Goal: Task Accomplishment & Management: Use online tool/utility

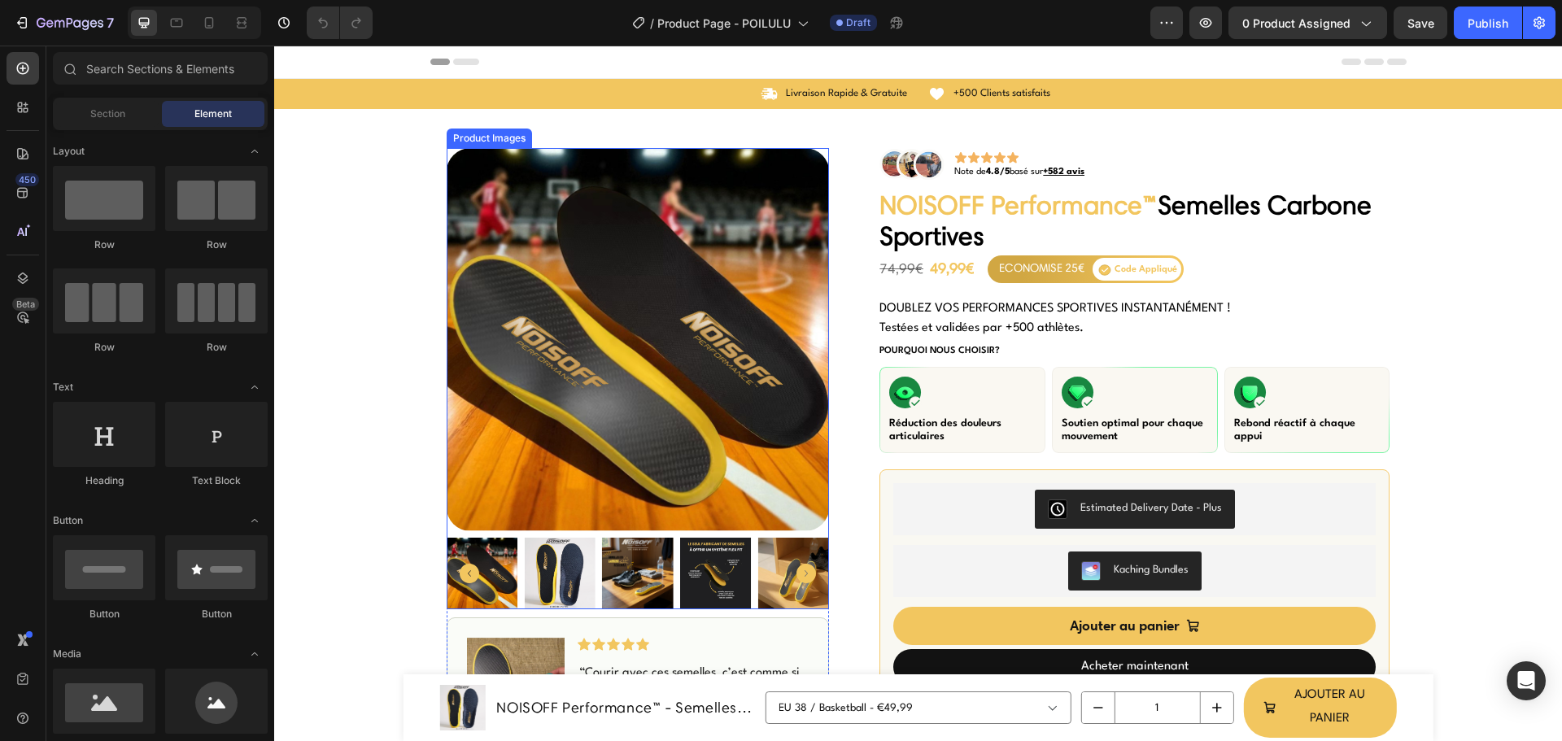
drag, startPoint x: 515, startPoint y: 303, endPoint x: 472, endPoint y: 269, distance: 54.5
click at [515, 303] on img at bounding box center [638, 339] width 383 height 383
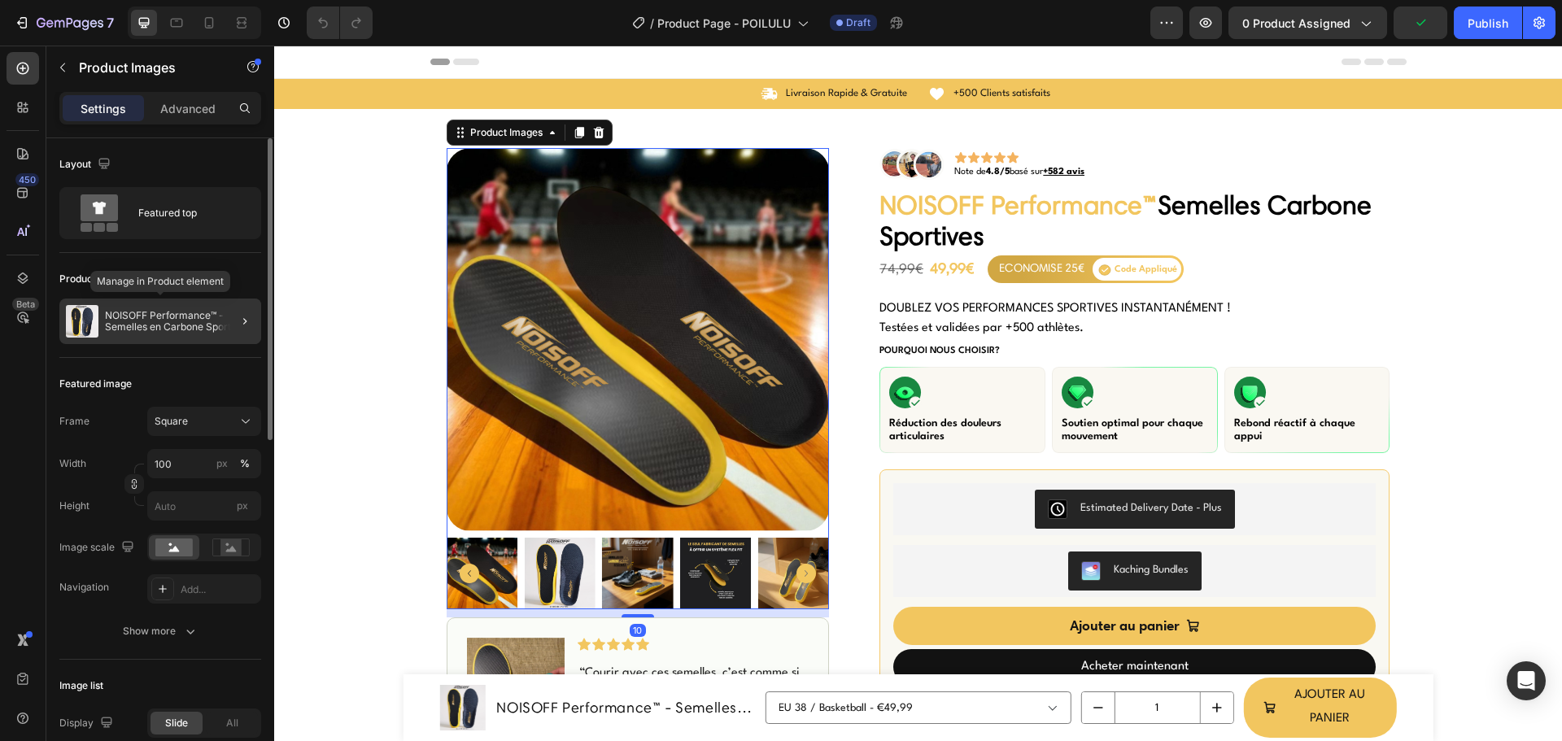
click at [151, 311] on p "NOISOFF Performance™ - Semelles en Carbone Sportives" at bounding box center [180, 321] width 150 height 23
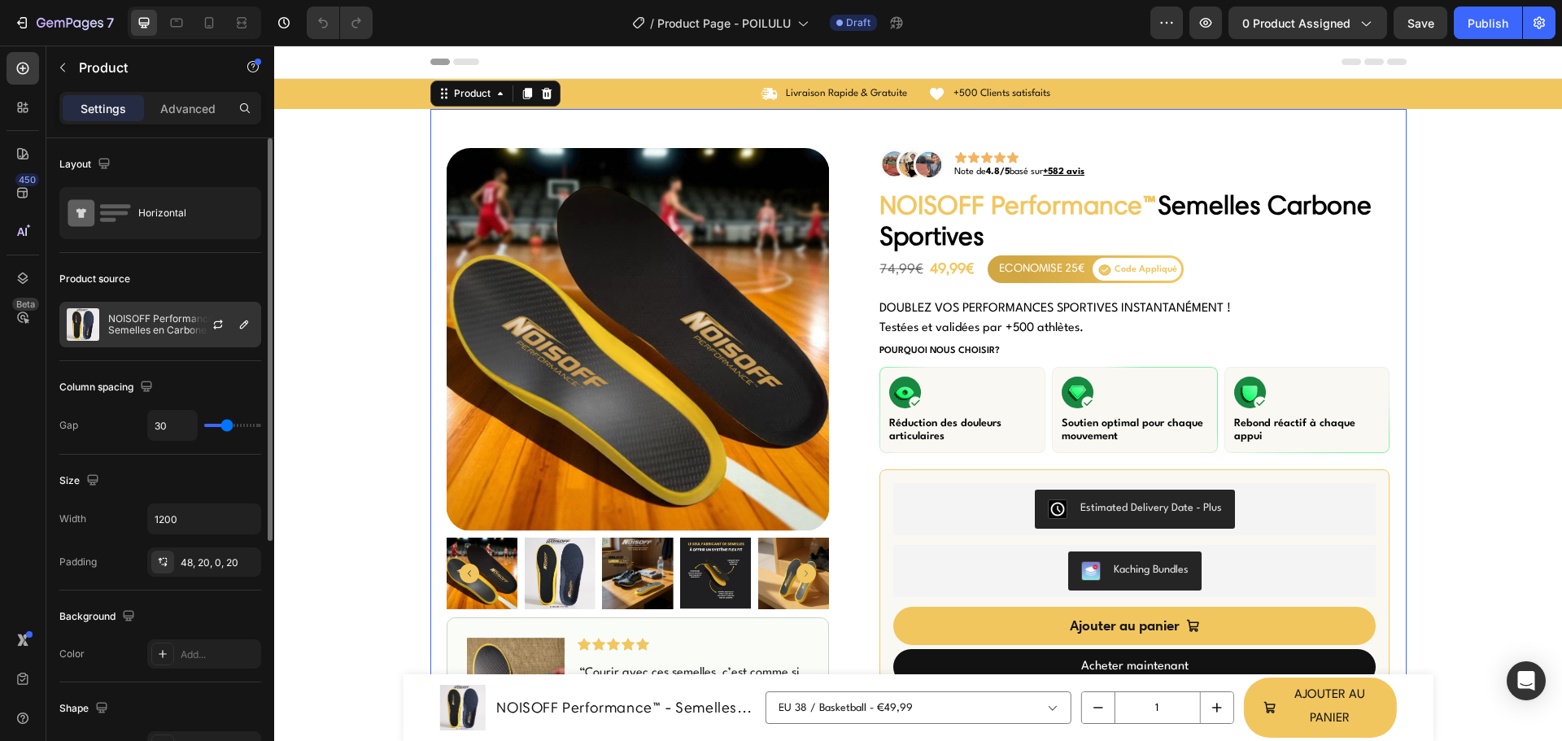
click at [161, 326] on p "NOISOFF Performance™ - Semelles en Carbone Sportives" at bounding box center [181, 324] width 146 height 23
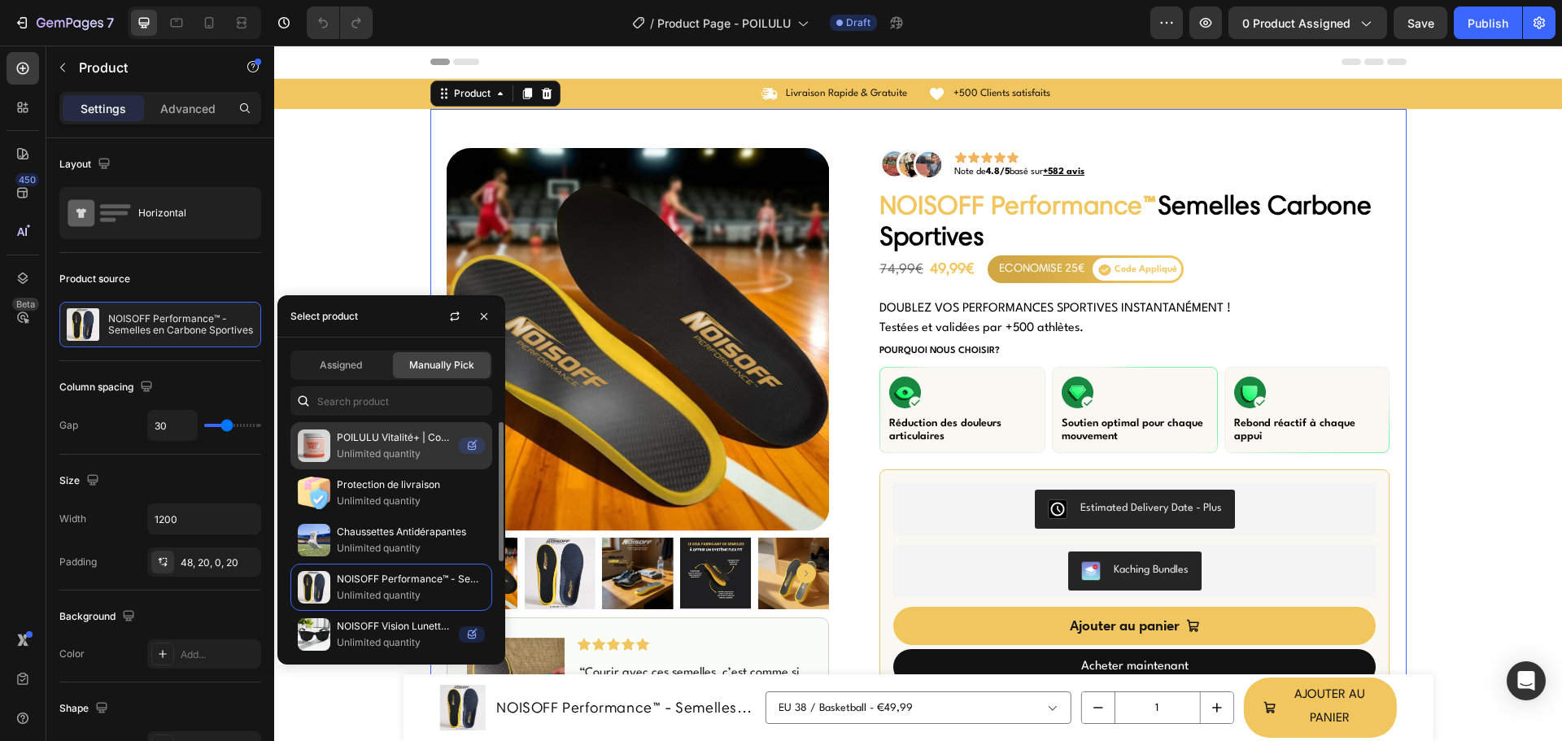
click at [364, 460] on p "Unlimited quantity" at bounding box center [395, 454] width 116 height 16
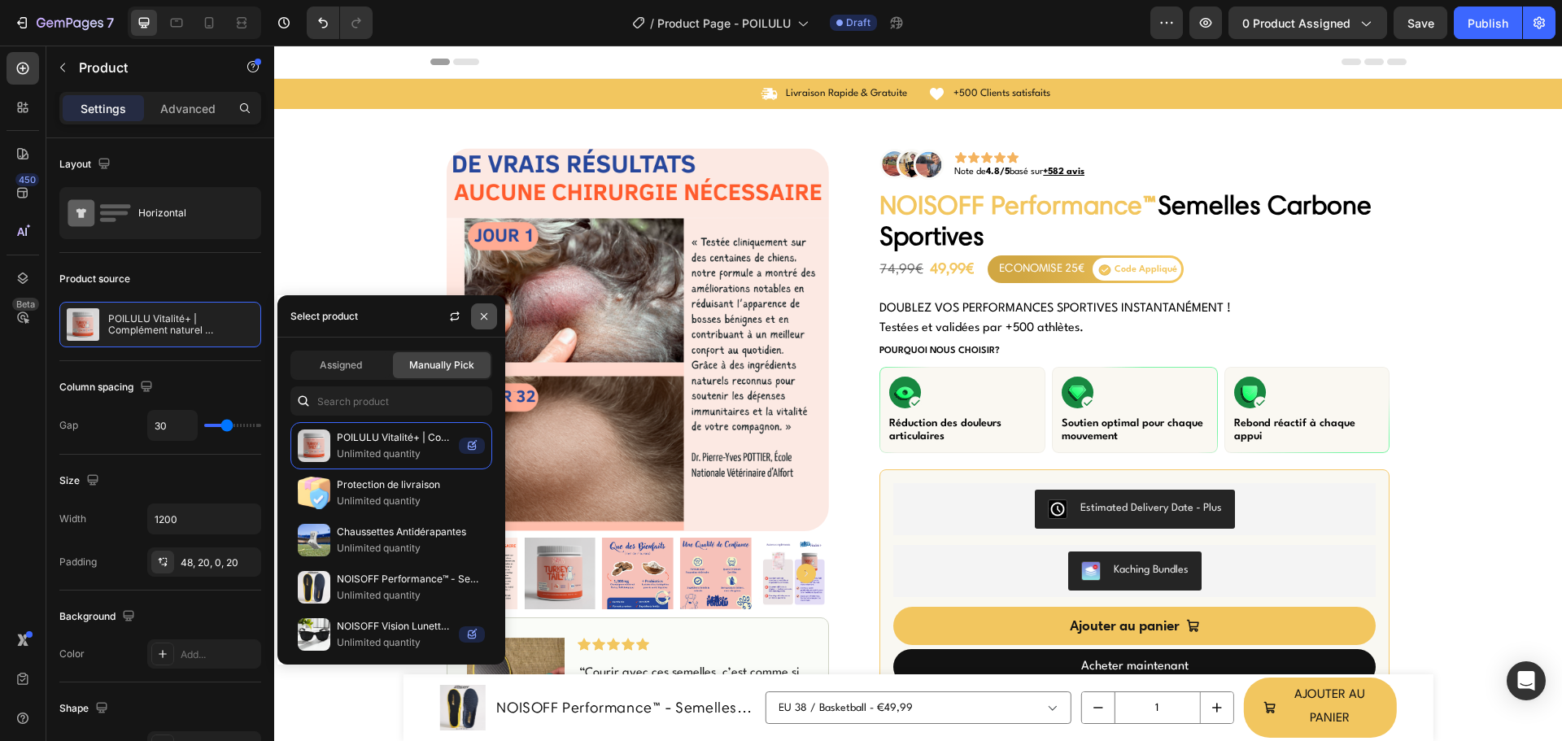
click at [483, 314] on icon "button" at bounding box center [484, 316] width 13 height 13
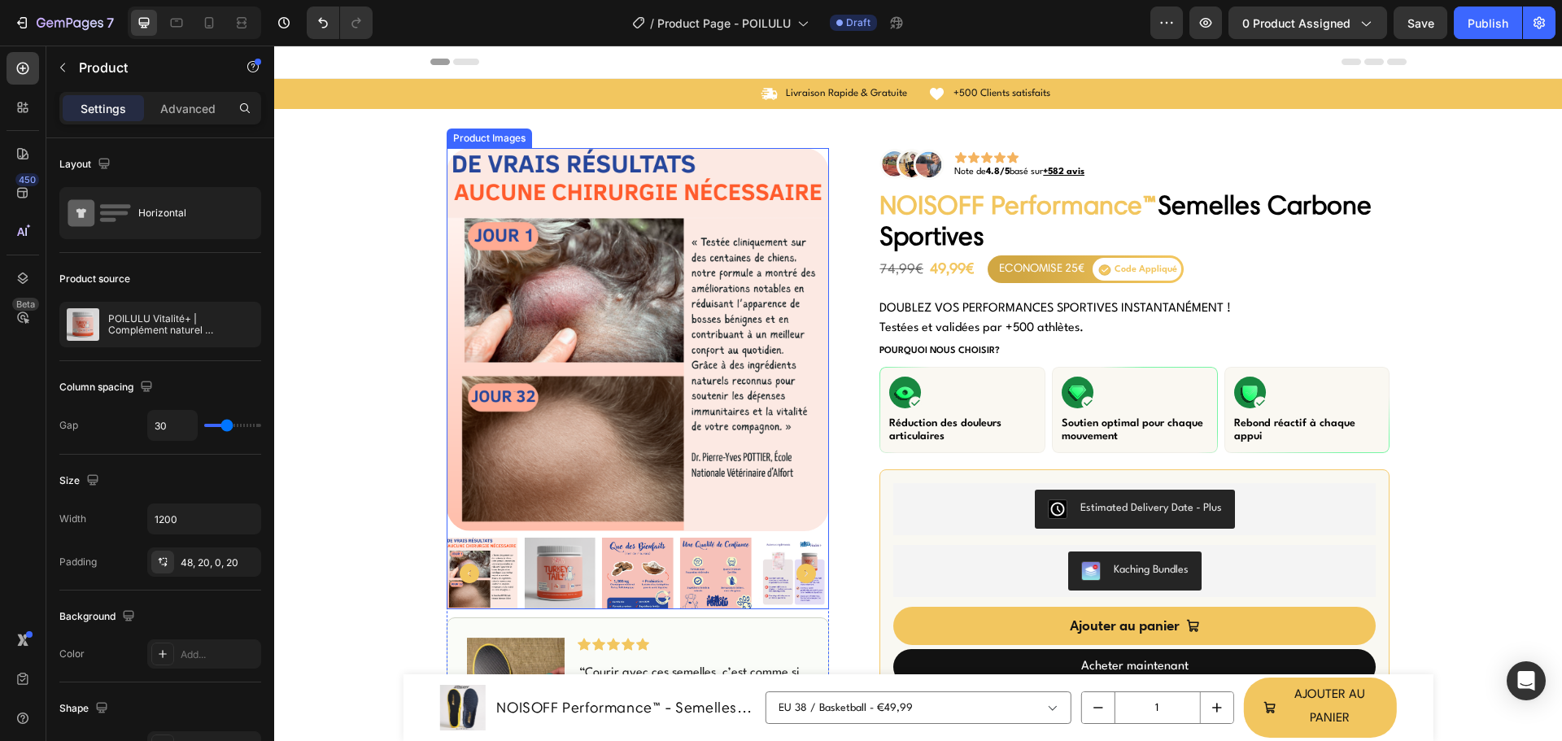
click at [543, 556] on img at bounding box center [560, 574] width 72 height 72
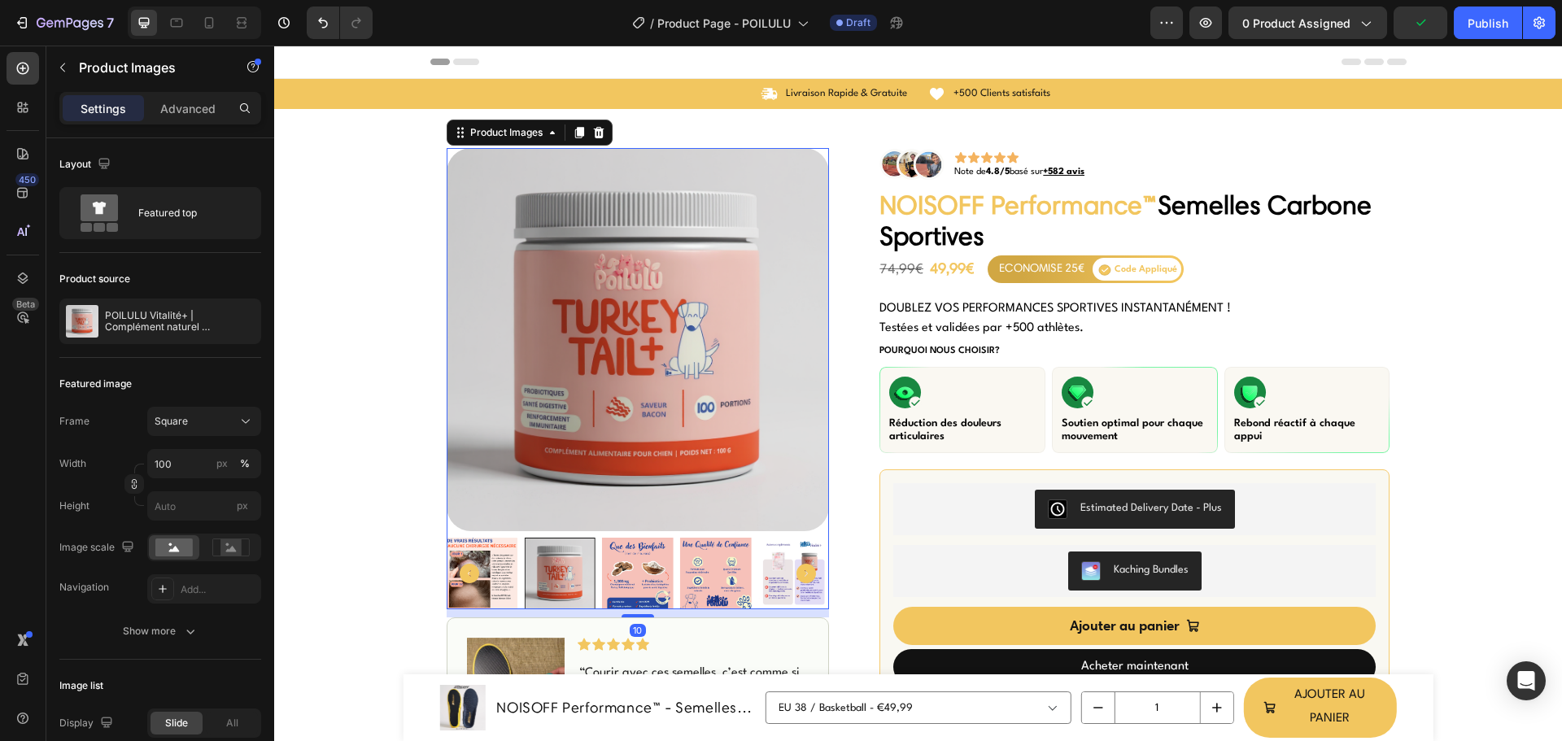
click at [635, 569] on img at bounding box center [638, 574] width 72 height 72
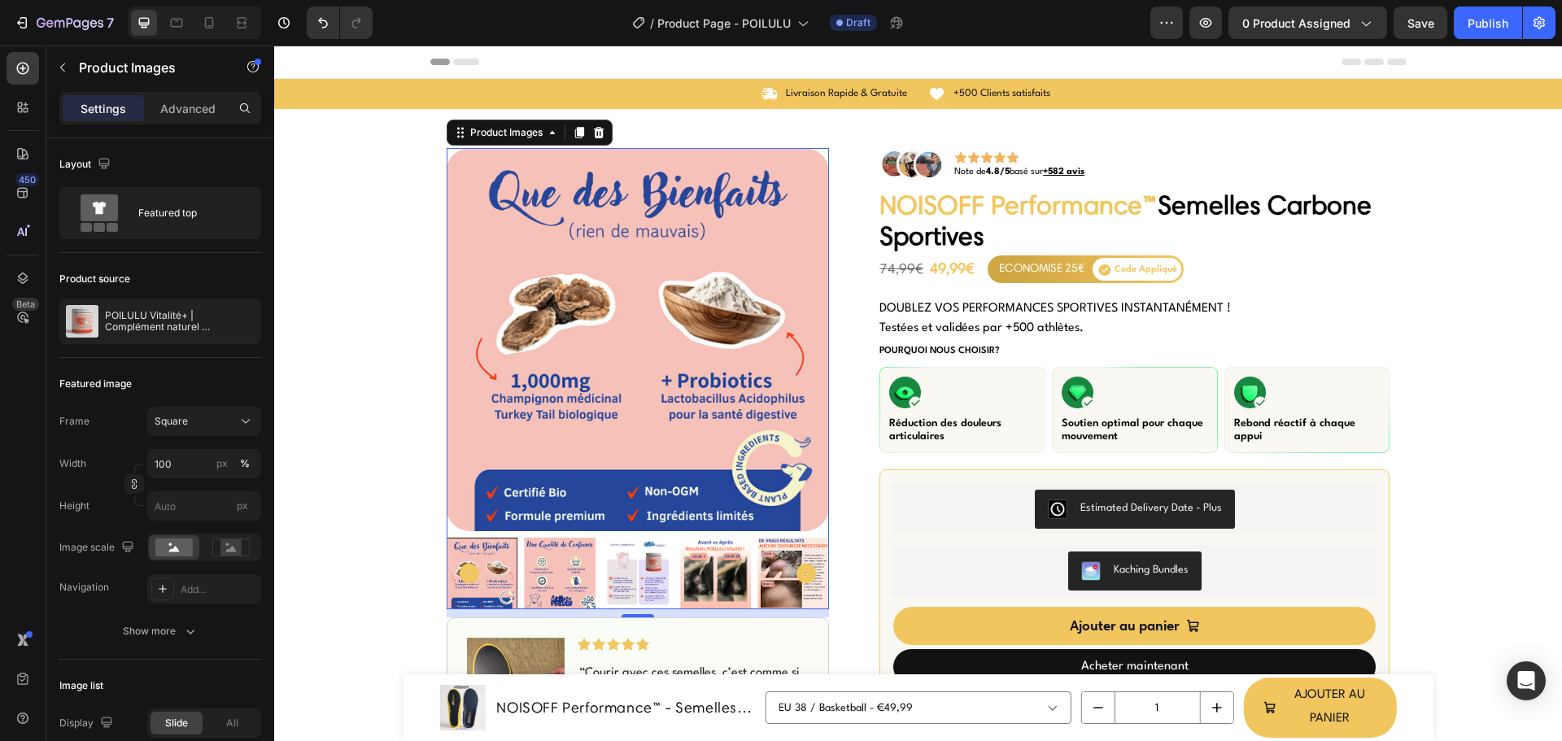
click at [647, 575] on img at bounding box center [638, 574] width 72 height 72
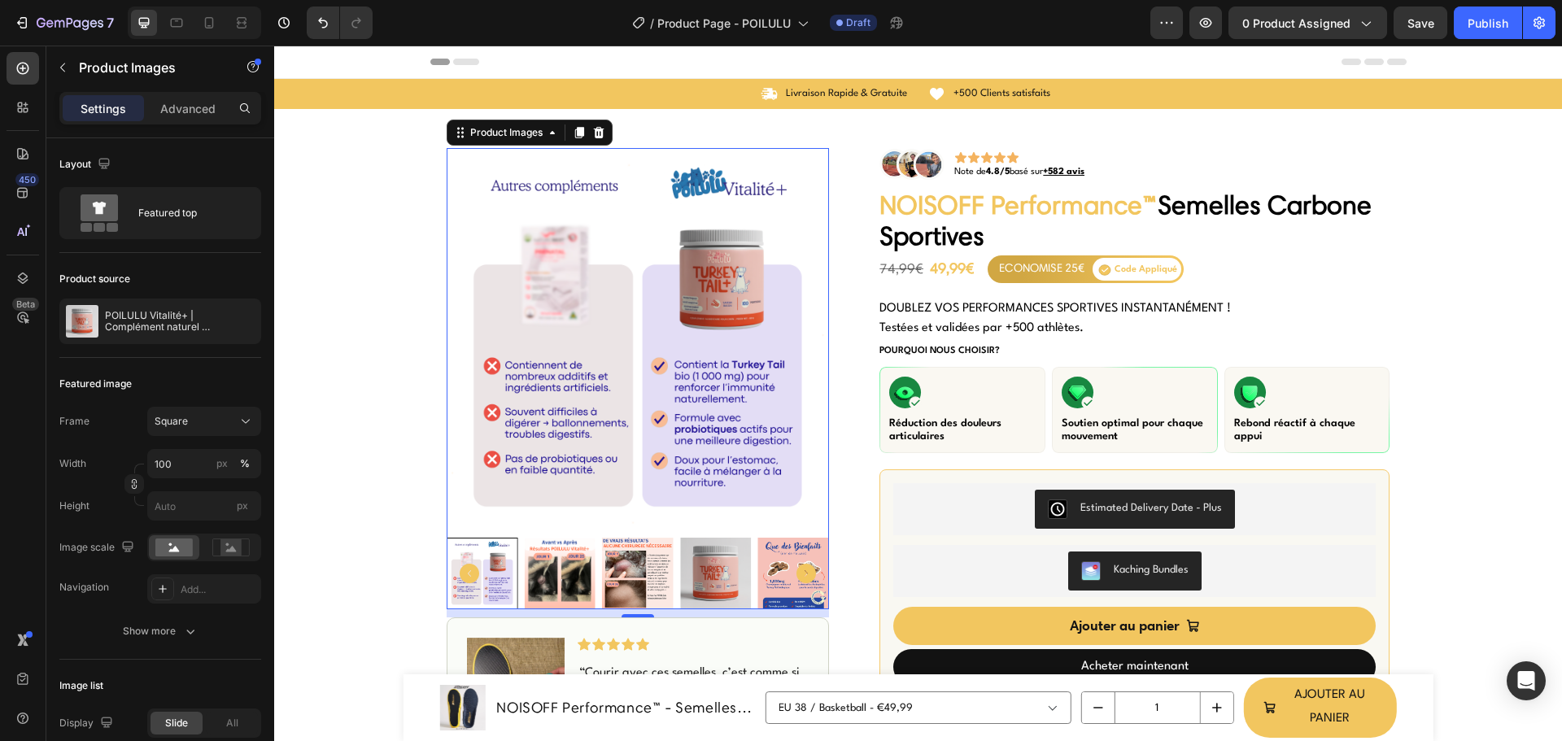
click at [693, 583] on img at bounding box center [716, 574] width 72 height 72
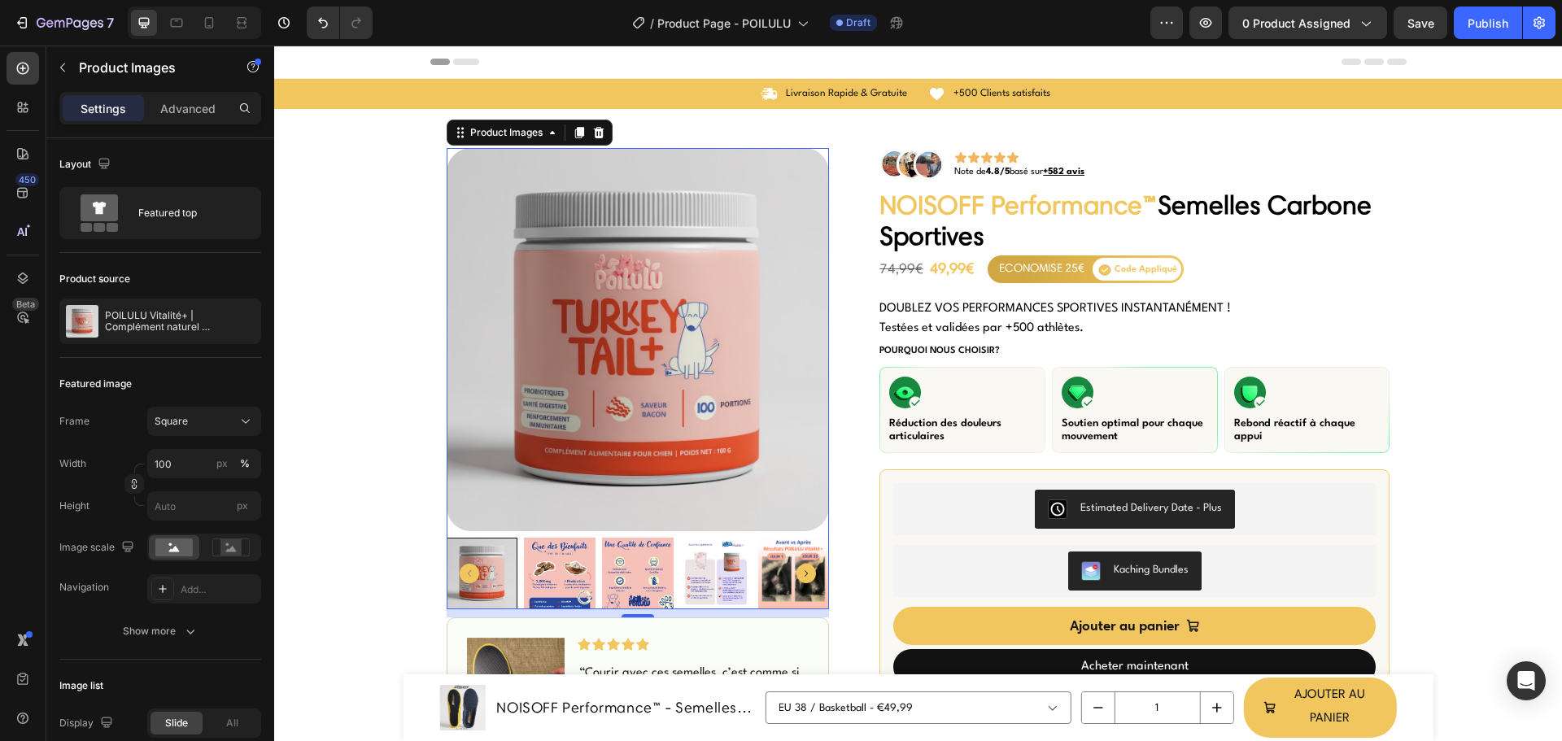
click at [615, 574] on img at bounding box center [638, 574] width 72 height 72
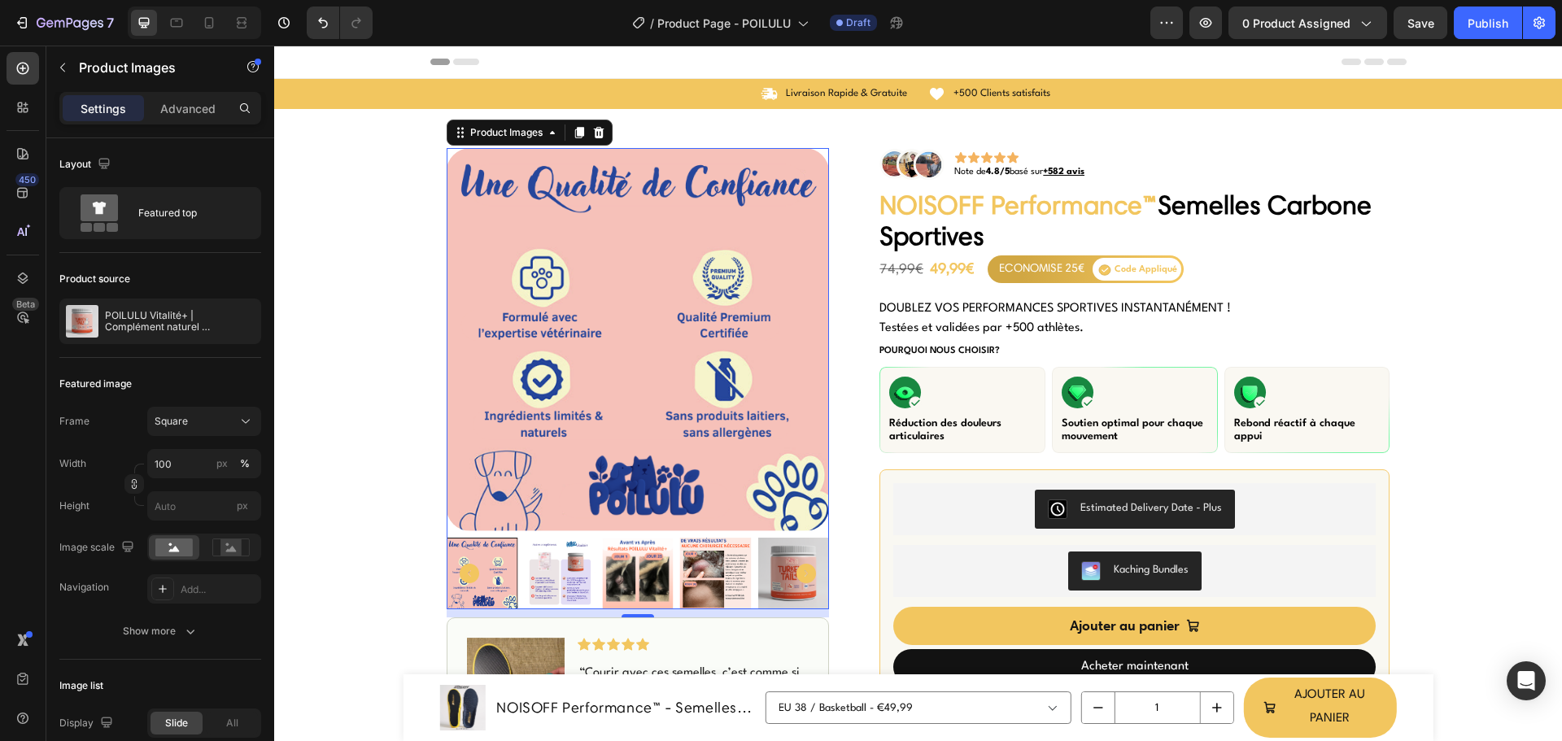
click at [649, 578] on img at bounding box center [638, 574] width 72 height 72
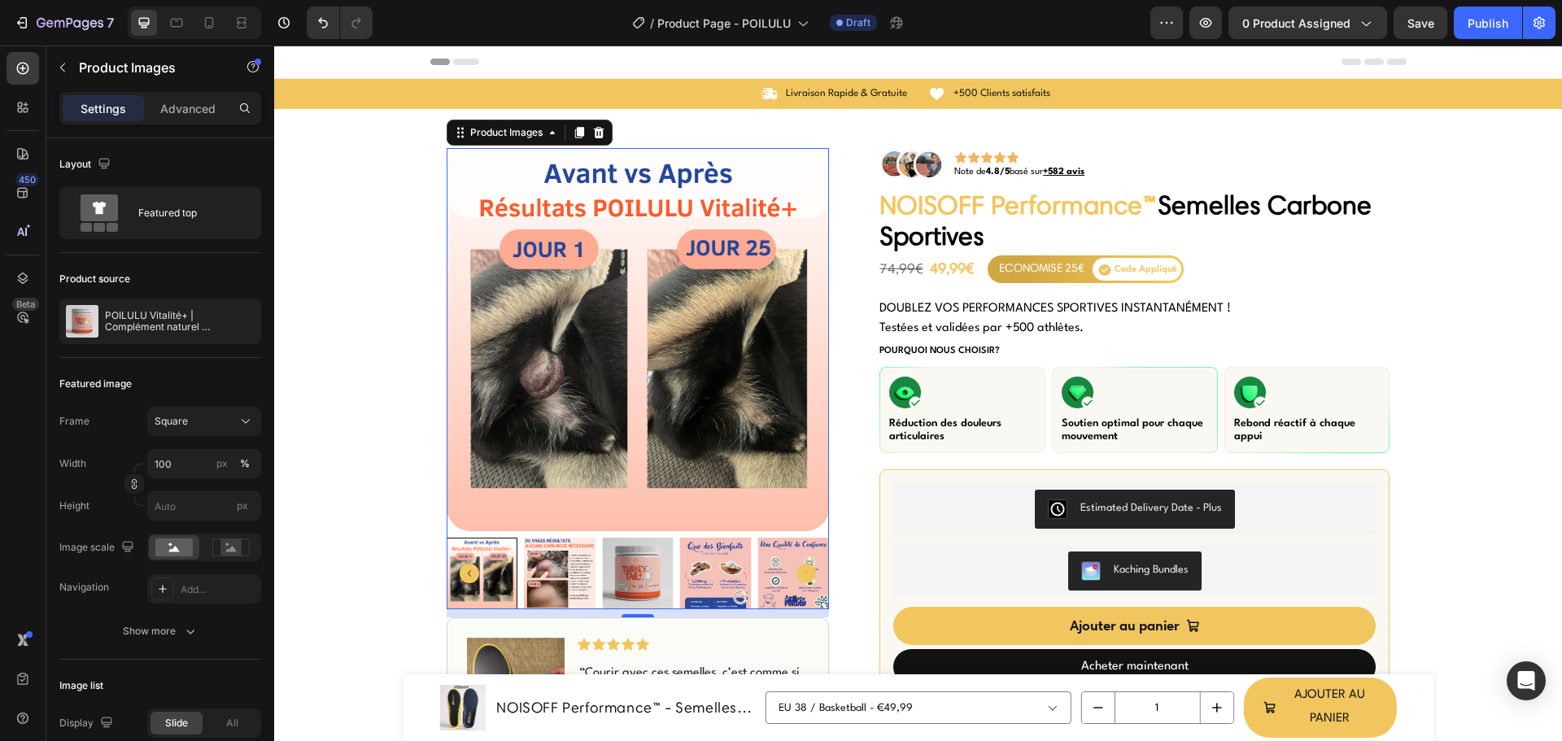
click at [497, 584] on div at bounding box center [482, 574] width 72 height 72
click at [471, 595] on div at bounding box center [482, 574] width 72 height 72
click at [622, 593] on img at bounding box center [638, 574] width 72 height 72
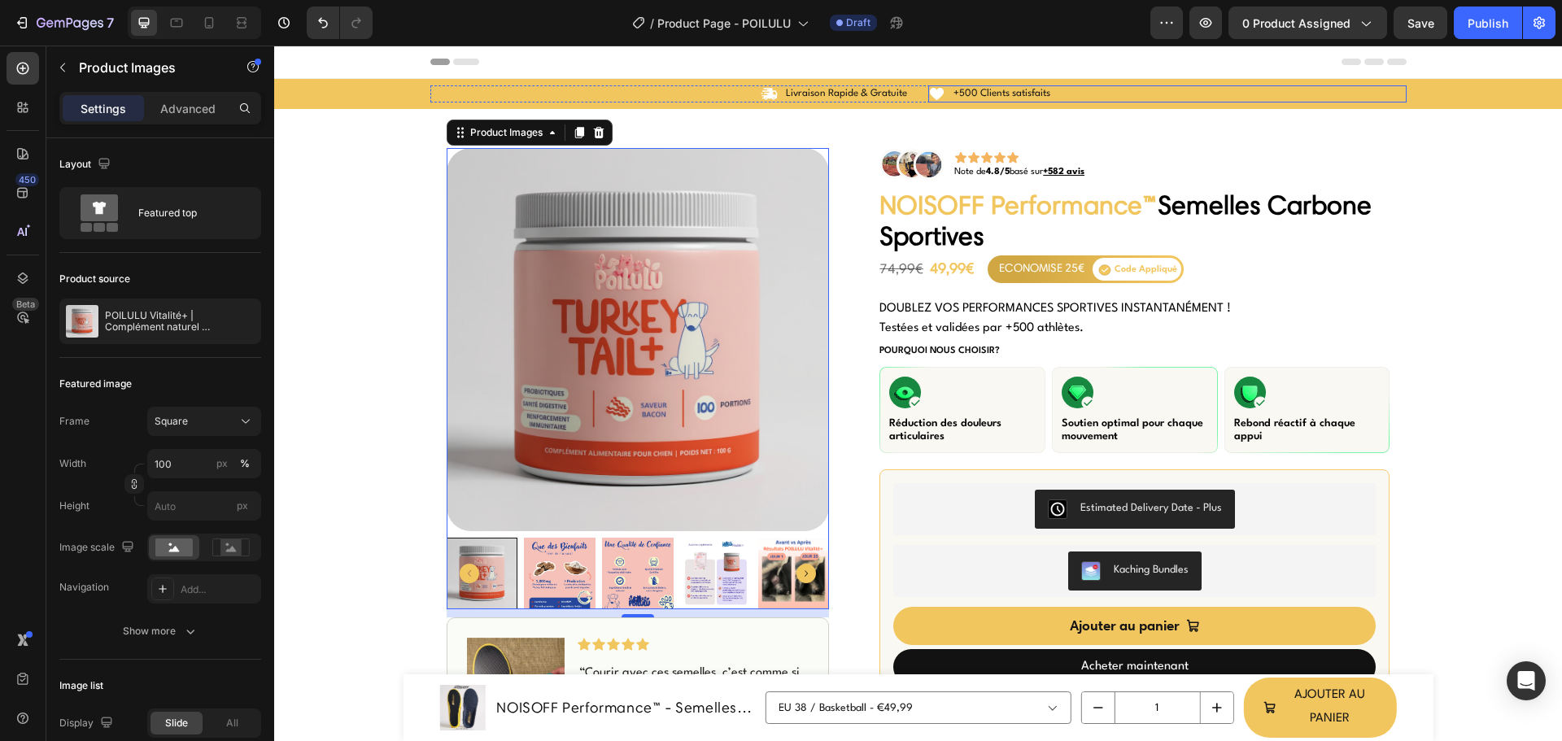
click at [1086, 93] on div "Icon +500 Clients satisfaits Text Block Row" at bounding box center [1167, 93] width 478 height 17
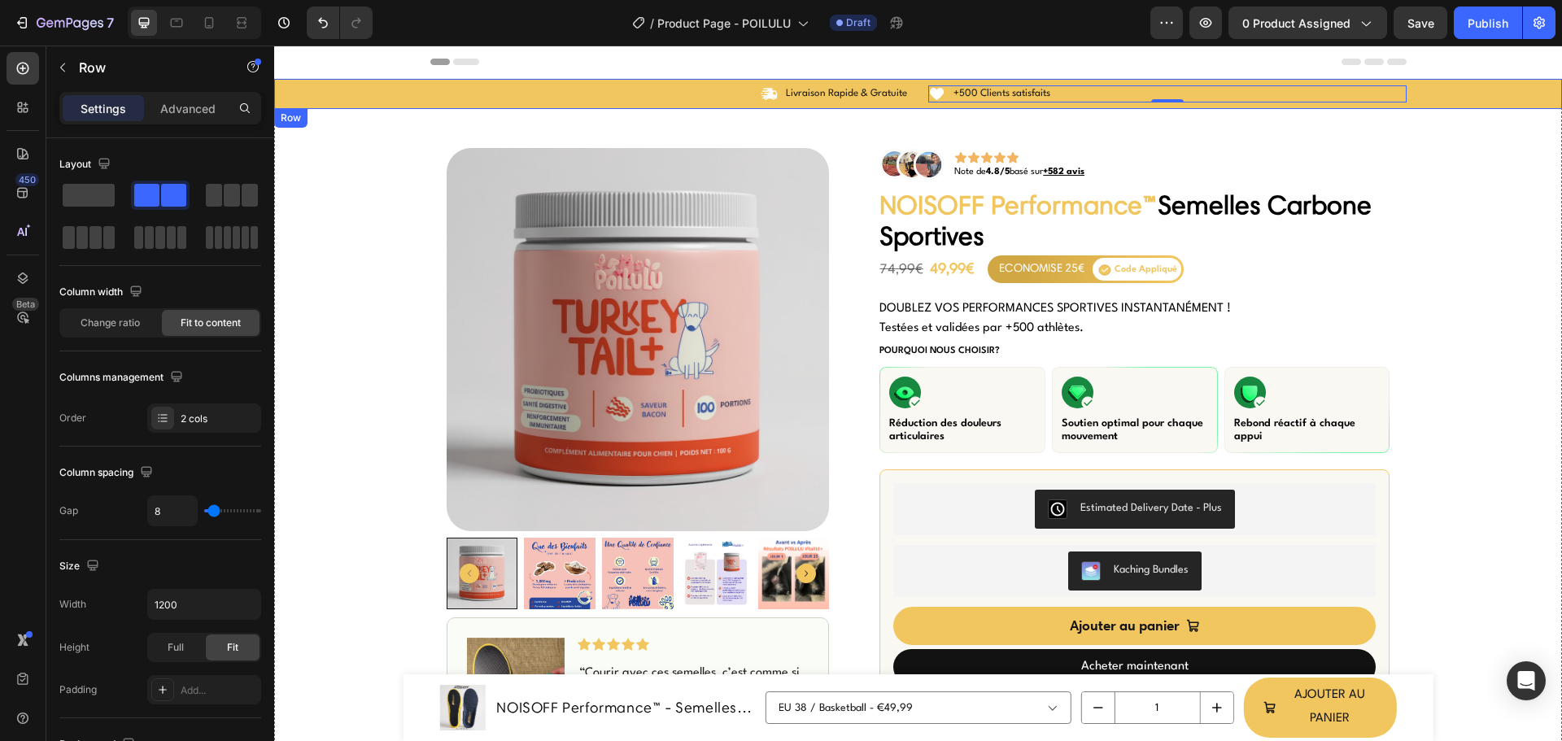
click at [377, 83] on div "Icon Livraison Rapide & Gratuite Text Block Row Icon +500 Clients satisfaits Te…" at bounding box center [918, 94] width 1288 height 30
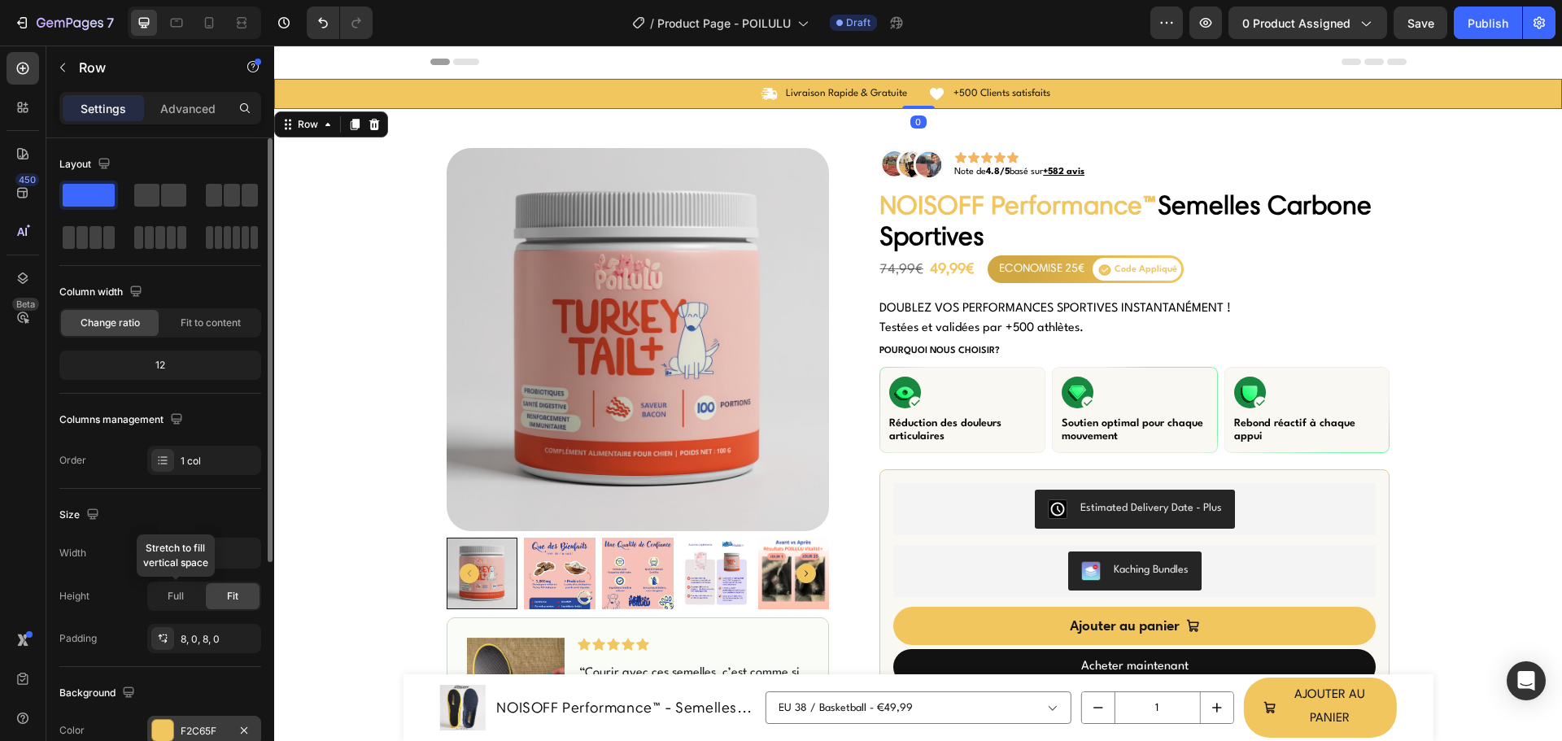
scroll to position [163, 0]
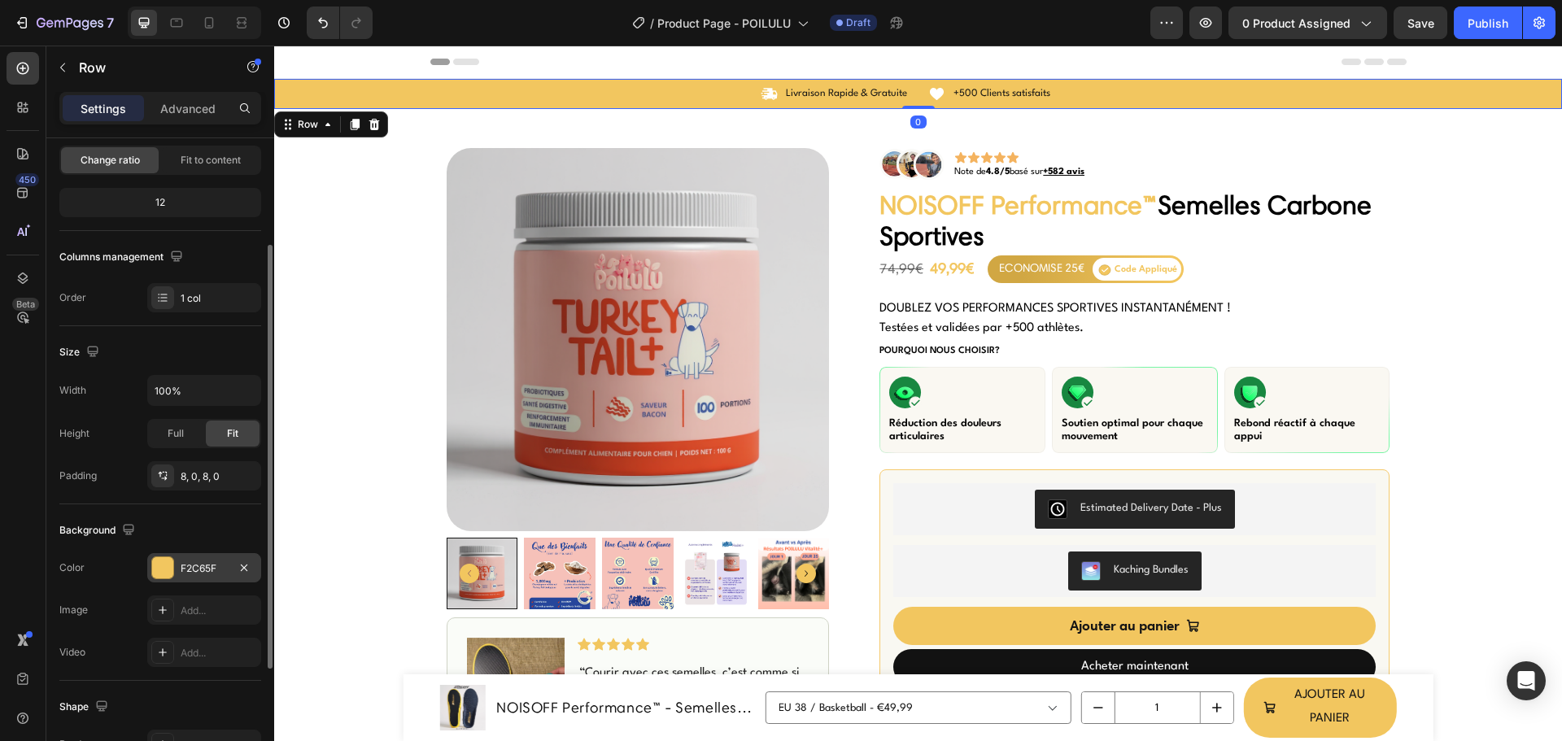
click at [171, 561] on div at bounding box center [162, 567] width 21 height 21
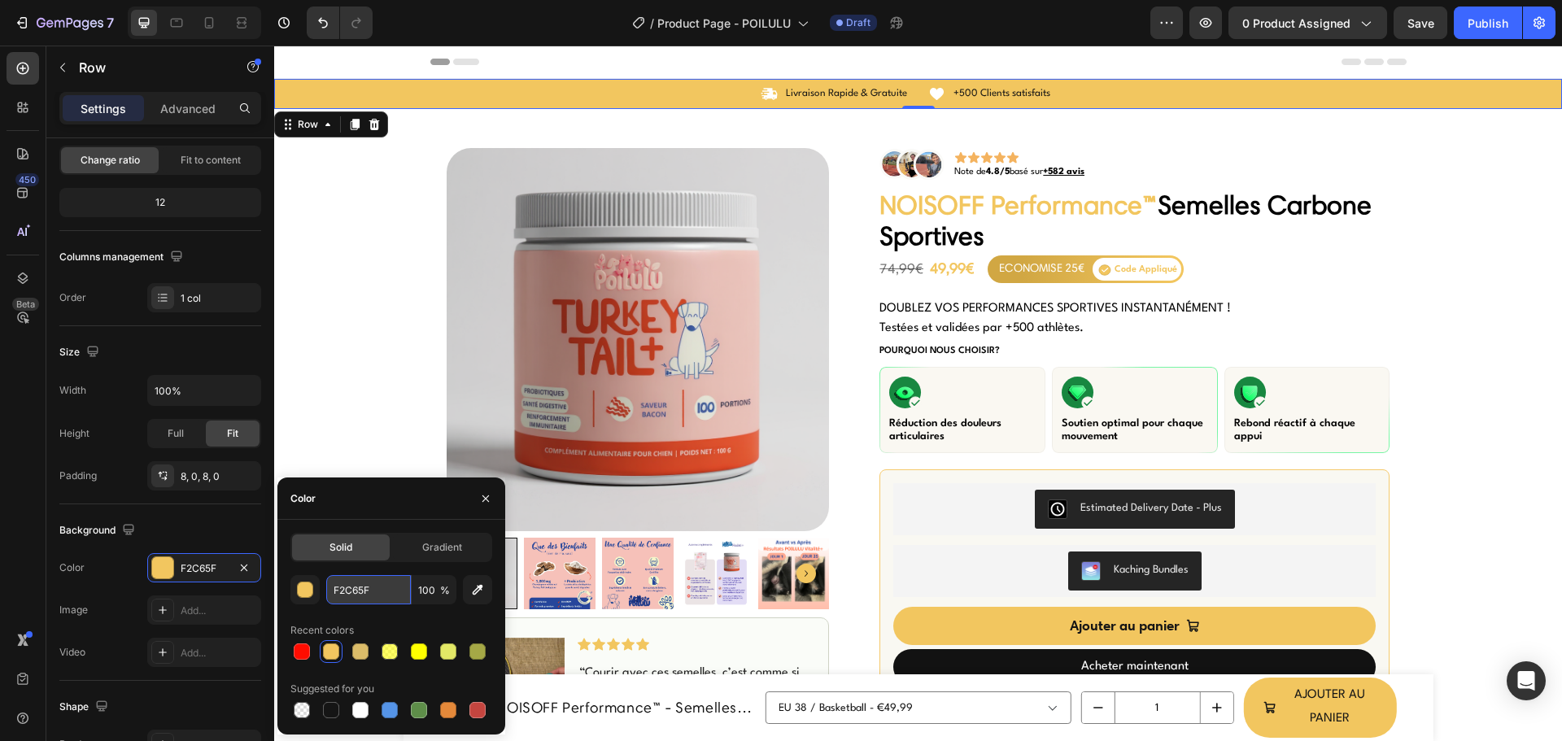
click at [353, 586] on input "F2C65F" at bounding box center [368, 589] width 85 height 29
click at [353, 587] on input "F2C65F" at bounding box center [368, 589] width 85 height 29
paste input "#e1b9b0"
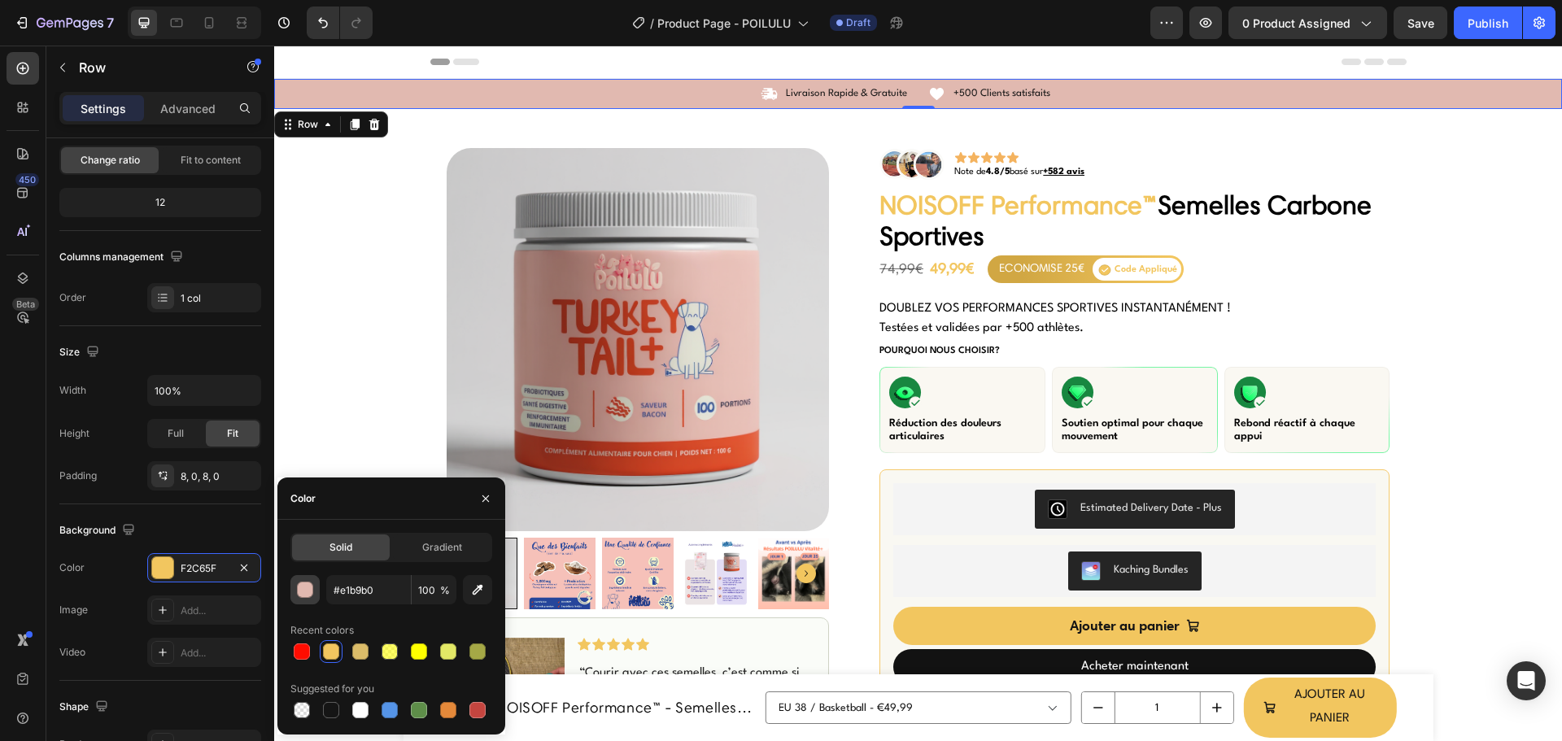
click at [311, 591] on div "button" at bounding box center [306, 591] width 16 height 16
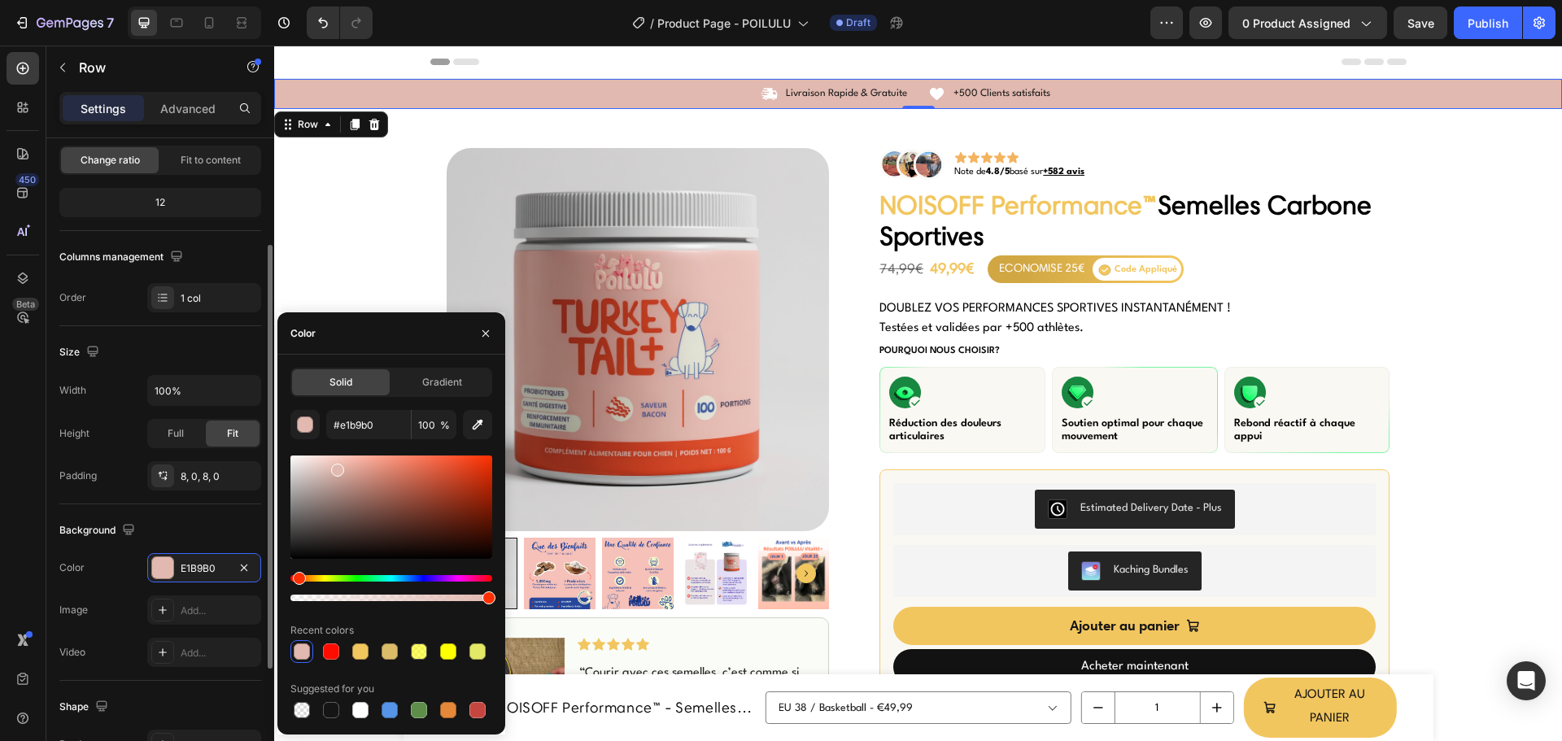
type input "E1B9B0"
click at [124, 483] on div "Padding 8, 0, 8, 0" at bounding box center [160, 475] width 202 height 29
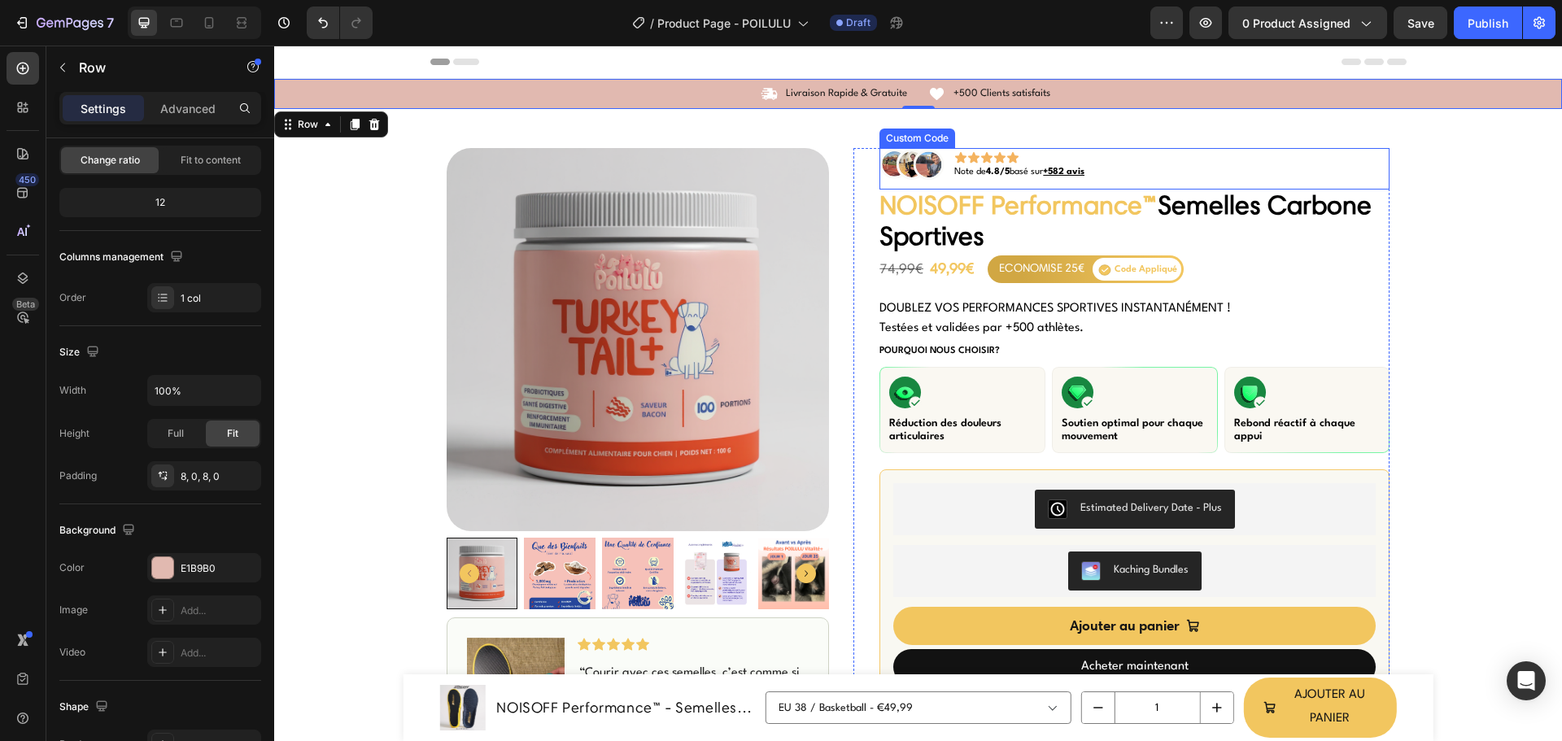
click at [980, 155] on icon at bounding box center [986, 157] width 13 height 13
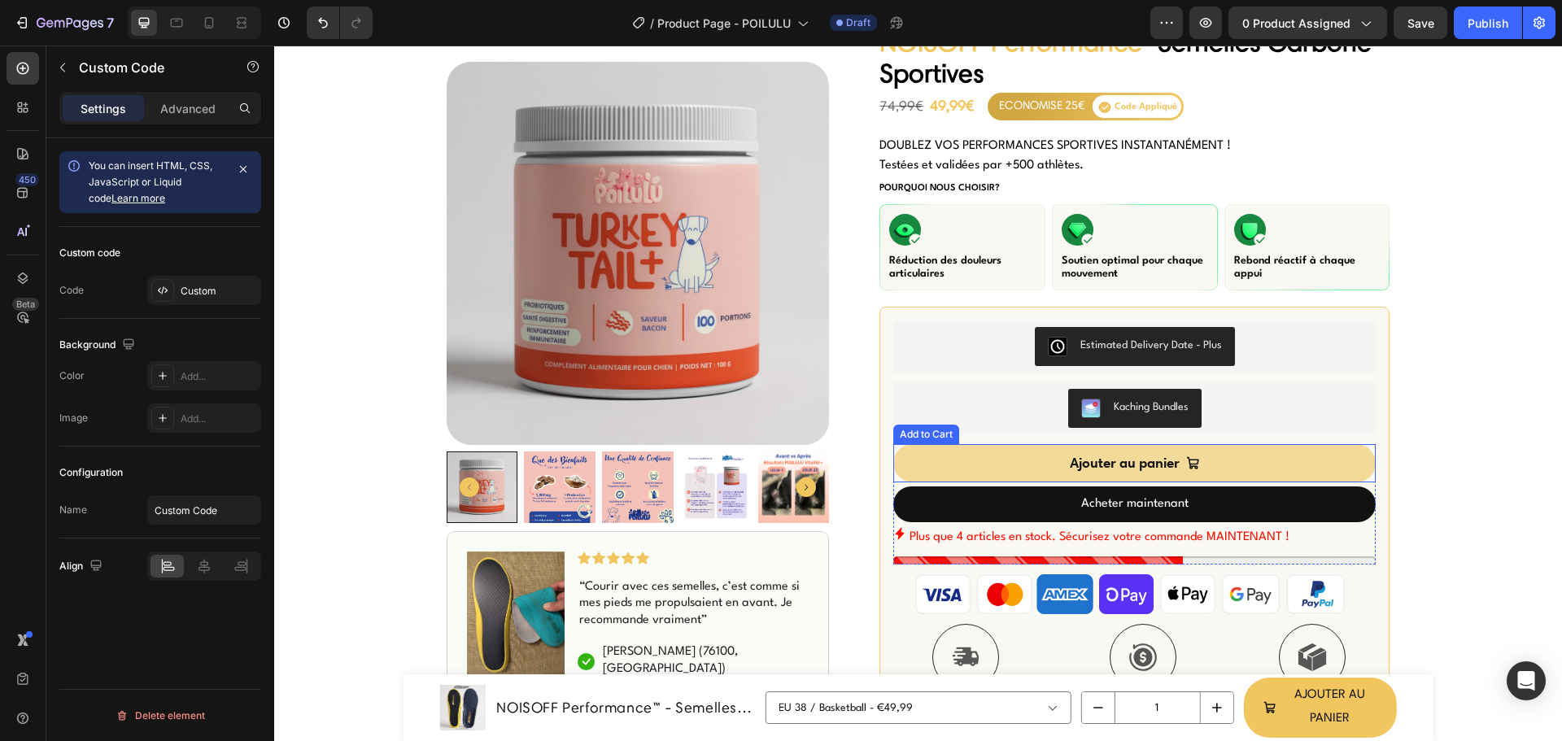
click at [999, 444] on button "Ajouter au panier" at bounding box center [1134, 463] width 482 height 38
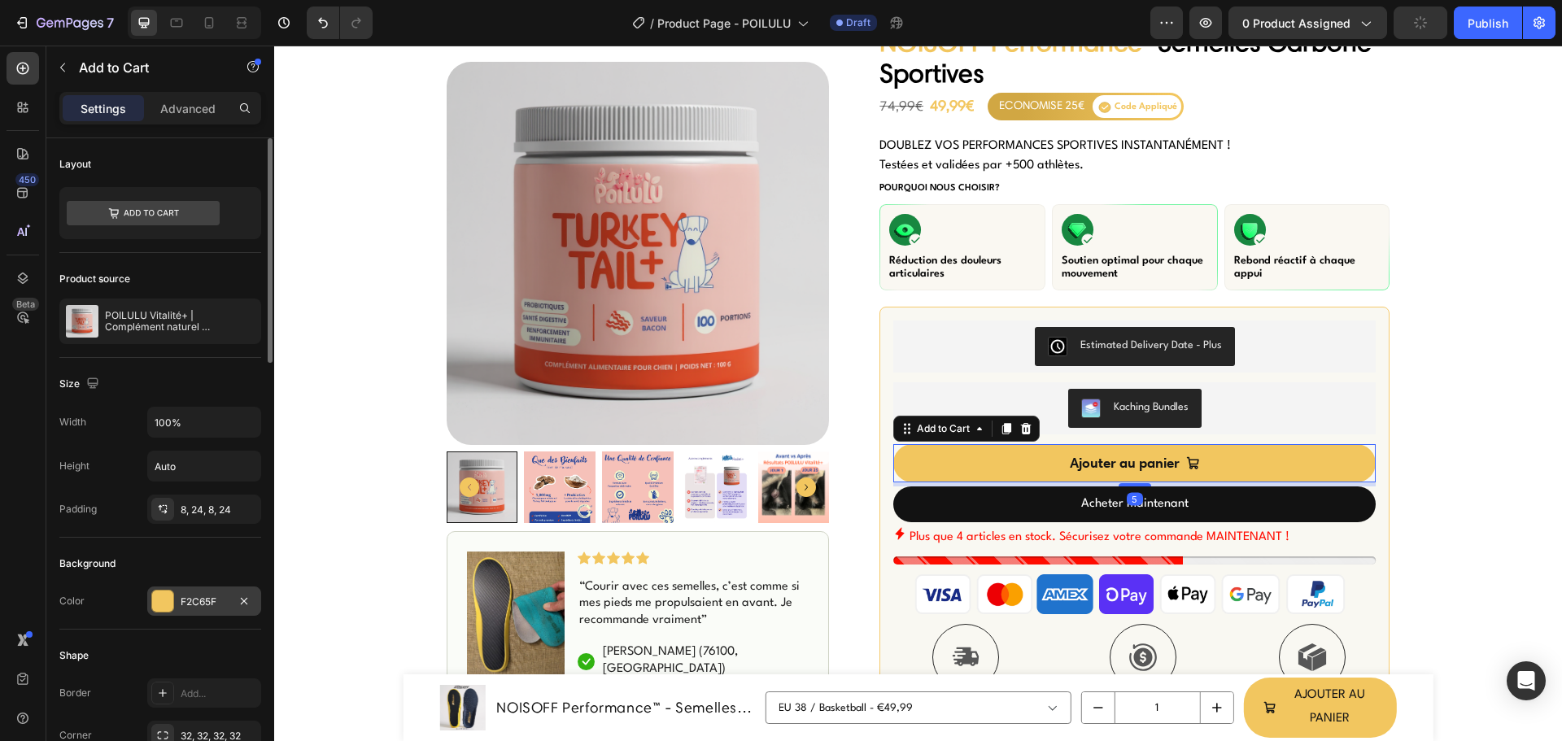
click at [171, 596] on div at bounding box center [162, 601] width 21 height 21
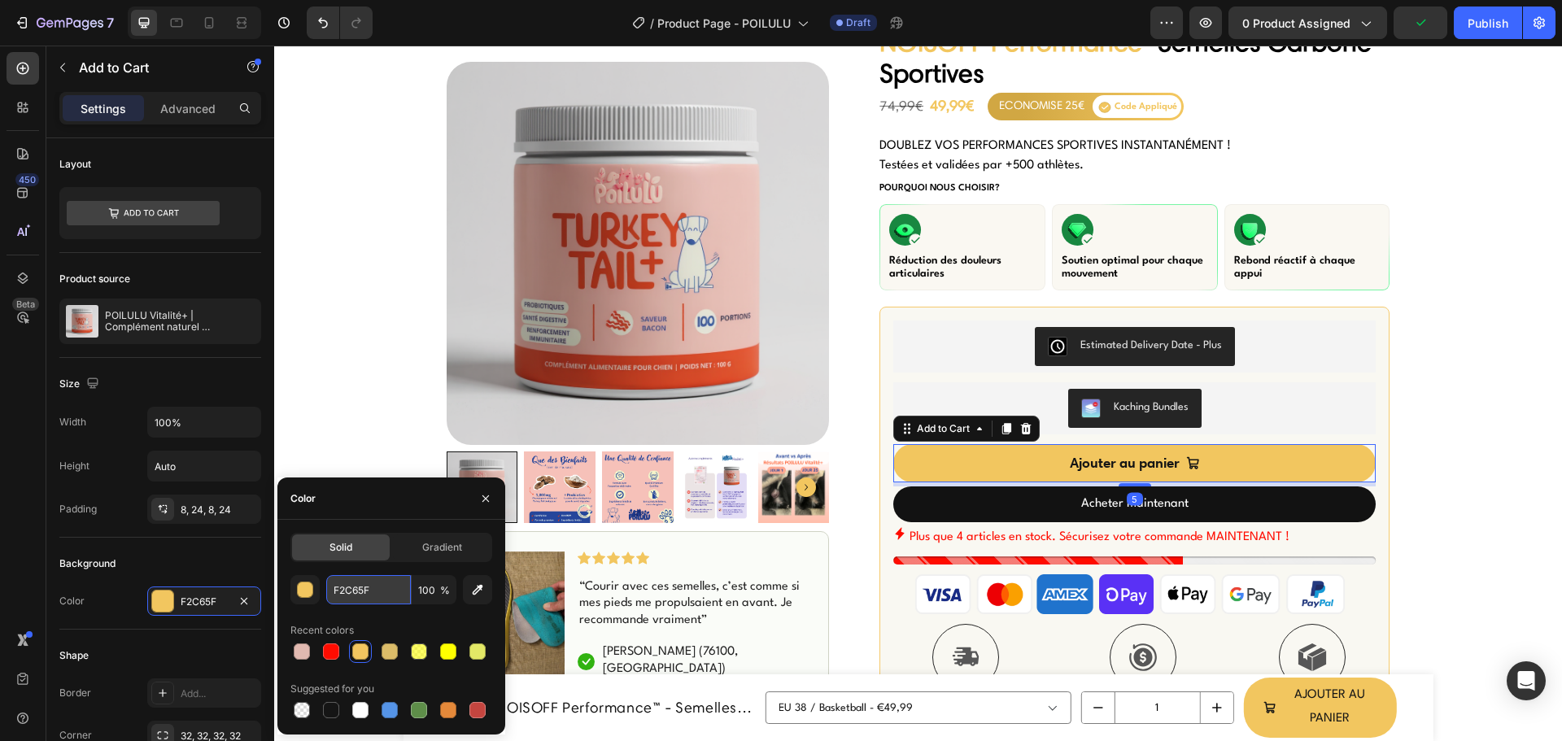
click at [379, 596] on input "F2C65F" at bounding box center [368, 589] width 85 height 29
click at [296, 657] on div at bounding box center [302, 652] width 16 height 16
type input "E1B9B0"
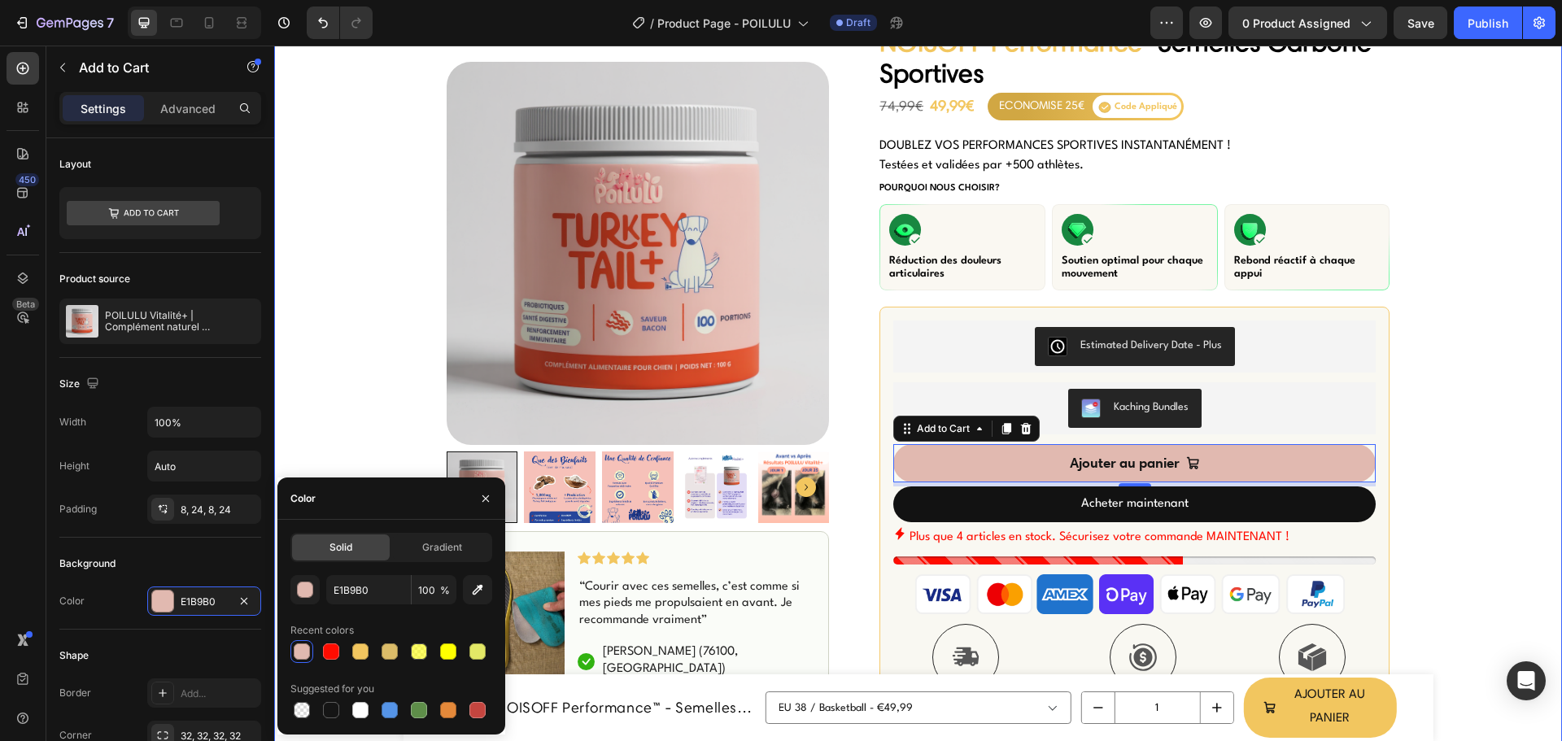
click at [287, 383] on div "Icon Livraison Rapide & Gratuite Text Block Row Icon +500 Clients satisfaits Te…" at bounding box center [918, 609] width 1288 height 1386
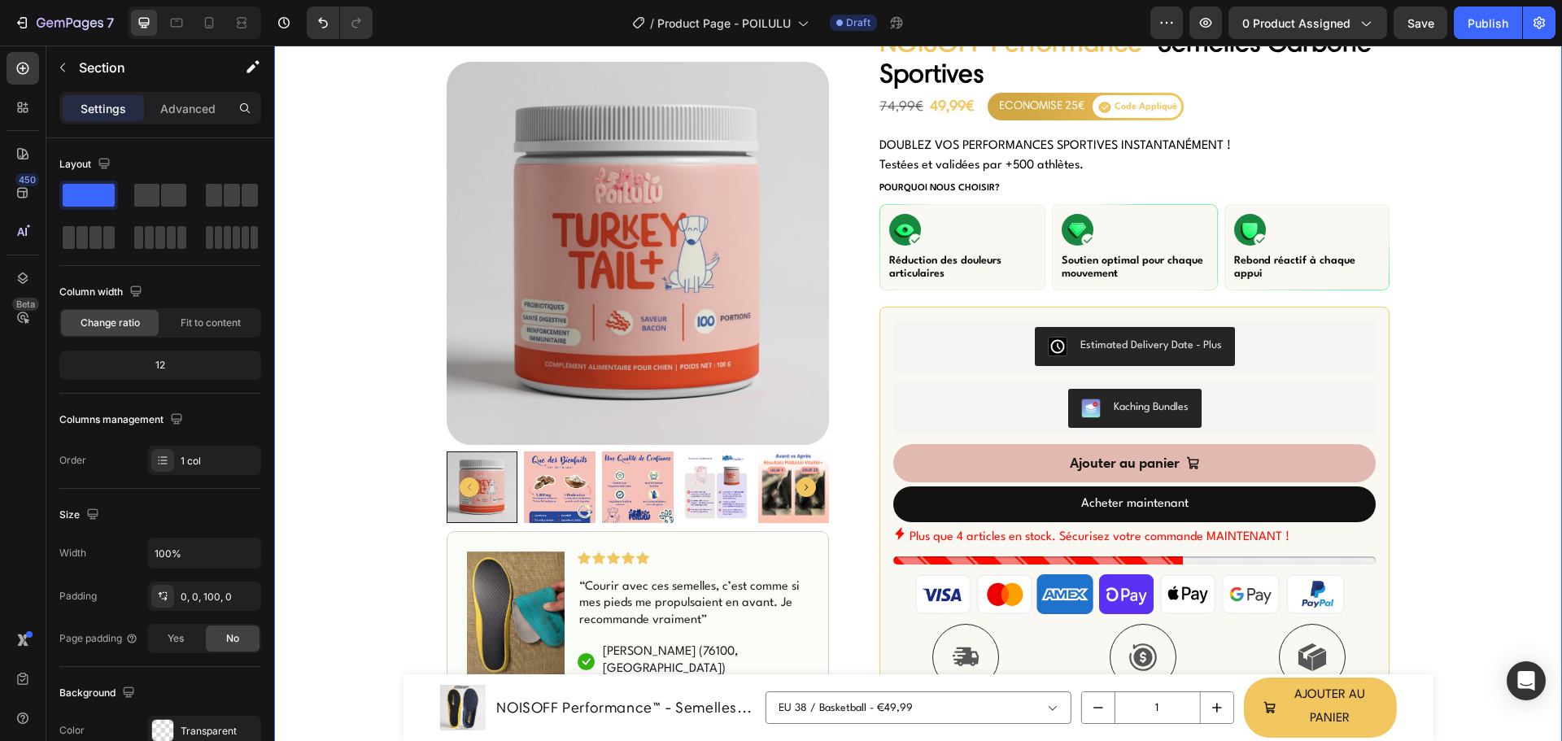
click at [350, 407] on div "Icon Livraison Rapide & Gratuite Text Block Row Icon +500 Clients satisfaits Te…" at bounding box center [918, 609] width 1288 height 1386
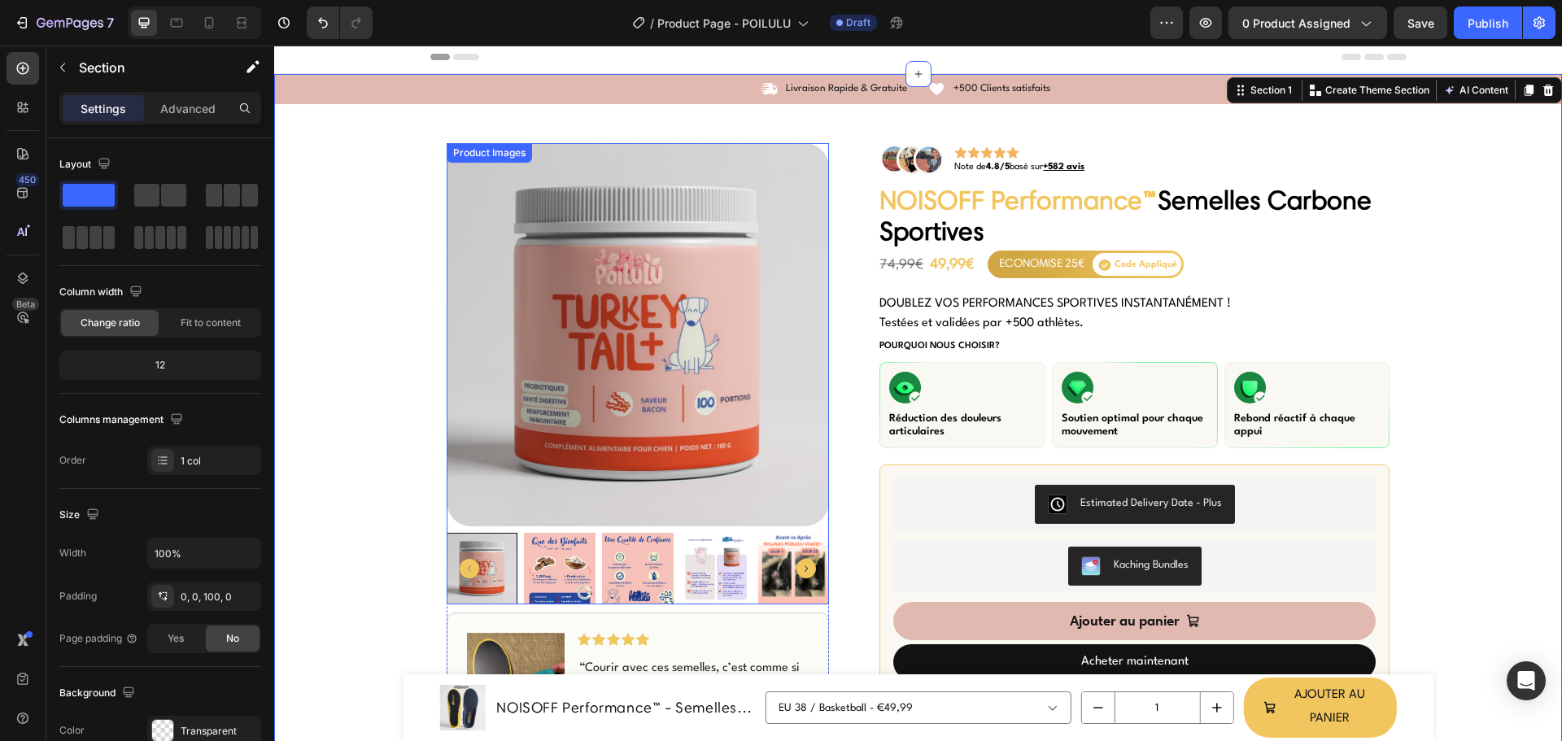
scroll to position [0, 0]
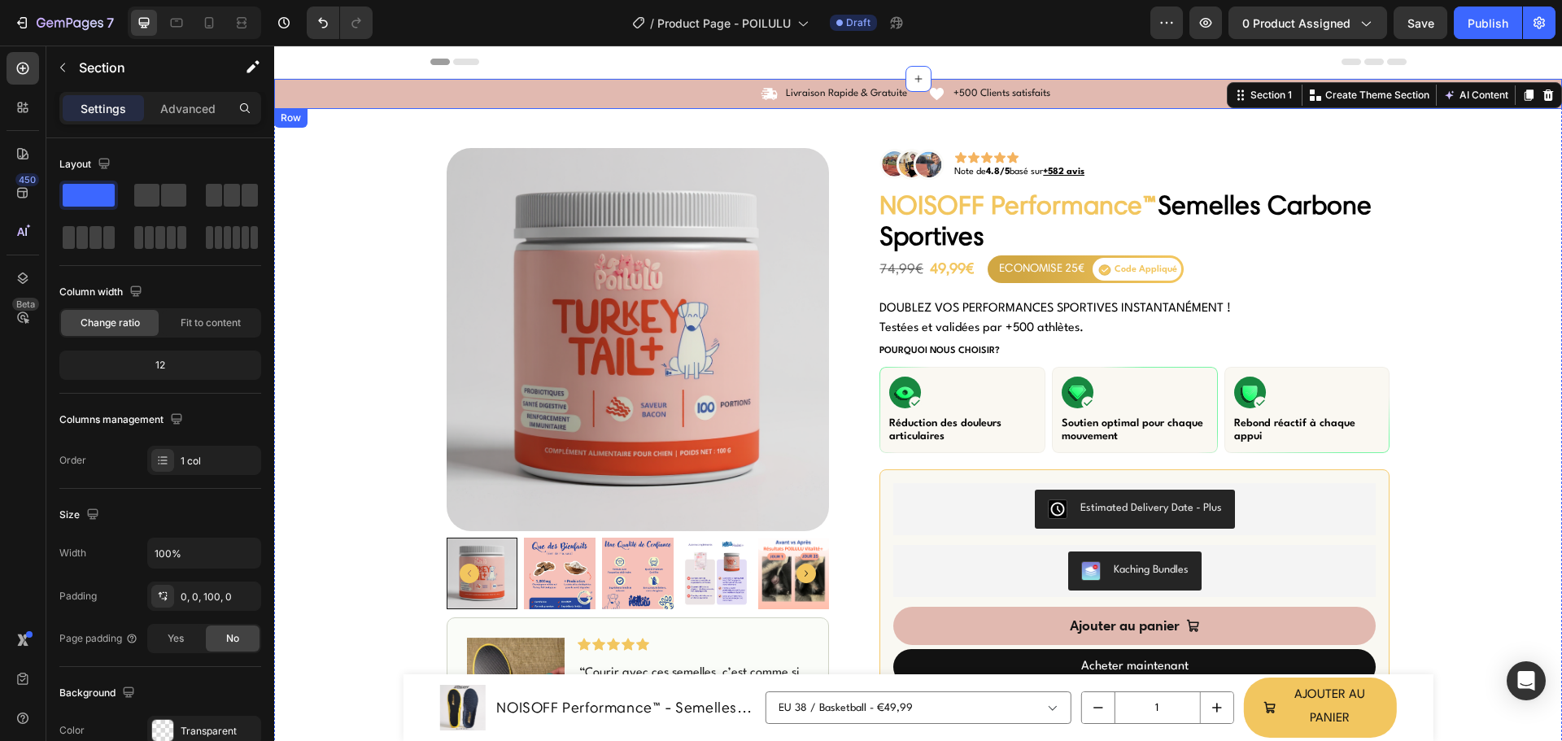
click at [406, 98] on div "Icon Livraison Rapide & Gratuite Text Block Row Icon +500 Clients satisfaits Te…" at bounding box center [918, 93] width 1288 height 17
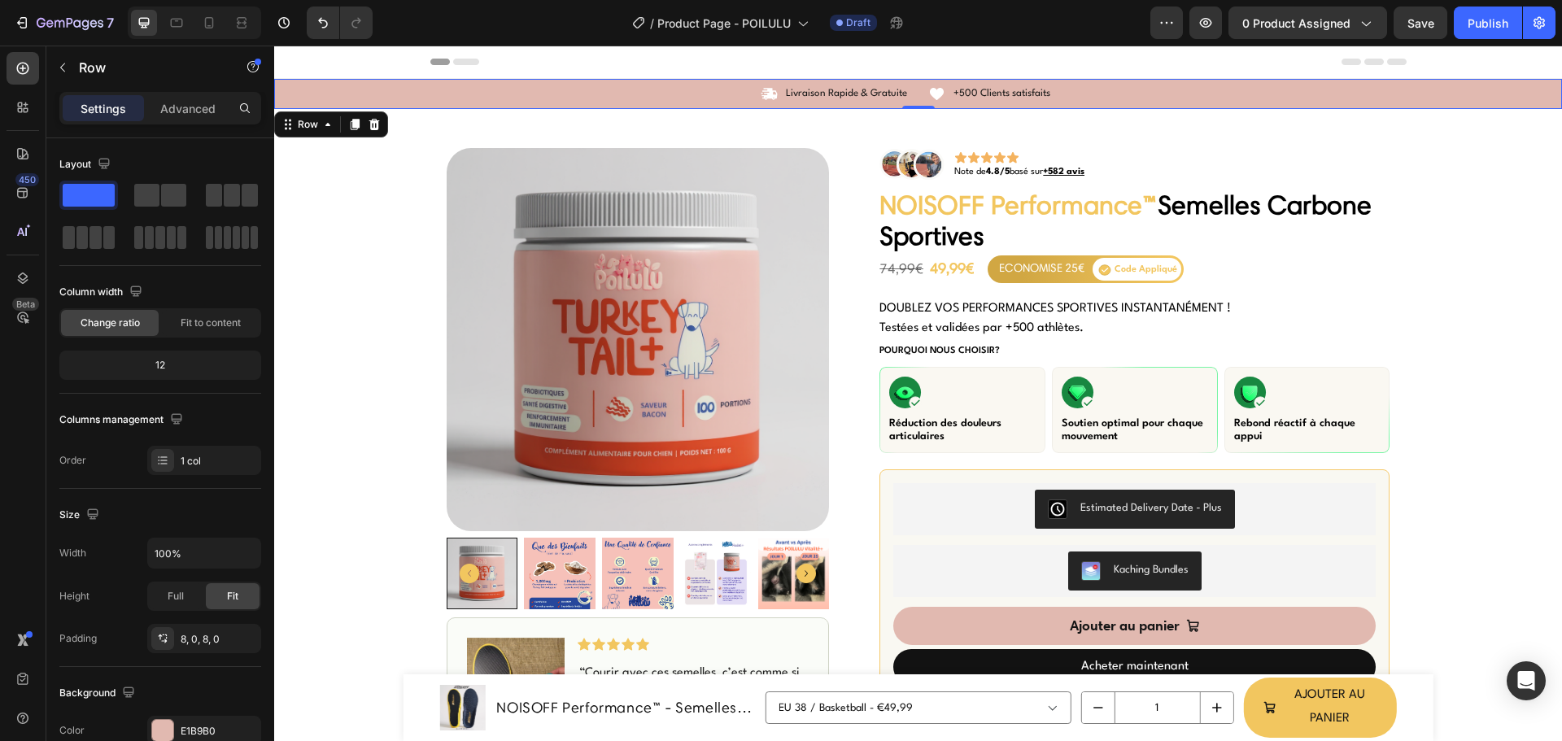
click at [367, 93] on div "Icon Livraison Rapide & Gratuite Text Block Row Icon +500 Clients satisfaits Te…" at bounding box center [918, 93] width 1288 height 17
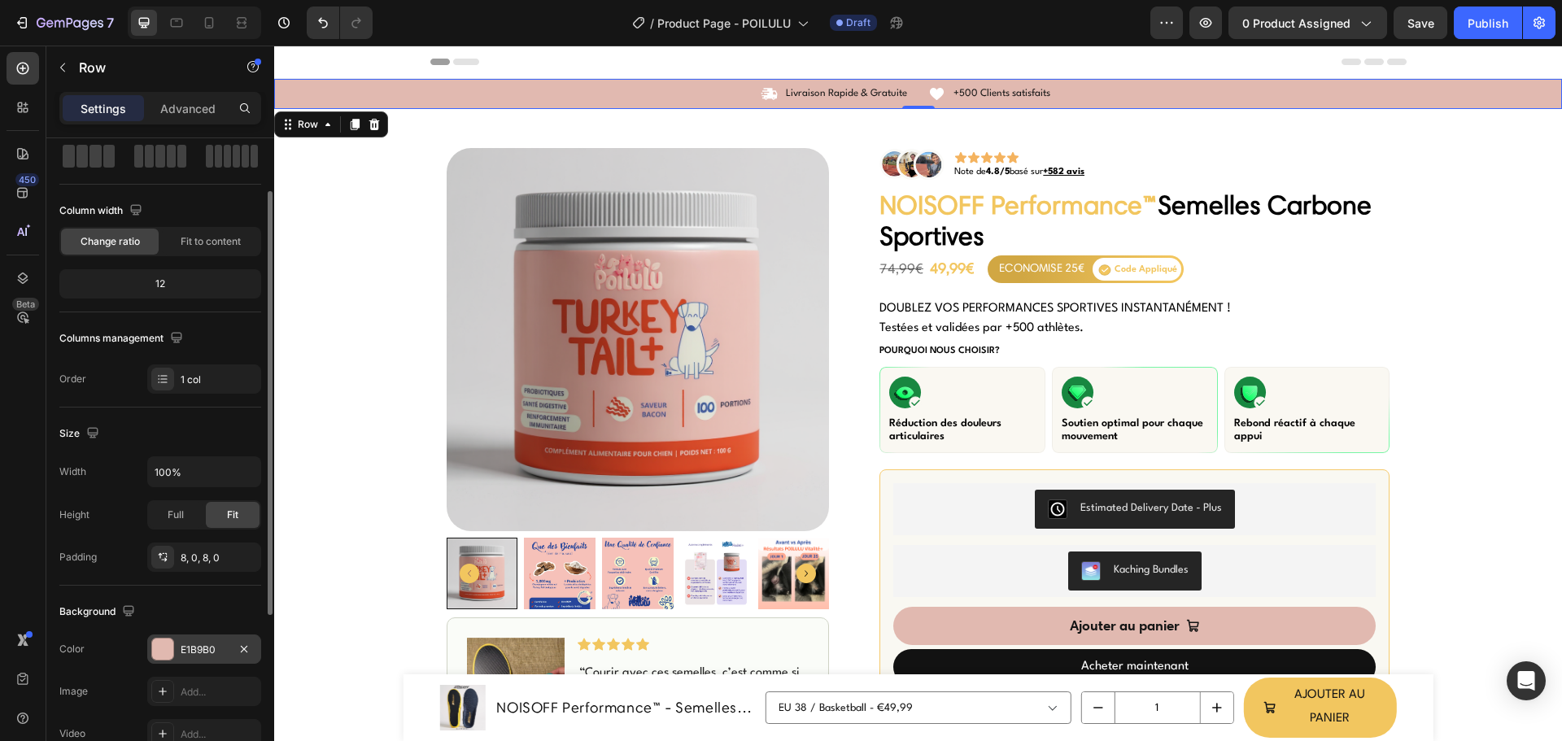
click at [166, 646] on div at bounding box center [162, 649] width 21 height 21
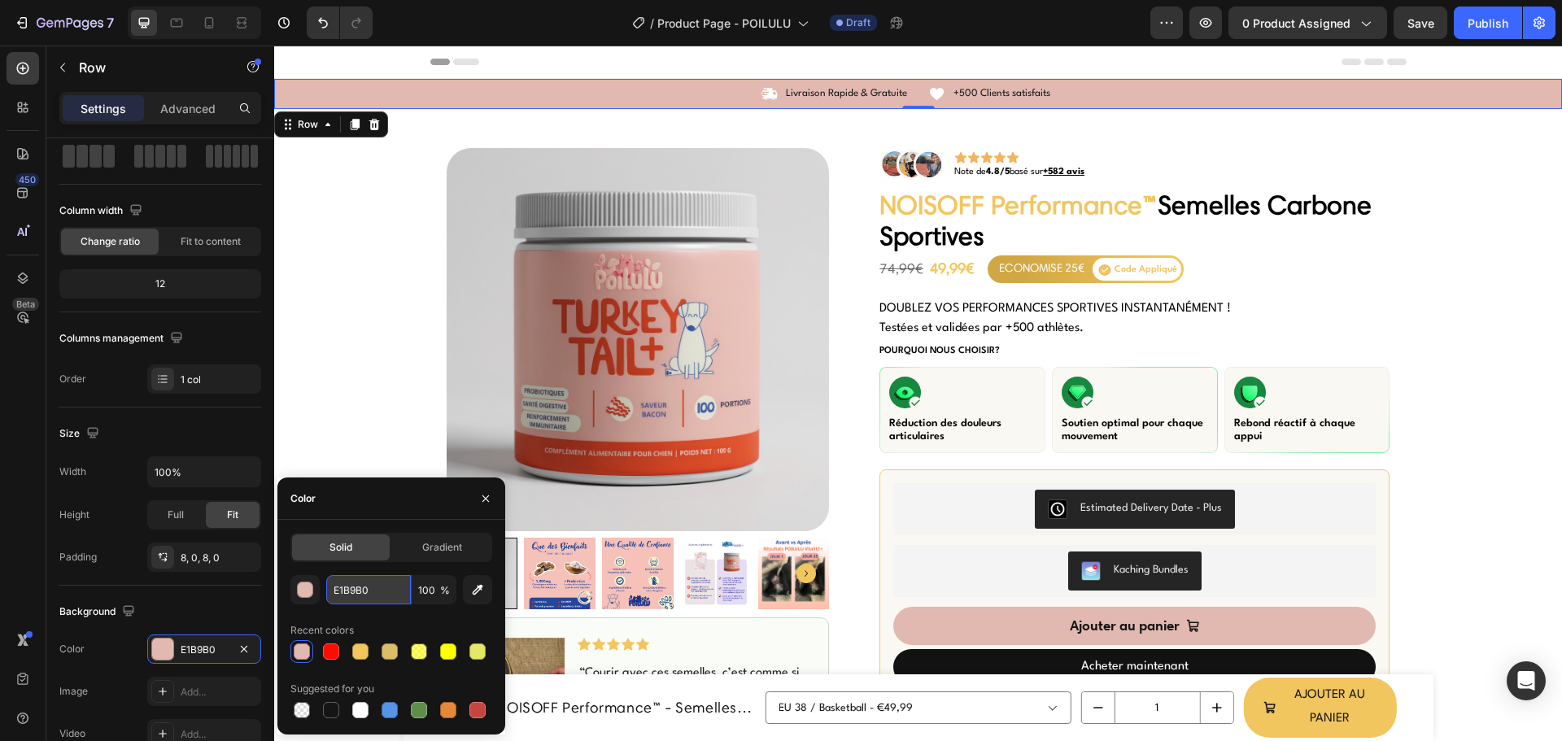
click at [365, 599] on input "E1B9B0" at bounding box center [368, 589] width 85 height 29
click at [365, 598] on input "E1B9B0" at bounding box center [368, 589] width 85 height 29
paste input "#f7c1ba"
click at [382, 591] on input "#f7c1ba0" at bounding box center [368, 589] width 85 height 29
click at [388, 616] on div "#f7c1ba0 100 % Recent colors Suggested for you" at bounding box center [391, 648] width 202 height 146
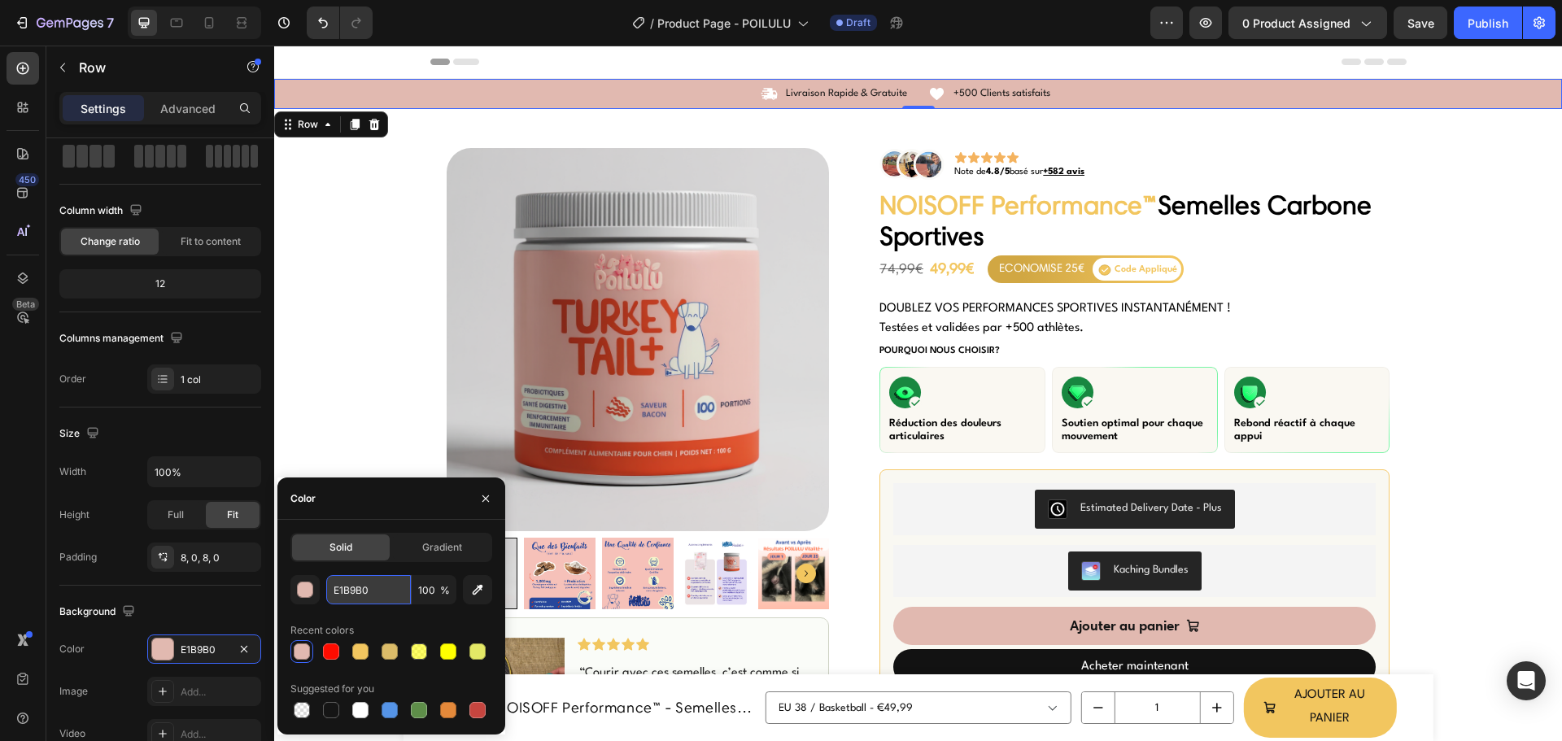
click at [373, 589] on input "E1B9B0" at bounding box center [368, 589] width 85 height 29
paste input "f7c1ba"
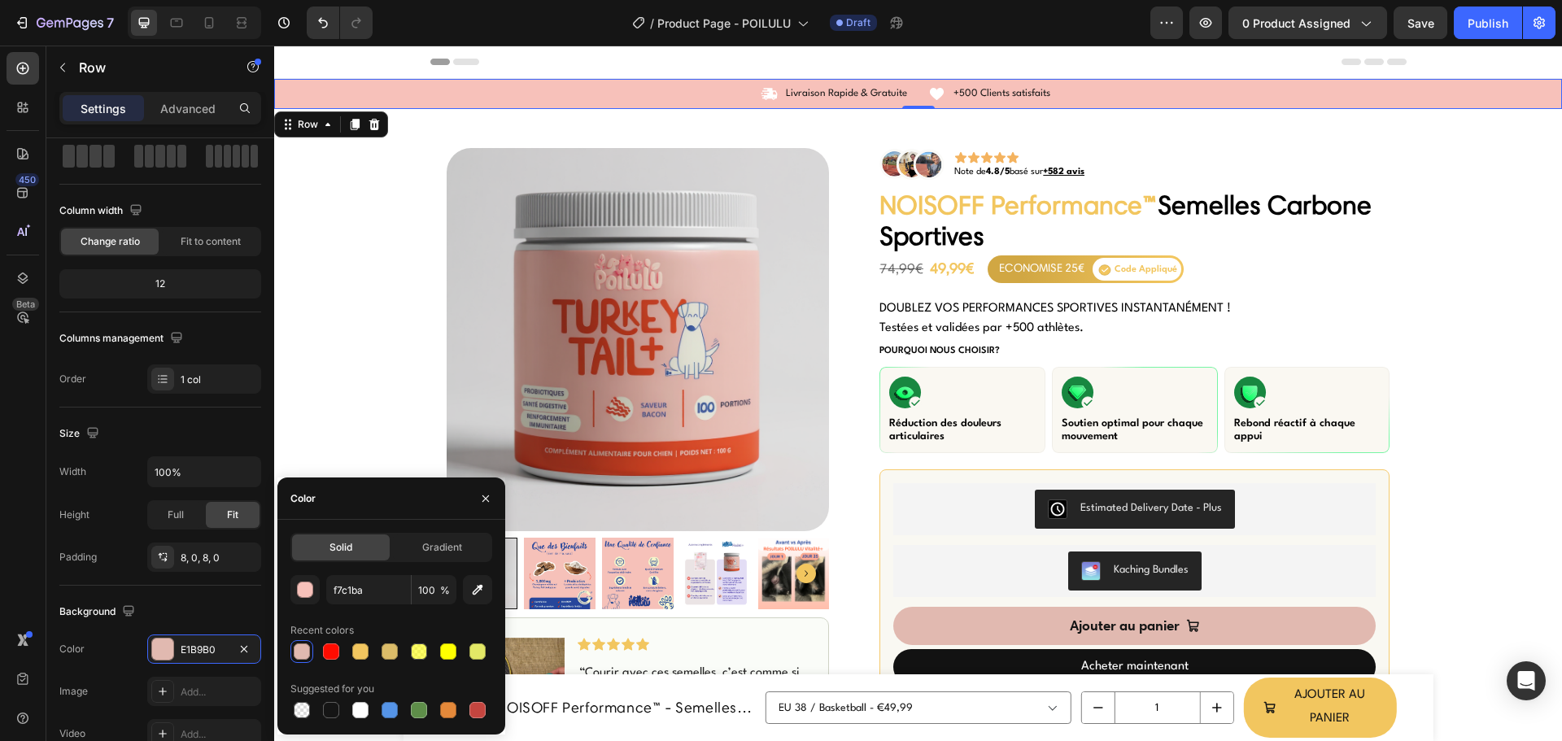
click at [419, 614] on div "f7c1ba 100 % Recent colors Suggested for you" at bounding box center [391, 648] width 202 height 146
type input "F7C1BA"
click at [487, 490] on button "button" at bounding box center [486, 499] width 26 height 26
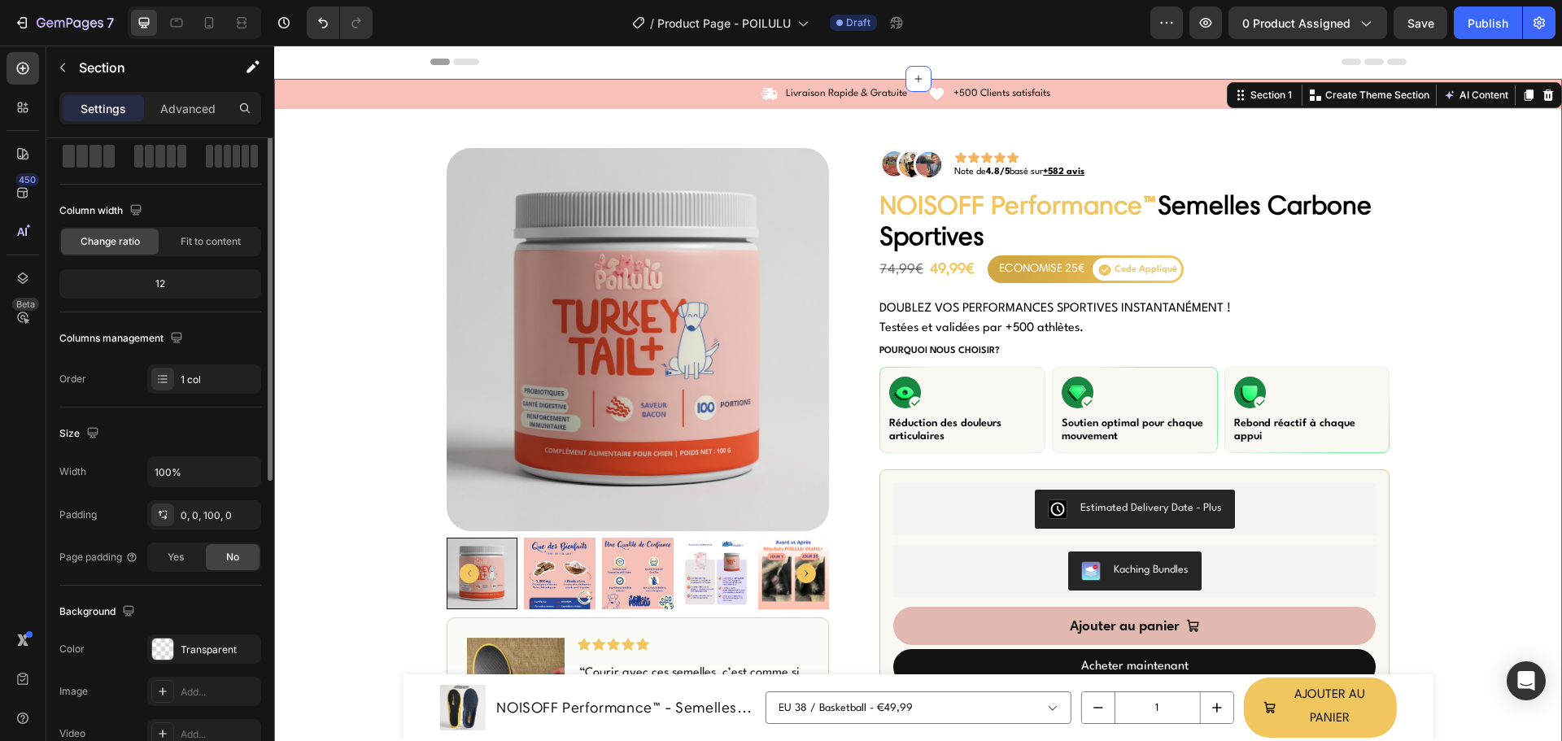
scroll to position [0, 0]
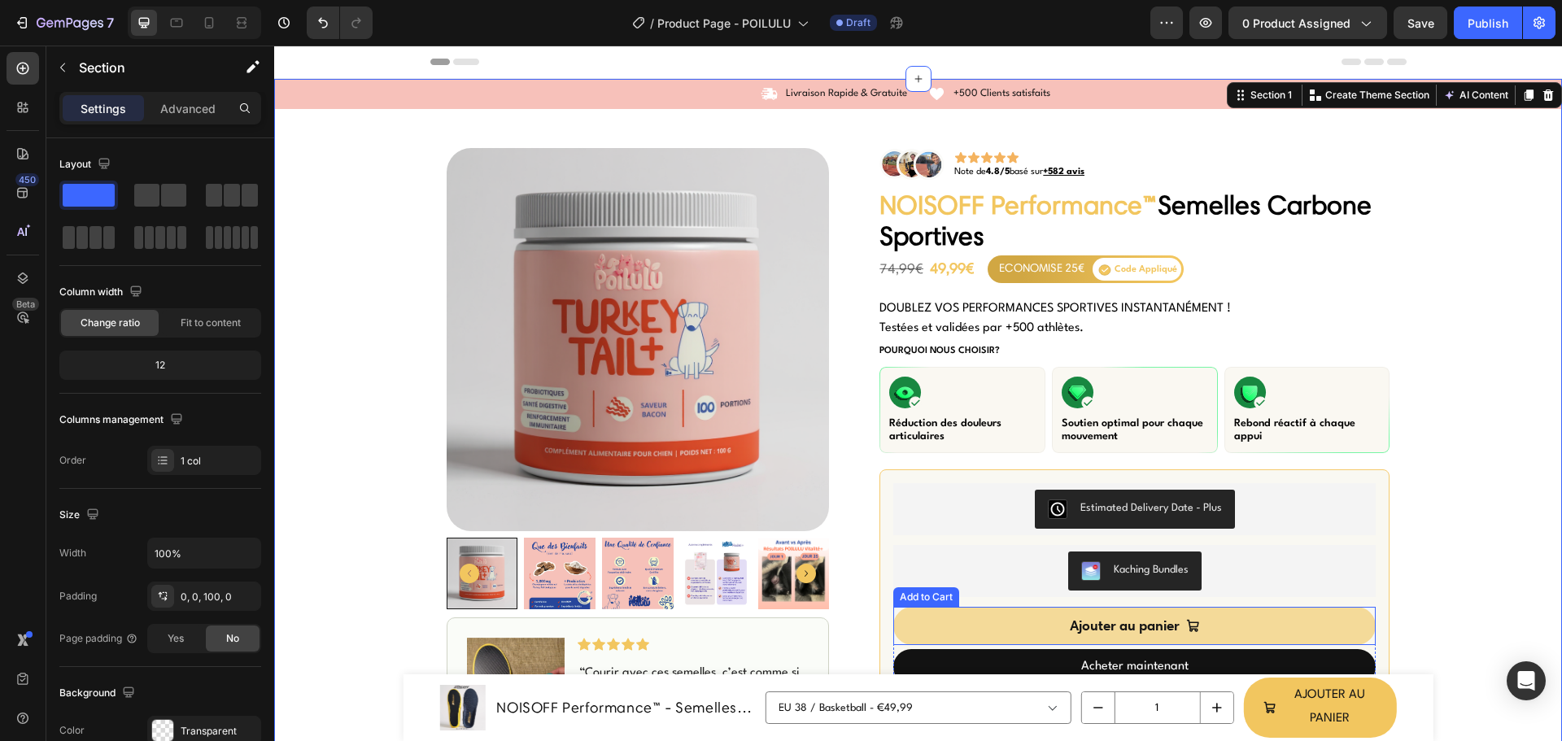
click at [923, 623] on button "Ajouter au panier" at bounding box center [1134, 626] width 482 height 38
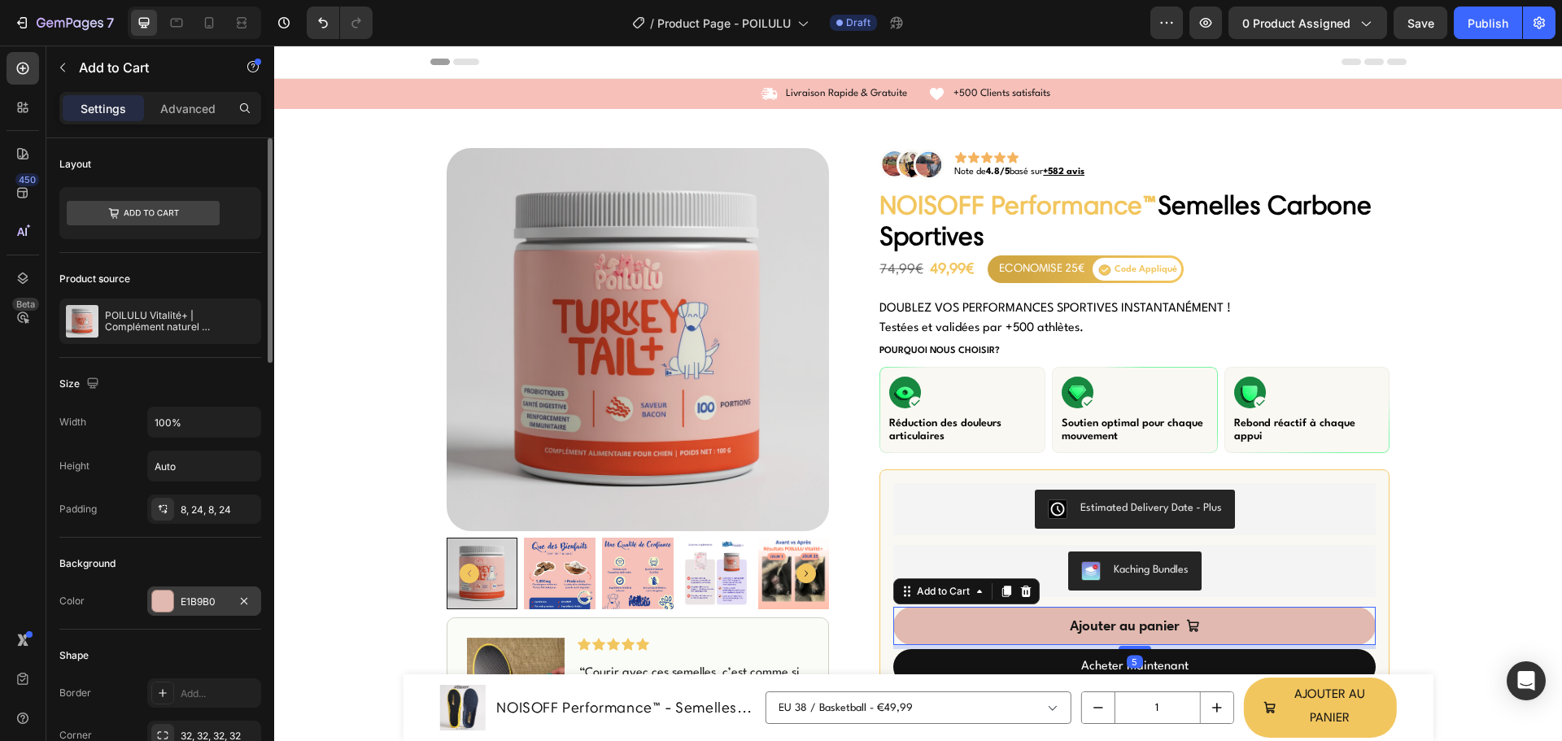
click at [159, 609] on div at bounding box center [162, 601] width 21 height 21
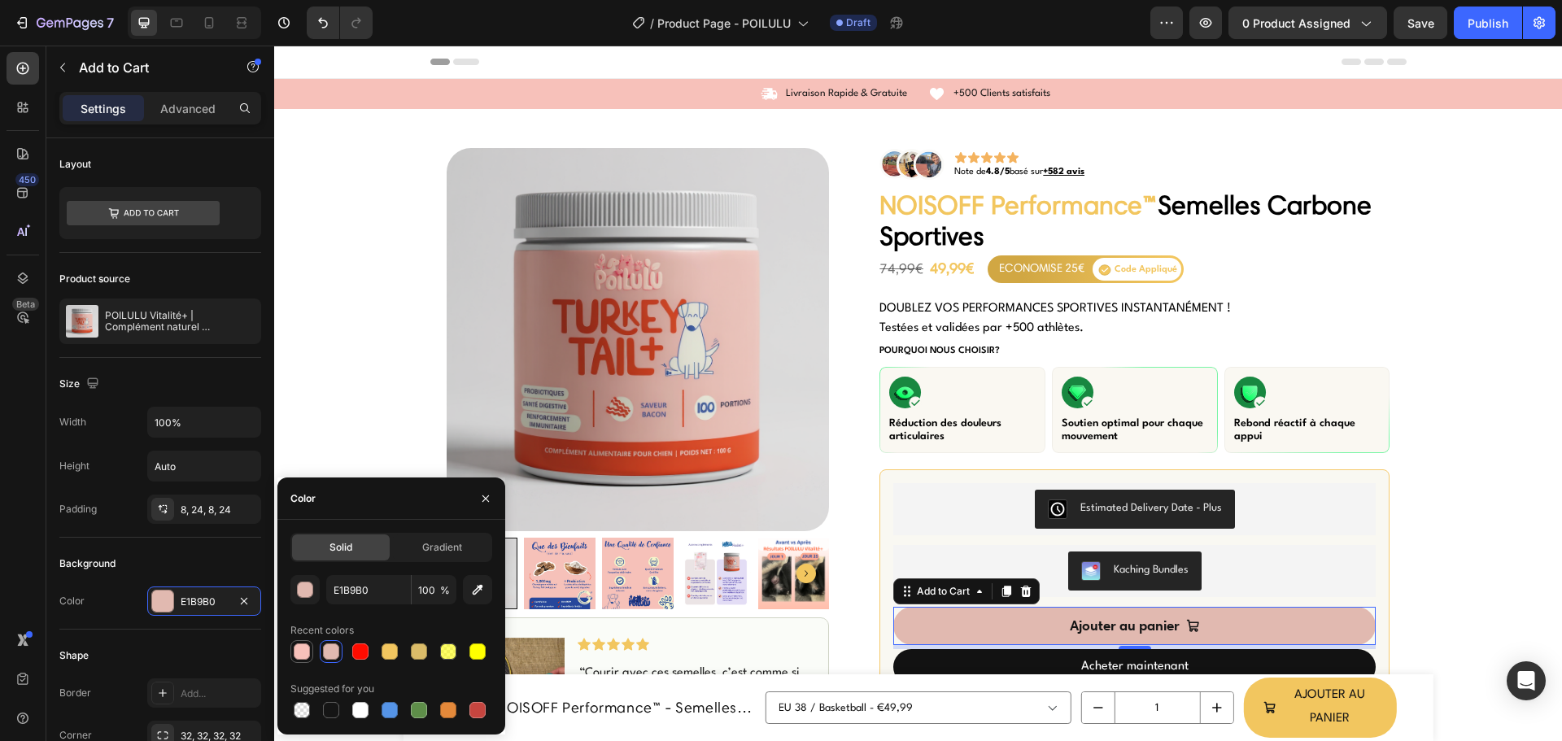
click at [299, 654] on div at bounding box center [302, 652] width 16 height 16
type input "F7C1BA"
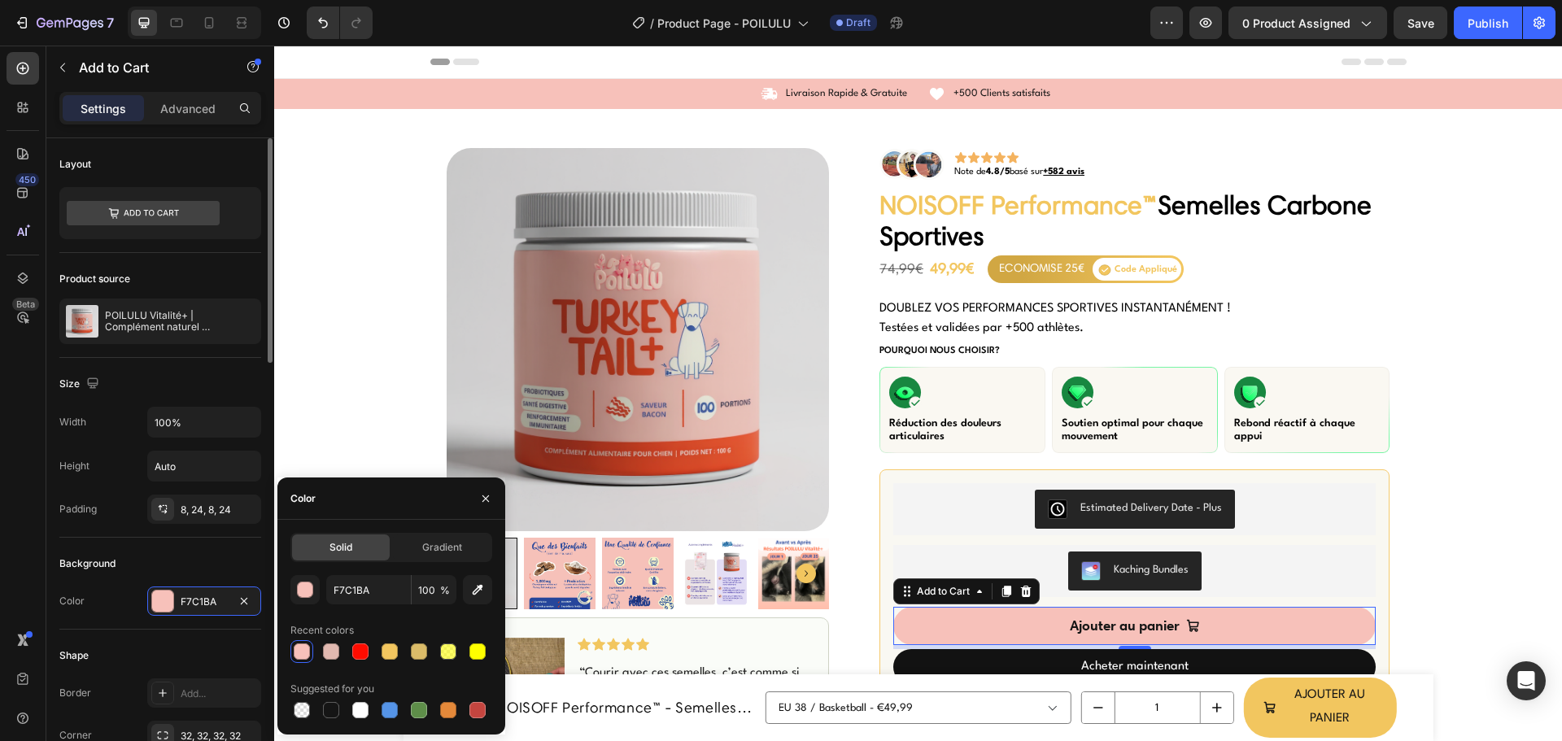
click at [217, 563] on div "Background" at bounding box center [160, 564] width 202 height 26
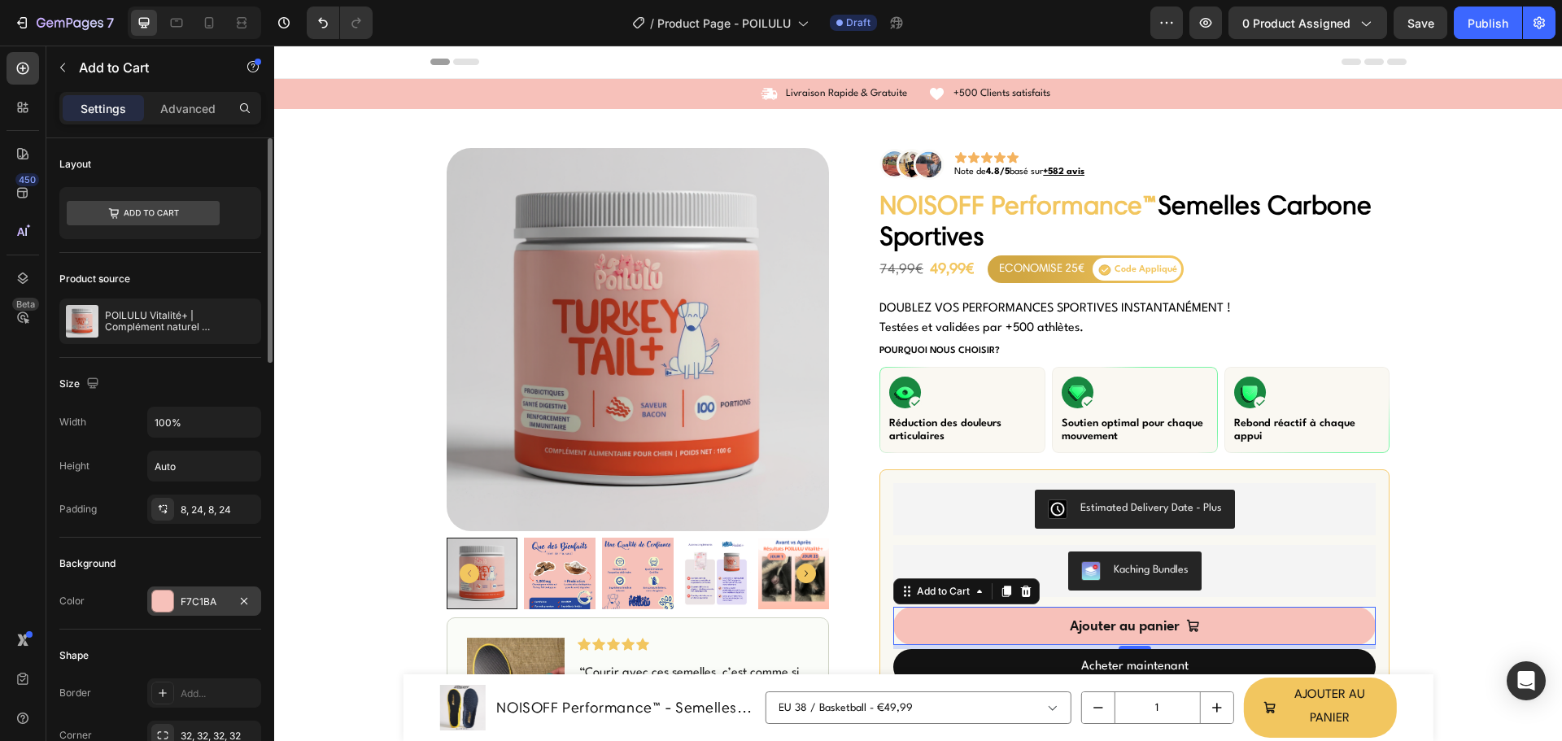
click at [164, 600] on div at bounding box center [162, 601] width 21 height 21
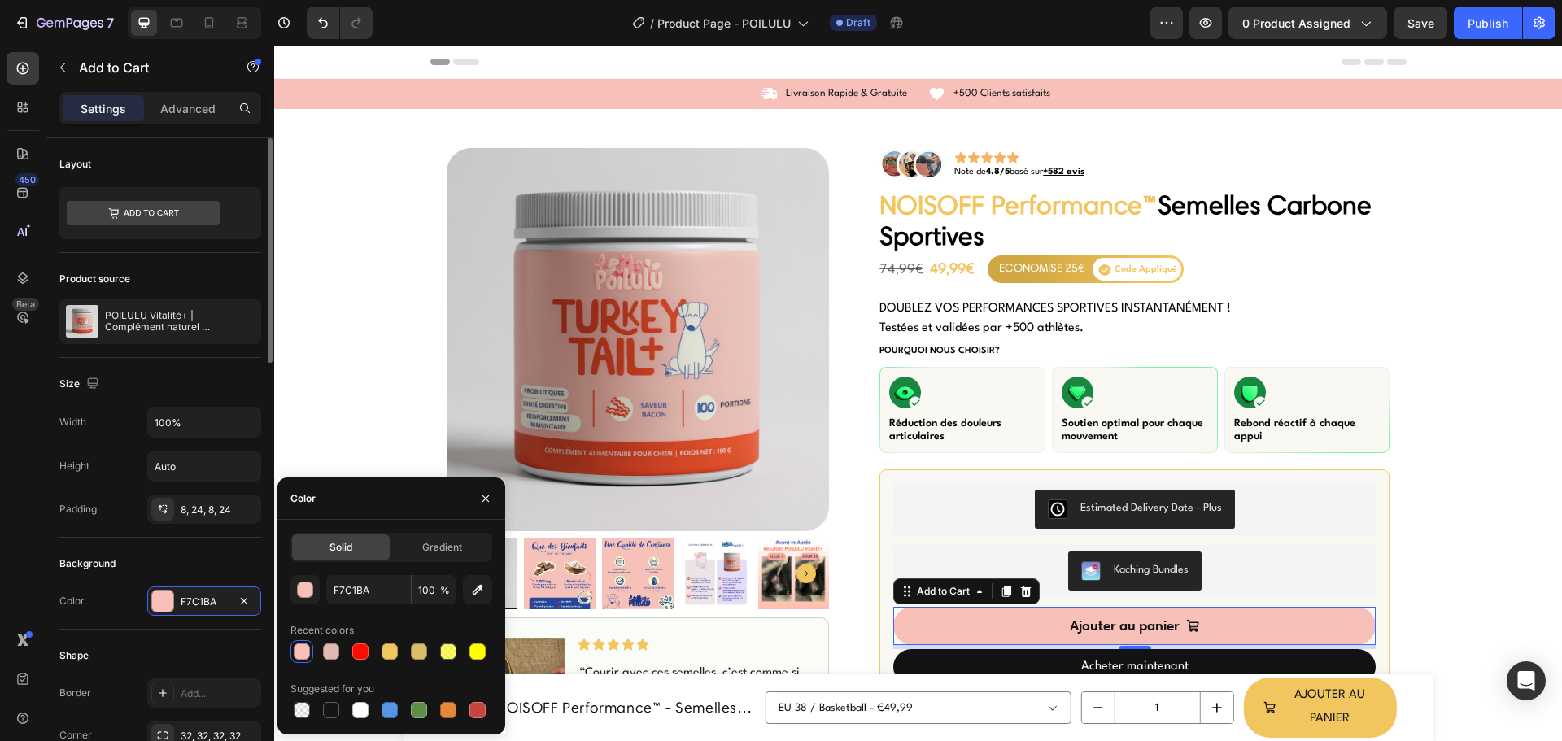
click at [148, 552] on div "Background" at bounding box center [160, 564] width 202 height 26
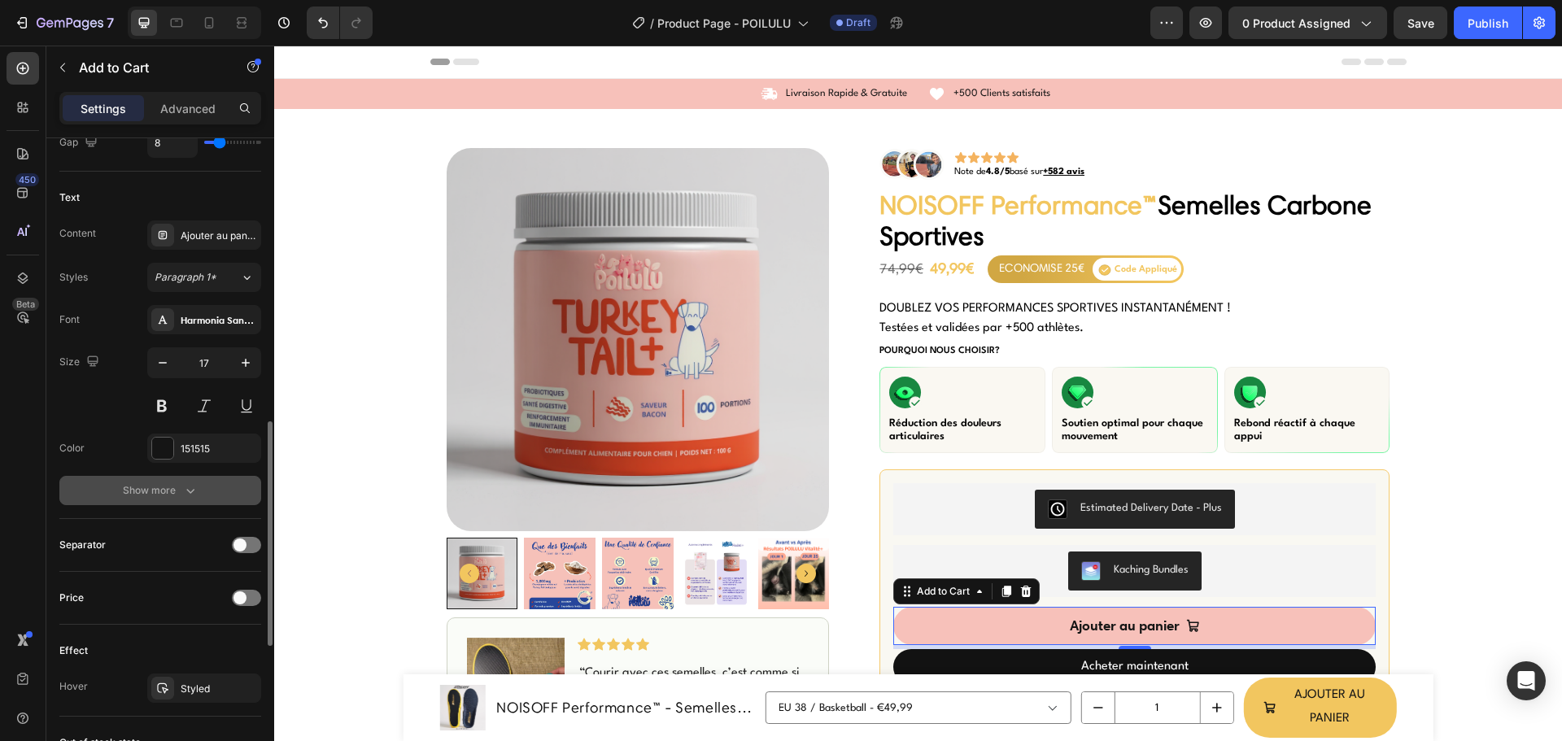
scroll to position [735, 0]
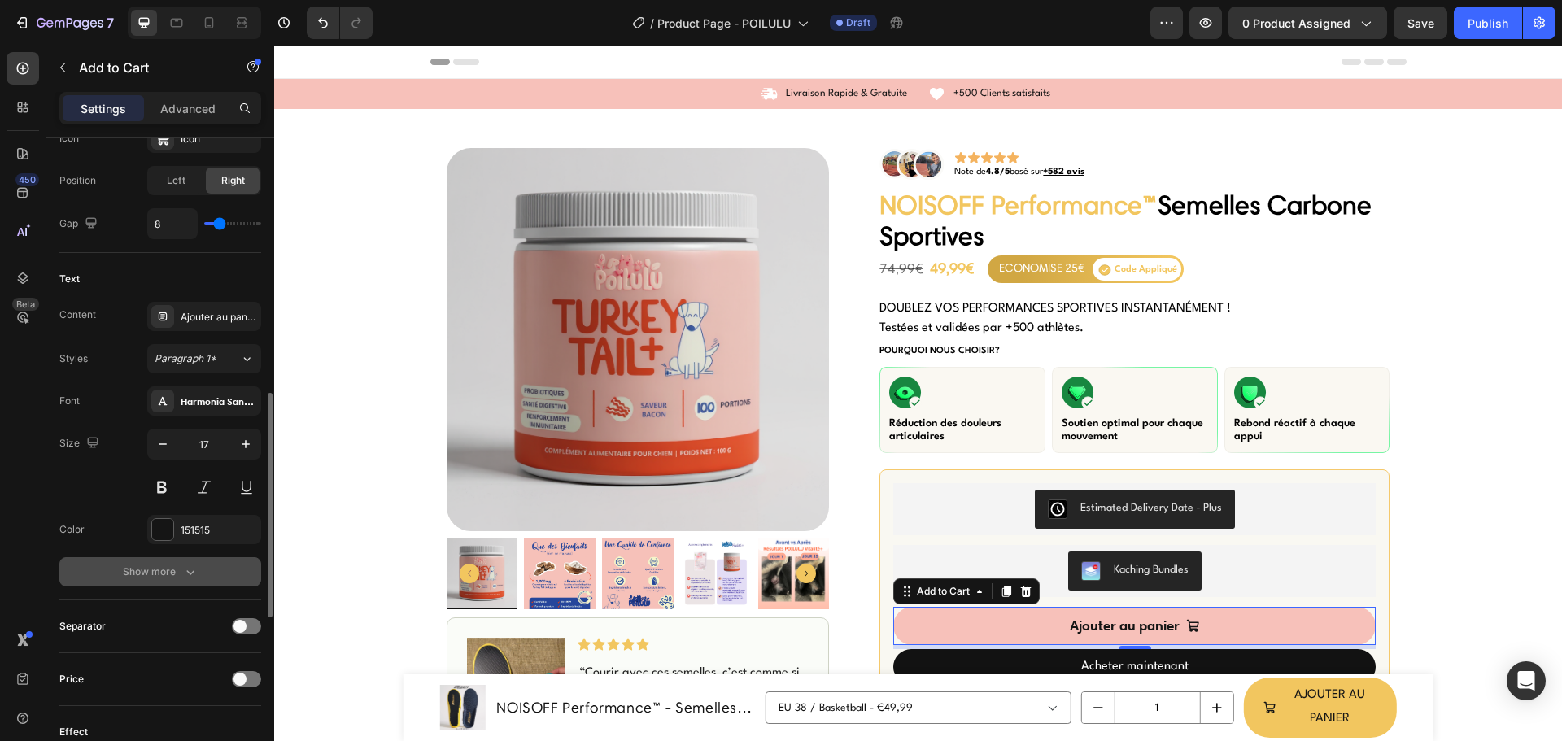
click at [171, 578] on div "Show more" at bounding box center [161, 572] width 76 height 16
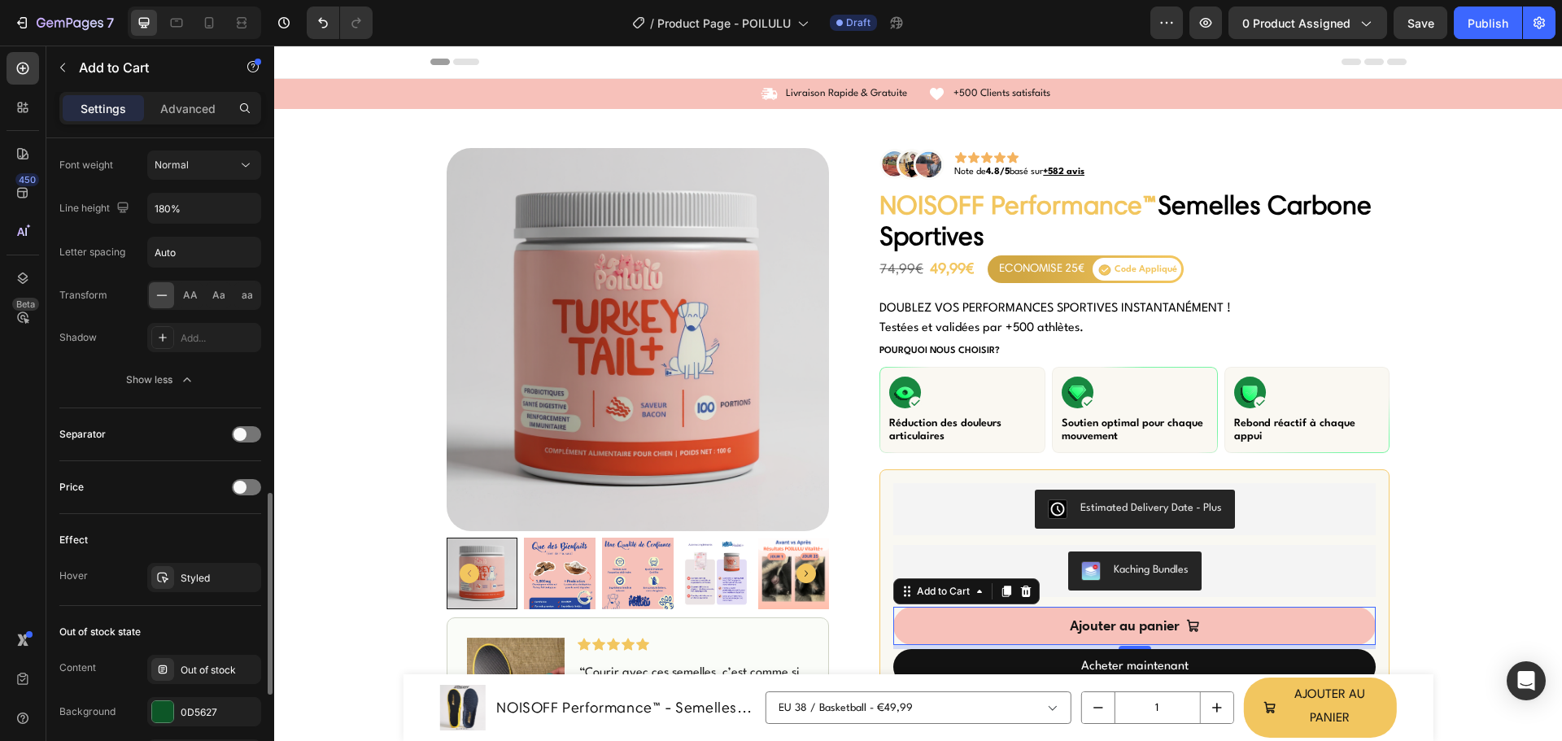
scroll to position [1304, 0]
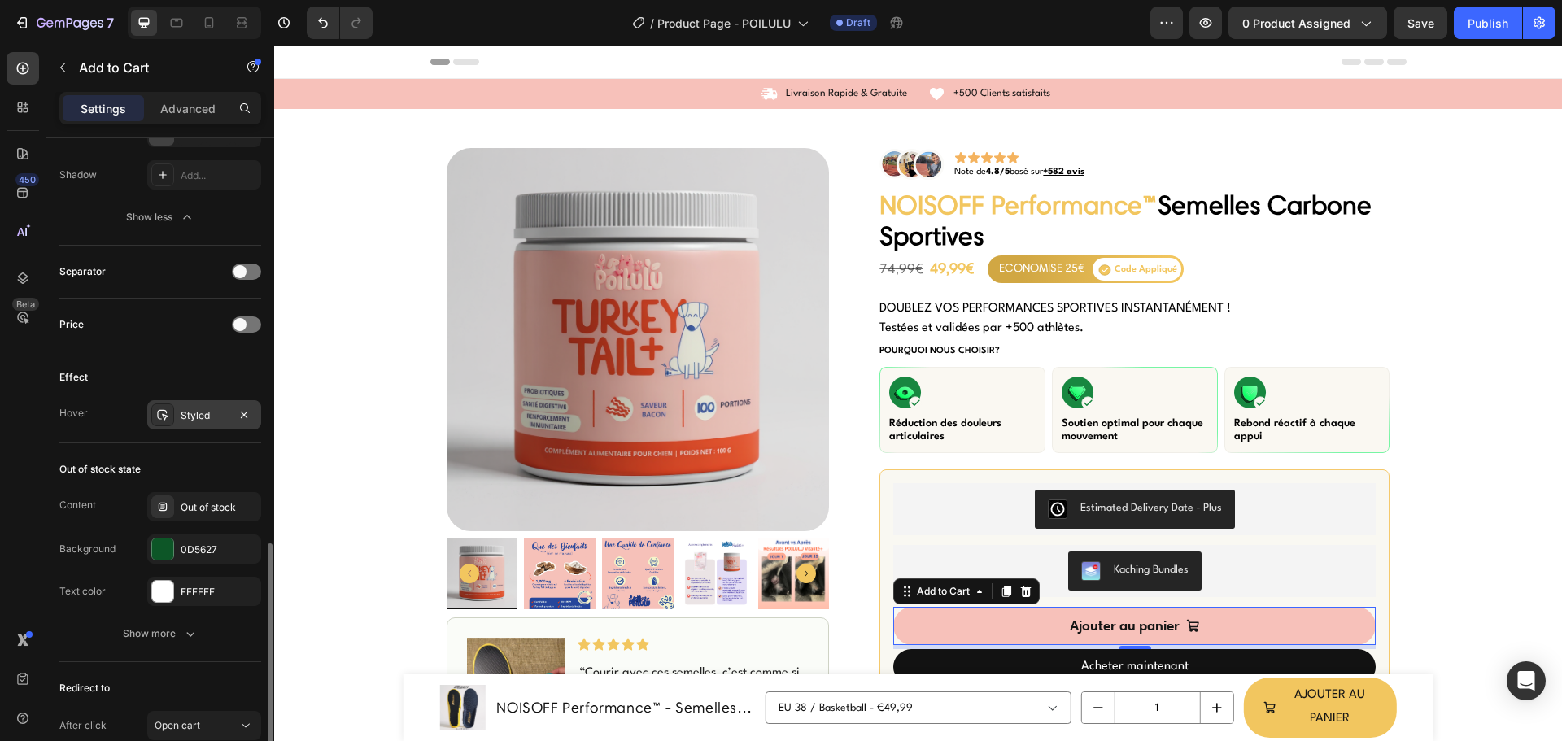
click at [181, 418] on div "Styled" at bounding box center [204, 415] width 47 height 15
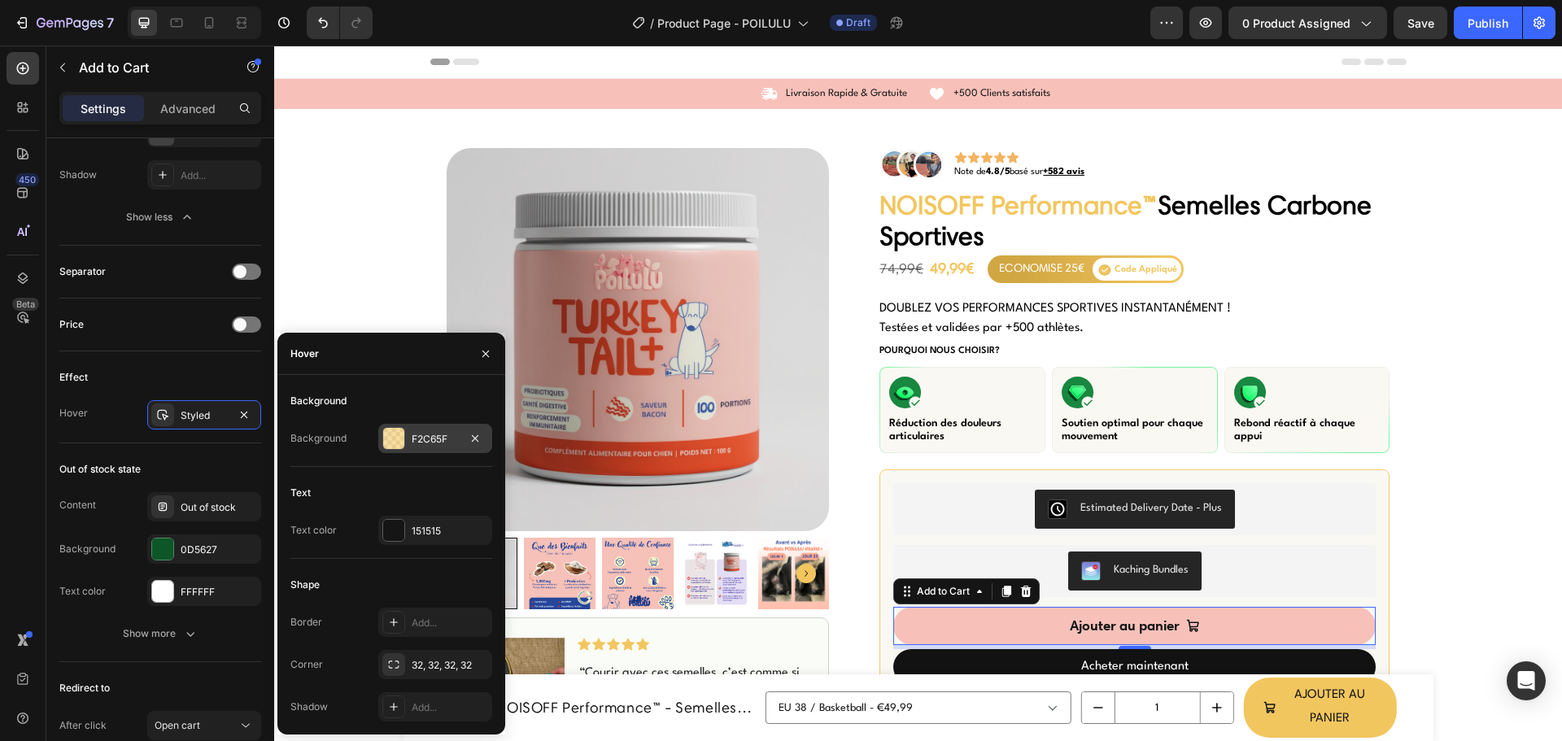
click at [391, 444] on div at bounding box center [393, 438] width 21 height 21
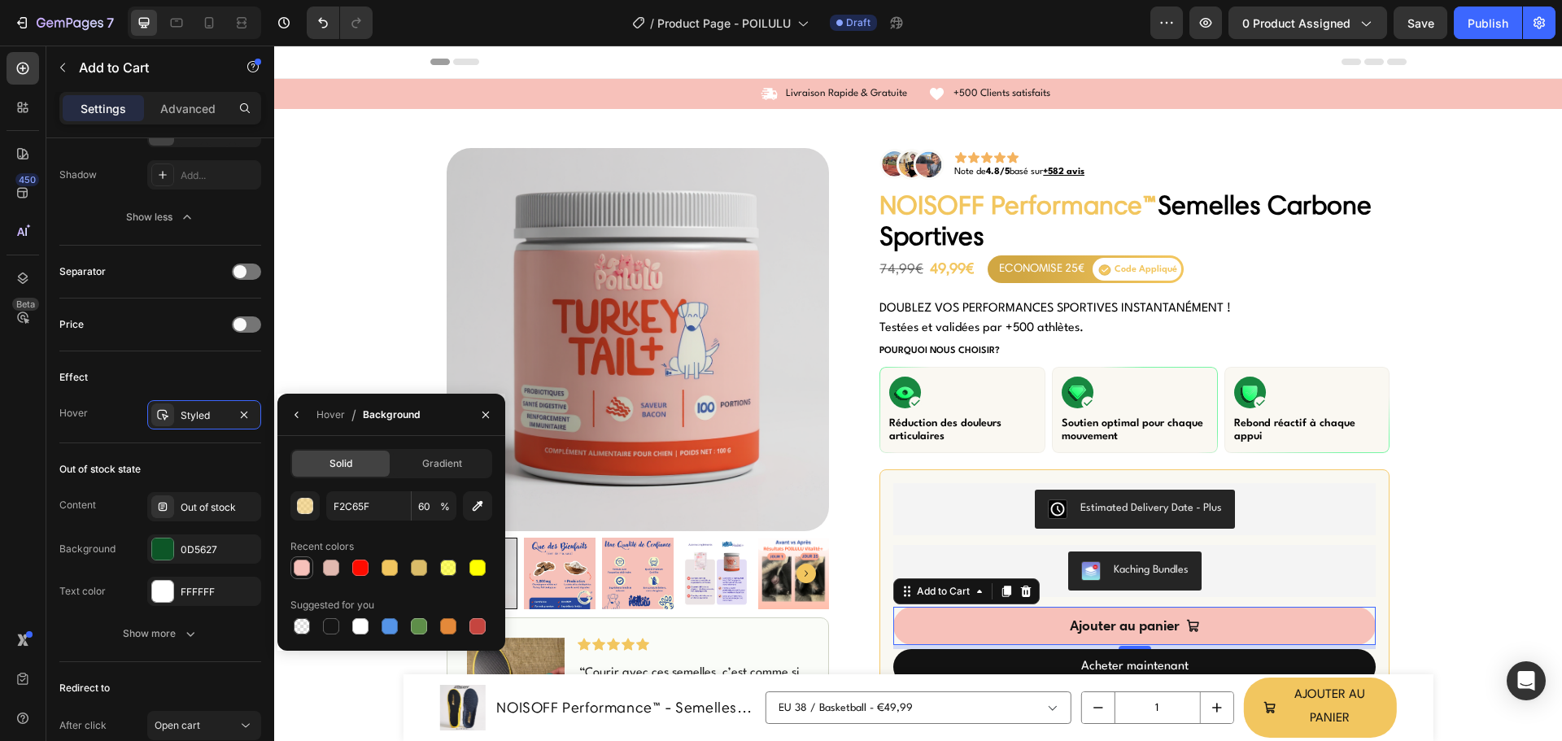
click at [303, 567] on div at bounding box center [302, 568] width 16 height 16
type input "F7C1BA"
type input "60"
click at [486, 417] on icon "button" at bounding box center [485, 414] width 13 height 13
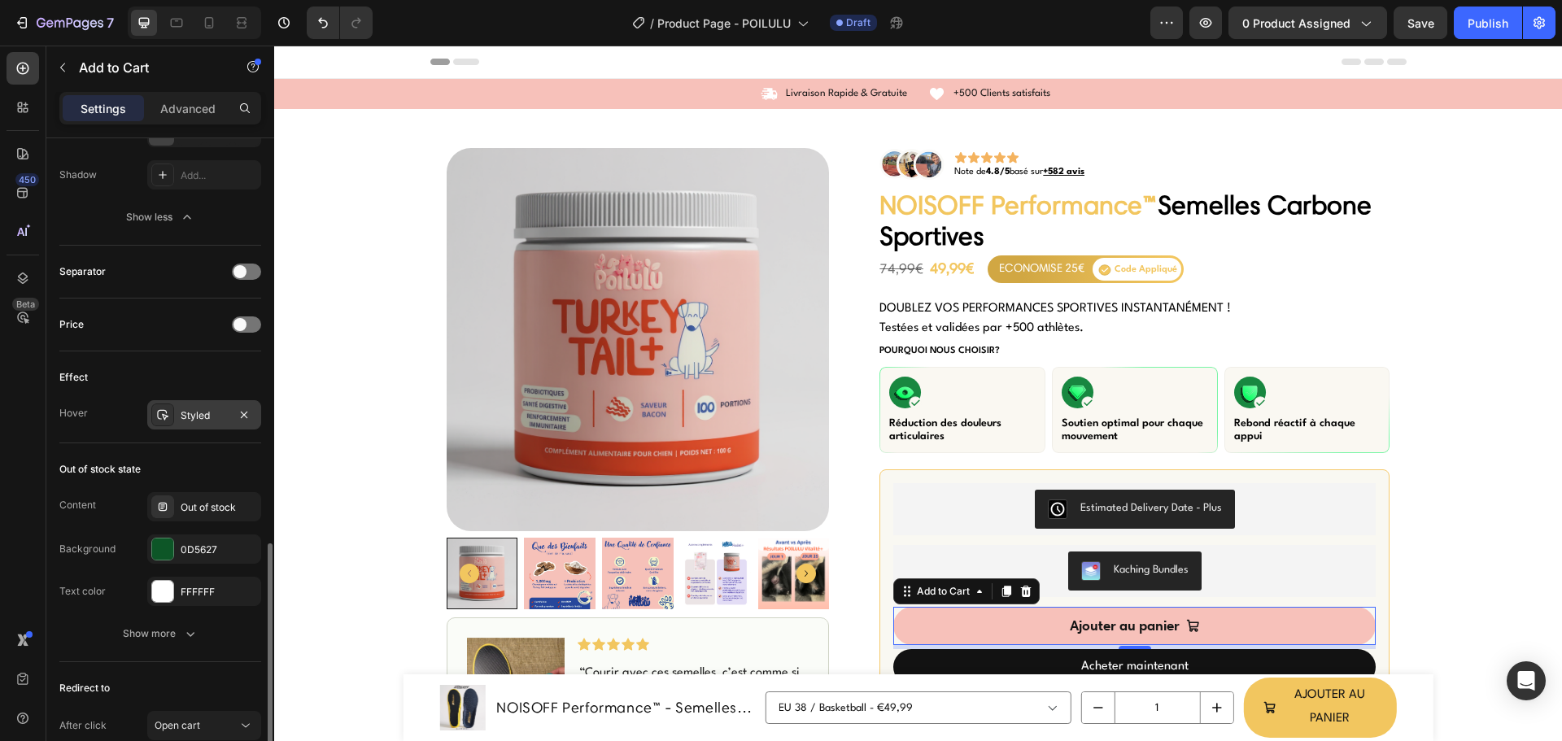
click at [199, 416] on div "Styled" at bounding box center [204, 415] width 47 height 15
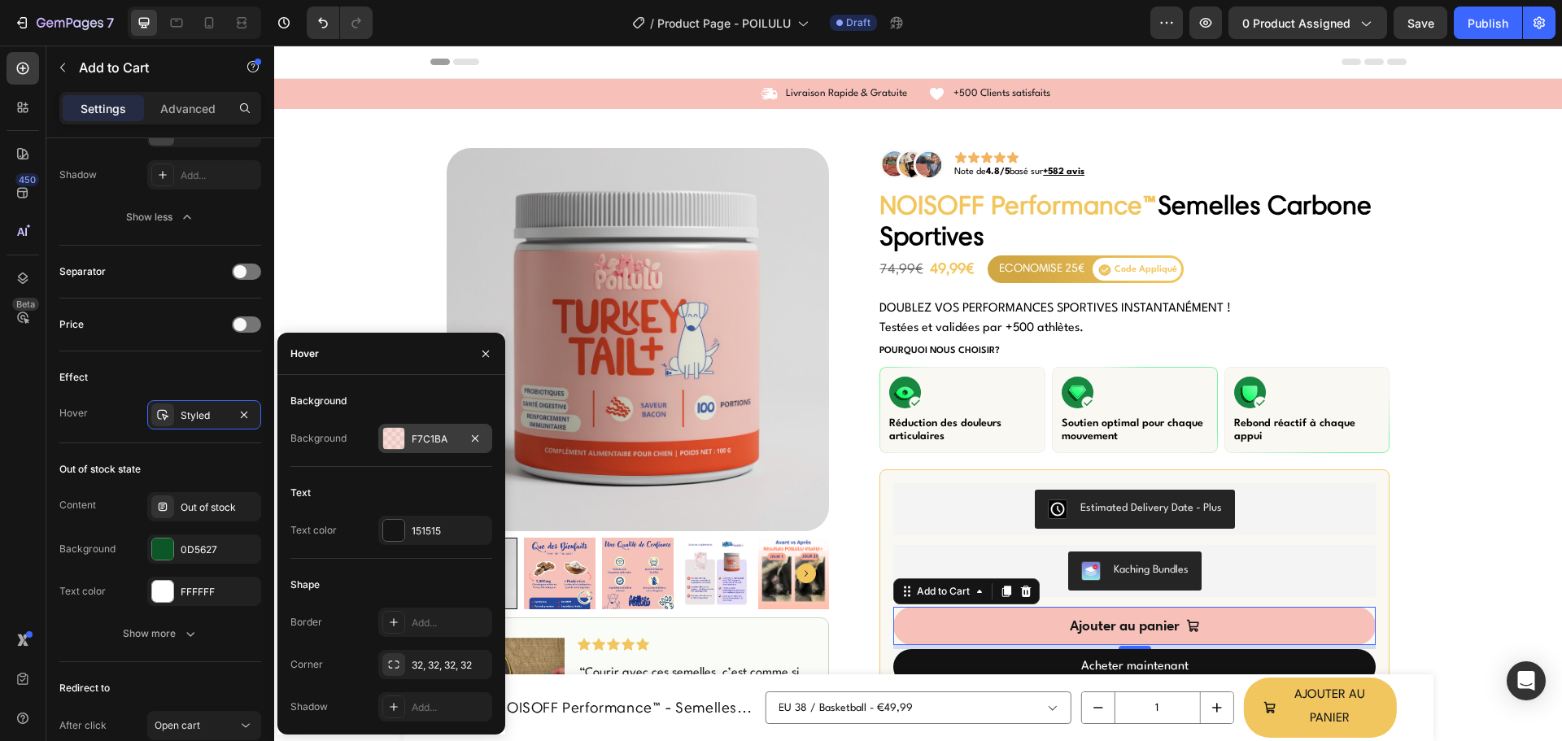
click at [394, 442] on div at bounding box center [393, 438] width 21 height 21
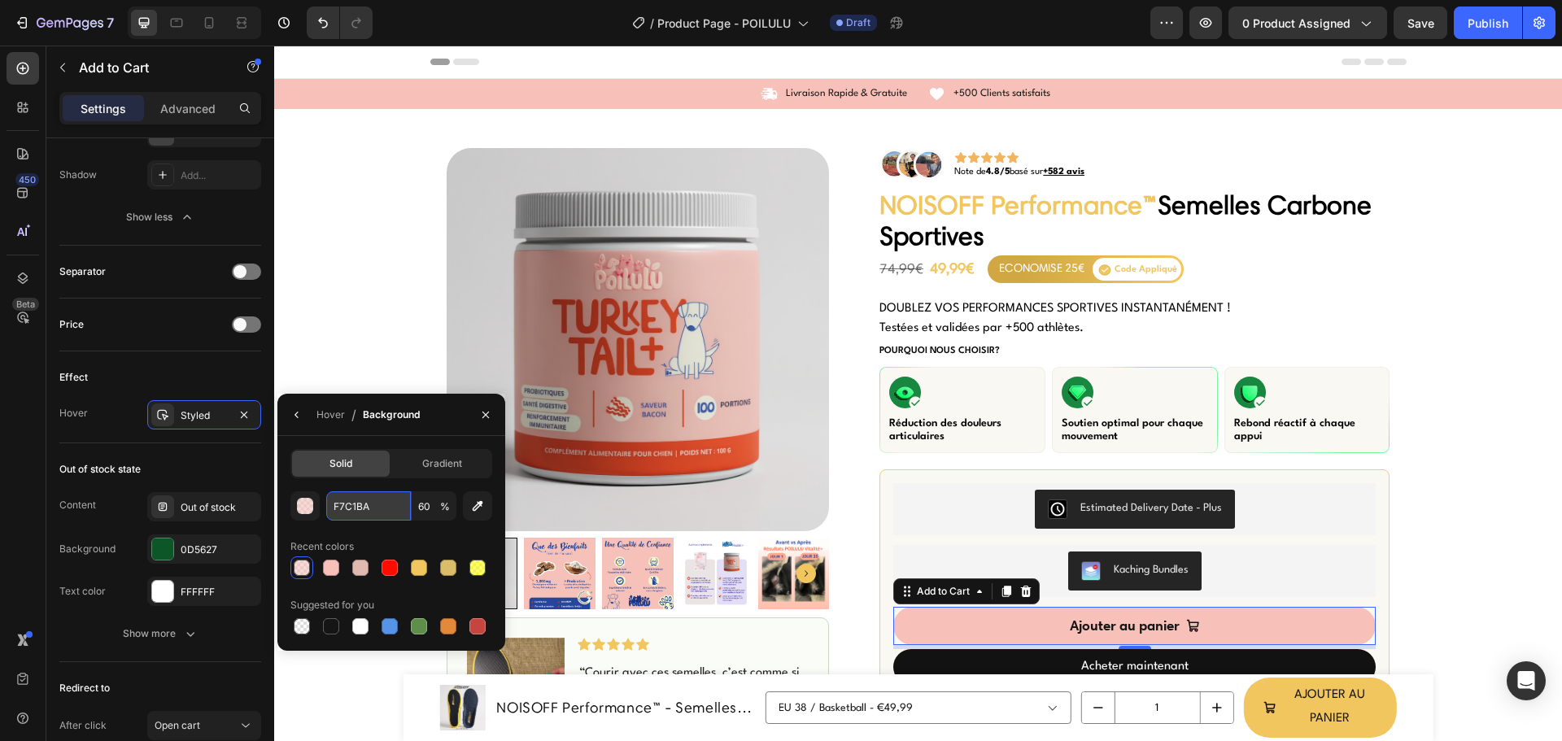
click at [0, 0] on input "F7C1BA" at bounding box center [0, 0] width 0 height 0
paste input "#ff3e06"
type input "#ff3e06"
type input "100"
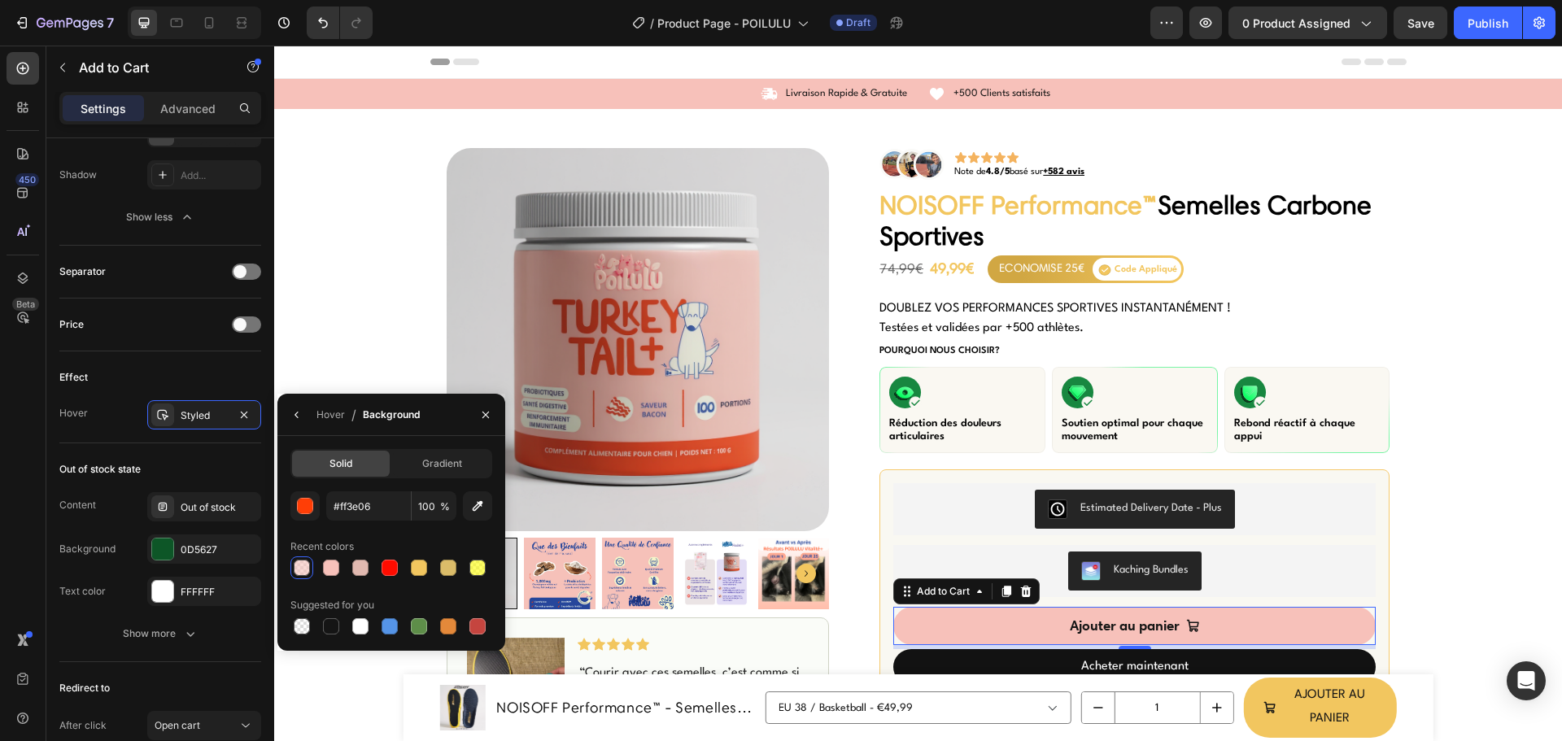
click at [399, 526] on div "#ff3e06 100 % Recent colors Suggested for you" at bounding box center [391, 564] width 202 height 146
click at [490, 417] on icon "button" at bounding box center [485, 414] width 13 height 13
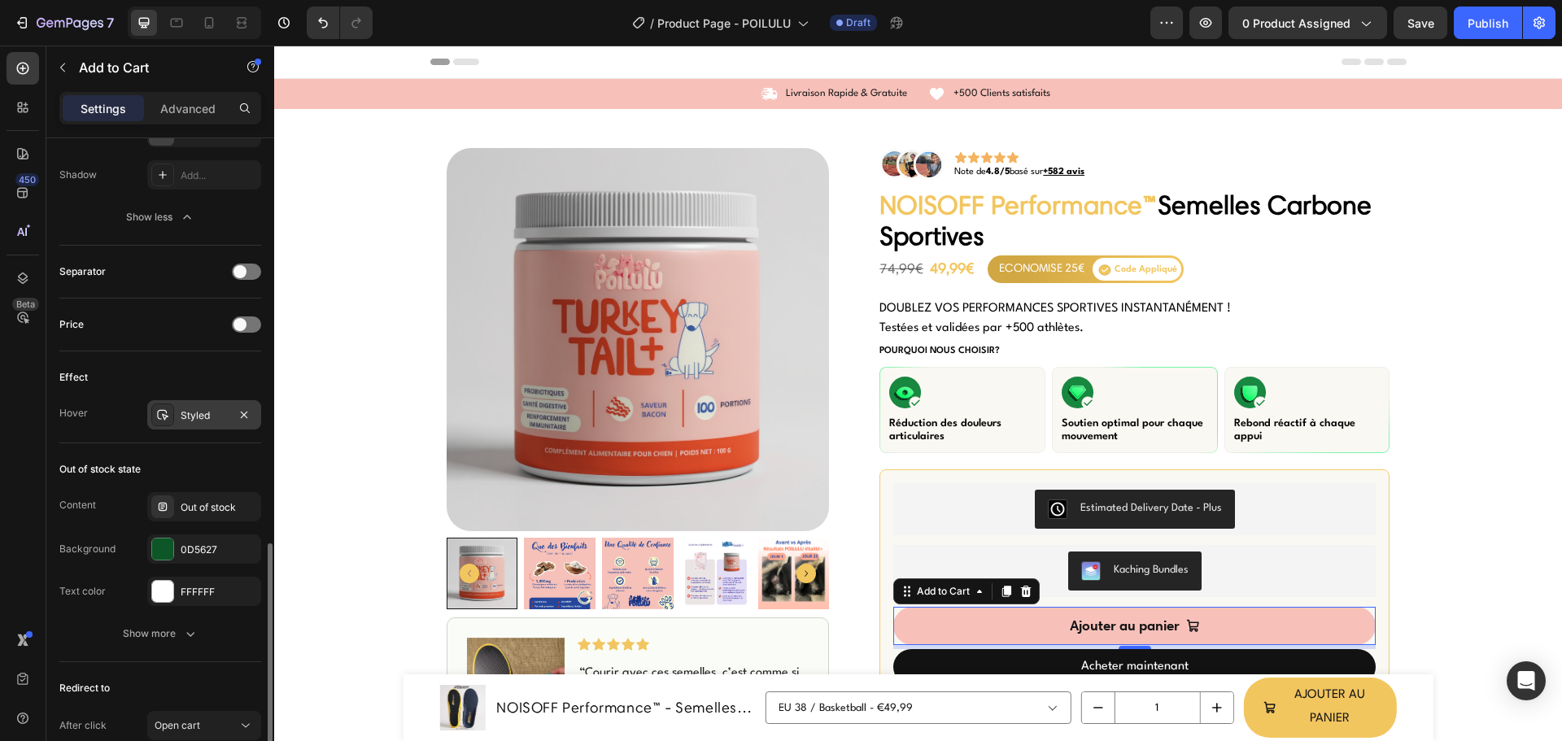
click at [197, 414] on div "Styled" at bounding box center [204, 415] width 47 height 15
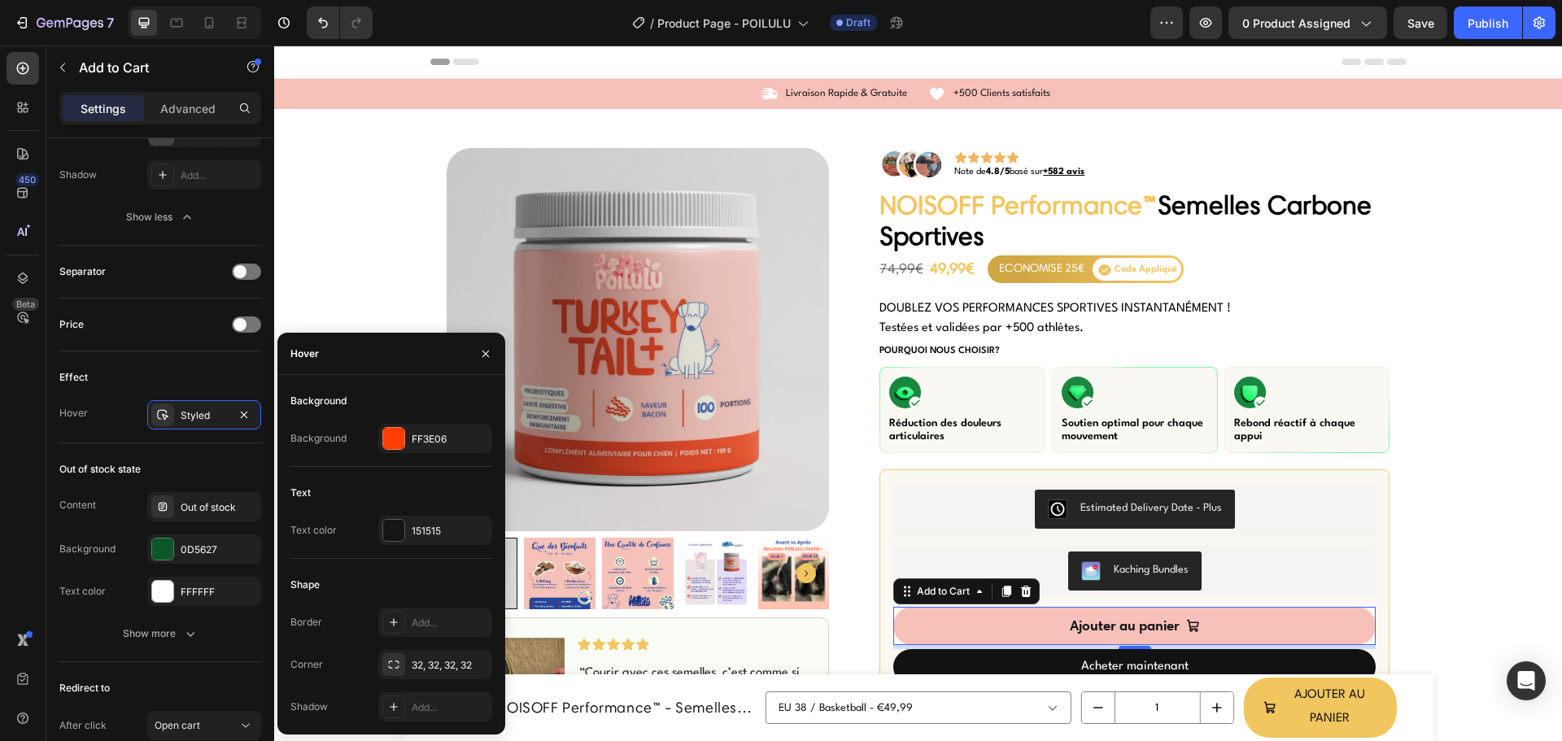
click at [398, 447] on div at bounding box center [393, 438] width 21 height 21
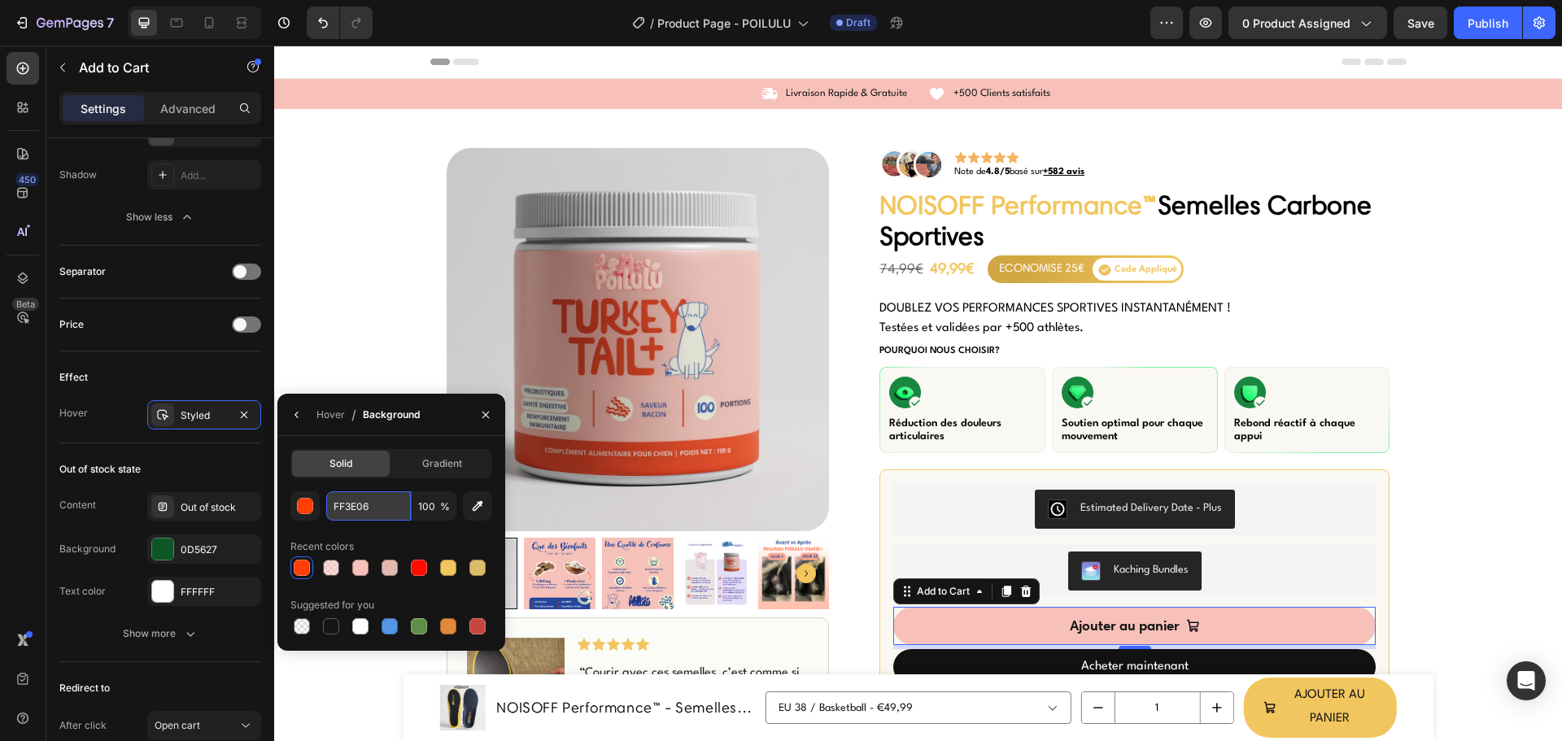
click at [0, 0] on input "FF3E06" at bounding box center [0, 0] width 0 height 0
paste input "rgba(55,83,168,255)"
type input "rgba(55,83,168,255)"
type input "25500"
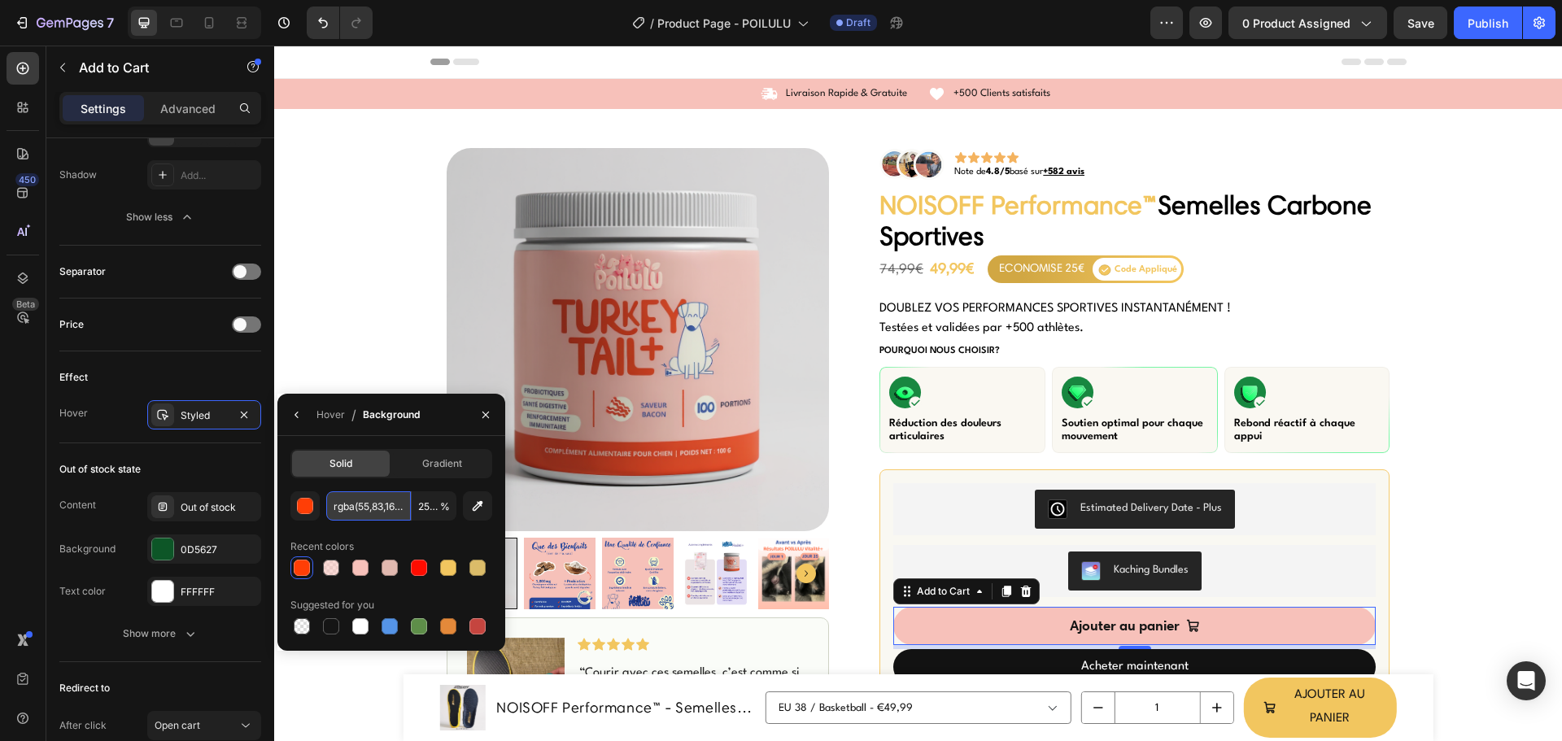
scroll to position [0, 22]
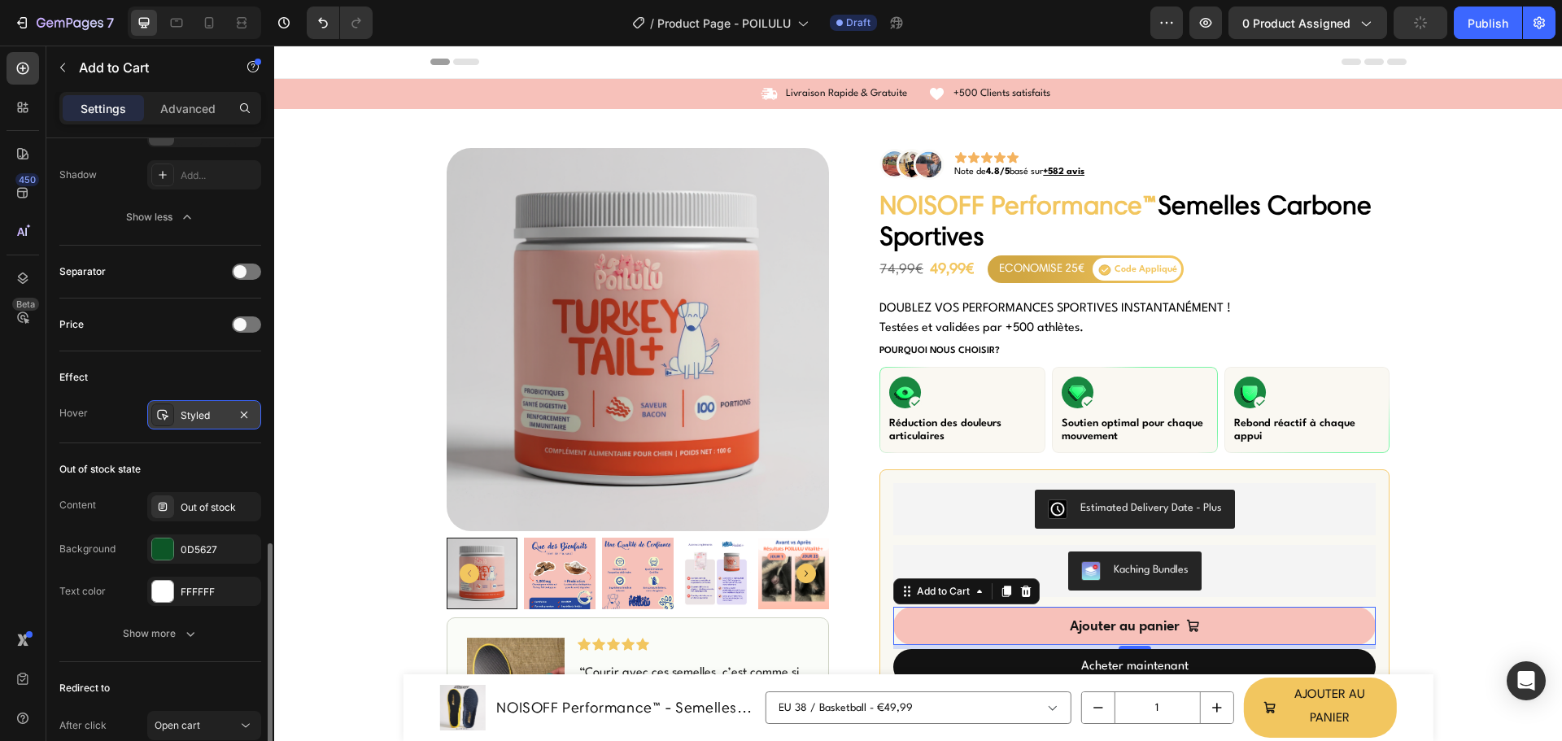
click at [180, 402] on div "Styled" at bounding box center [204, 414] width 114 height 29
click at [187, 425] on div "Styled" at bounding box center [204, 414] width 114 height 29
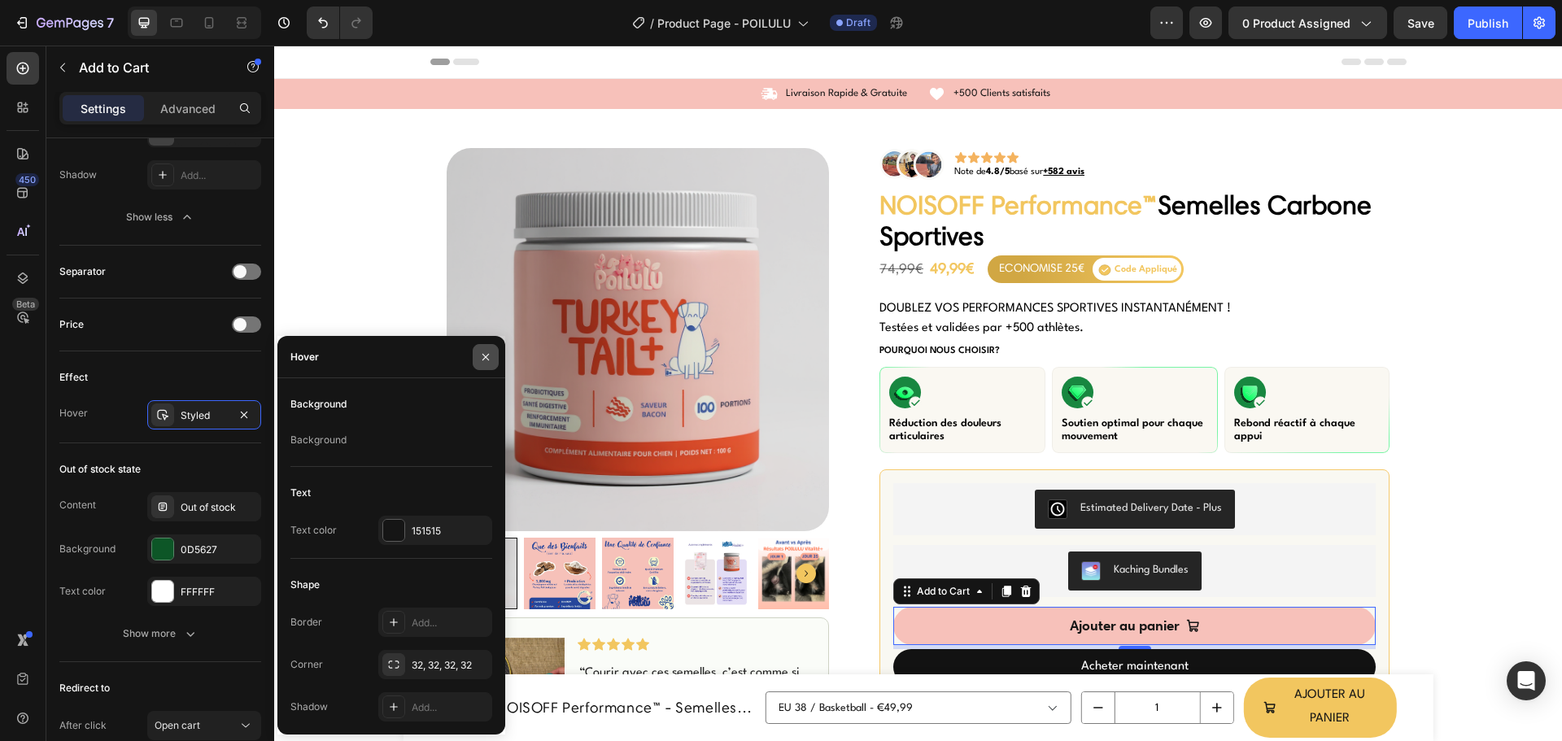
click at [482, 358] on icon "button" at bounding box center [485, 357] width 13 height 13
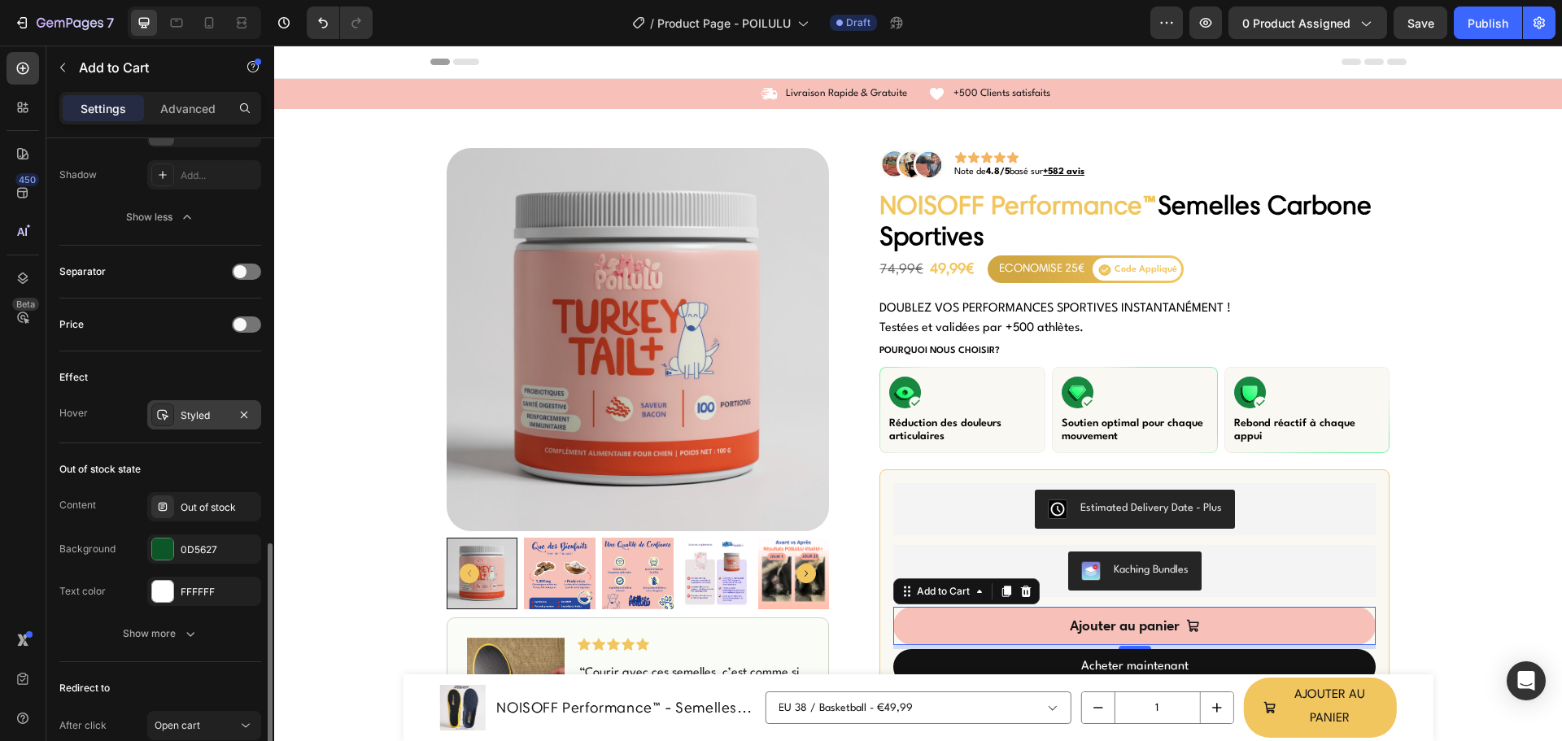
click at [172, 421] on div at bounding box center [162, 415] width 23 height 23
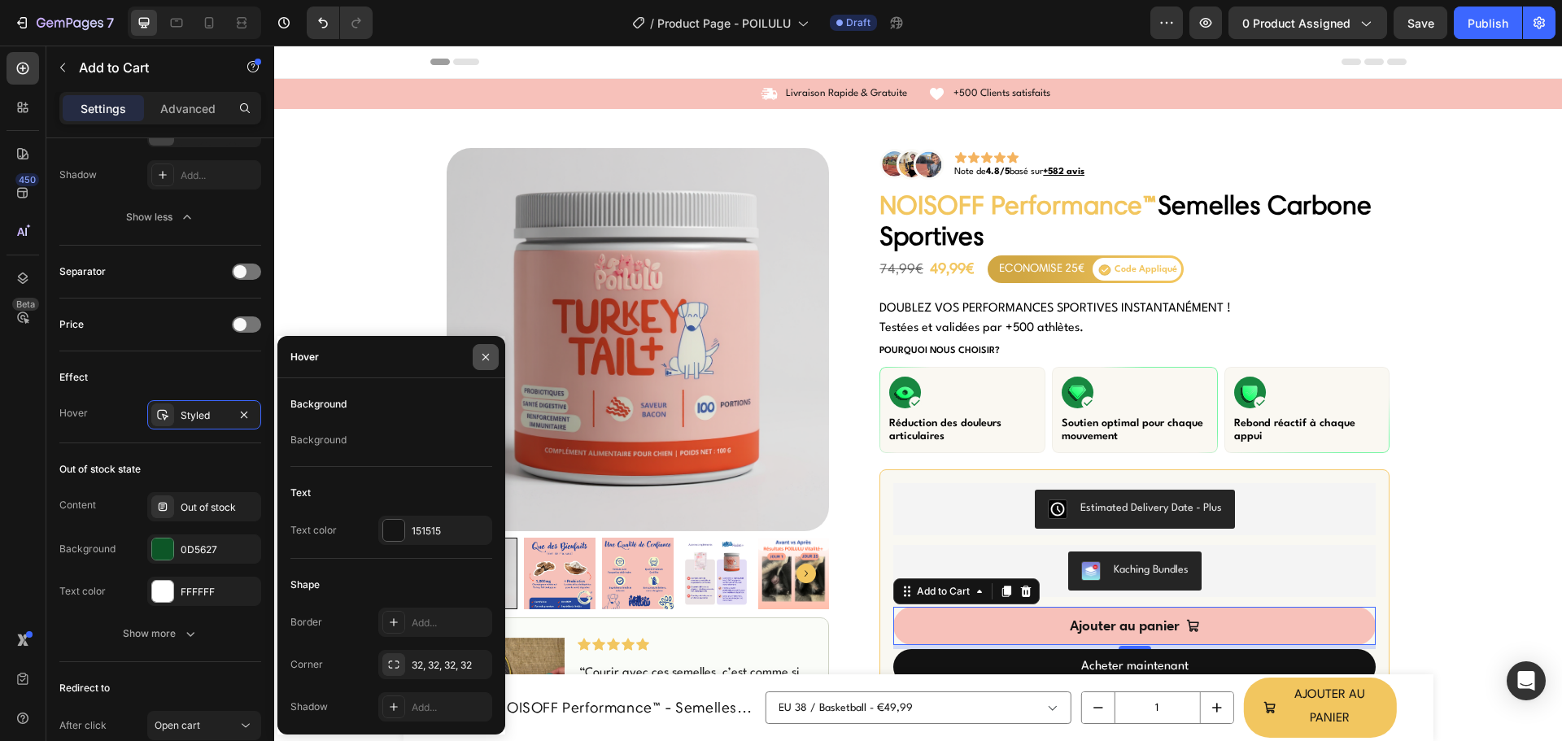
drag, startPoint x: 485, startPoint y: 356, endPoint x: 770, endPoint y: 560, distance: 351.1
click at [485, 356] on icon "button" at bounding box center [485, 356] width 7 height 7
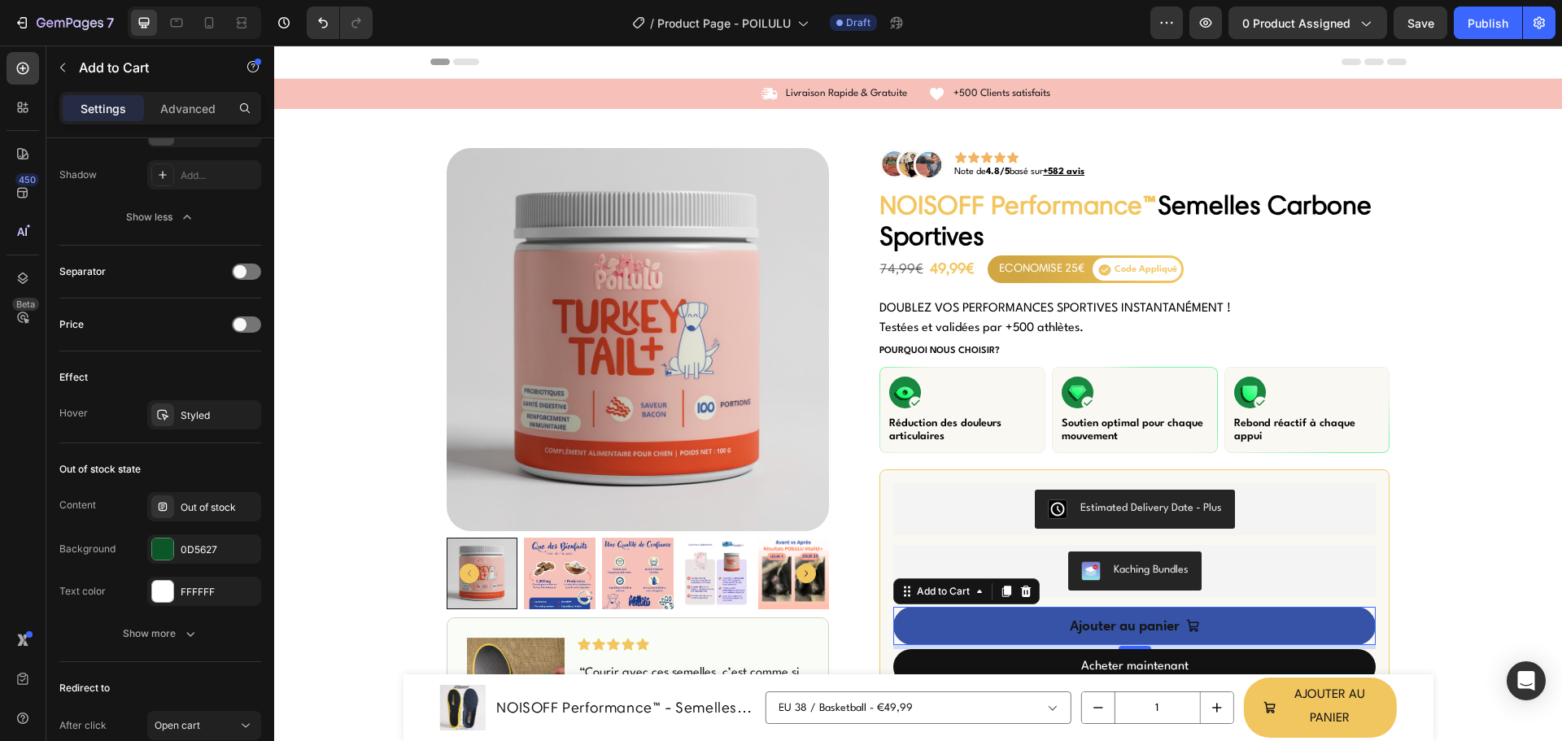
click at [1015, 620] on button "Ajouter au panier" at bounding box center [1134, 626] width 482 height 38
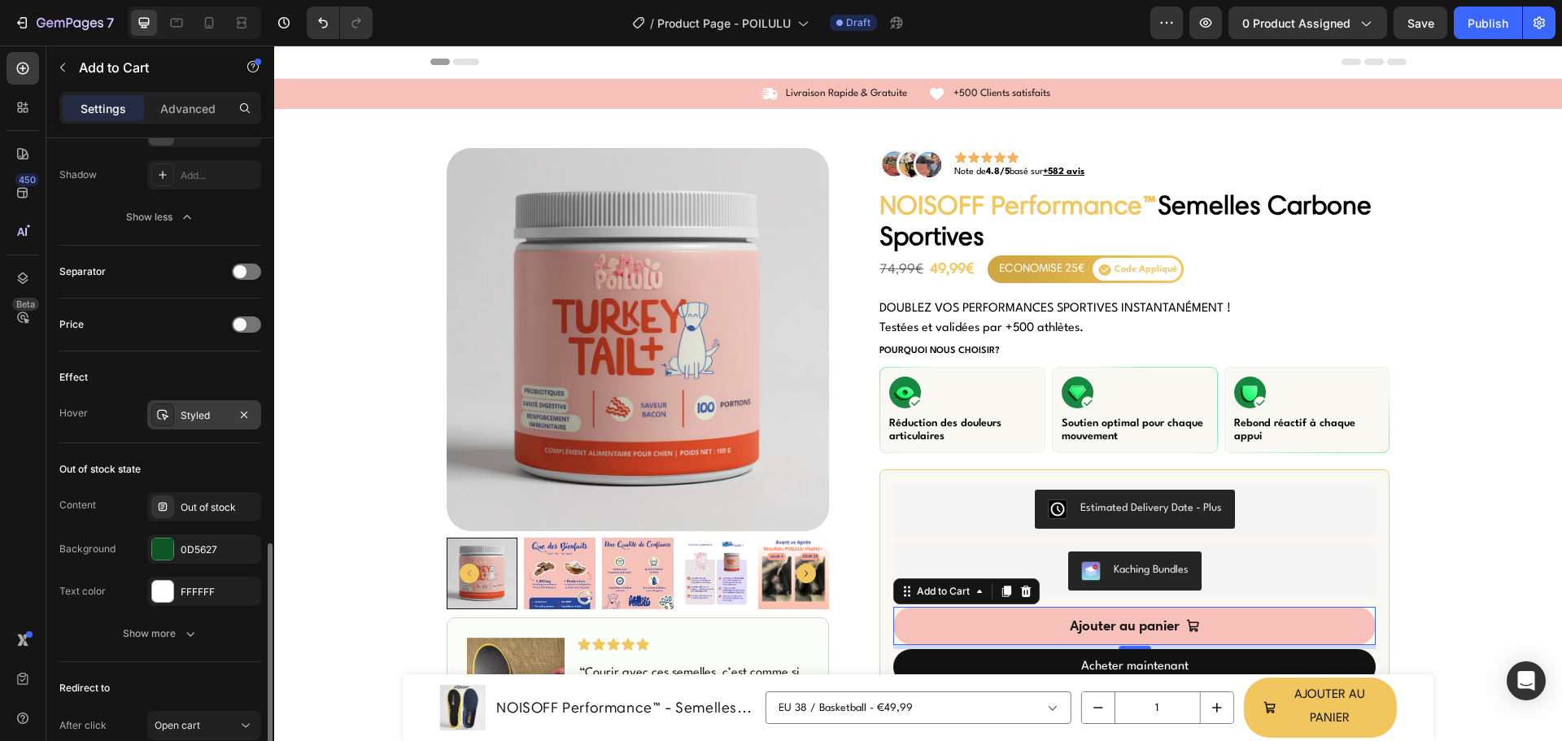
click at [211, 421] on div "Styled" at bounding box center [204, 415] width 47 height 15
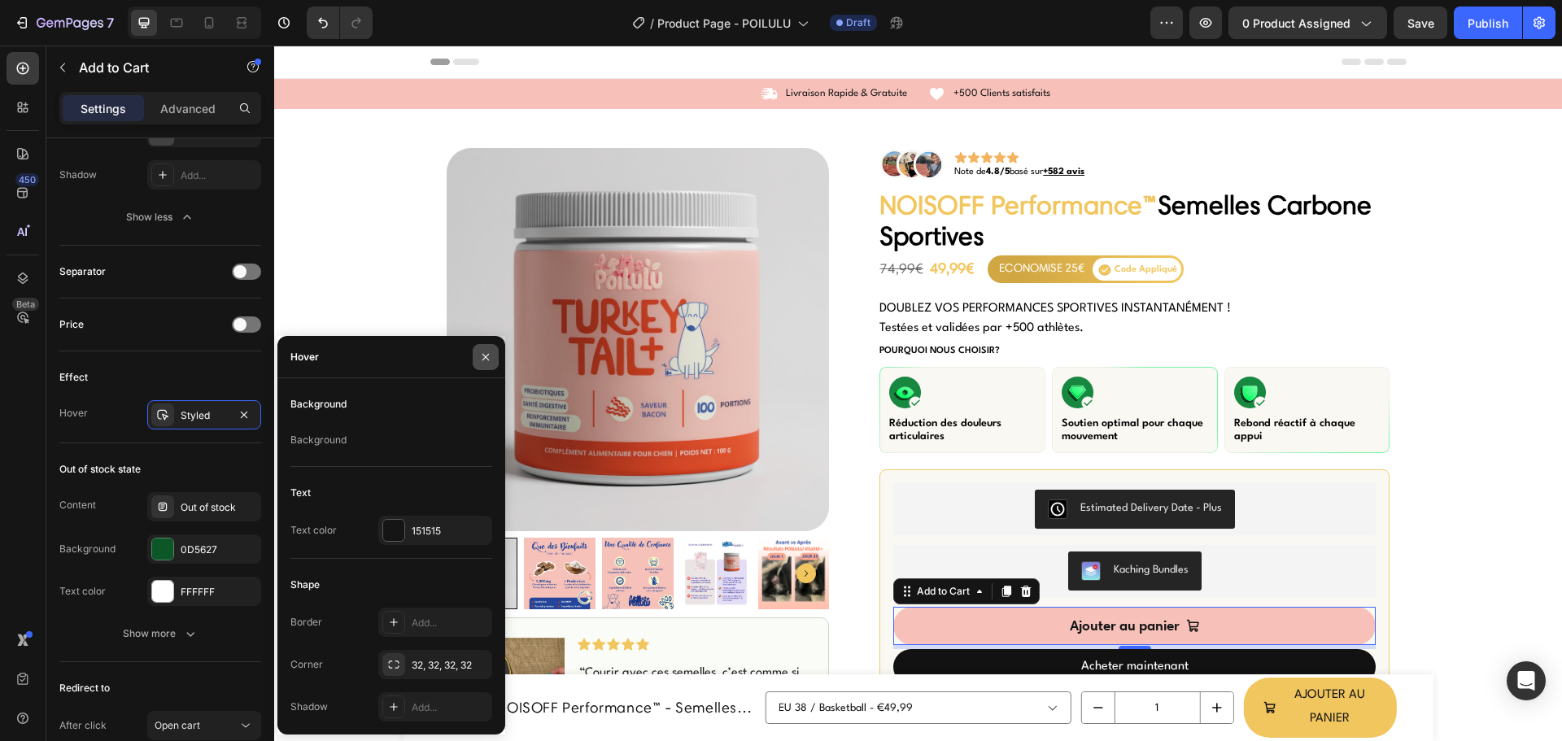
drag, startPoint x: 493, startPoint y: 348, endPoint x: 126, endPoint y: 312, distance: 368.7
click at [493, 348] on button "button" at bounding box center [486, 357] width 26 height 26
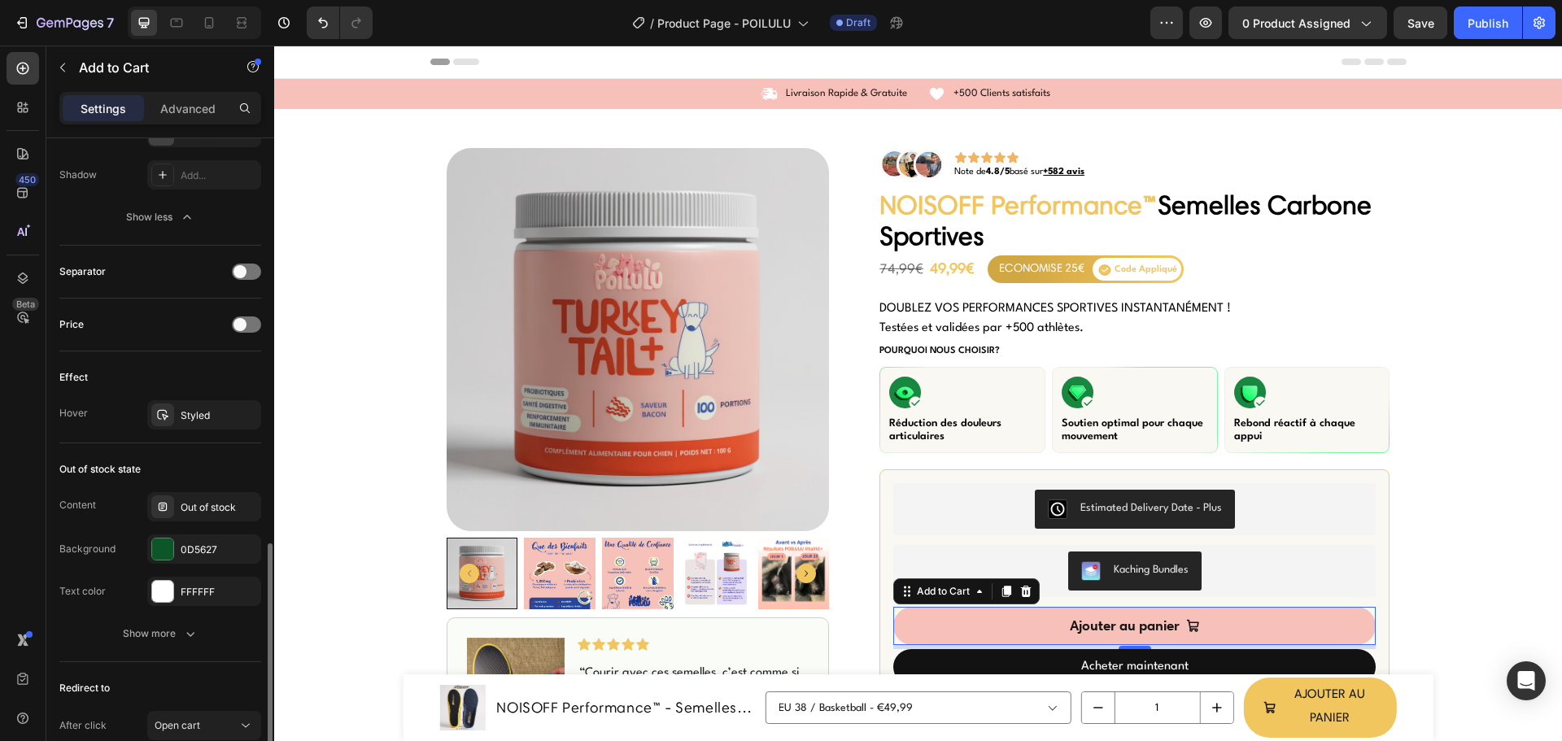
scroll to position [1223, 0]
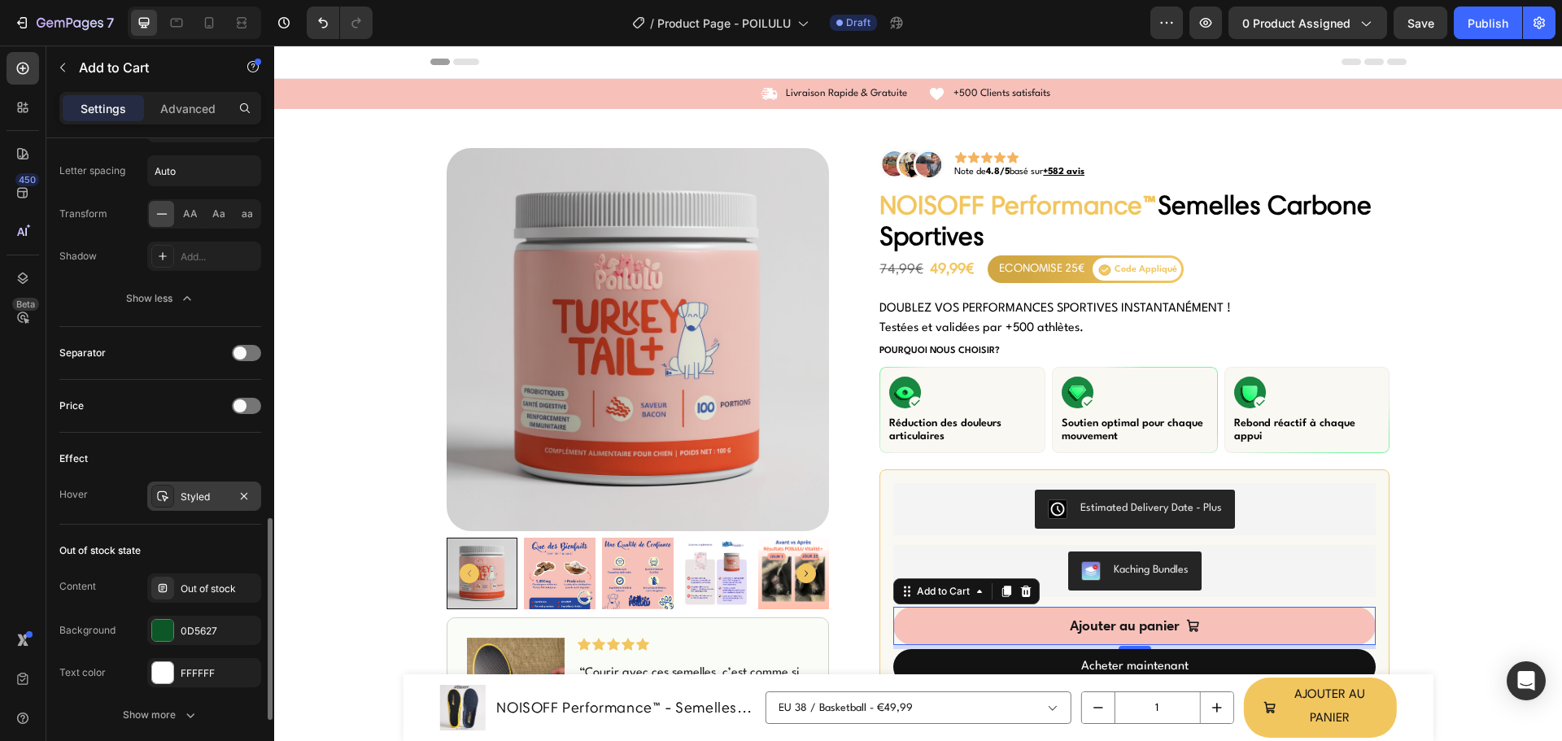
click at [164, 495] on icon at bounding box center [162, 496] width 13 height 13
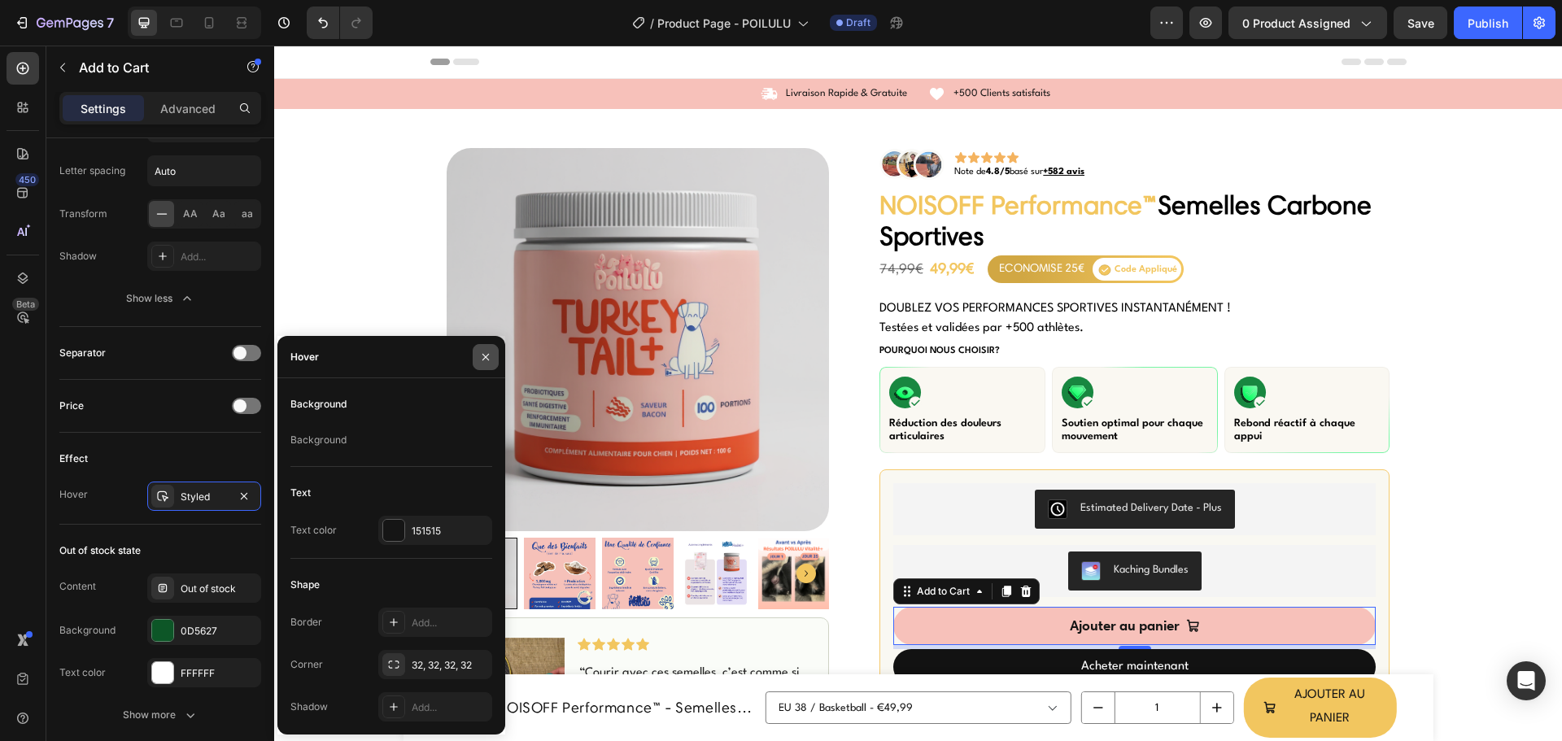
click at [478, 359] on button "button" at bounding box center [486, 357] width 26 height 26
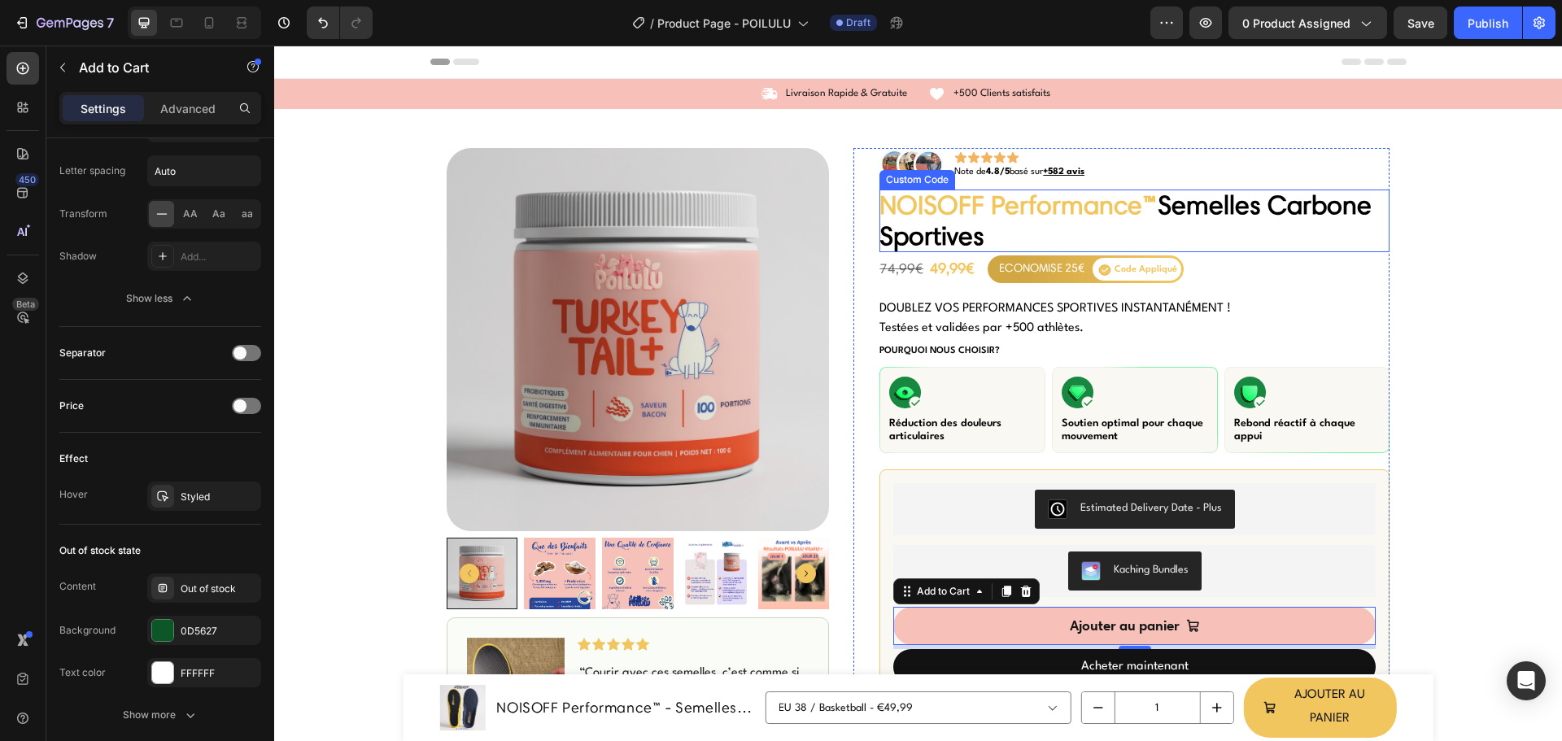
click at [988, 207] on span "NOISOFF Performance™" at bounding box center [1018, 205] width 278 height 32
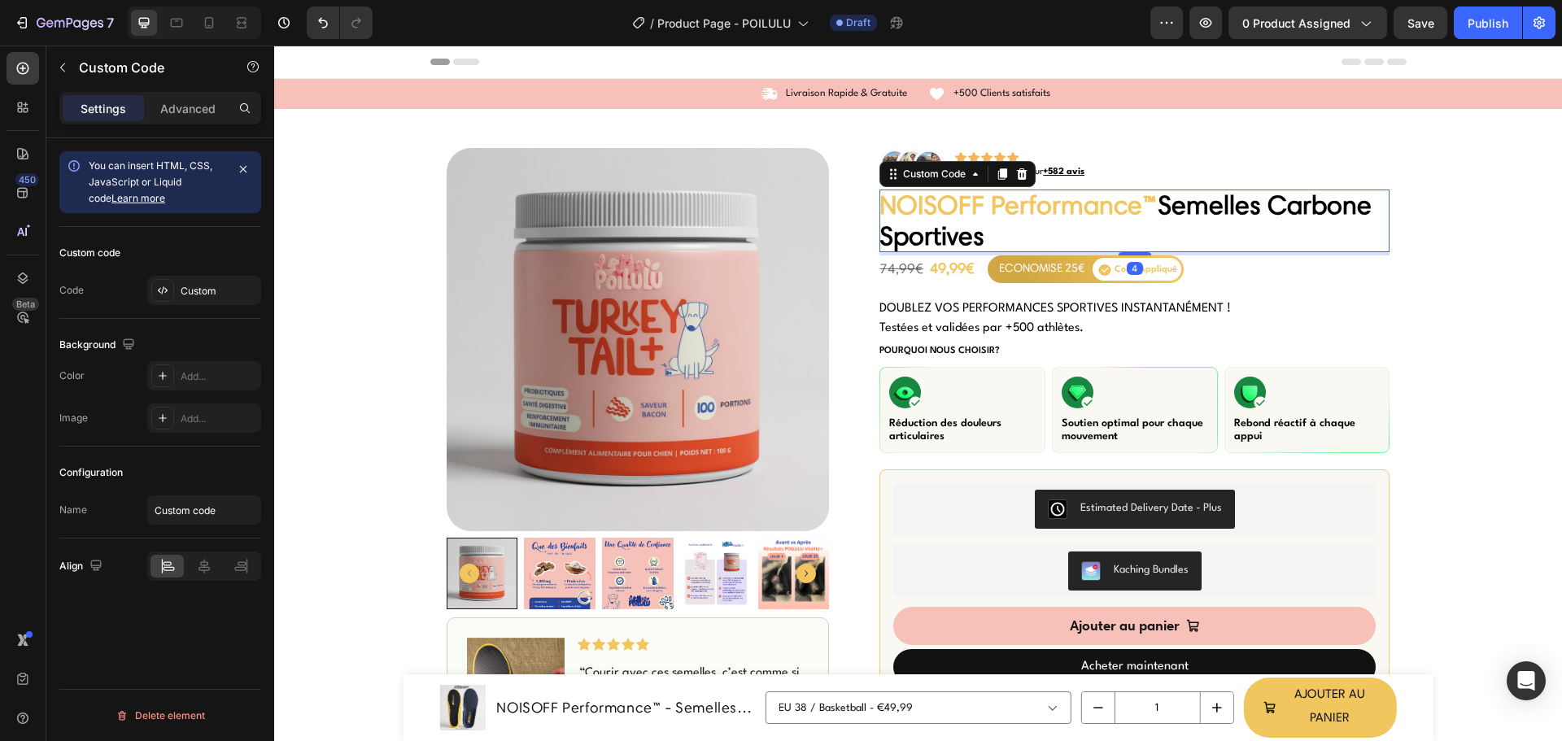
scroll to position [0, 0]
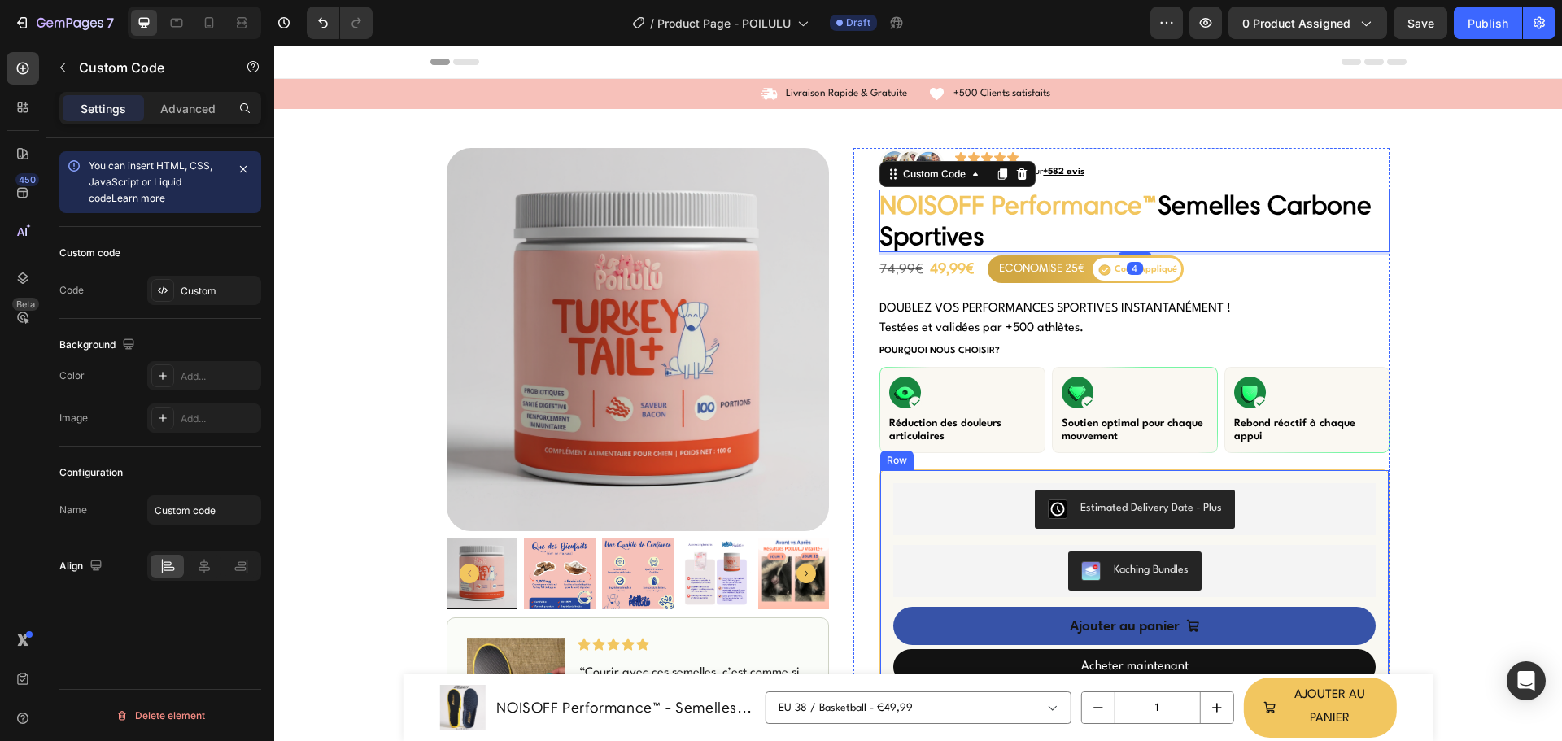
click at [921, 612] on button "Ajouter au panier" at bounding box center [1134, 626] width 482 height 38
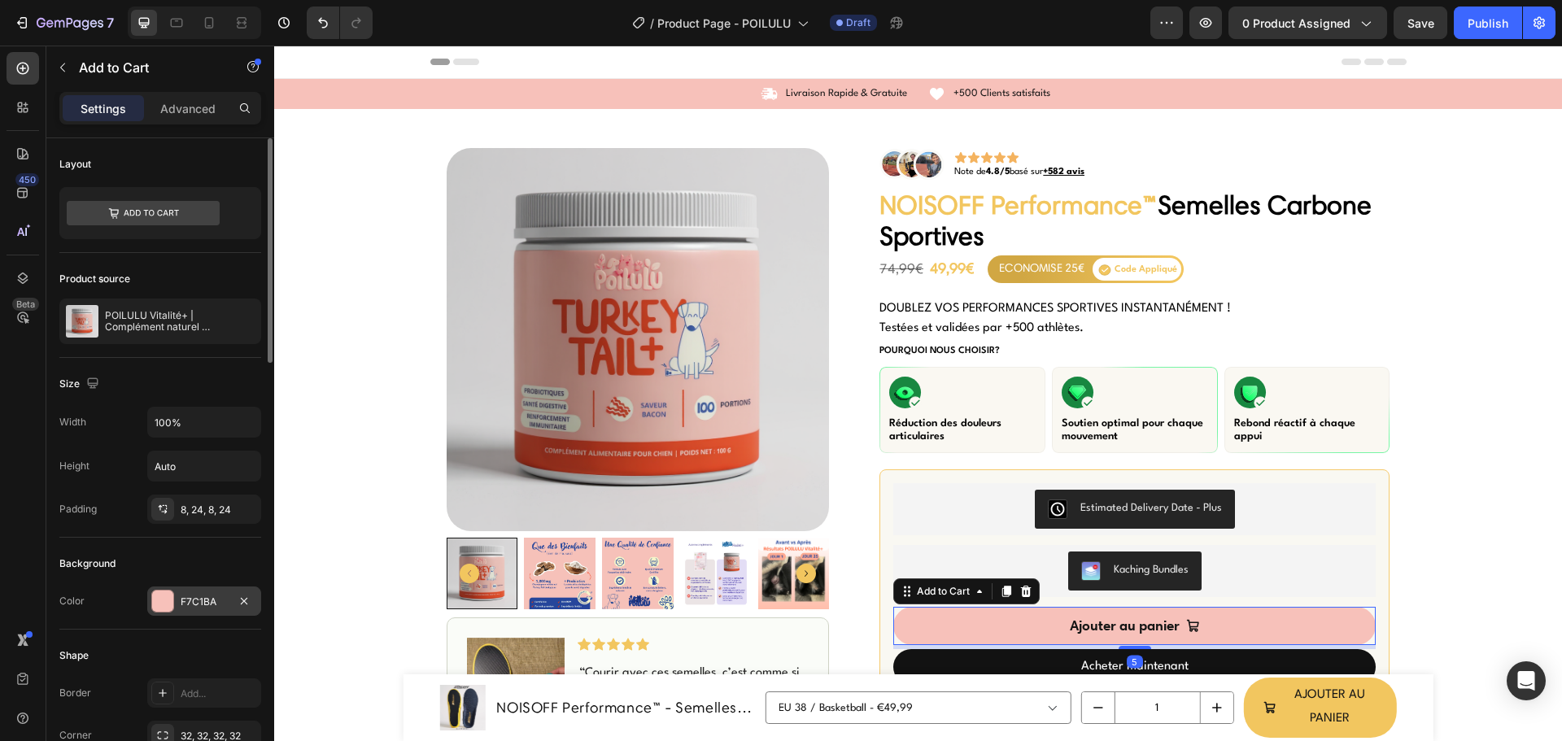
click at [168, 600] on div at bounding box center [162, 601] width 21 height 21
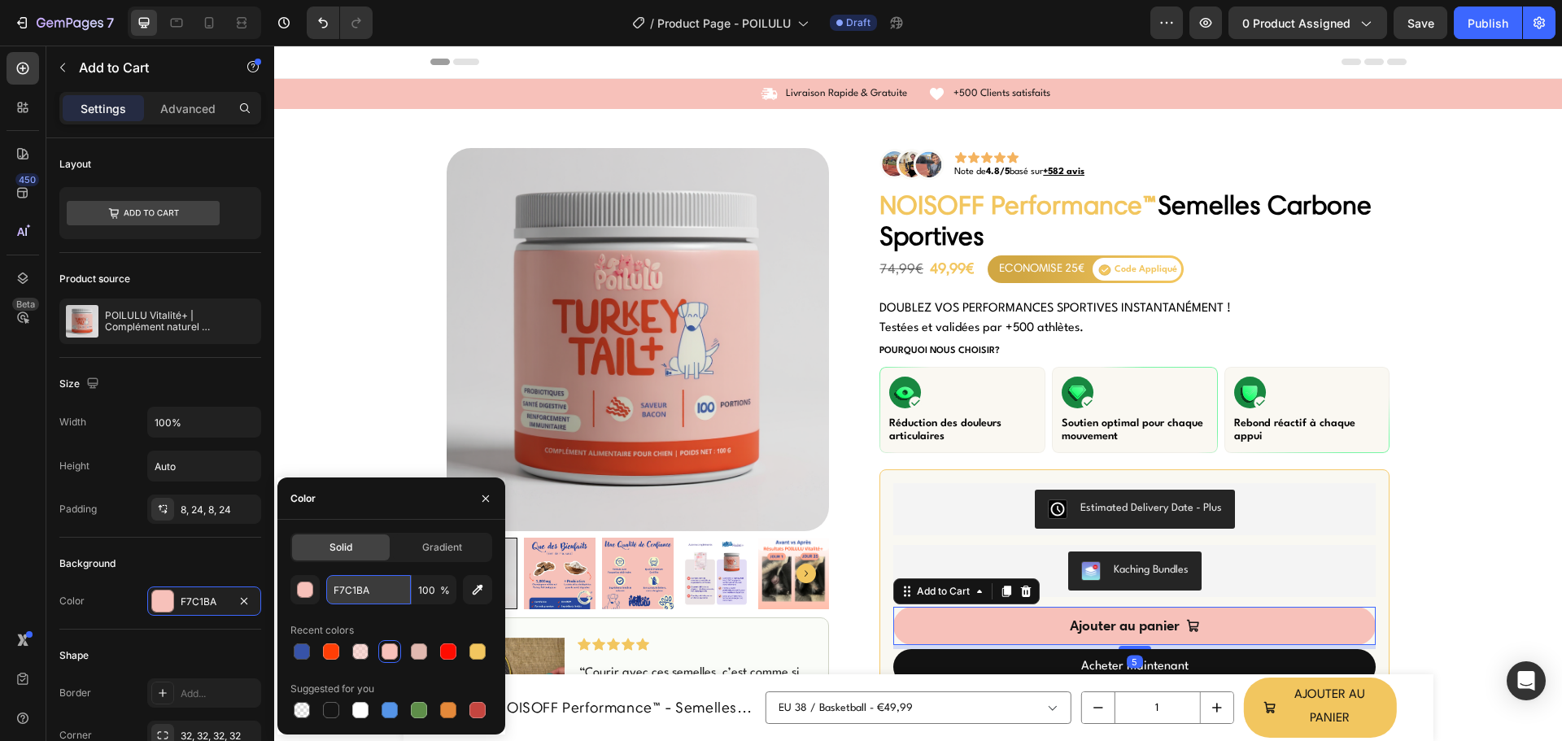
click at [360, 596] on input "F7C1BA" at bounding box center [368, 589] width 85 height 29
click at [493, 500] on button "button" at bounding box center [486, 499] width 26 height 26
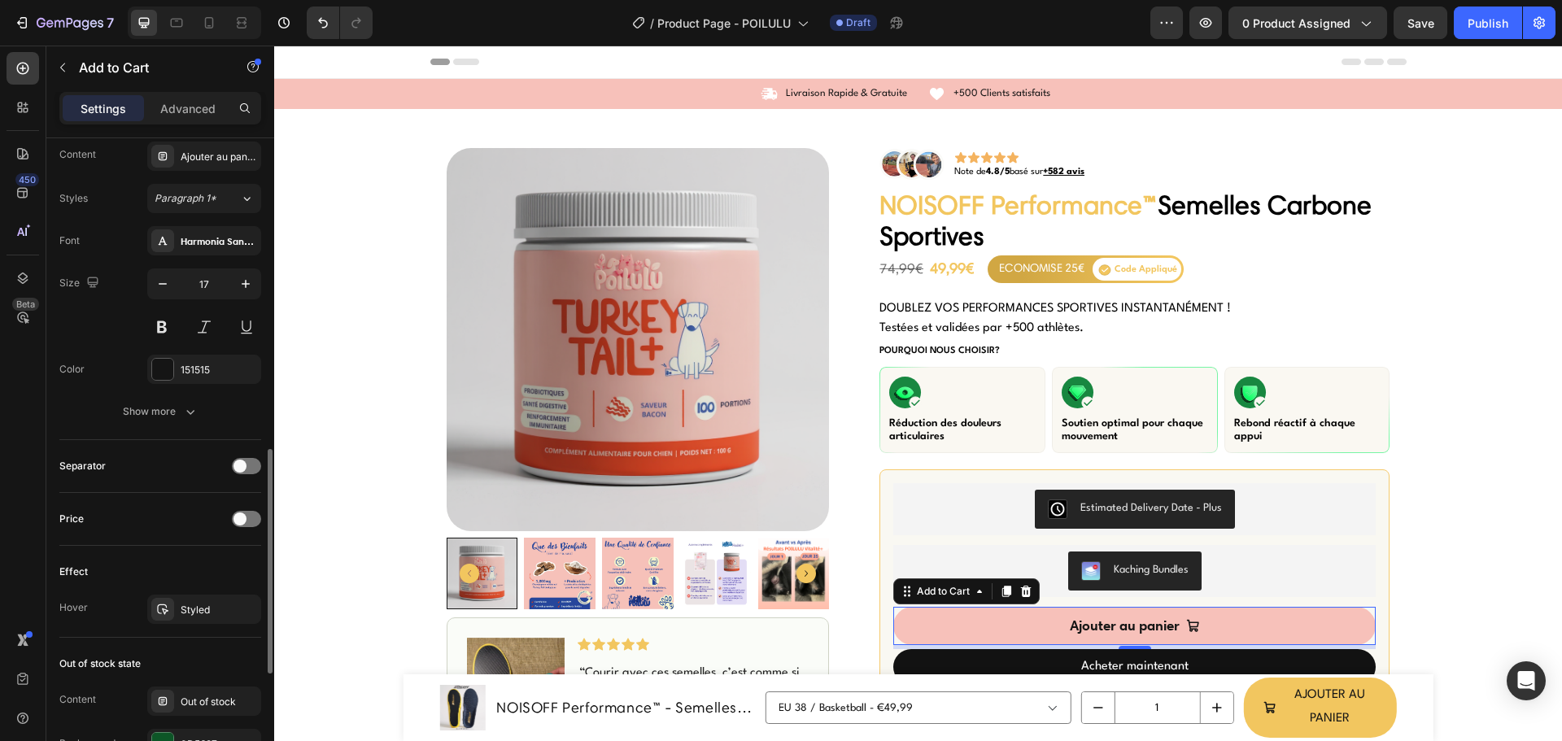
scroll to position [1058, 0]
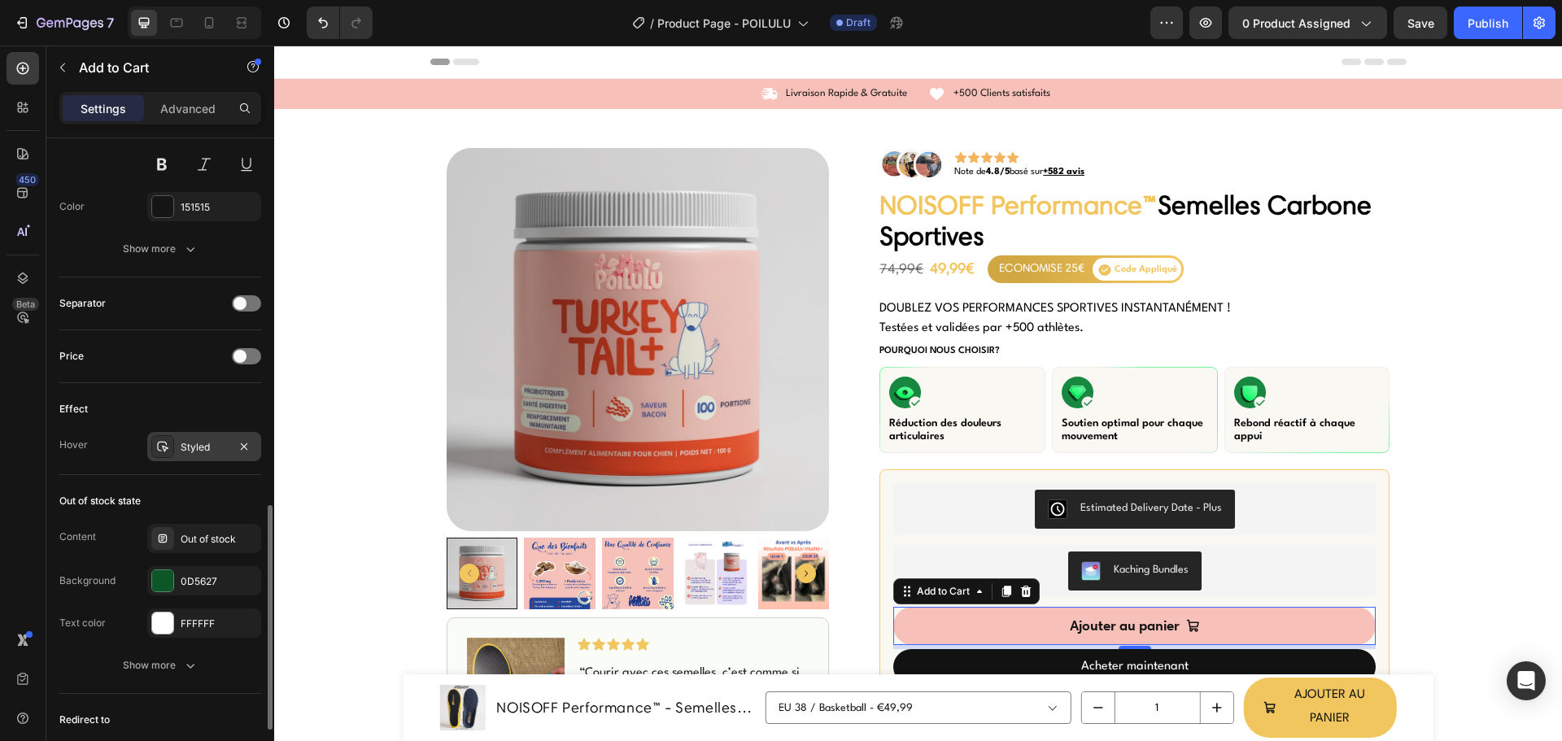
click at [189, 440] on div "Styled" at bounding box center [204, 447] width 47 height 15
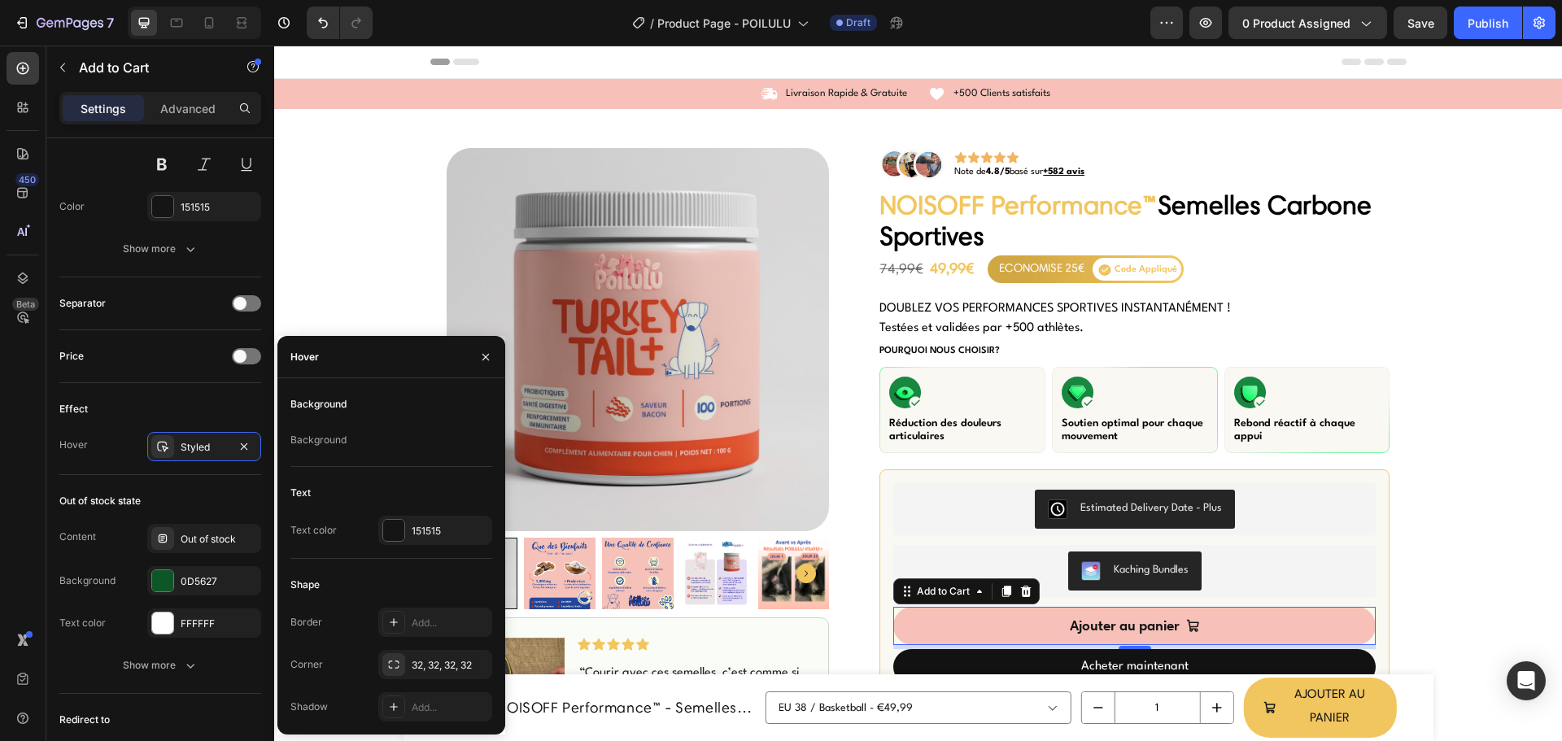
click at [353, 446] on div "Background" at bounding box center [391, 440] width 202 height 26
click at [400, 439] on div "Background" at bounding box center [391, 440] width 202 height 26
click at [396, 534] on div at bounding box center [393, 530] width 21 height 21
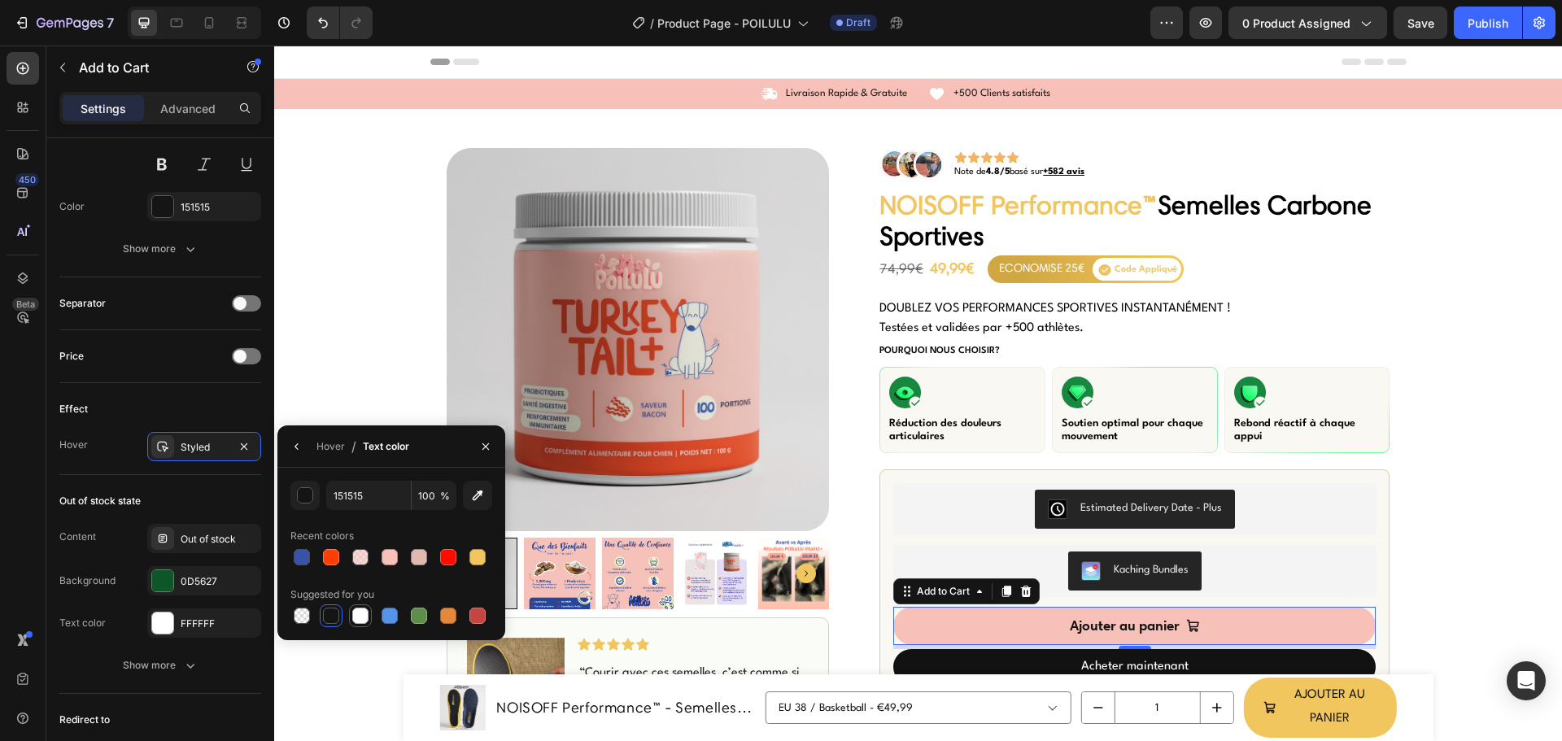
click at [361, 609] on div at bounding box center [360, 616] width 16 height 16
type input "FFFFFF"
click at [491, 438] on button "button" at bounding box center [486, 447] width 26 height 26
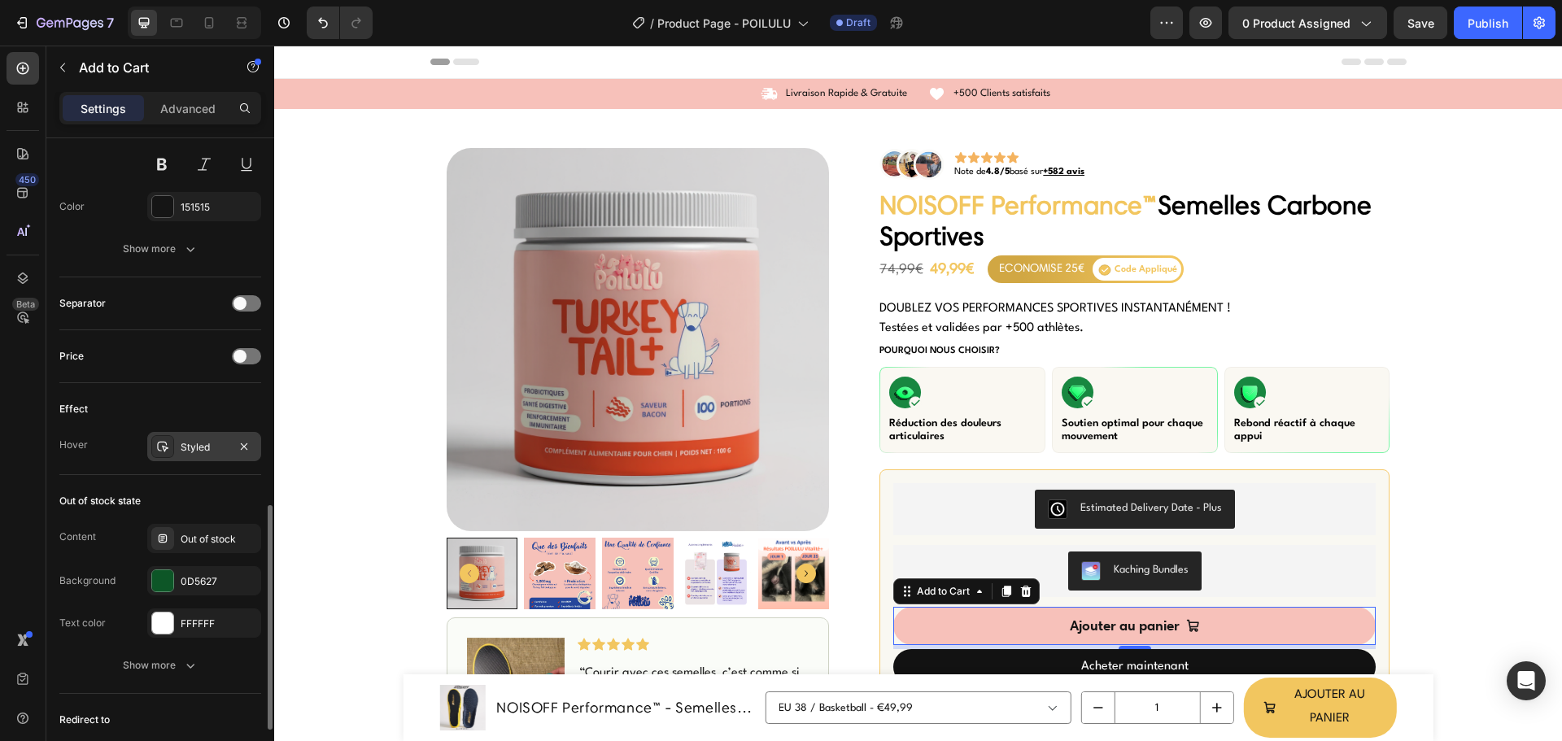
click at [208, 436] on div "Styled" at bounding box center [204, 446] width 114 height 29
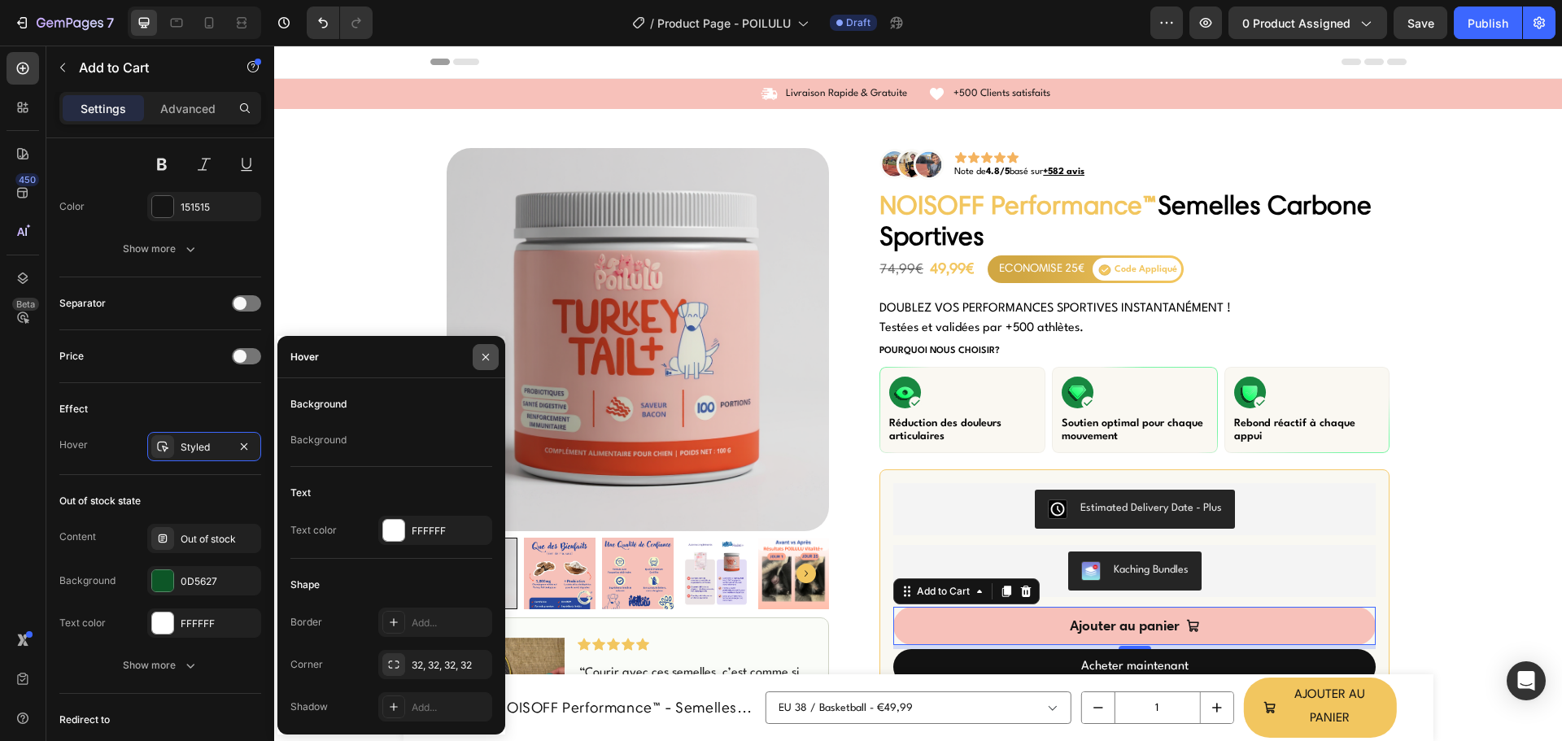
click at [487, 358] on icon "button" at bounding box center [485, 356] width 7 height 7
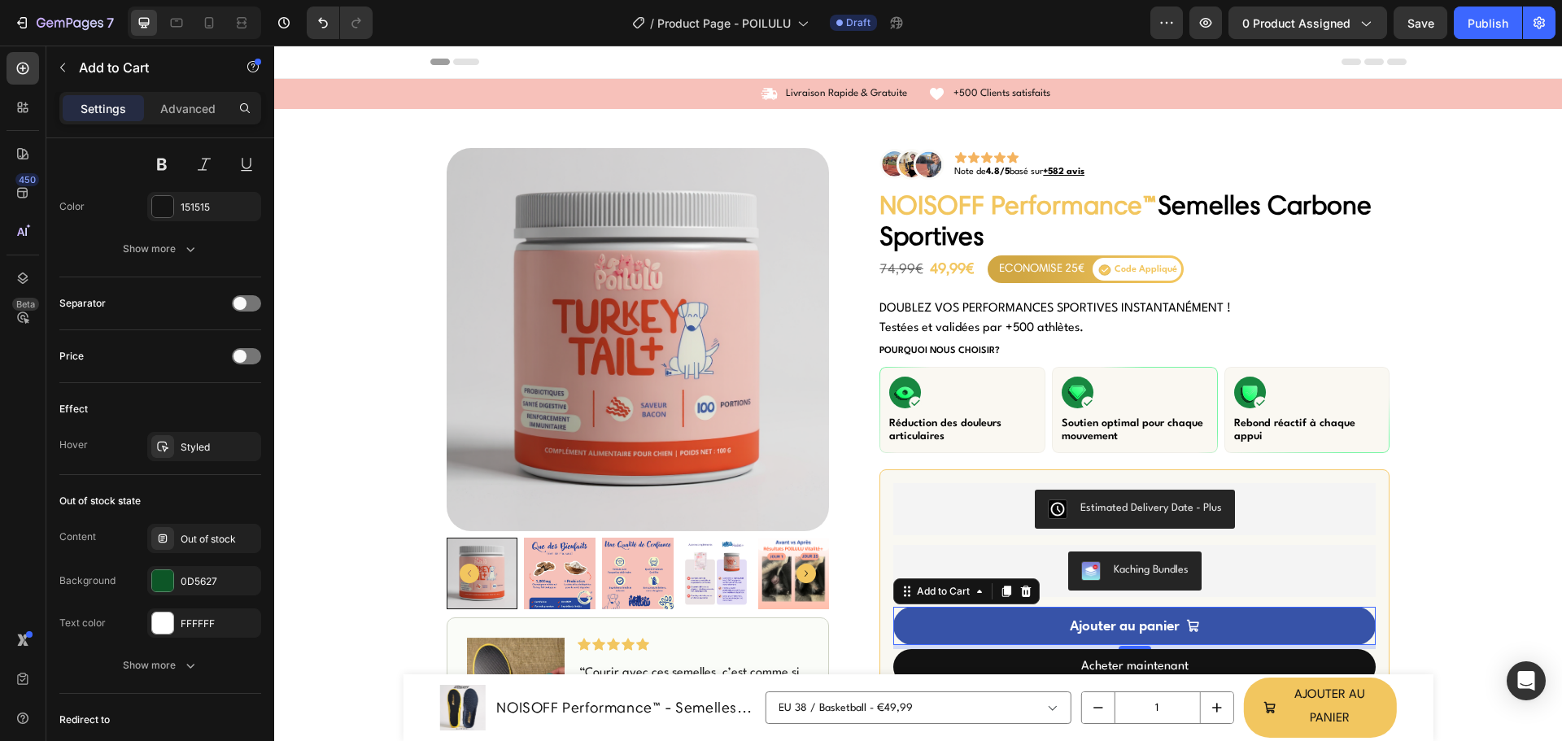
click at [923, 619] on button "Ajouter au panier" at bounding box center [1134, 626] width 482 height 38
click at [923, 620] on button "Ajouter au panier" at bounding box center [1134, 626] width 482 height 38
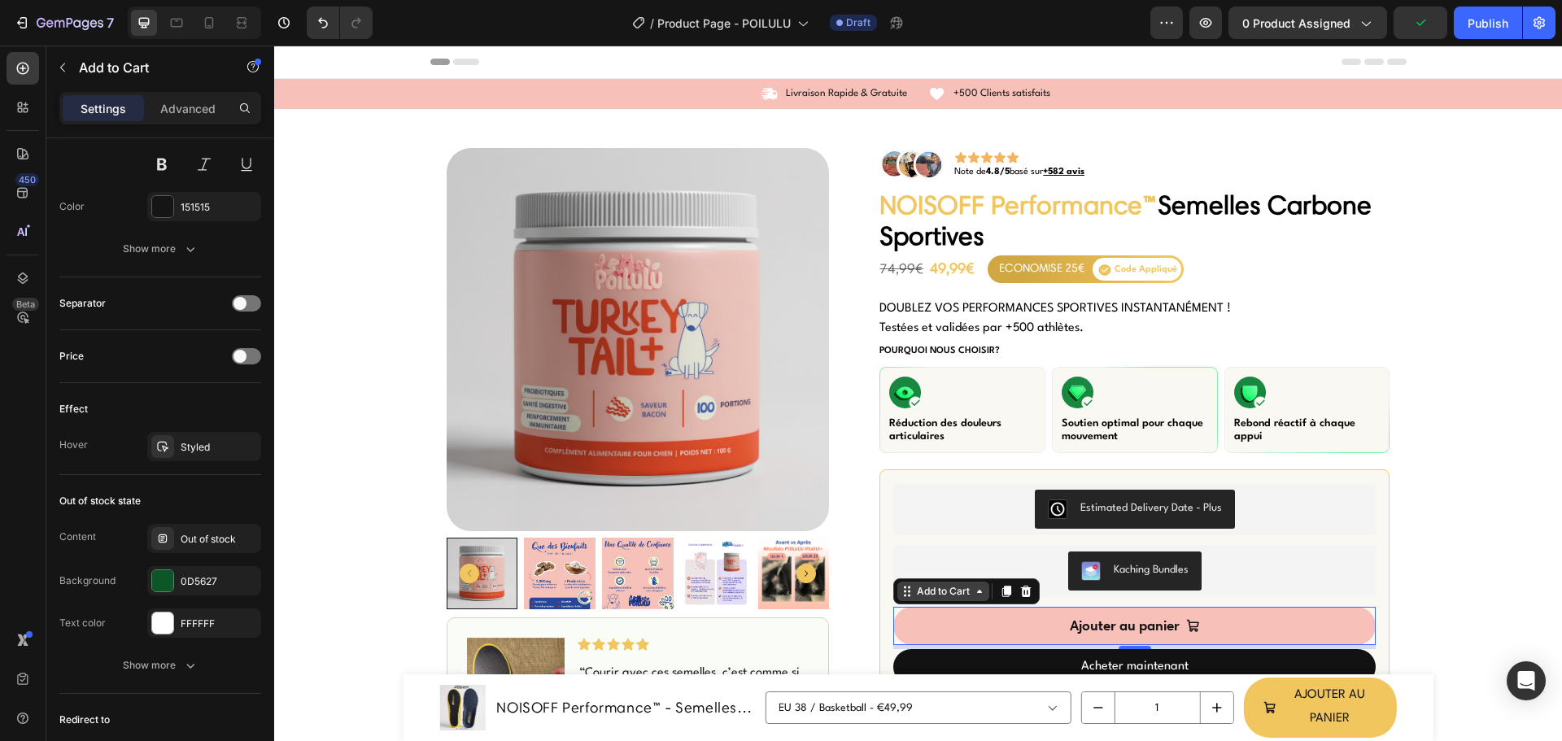
click at [921, 589] on div "Add to Cart" at bounding box center [943, 591] width 59 height 15
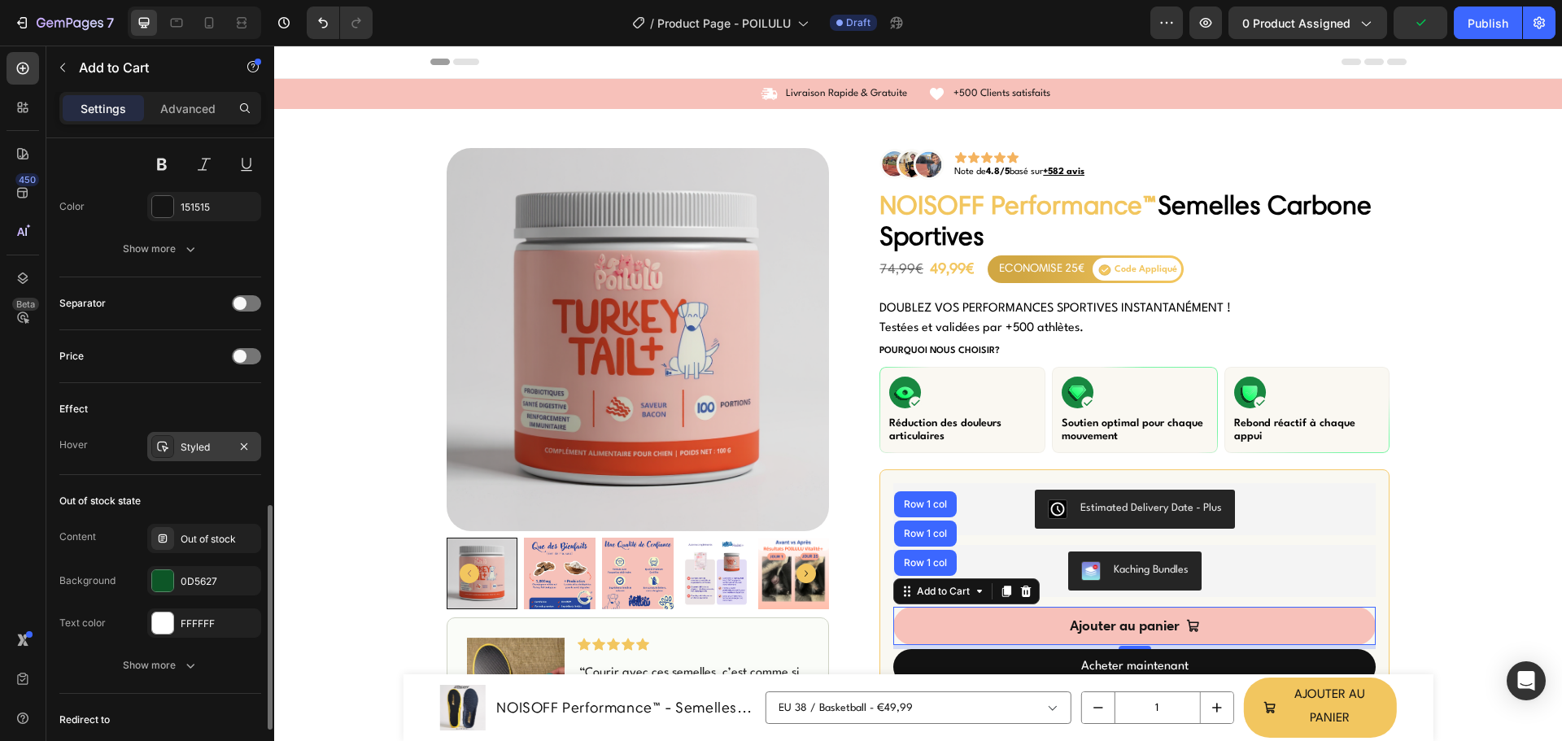
click at [185, 443] on div "Styled" at bounding box center [204, 447] width 47 height 15
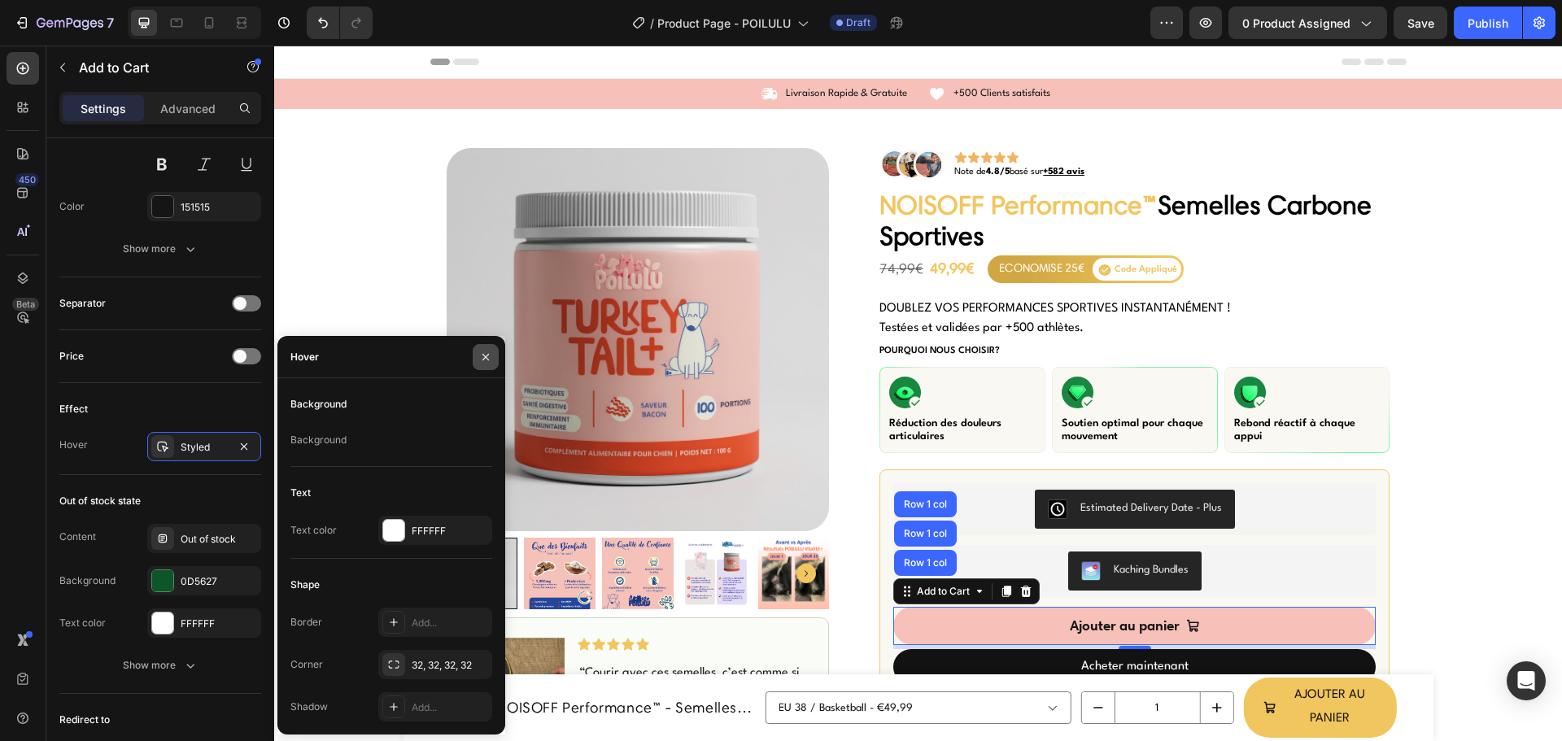
click at [487, 356] on icon "button" at bounding box center [485, 357] width 13 height 13
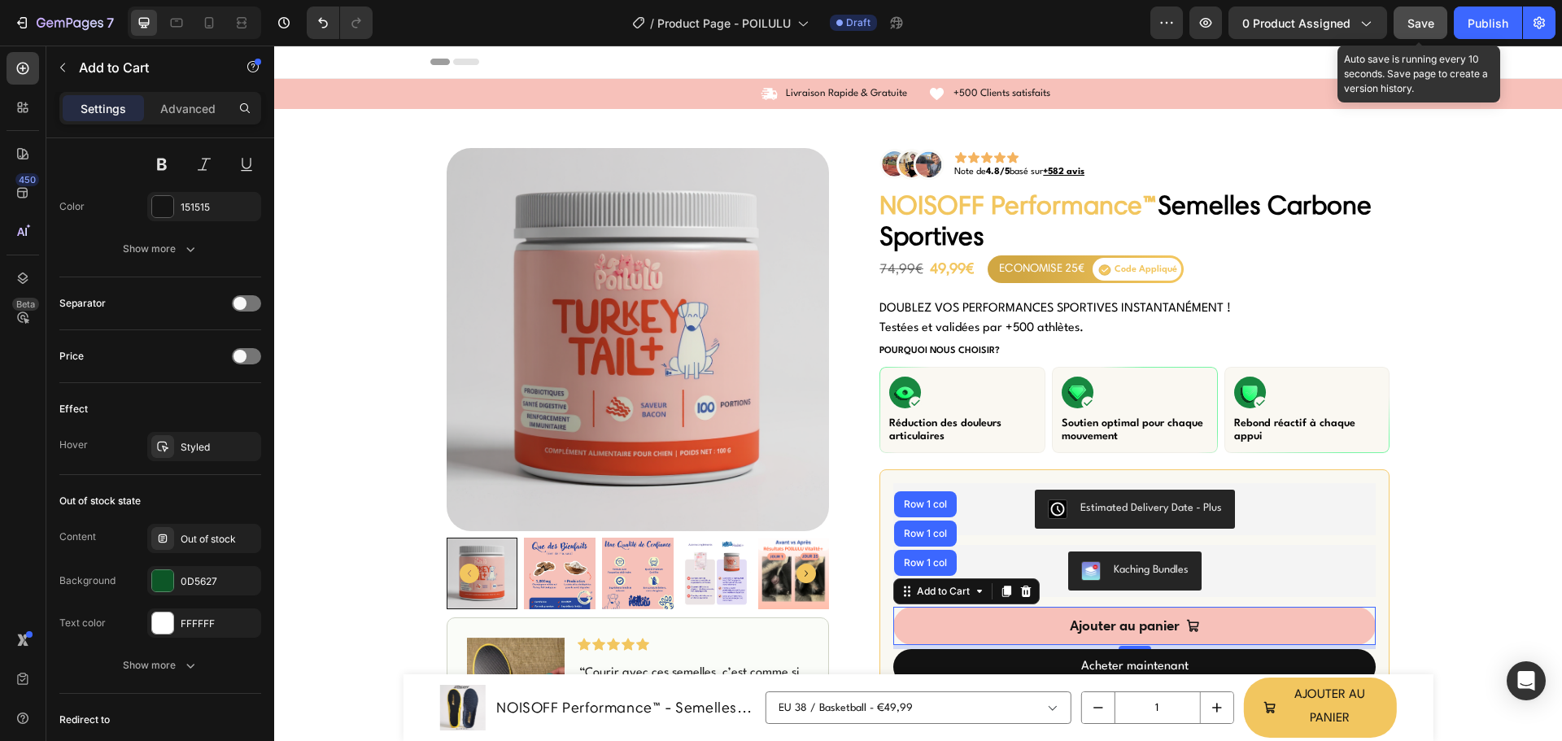
click at [1418, 20] on span "Save" at bounding box center [1420, 23] width 27 height 14
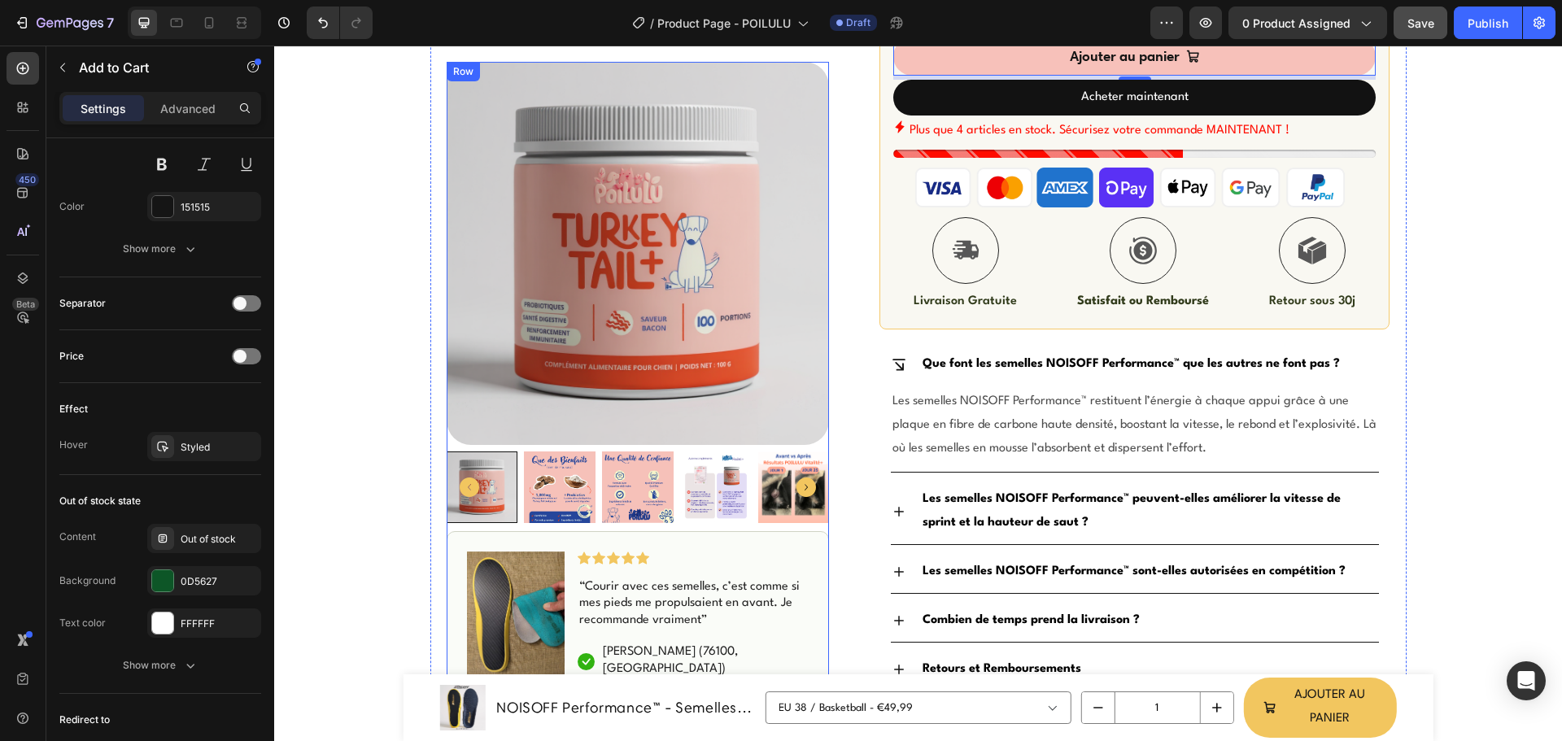
scroll to position [732, 0]
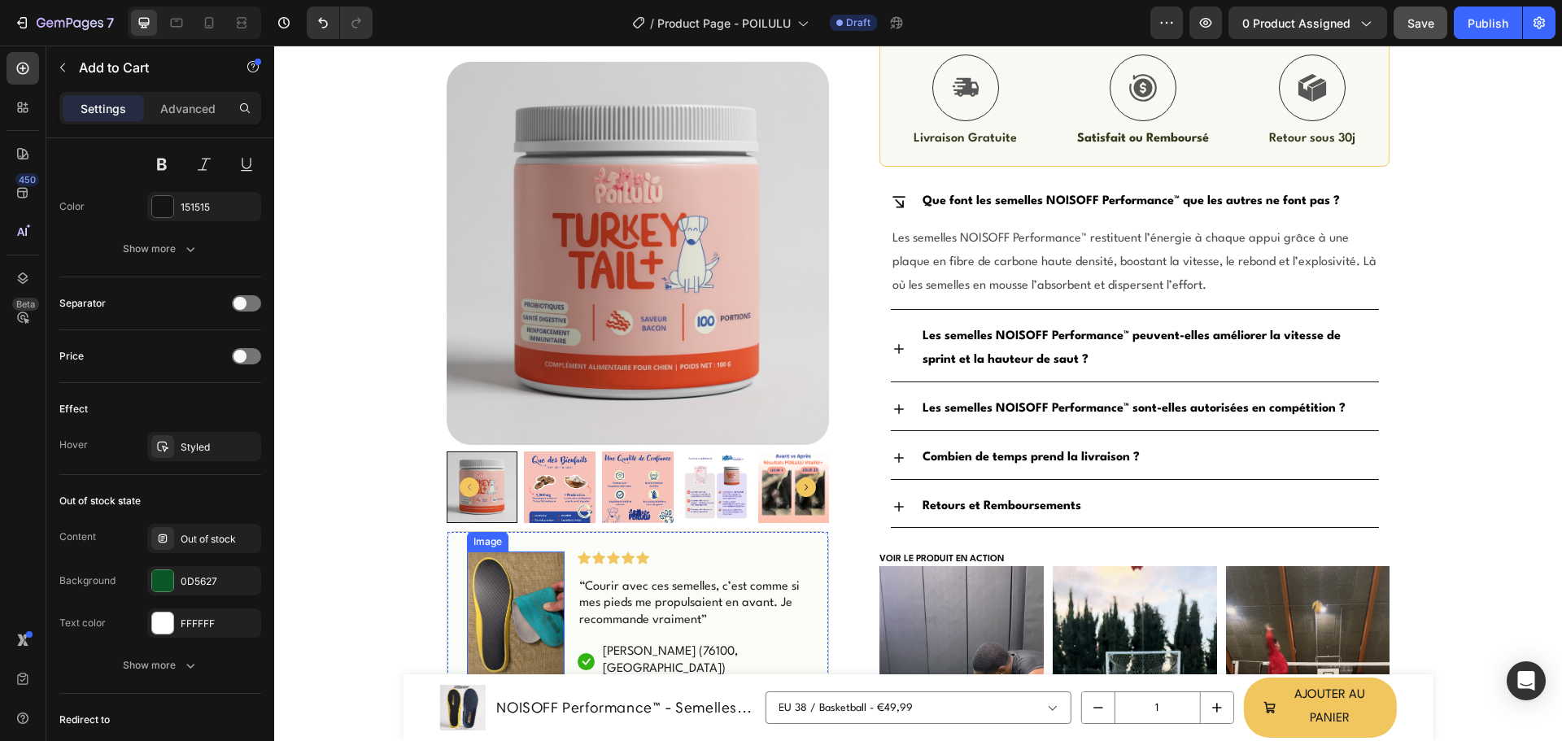
click at [498, 604] on img at bounding box center [516, 617] width 98 height 130
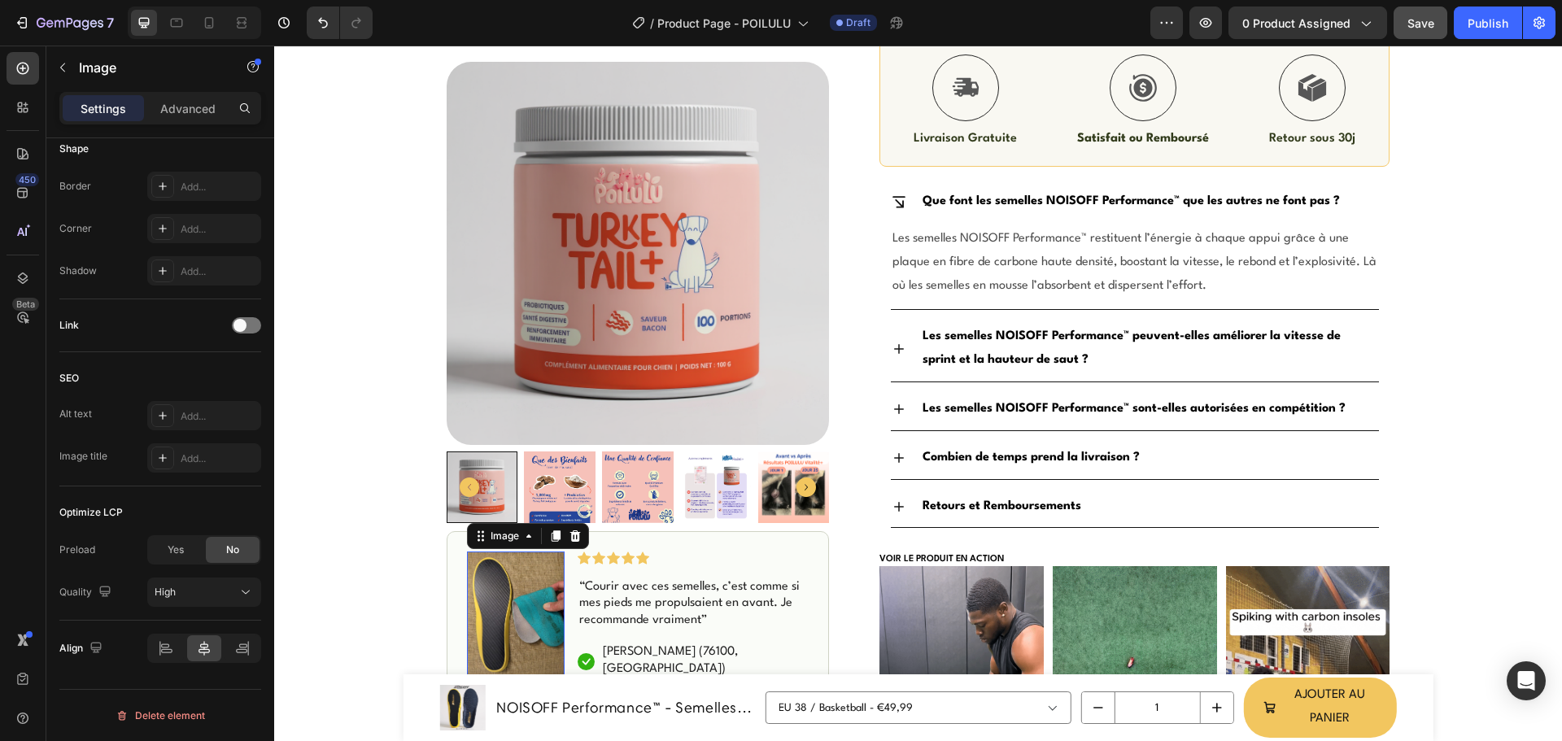
scroll to position [0, 0]
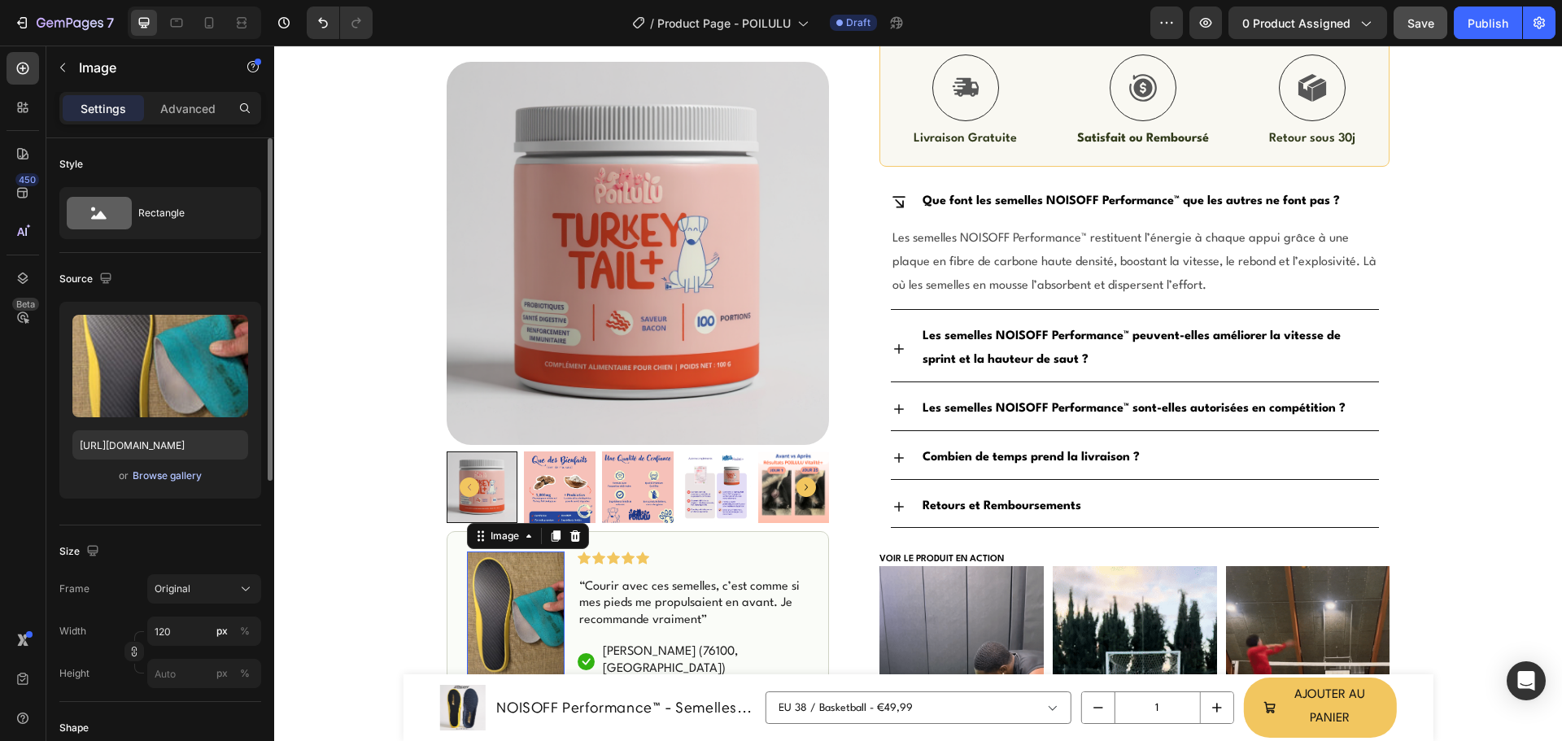
click at [171, 476] on div "Browse gallery" at bounding box center [167, 476] width 69 height 15
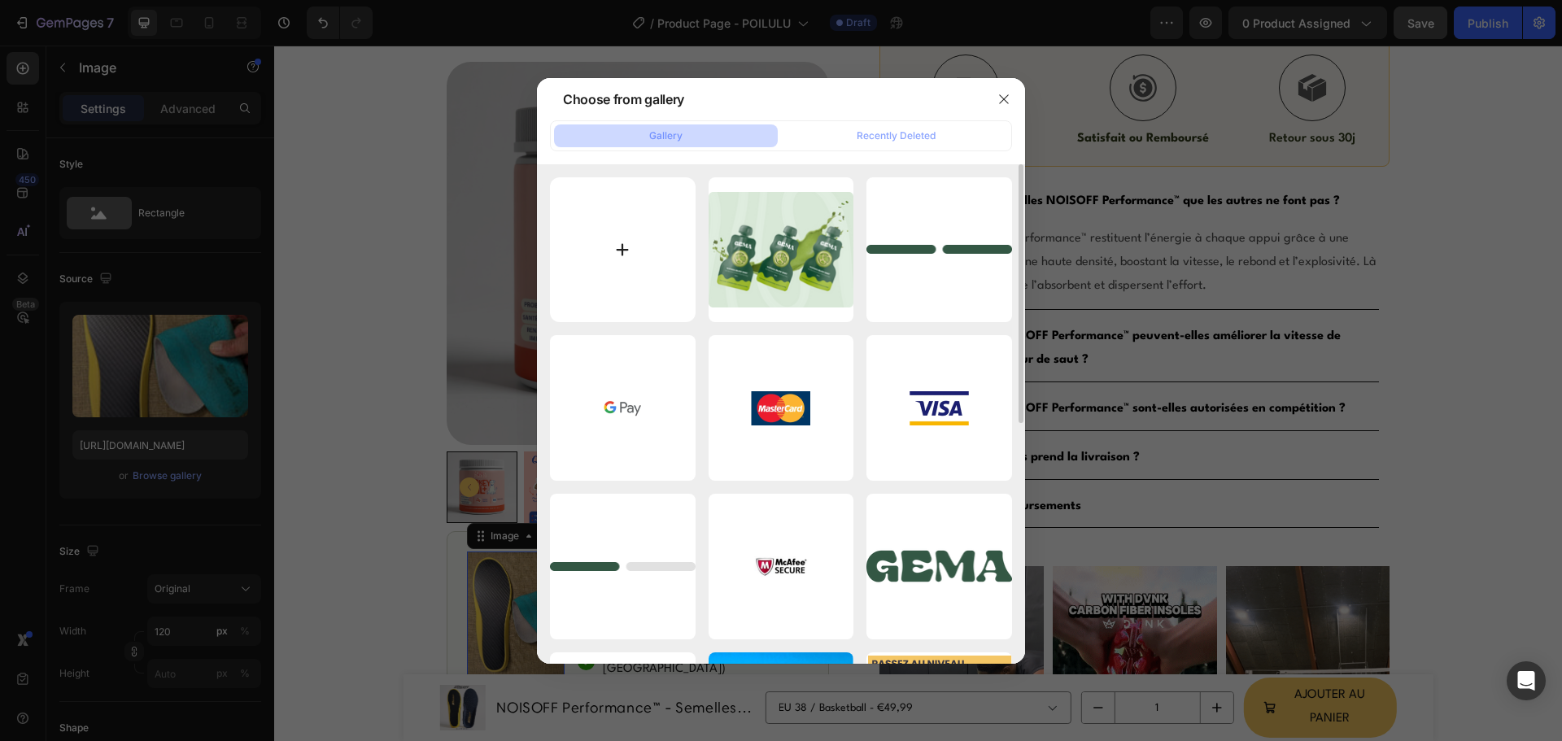
click at [615, 252] on input "file" at bounding box center [623, 250] width 146 height 146
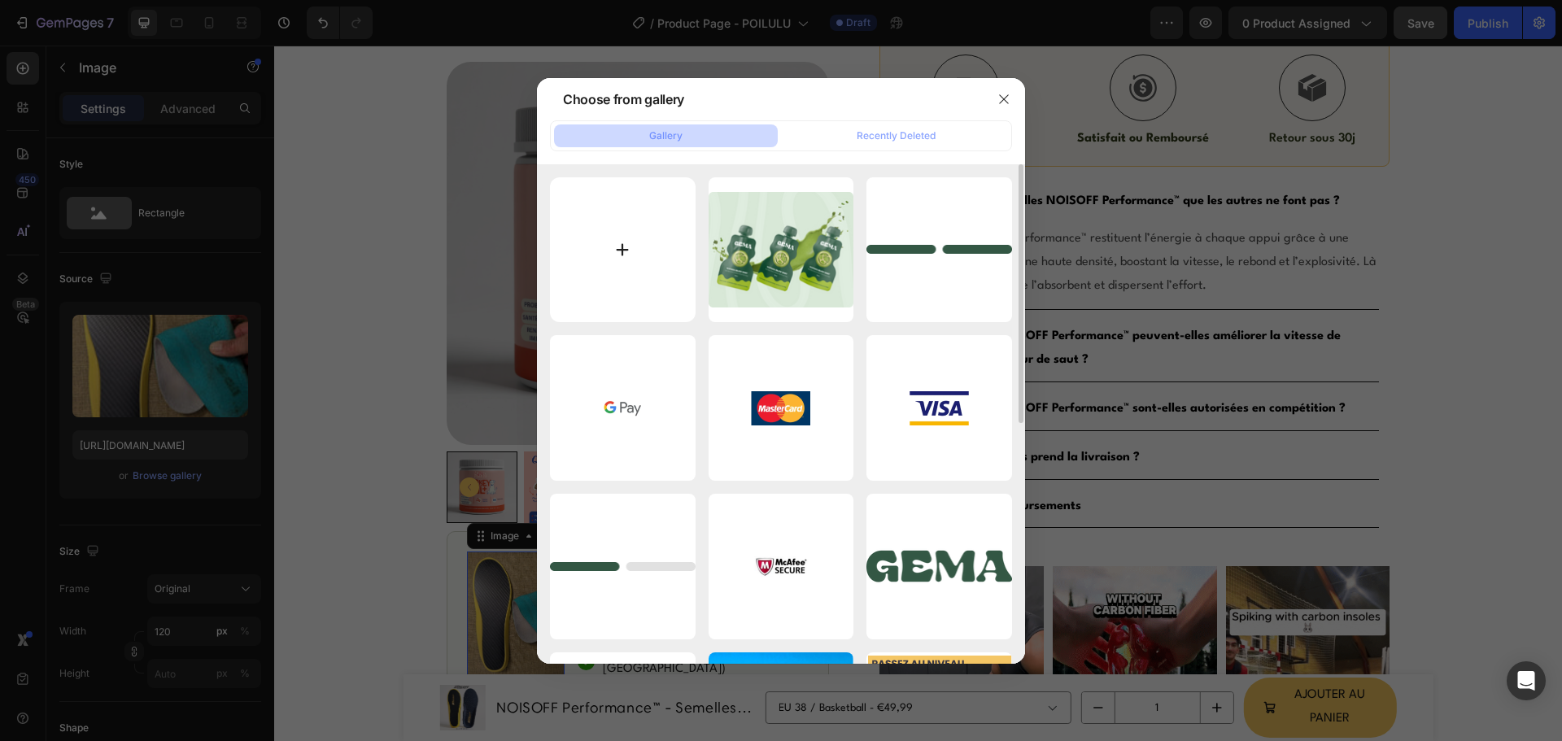
type input "C:\fakepath\hYkNbc7jPZ.png"
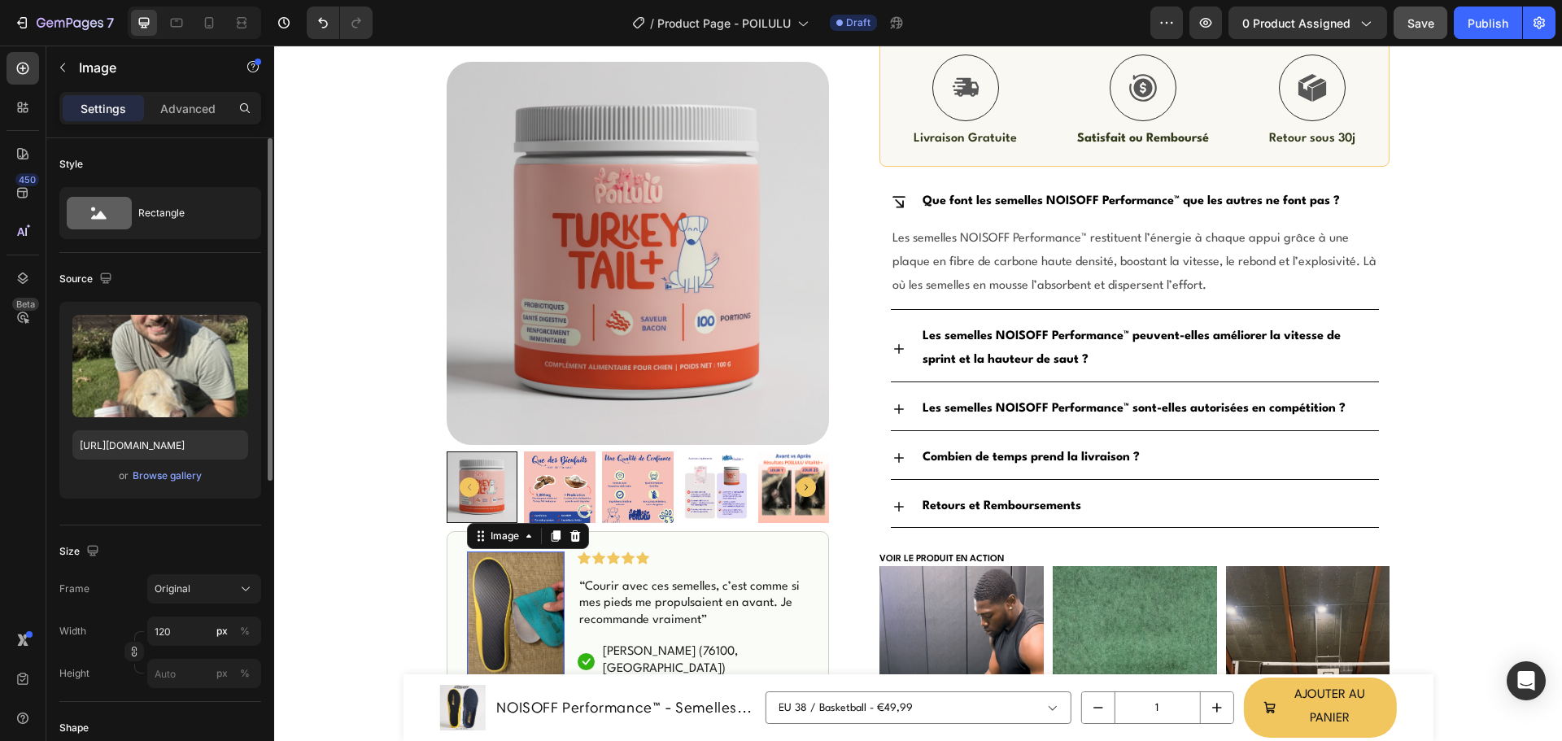
type input "[URL][DOMAIN_NAME]"
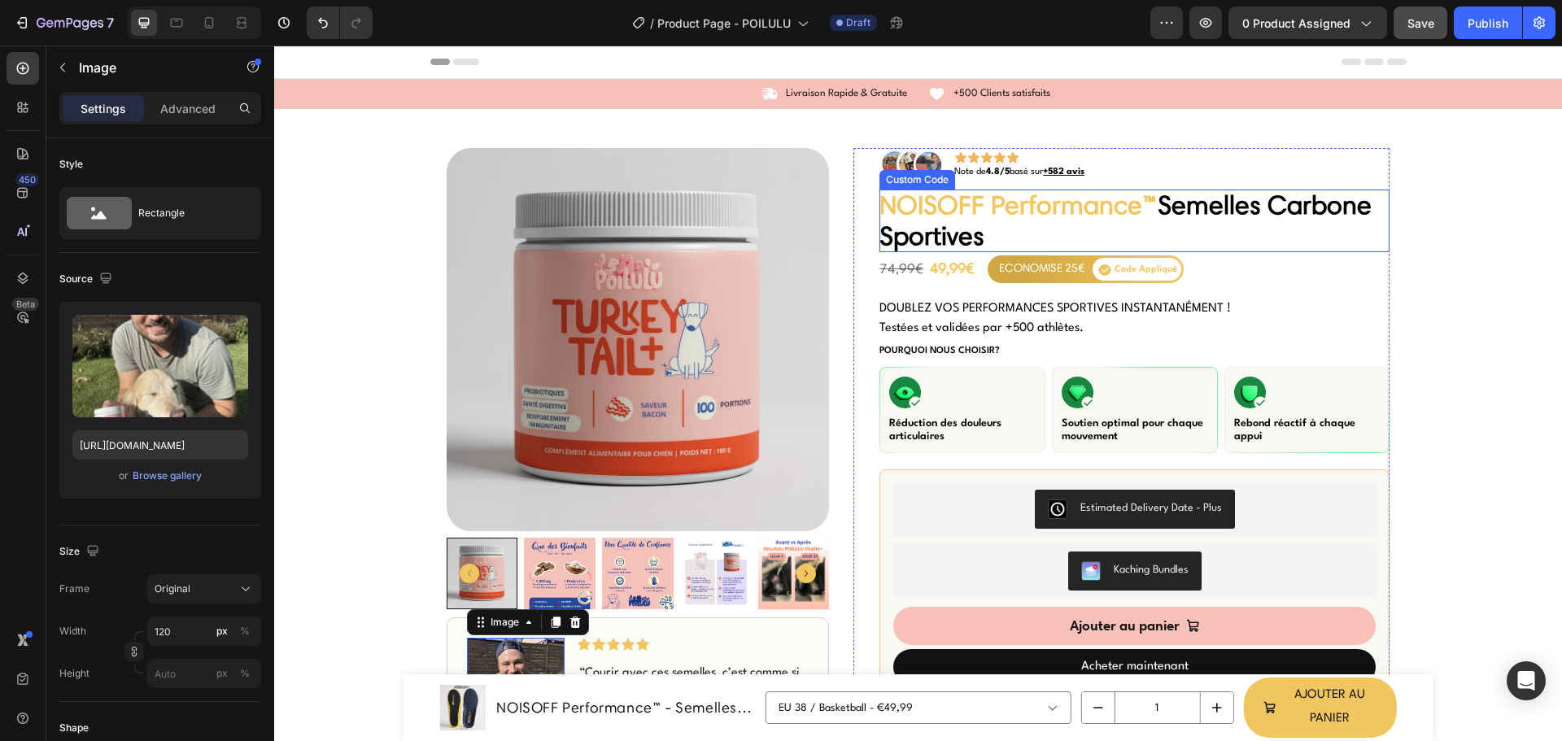
click at [924, 211] on span "NOISOFF Performance™" at bounding box center [1018, 205] width 278 height 32
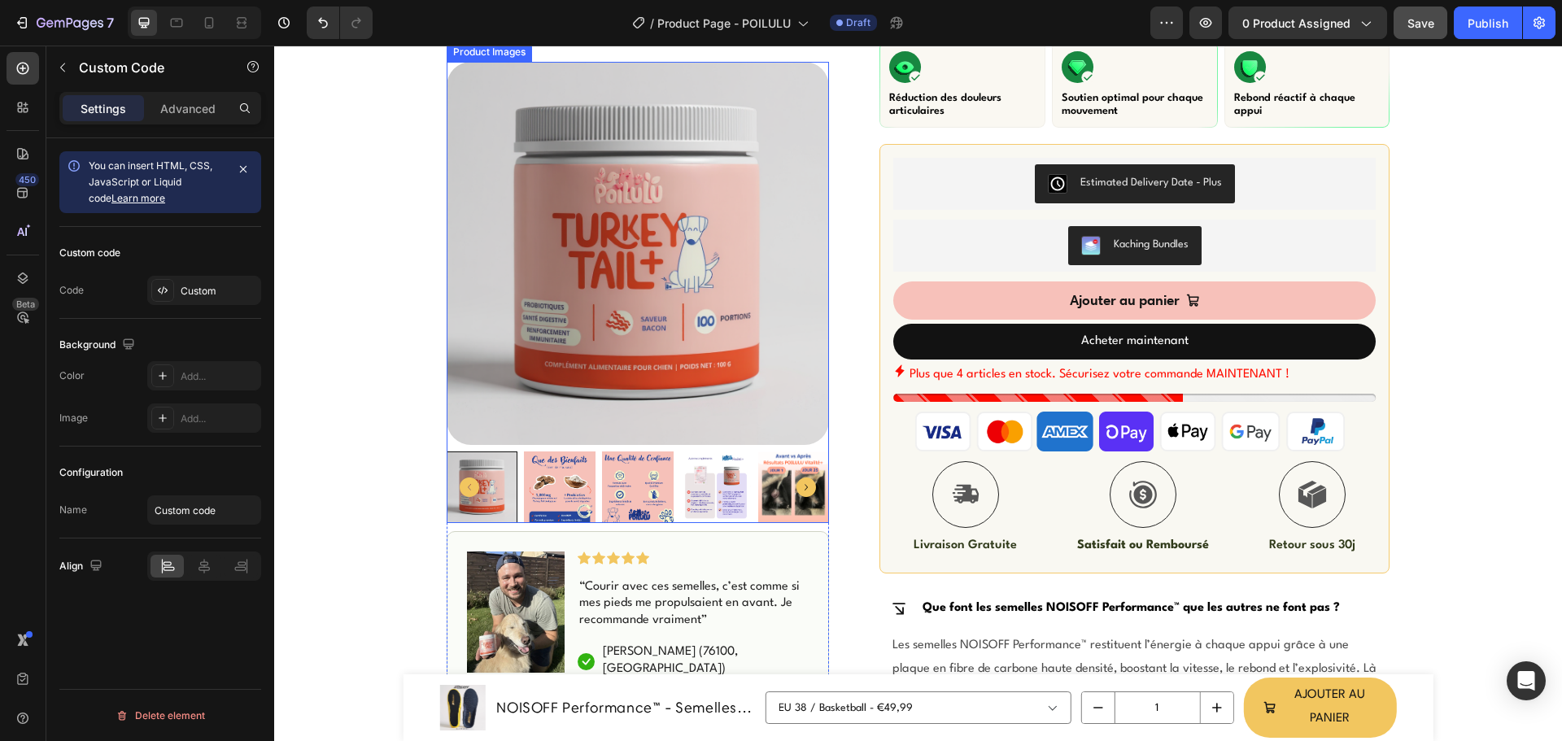
scroll to position [407, 0]
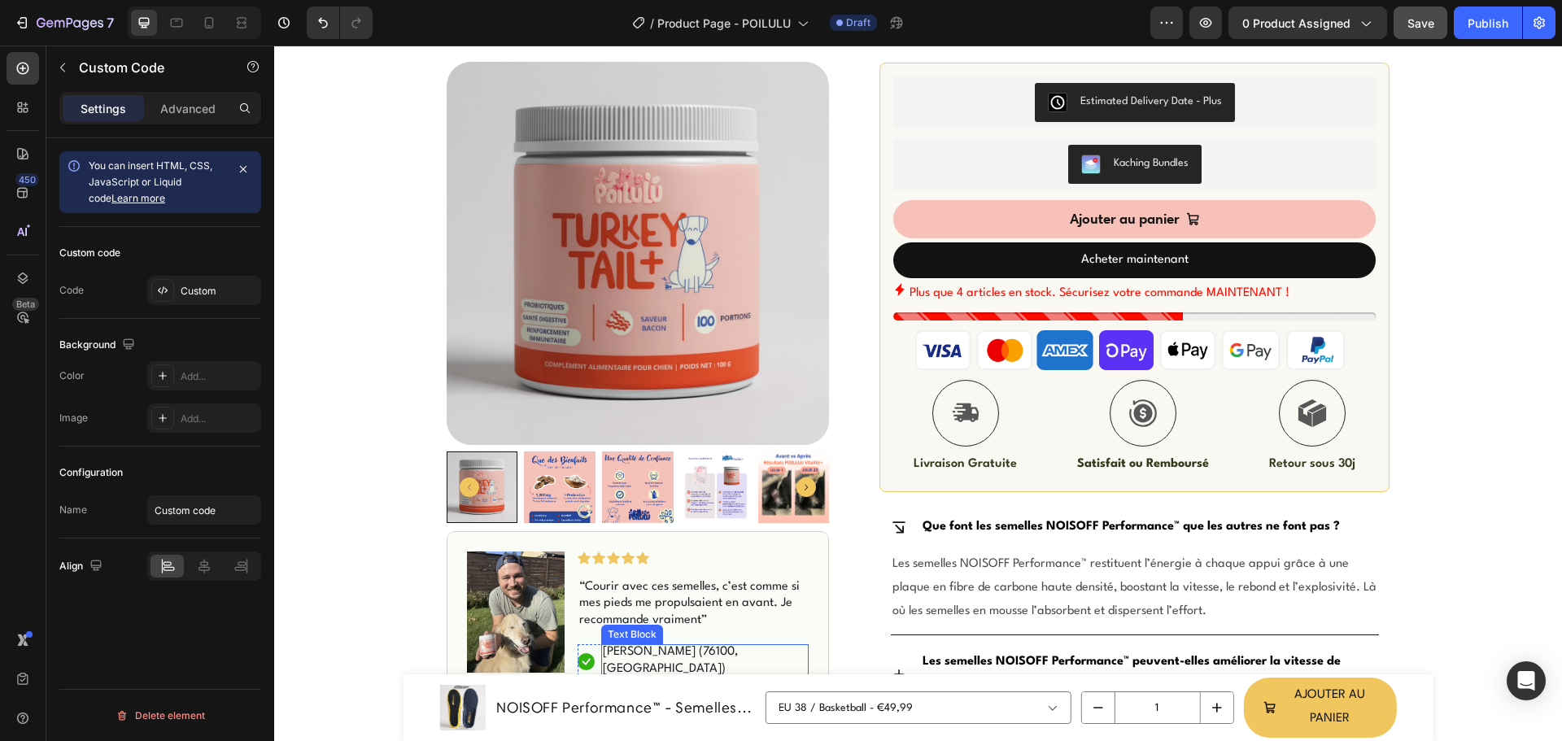
click at [619, 651] on p "[PERSON_NAME] (76100, [GEOGRAPHIC_DATA])" at bounding box center [705, 661] width 205 height 34
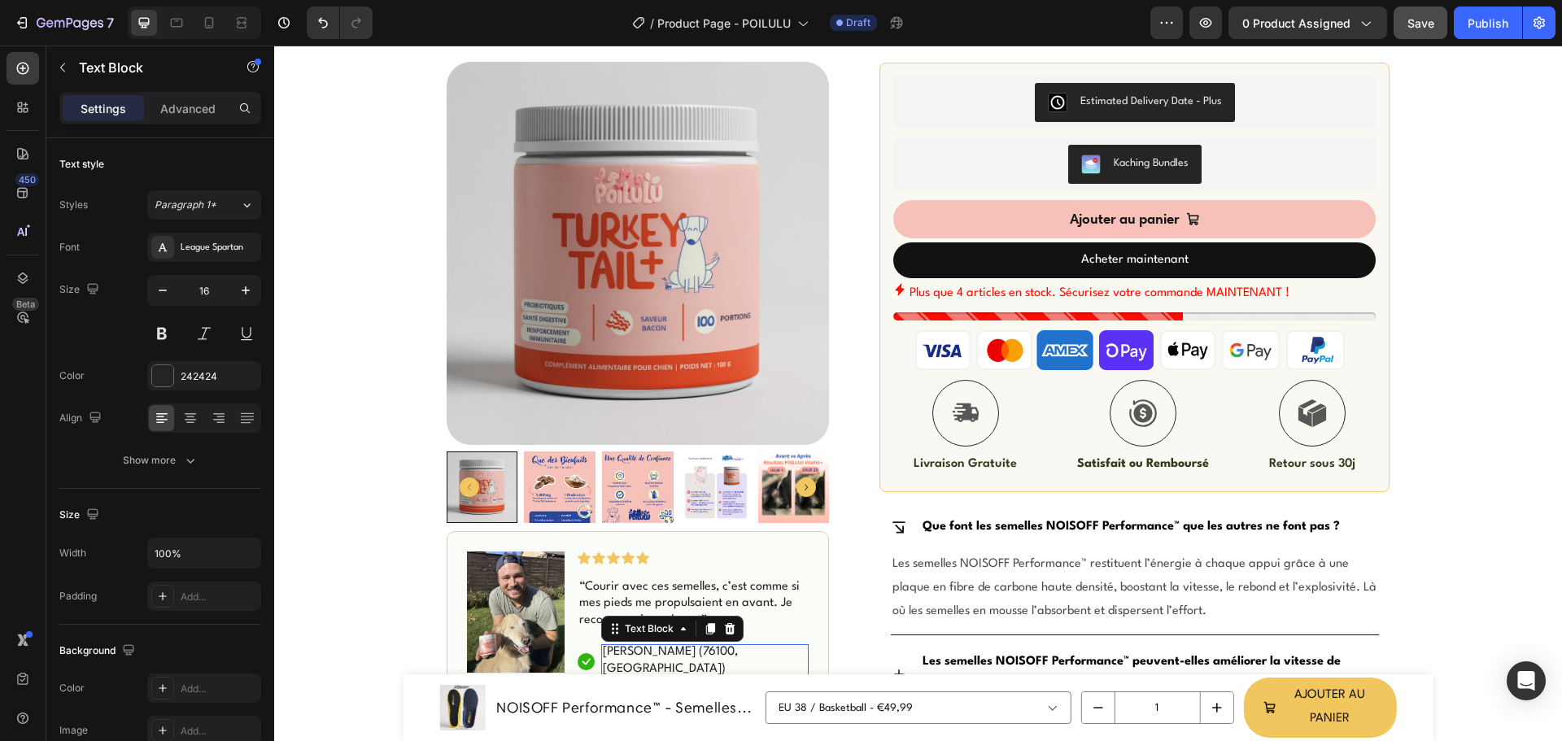
click at [619, 656] on p "[PERSON_NAME] (76100, [GEOGRAPHIC_DATA])" at bounding box center [705, 661] width 205 height 34
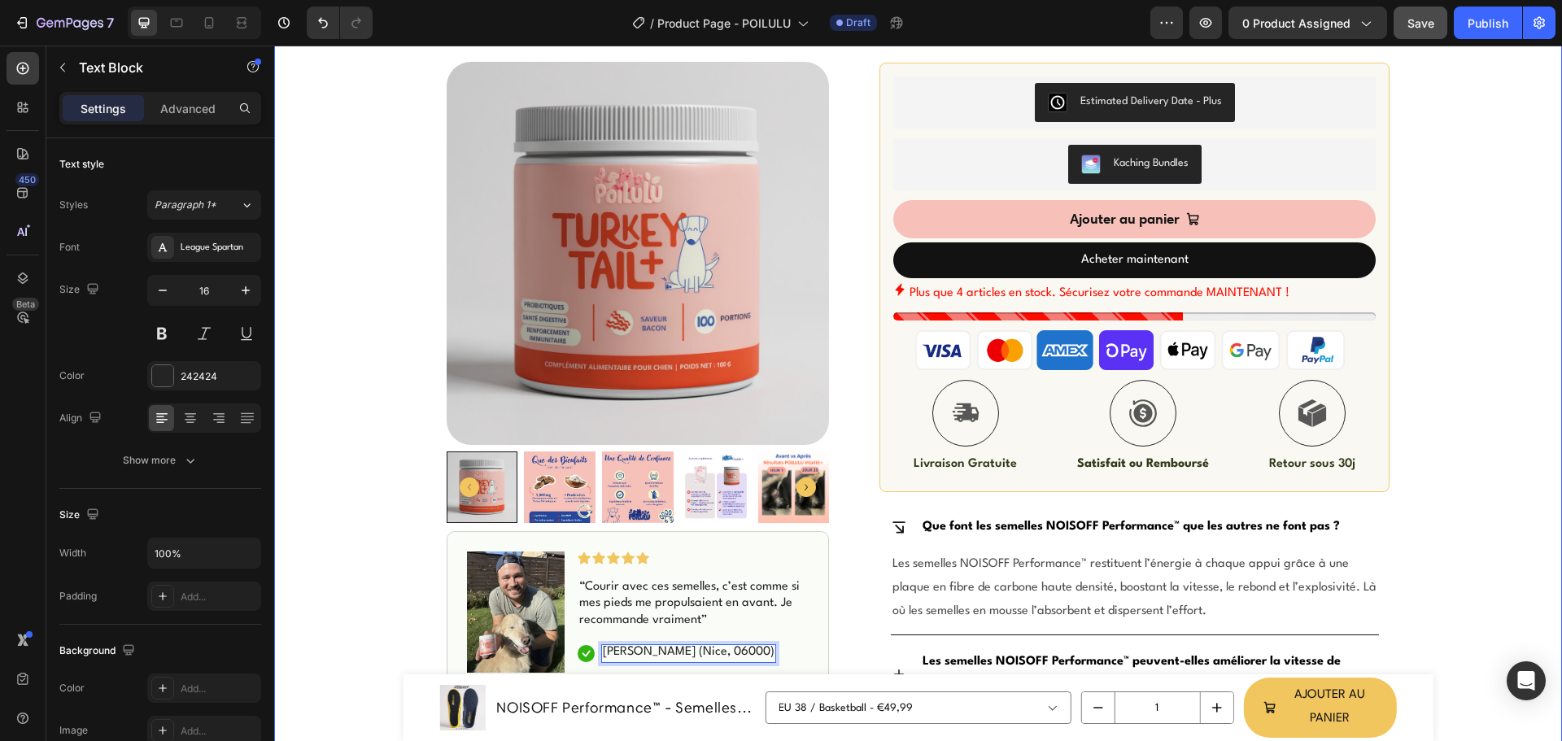
click at [379, 591] on div "Icon Livraison Rapide & Gratuite Text Block Row Icon +500 Clients satisfaits Te…" at bounding box center [918, 510] width 1288 height 1677
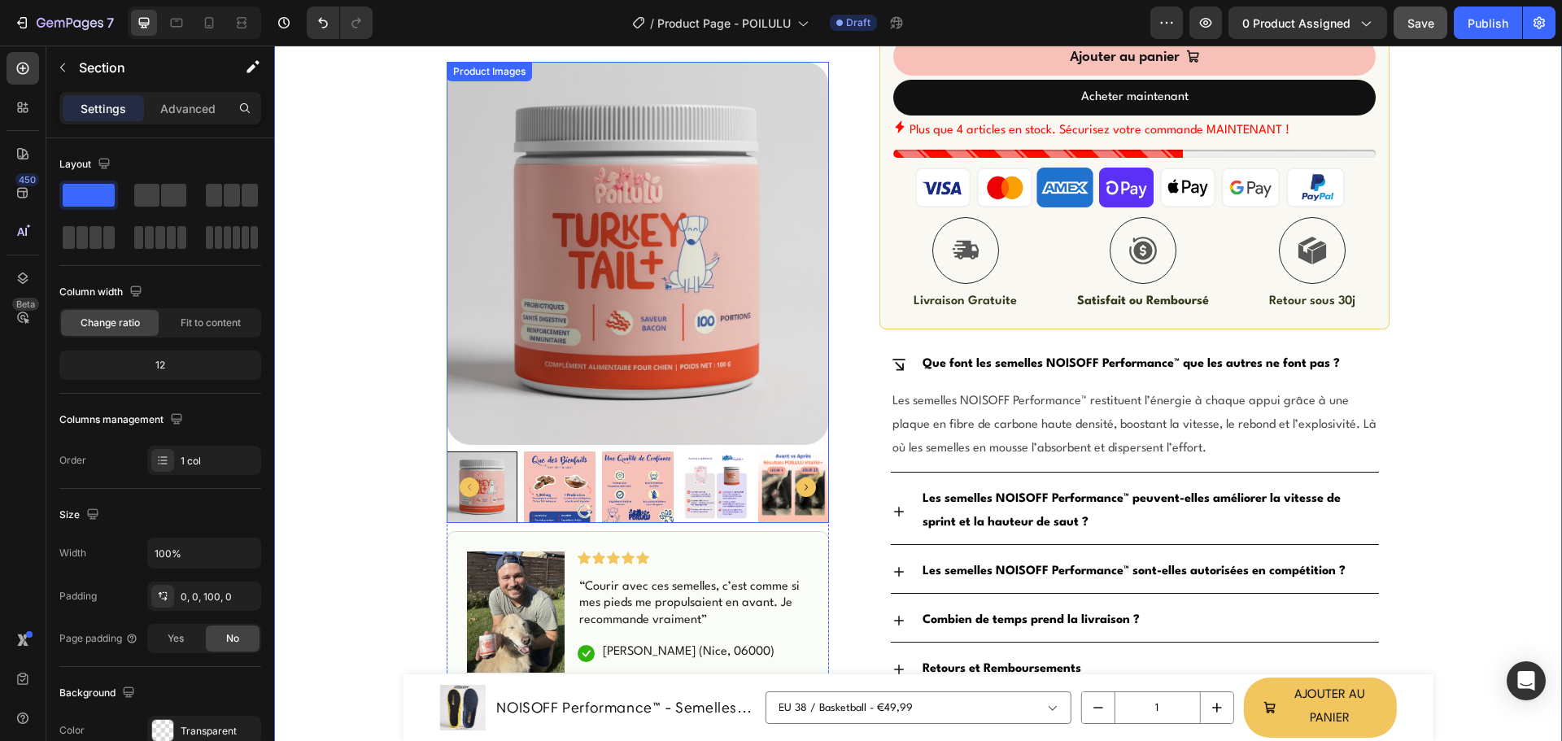
scroll to position [732, 0]
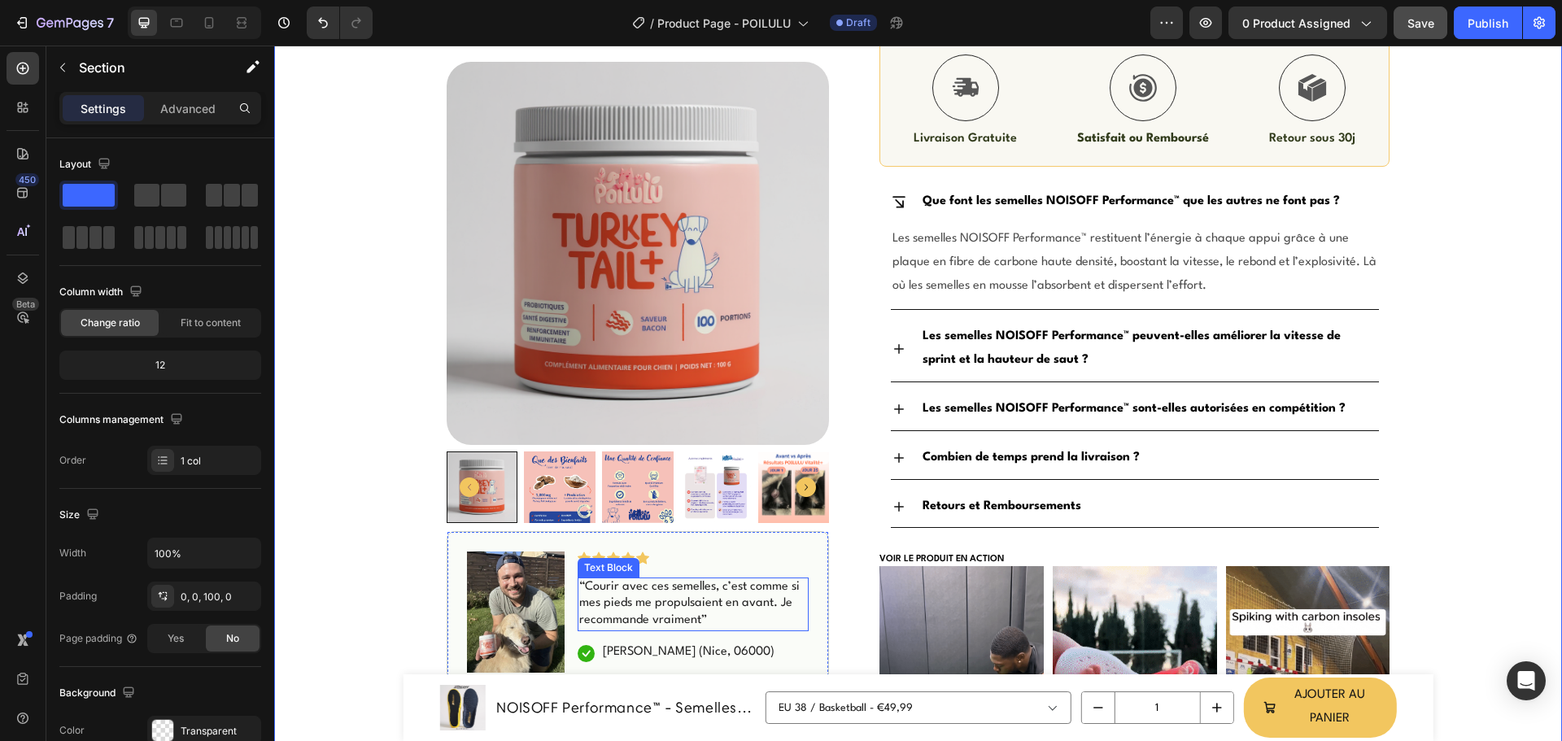
drag, startPoint x: 632, startPoint y: 587, endPoint x: 608, endPoint y: 581, distance: 25.1
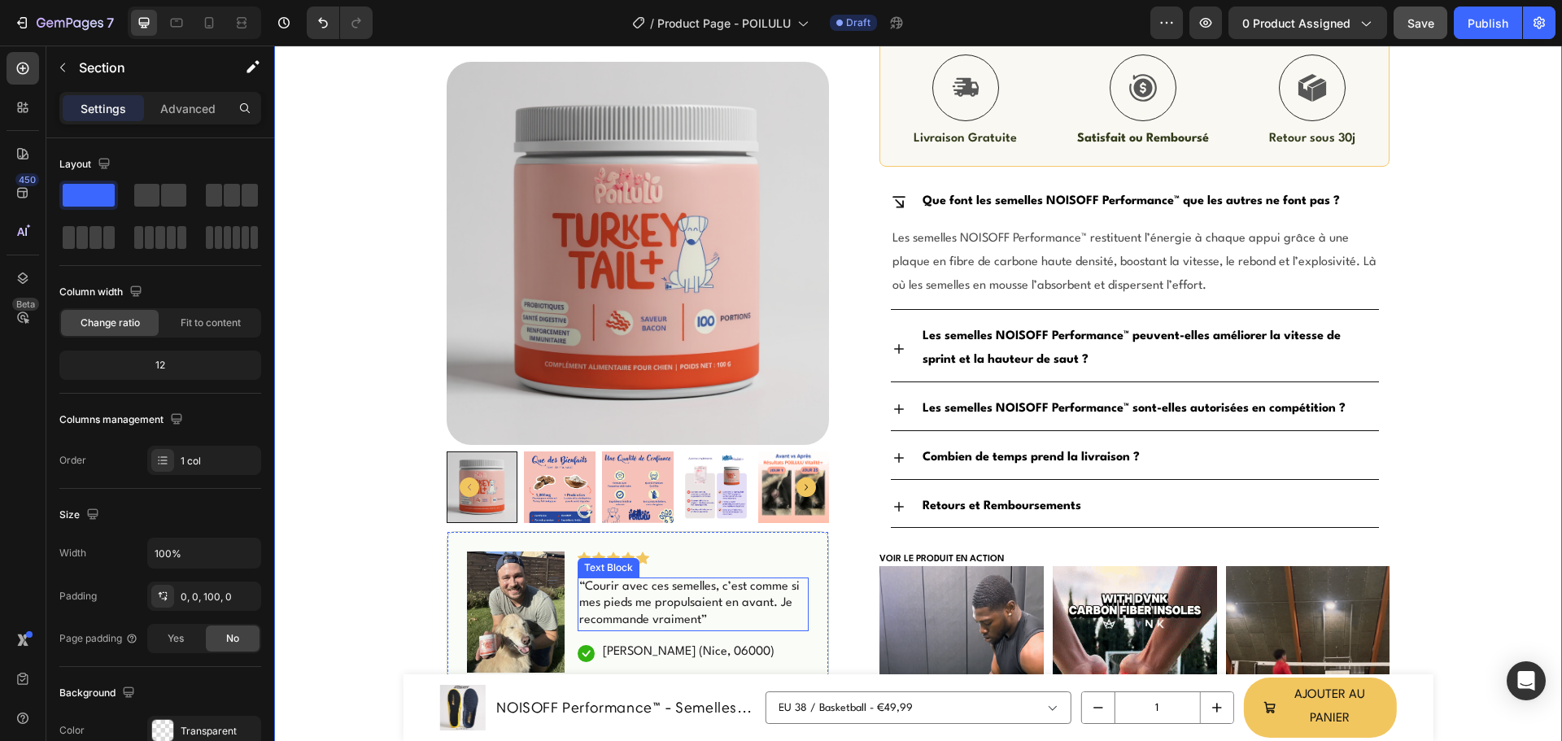
click at [632, 587] on p "“Courir avec ces semelles, c’est comme si mes pieds me propulsaient en avant. J…" at bounding box center [693, 604] width 229 height 50
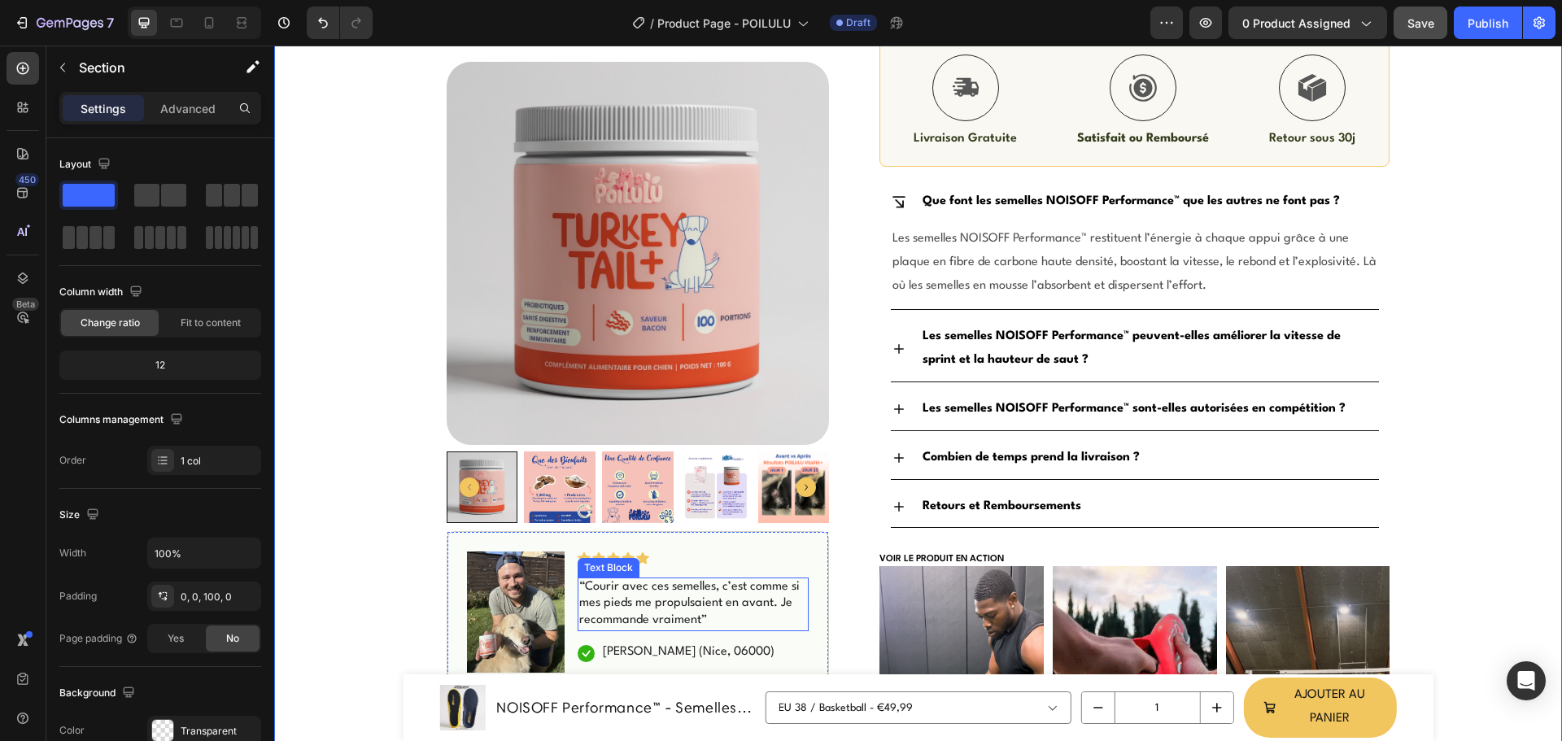
click at [632, 587] on p "“Courir avec ces semelles, c’est comme si mes pieds me propulsaient en avant. J…" at bounding box center [693, 604] width 229 height 50
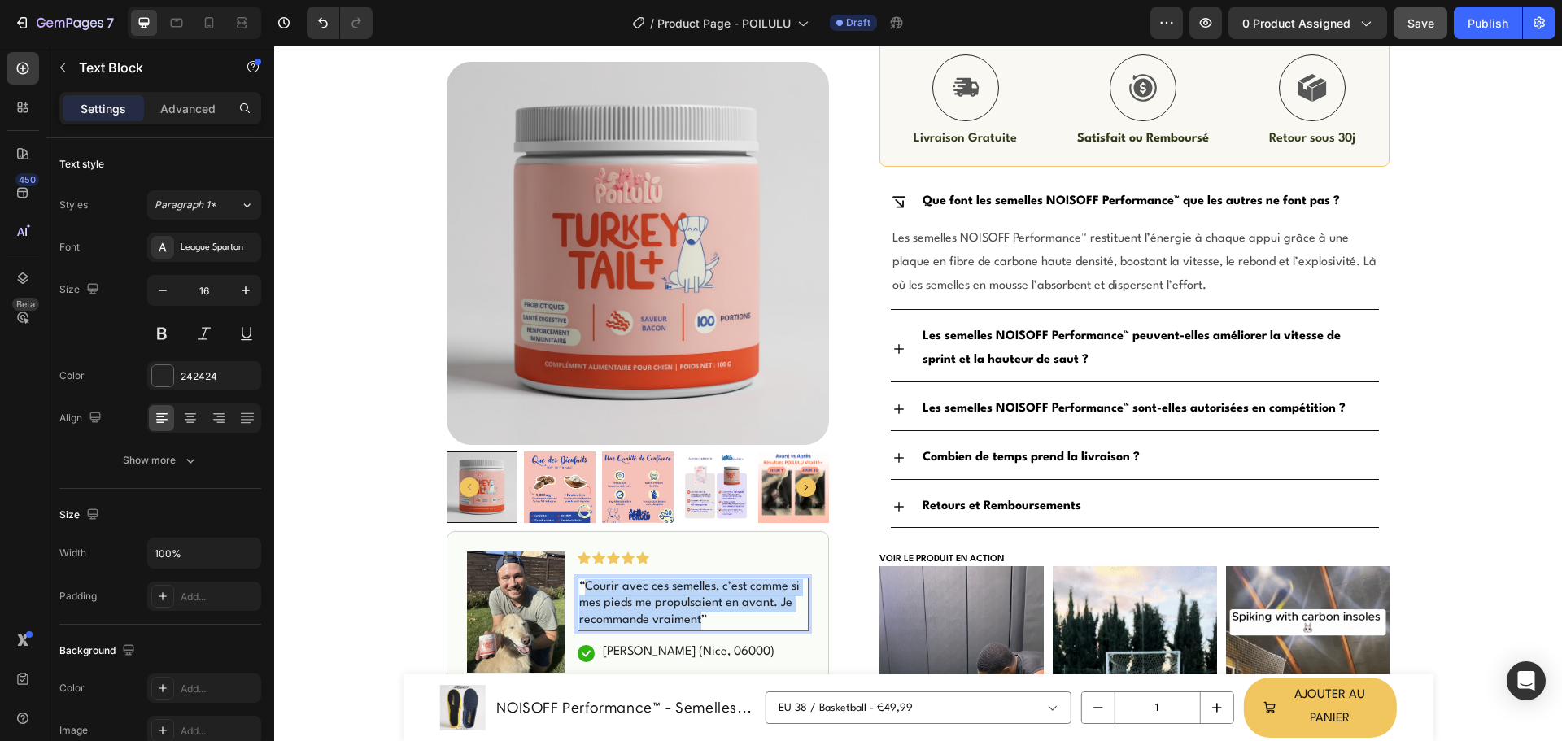
drag, startPoint x: 581, startPoint y: 583, endPoint x: 692, endPoint y: 619, distance: 116.5
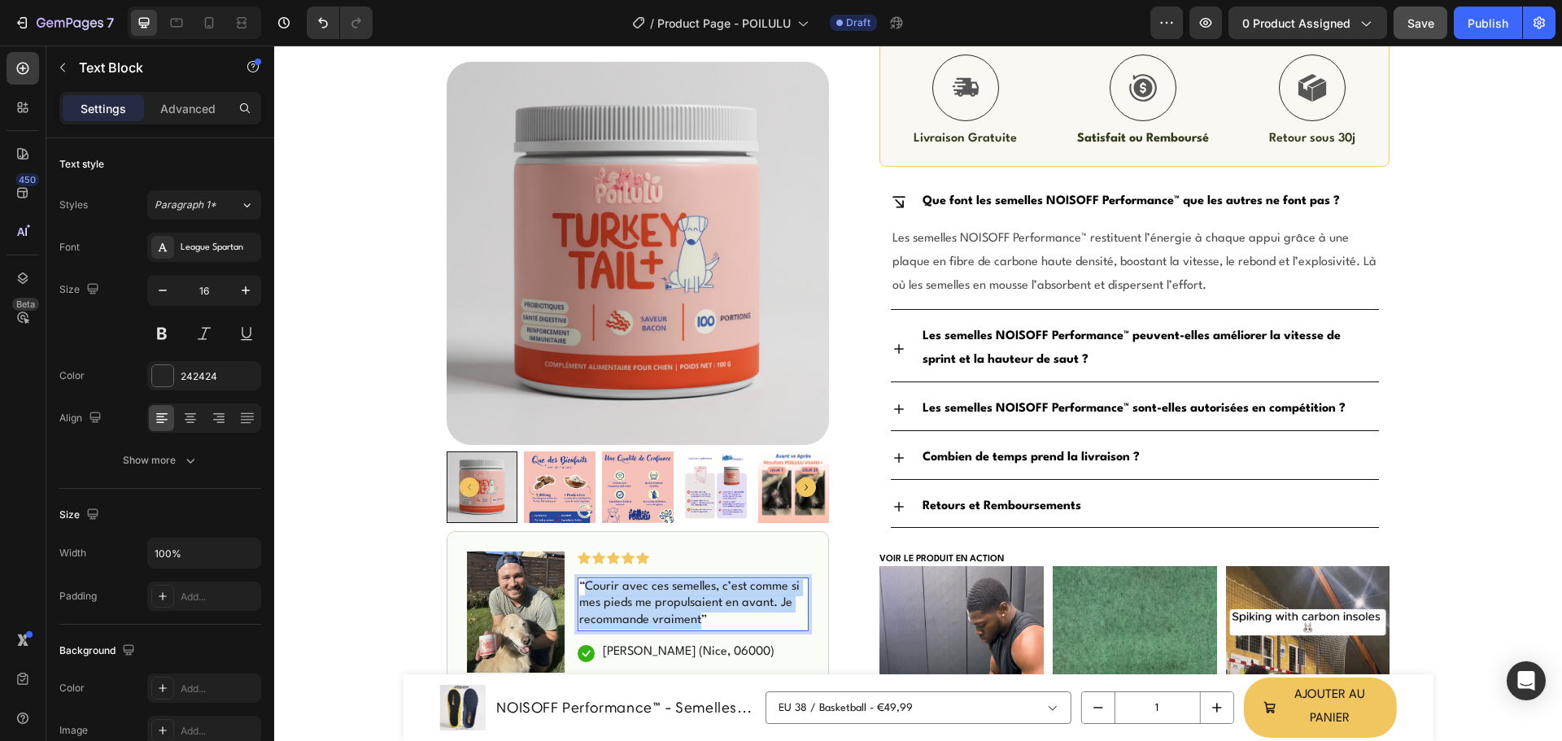
click at [692, 619] on p "“Courir avec ces semelles, c’est comme si mes pieds me propulsaient en avant. J…" at bounding box center [693, 604] width 229 height 50
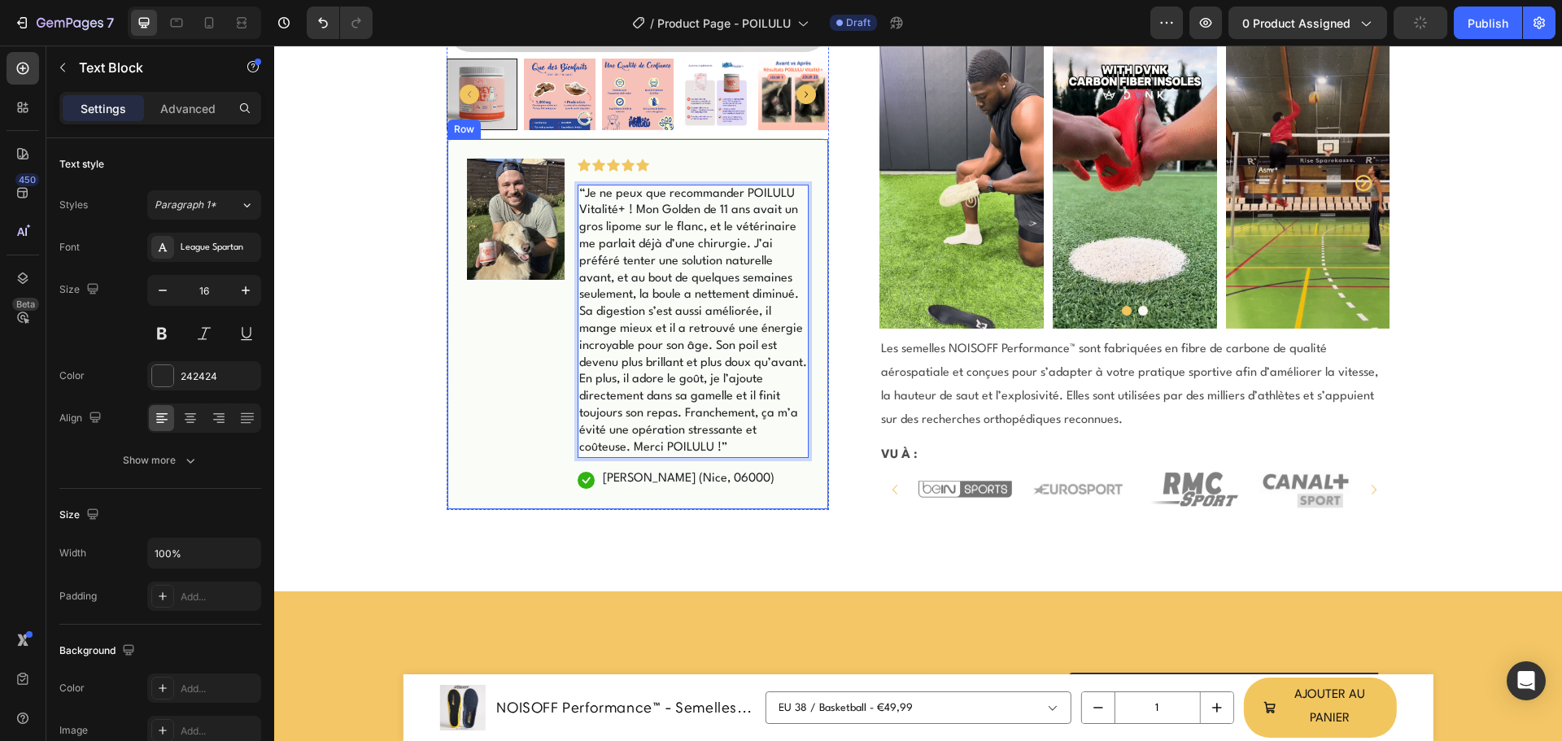
scroll to position [1180, 0]
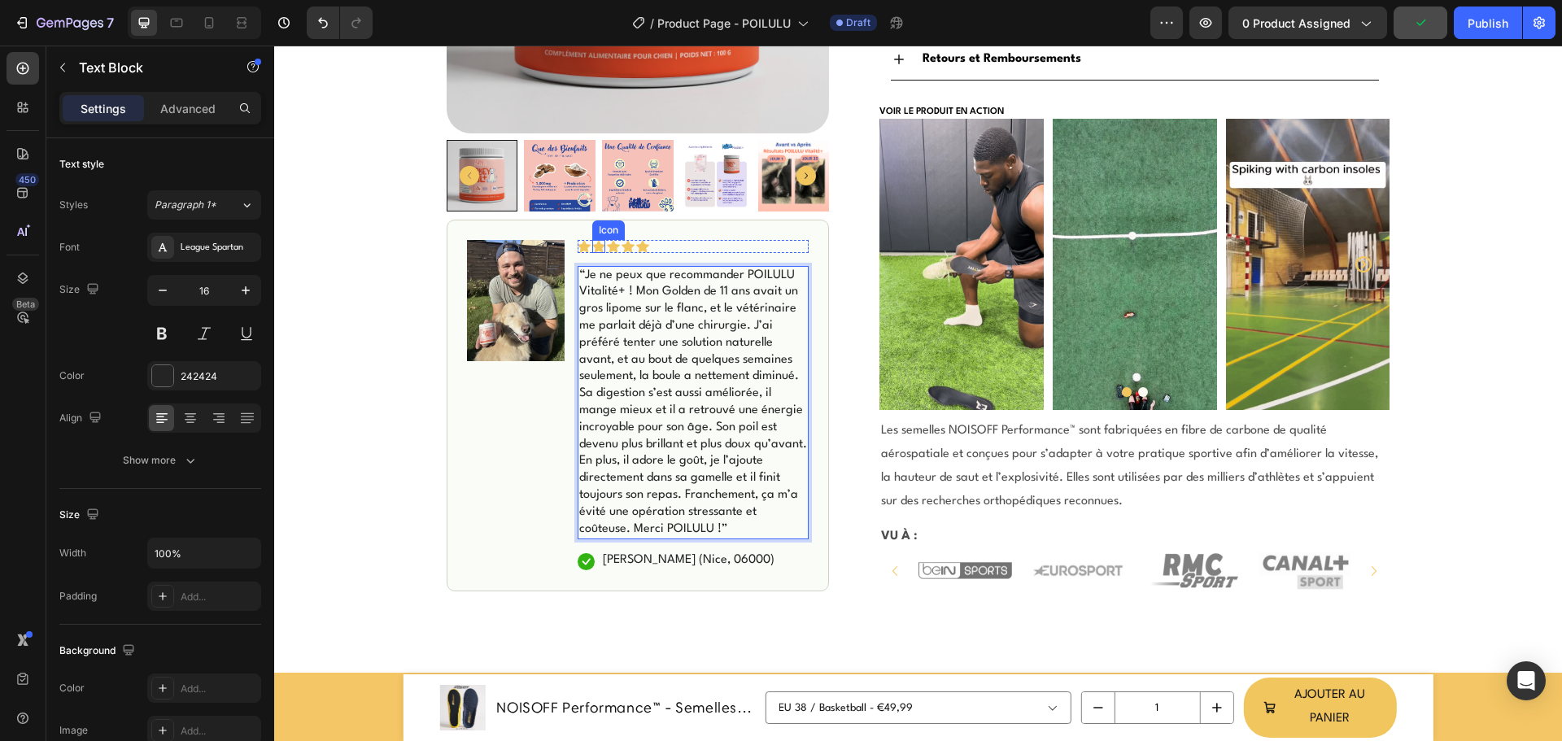
click at [592, 249] on icon at bounding box center [598, 246] width 13 height 13
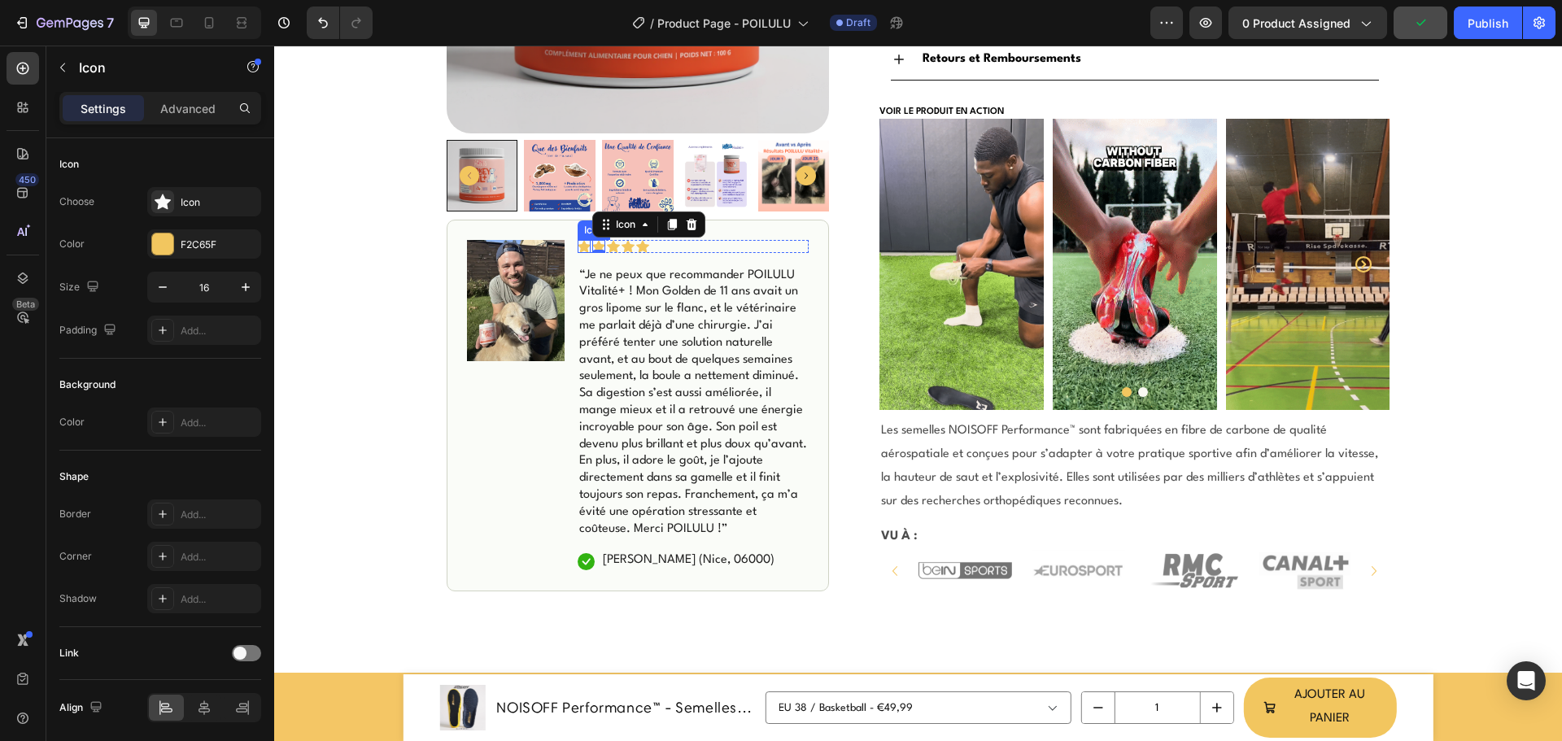
click at [578, 247] on icon at bounding box center [584, 246] width 13 height 12
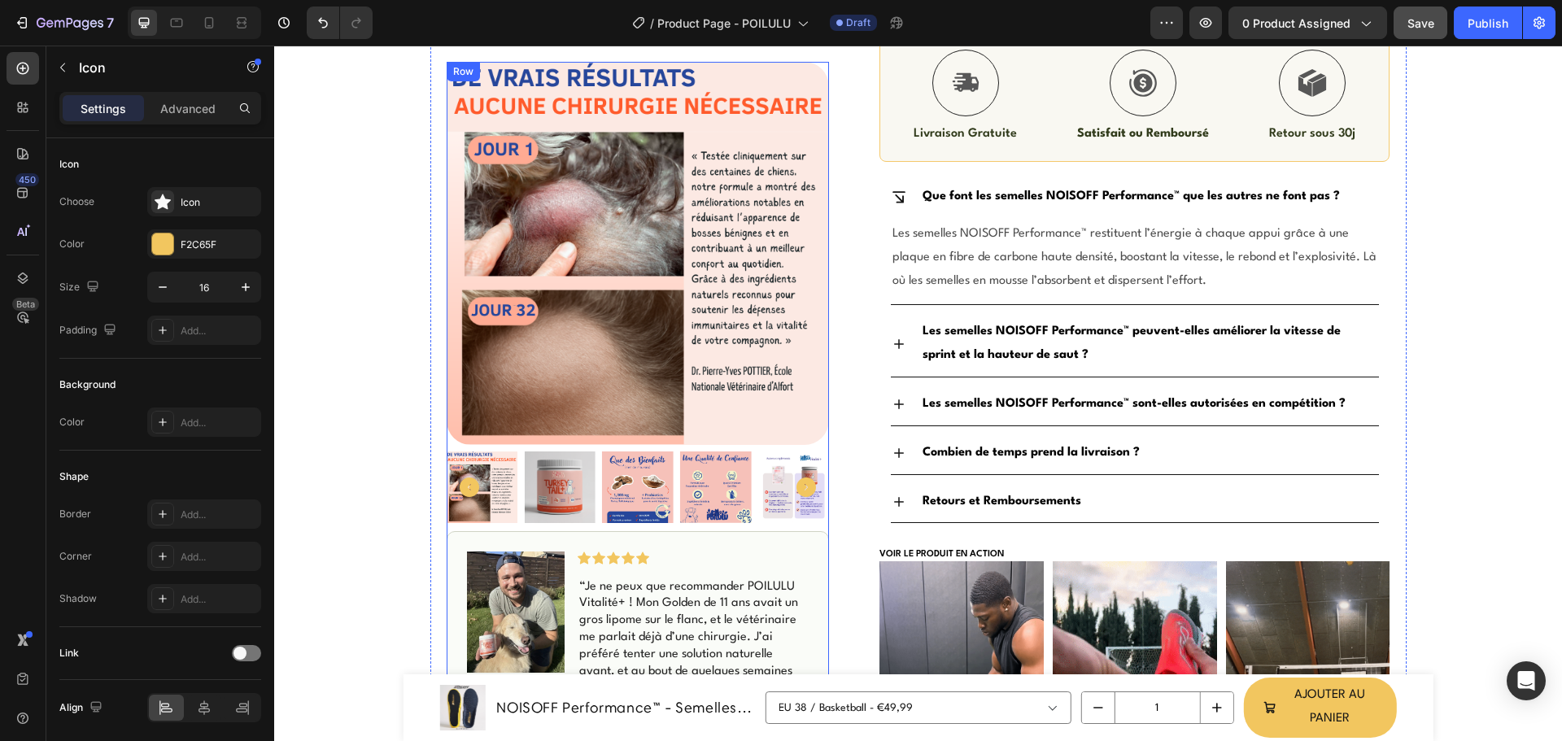
scroll to position [744, 0]
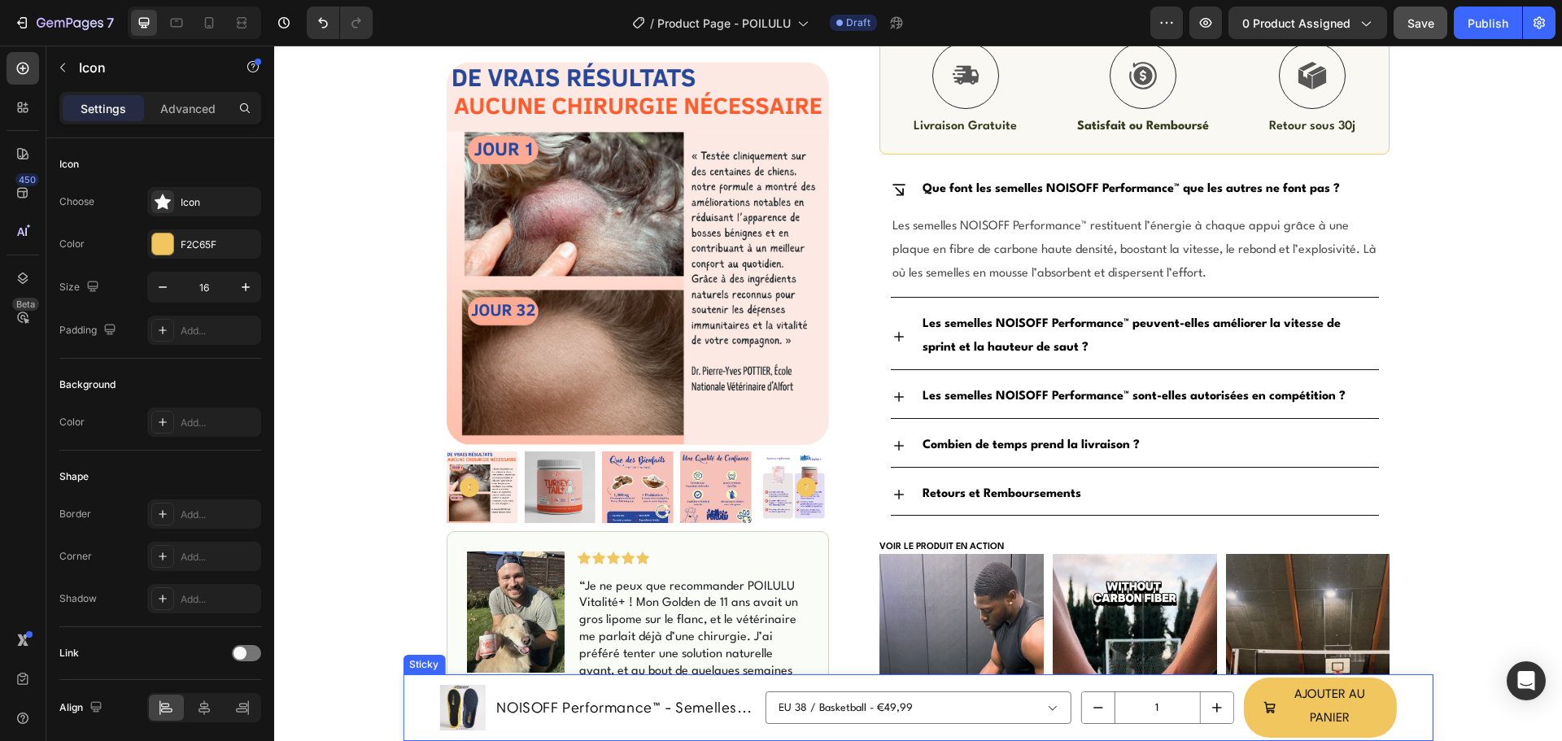
click at [414, 695] on div "Product Images NOISOFF Performance™ - Semelles en Carbone Sportives Product Tit…" at bounding box center [918, 707] width 1030 height 67
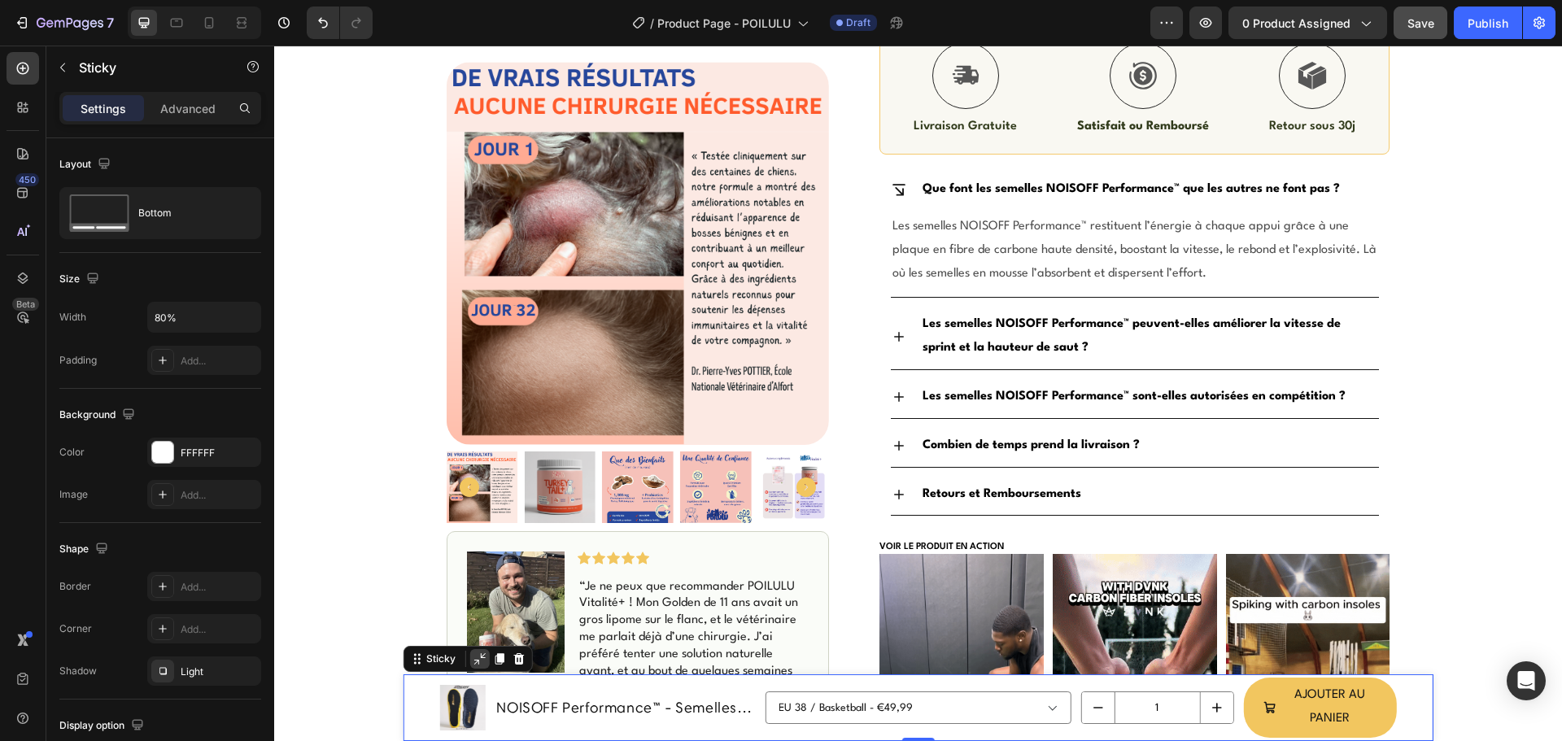
click at [476, 666] on div at bounding box center [479, 659] width 20 height 20
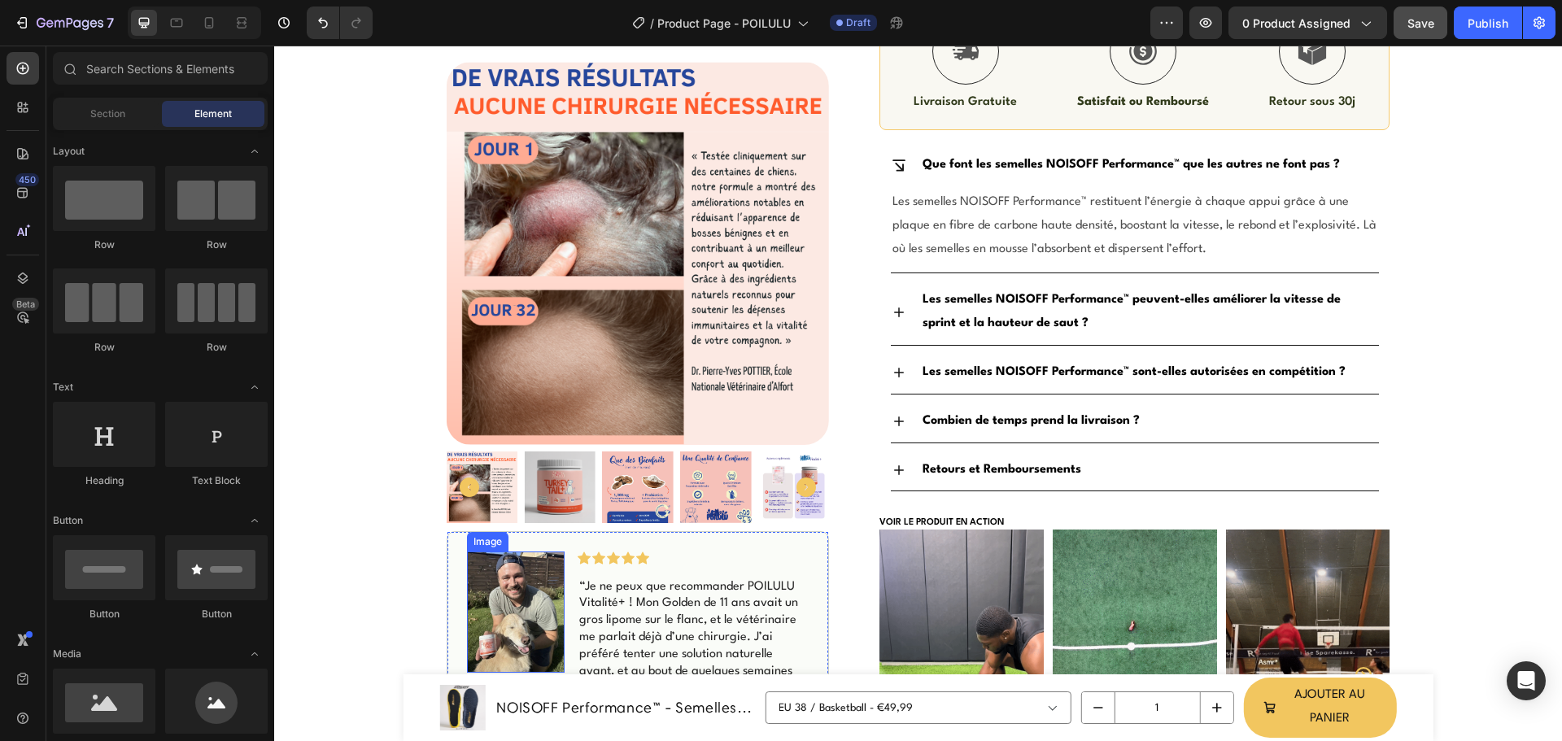
scroll to position [907, 0]
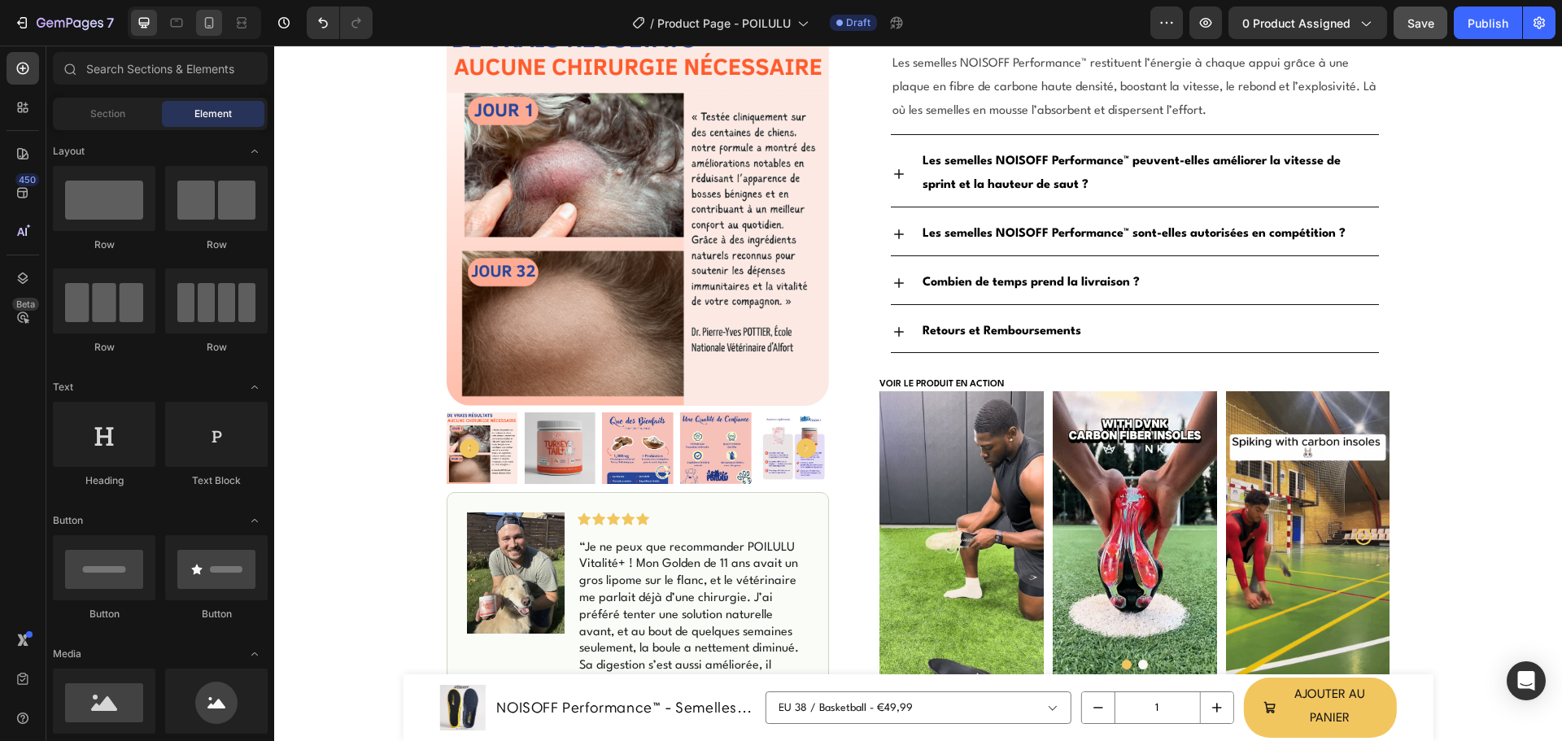
click at [204, 28] on icon at bounding box center [209, 23] width 16 height 16
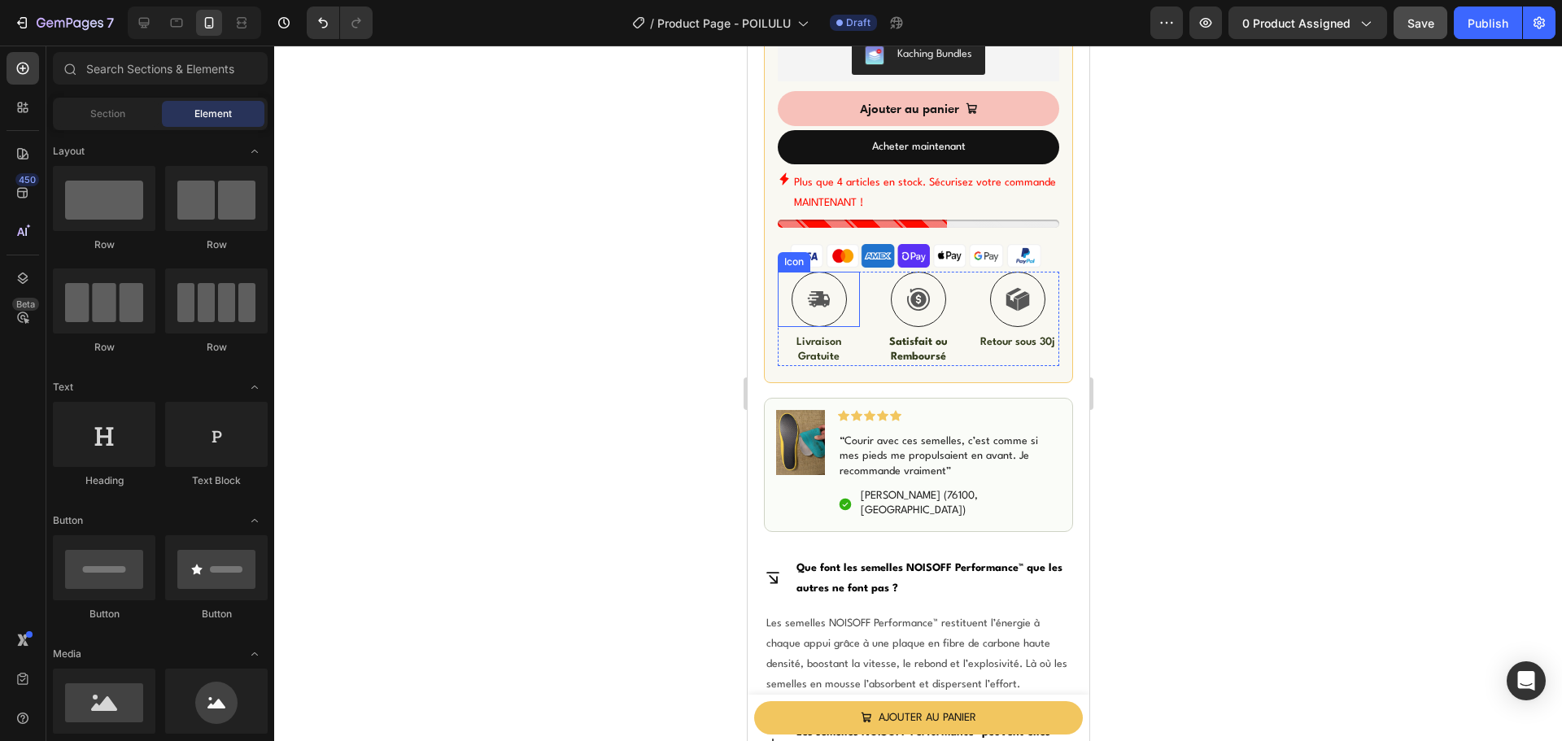
scroll to position [854, 0]
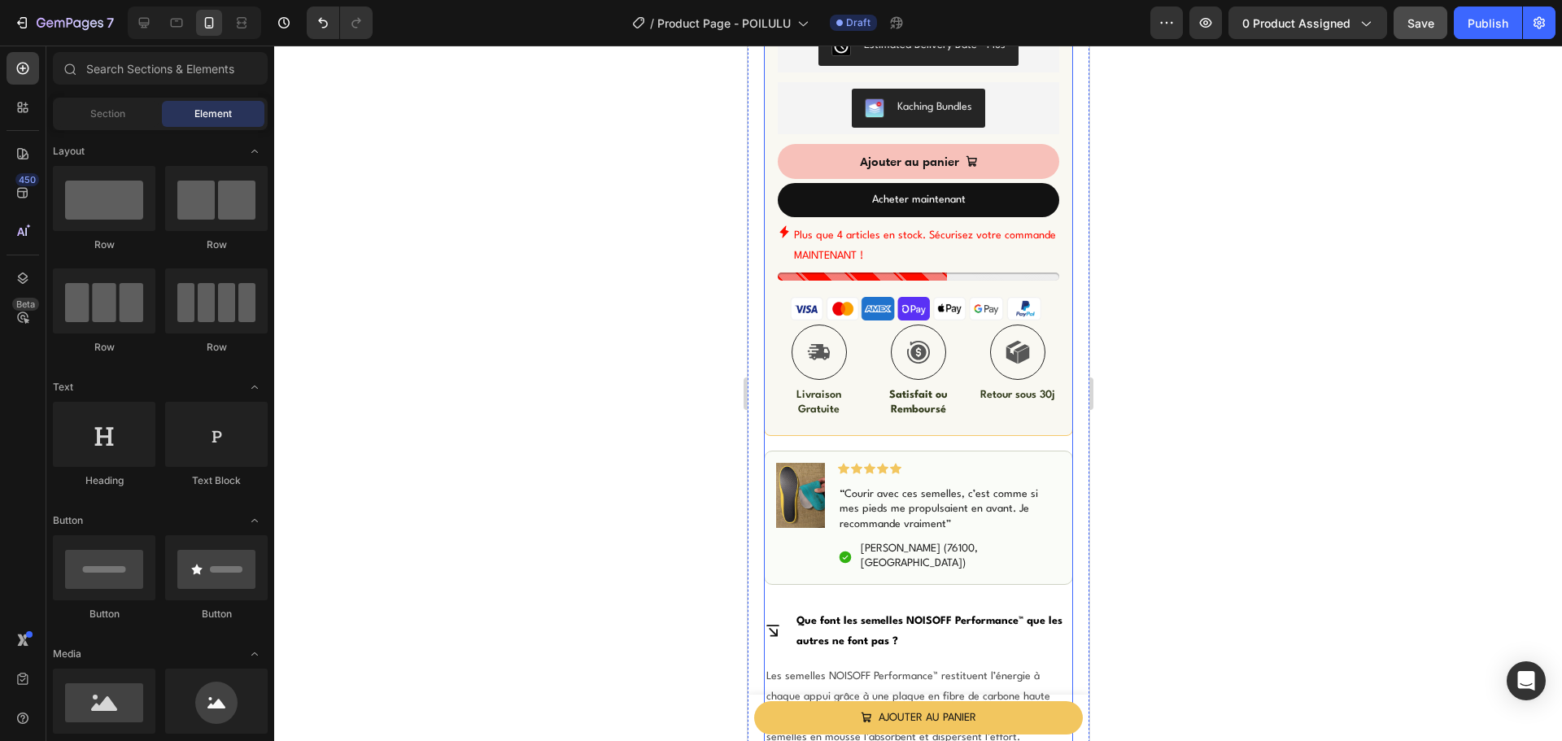
click at [803, 463] on img at bounding box center [799, 495] width 49 height 65
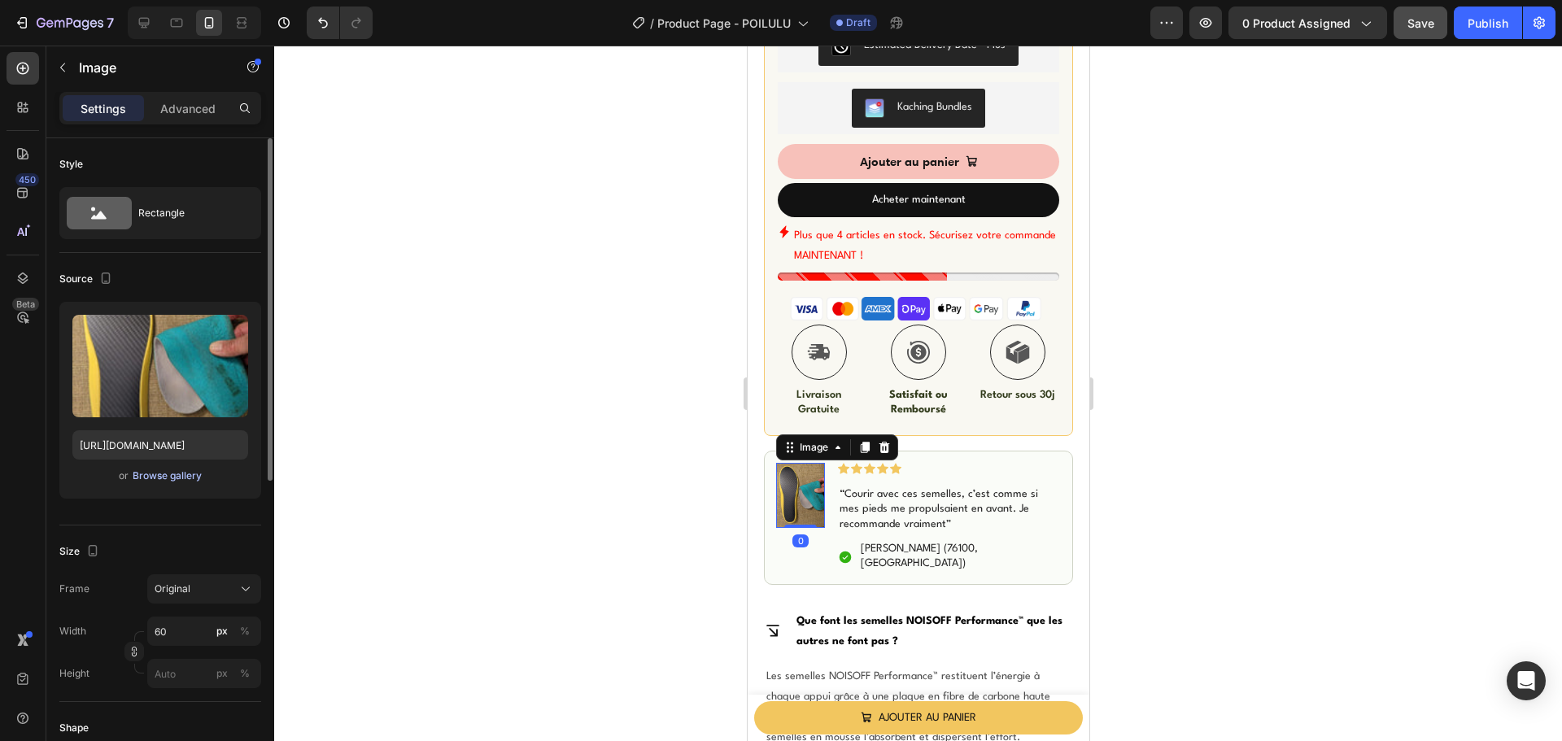
click at [158, 475] on div "Browse gallery" at bounding box center [167, 476] width 69 height 15
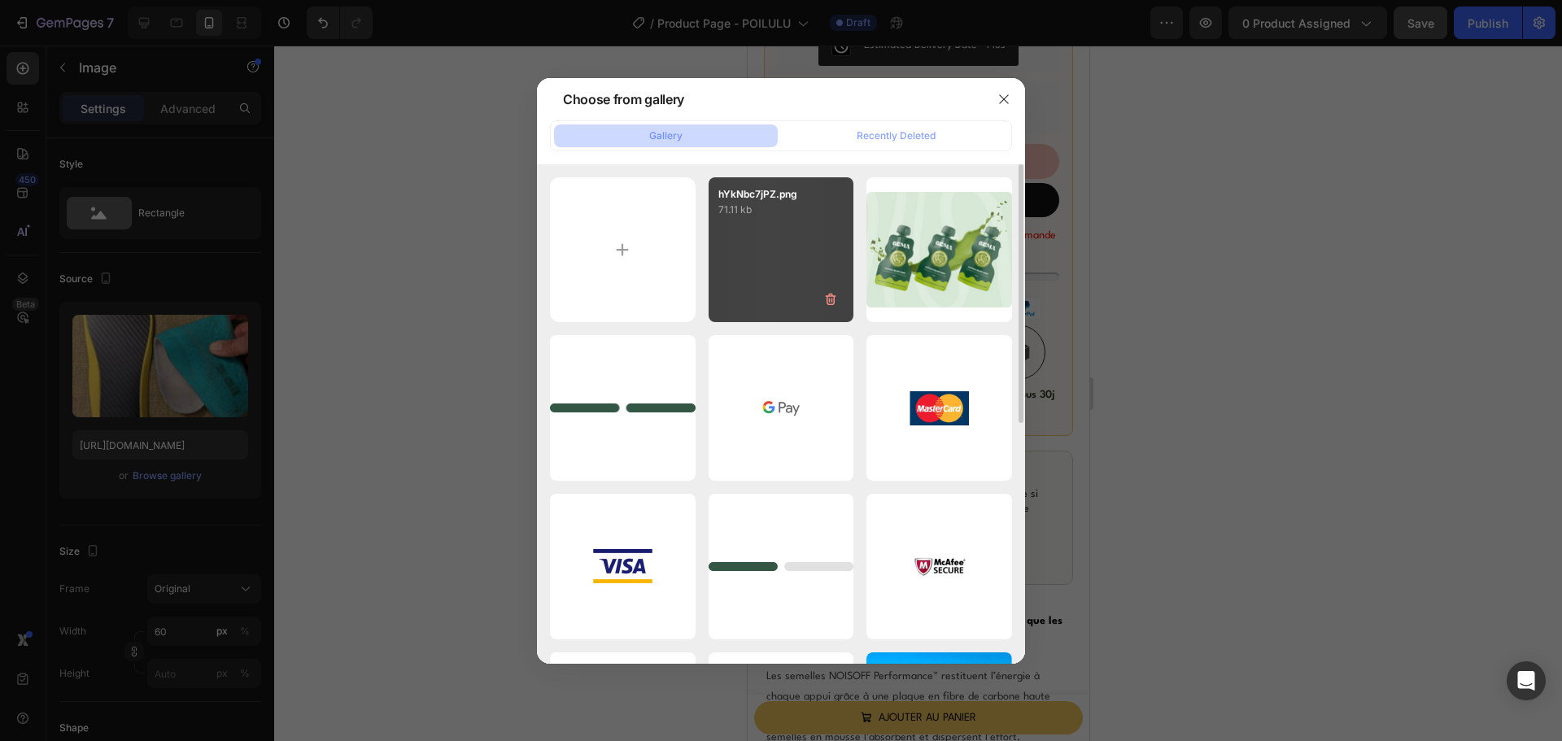
click at [762, 259] on div "hYkNbc7jPZ.png 71.11 kb" at bounding box center [782, 250] width 146 height 146
type input "[URL][DOMAIN_NAME]"
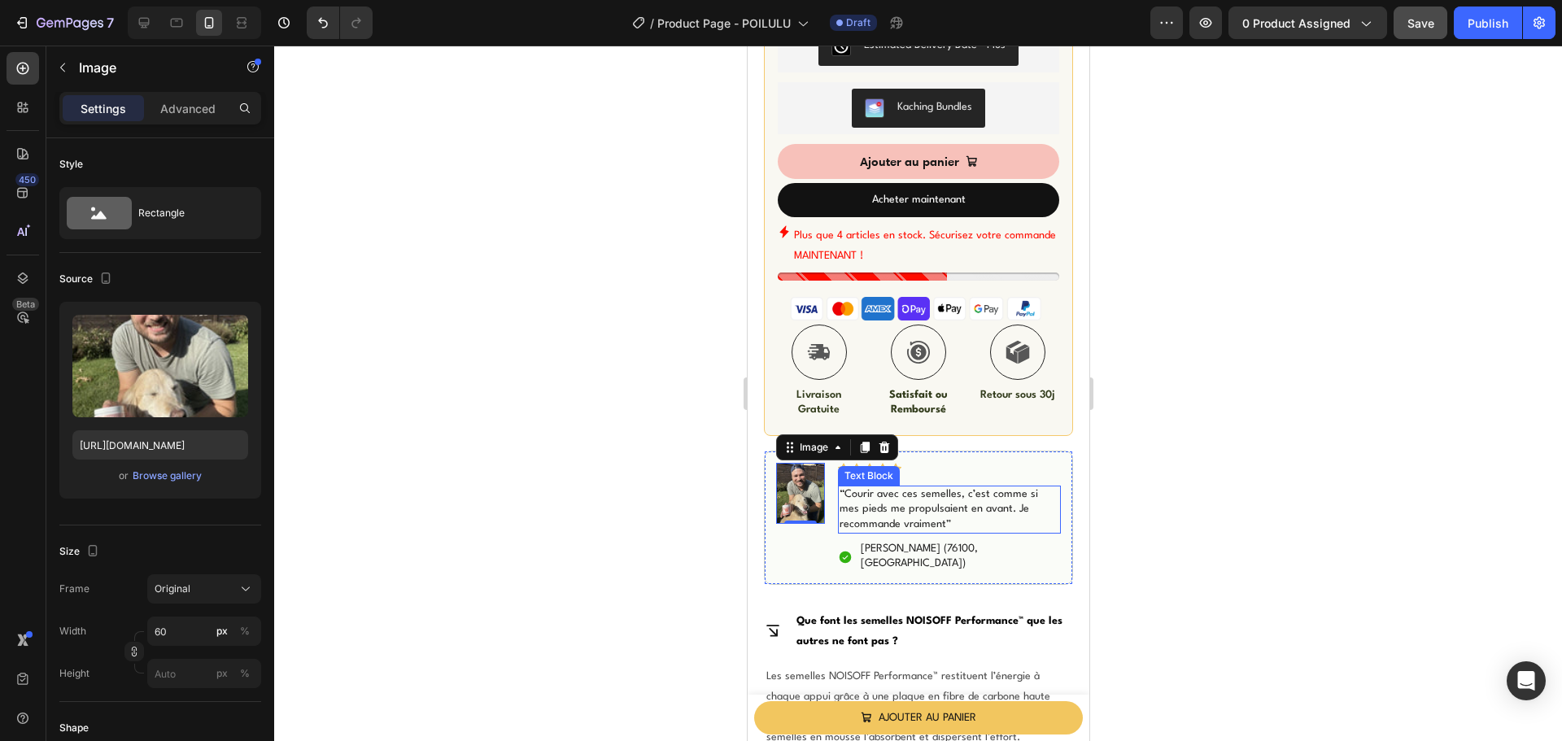
click at [884, 487] on p "“Courir avec ces semelles, c’est comme si mes pieds me propulsaient en avant. J…" at bounding box center [949, 509] width 220 height 45
click at [883, 487] on p "“Courir avec ces semelles, c’est comme si mes pieds me propulsaient en avant. J…" at bounding box center [949, 509] width 220 height 45
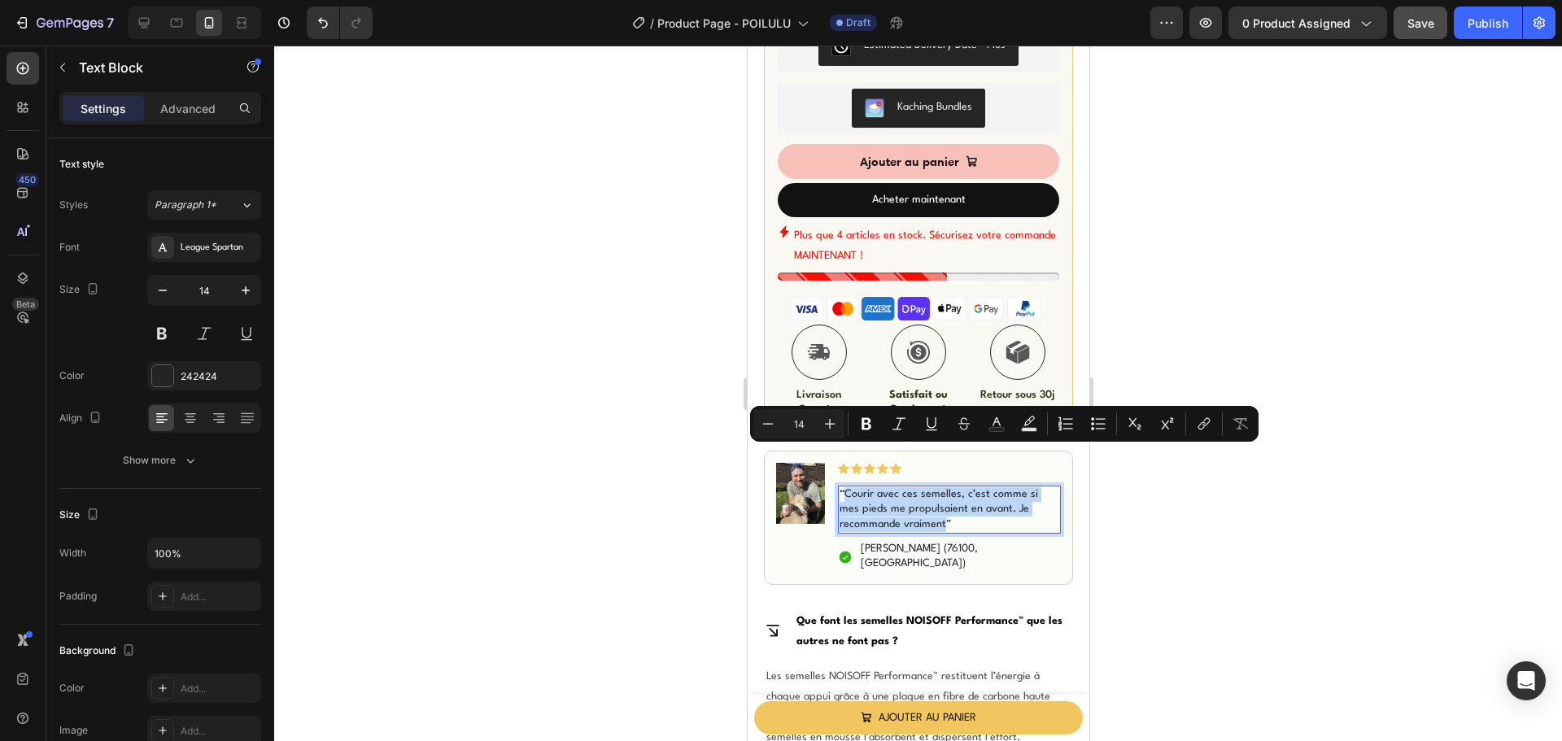
drag, startPoint x: 846, startPoint y: 452, endPoint x: 942, endPoint y: 486, distance: 101.9
click at [942, 487] on p "“Courir avec ces semelles, c’est comme si mes pieds me propulsaient en avant. J…" at bounding box center [949, 509] width 220 height 45
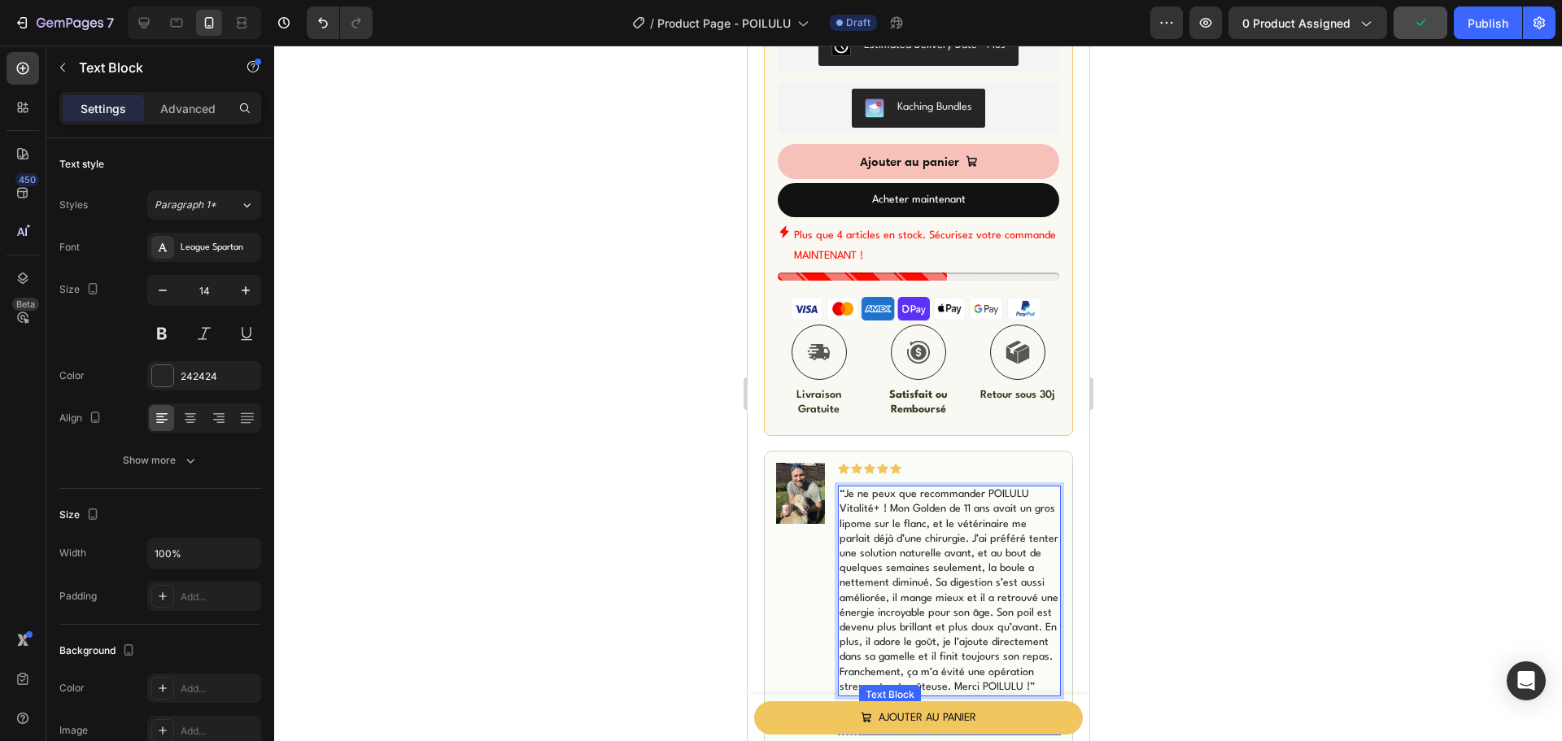
click at [877, 705] on p "[PERSON_NAME] (76100, [GEOGRAPHIC_DATA])" at bounding box center [959, 719] width 199 height 29
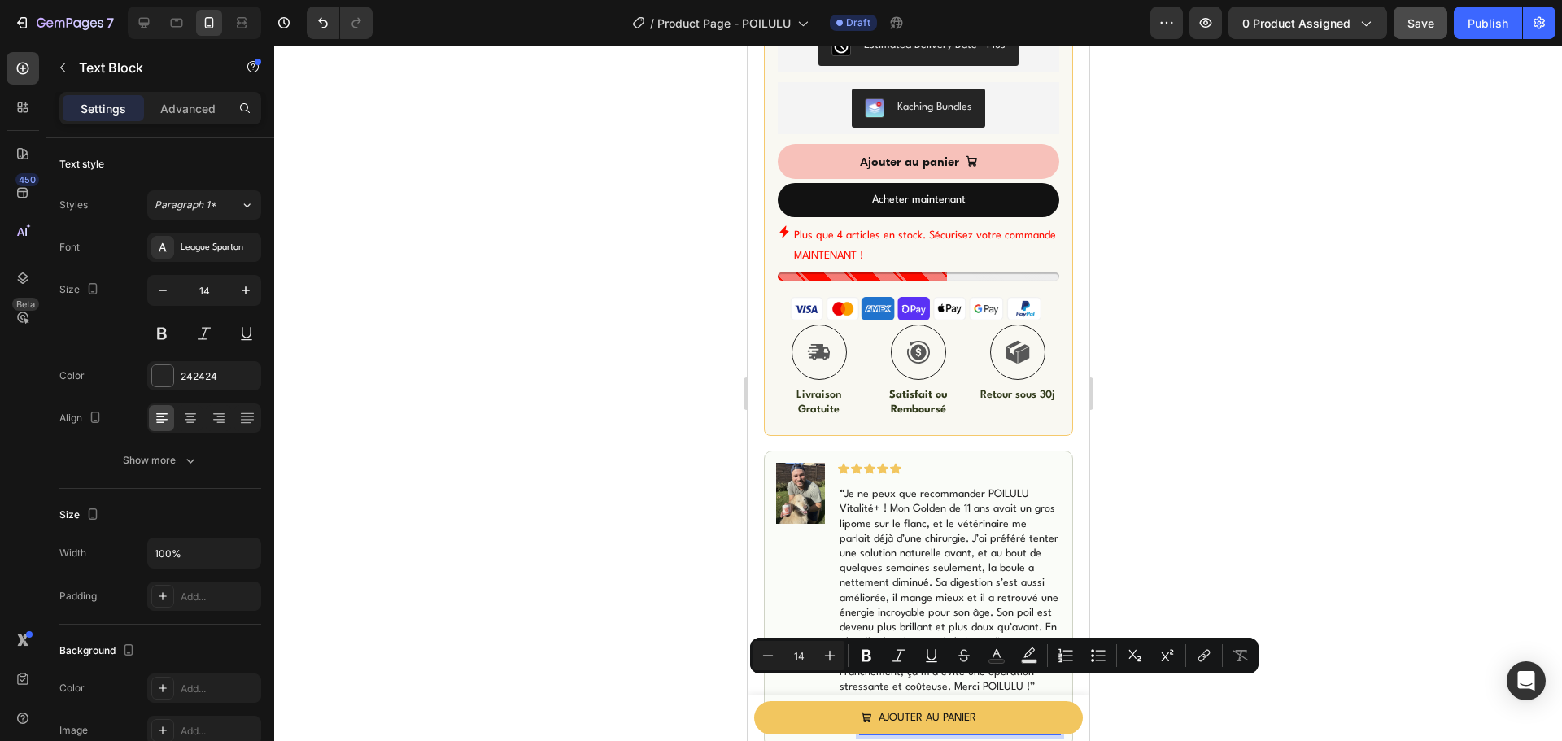
drag, startPoint x: 917, startPoint y: 681, endPoint x: 942, endPoint y: 682, distance: 25.2
click at [942, 705] on p "[PERSON_NAME] (76100, [GEOGRAPHIC_DATA])" at bounding box center [959, 719] width 199 height 29
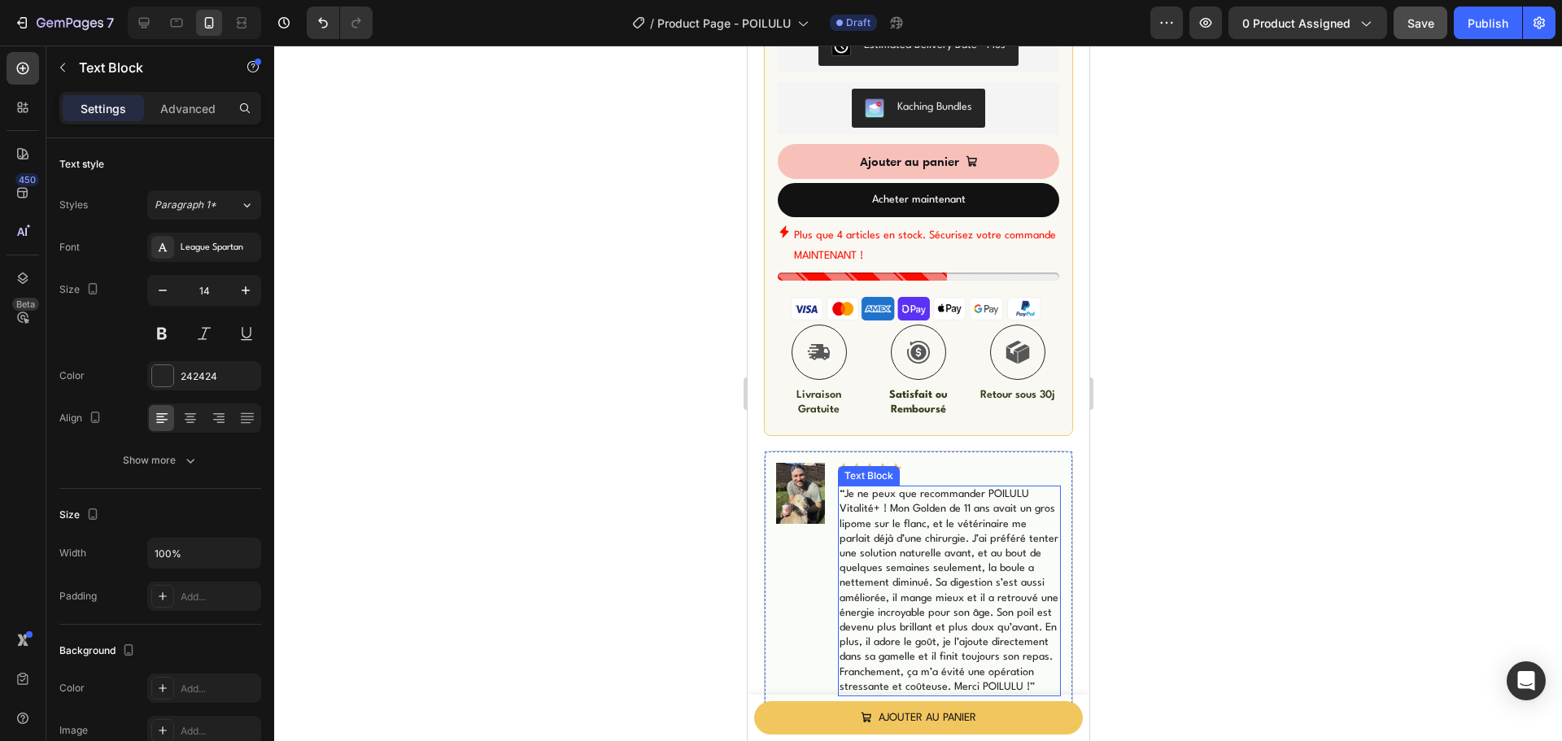
click at [938, 502] on p "“Je ne peux que recommander POILULU Vitalité+ ! Mon Golden de 11 ans avait un g…" at bounding box center [949, 590] width 220 height 207
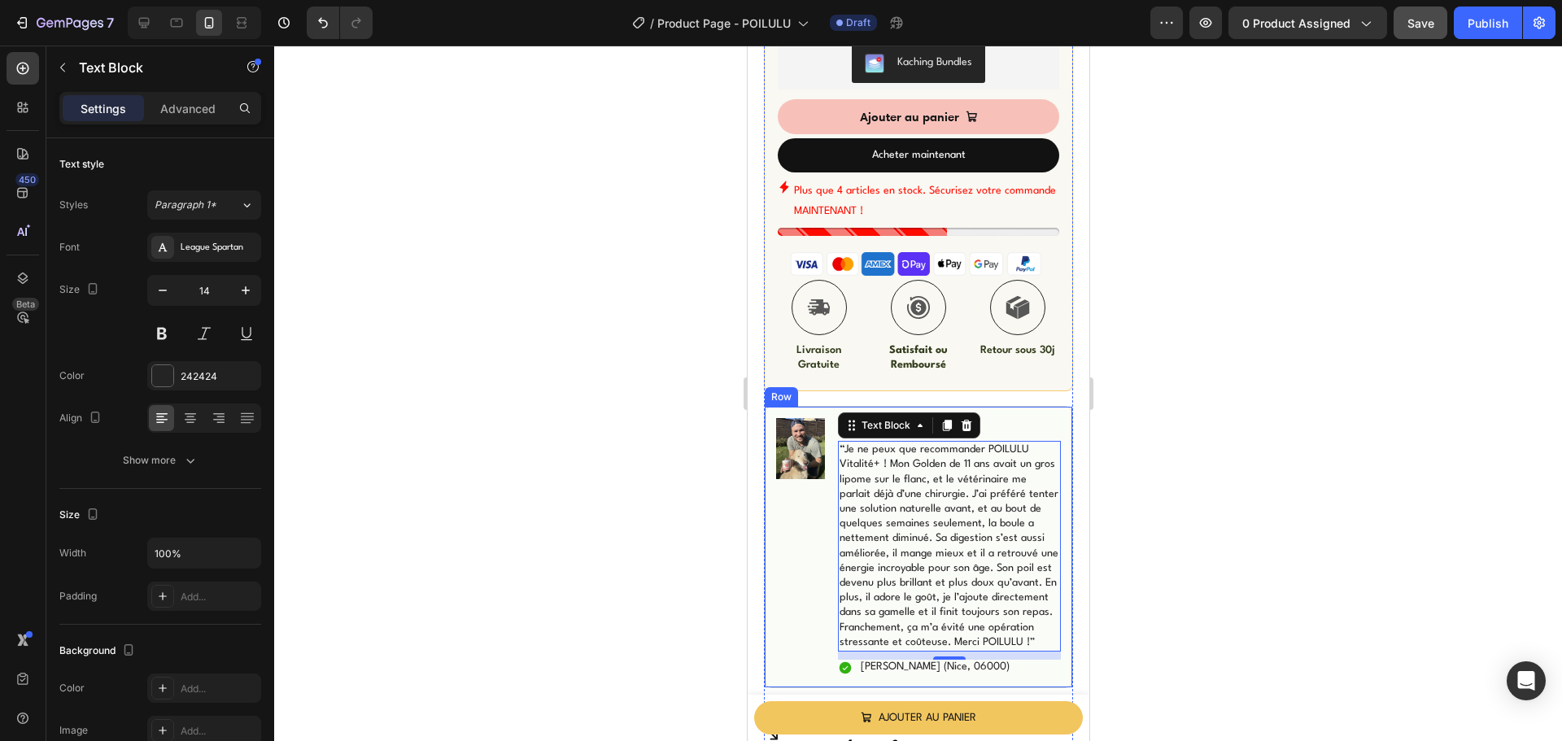
scroll to position [1017, 0]
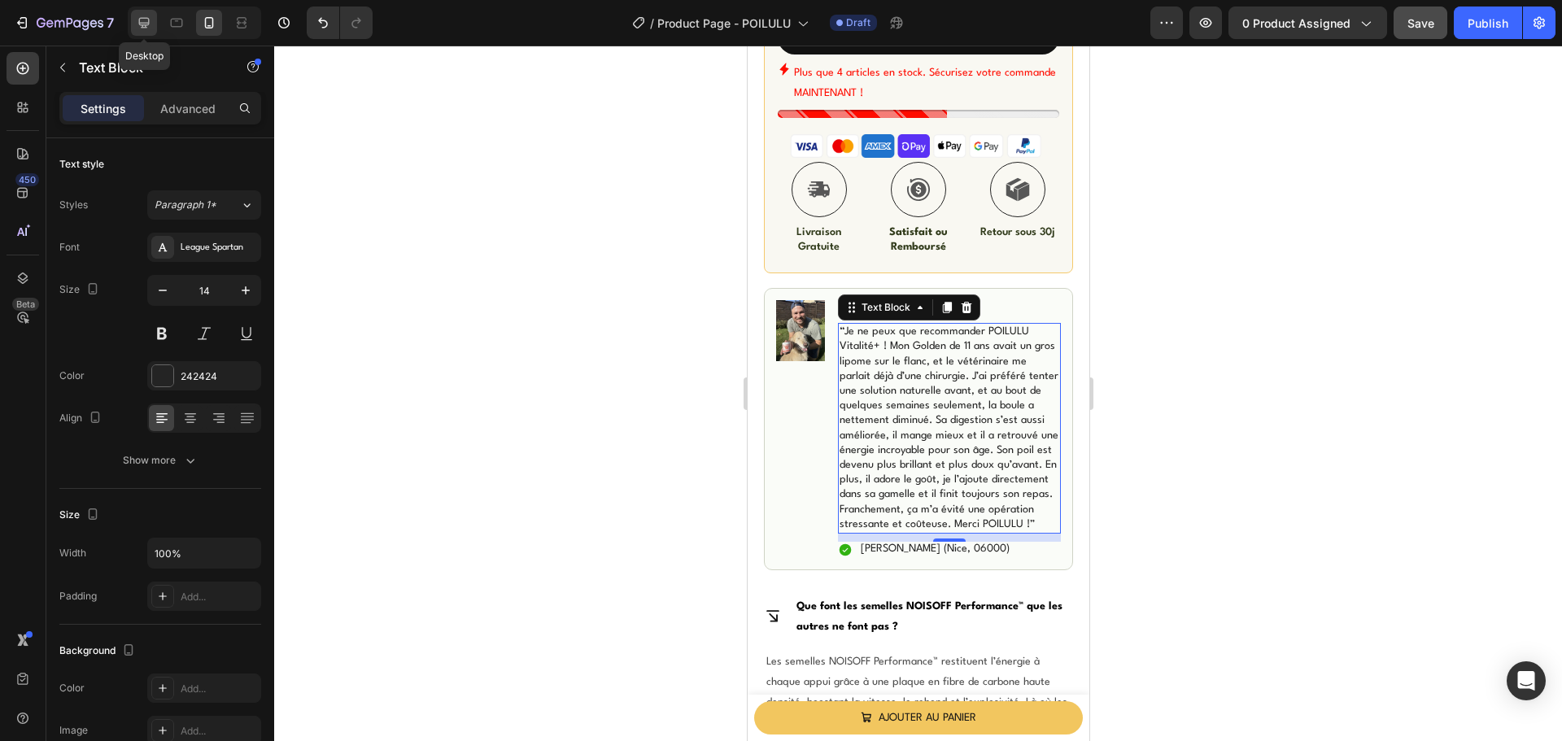
click at [133, 28] on div at bounding box center [144, 23] width 26 height 26
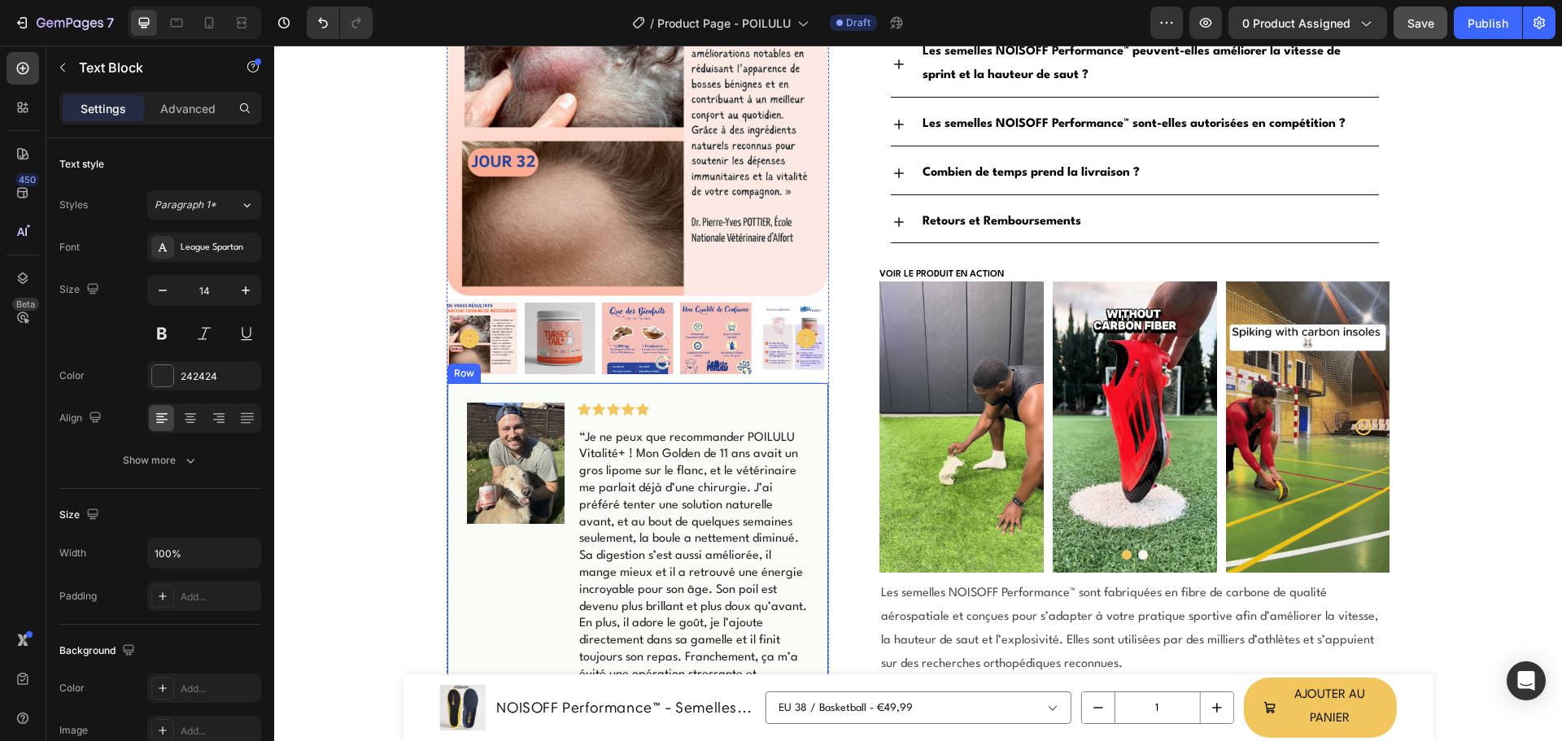
scroll to position [995, 0]
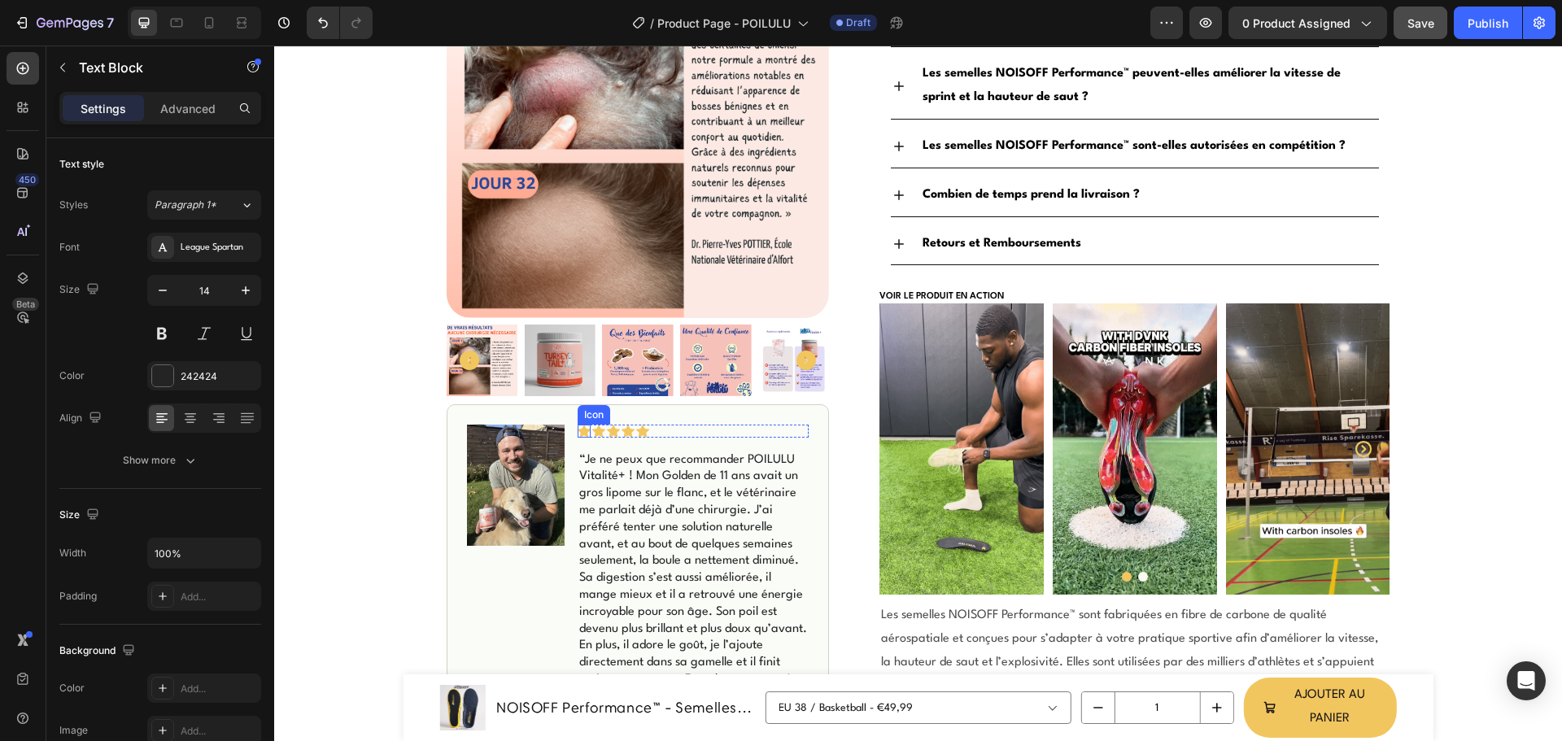
click at [578, 436] on icon at bounding box center [584, 431] width 13 height 12
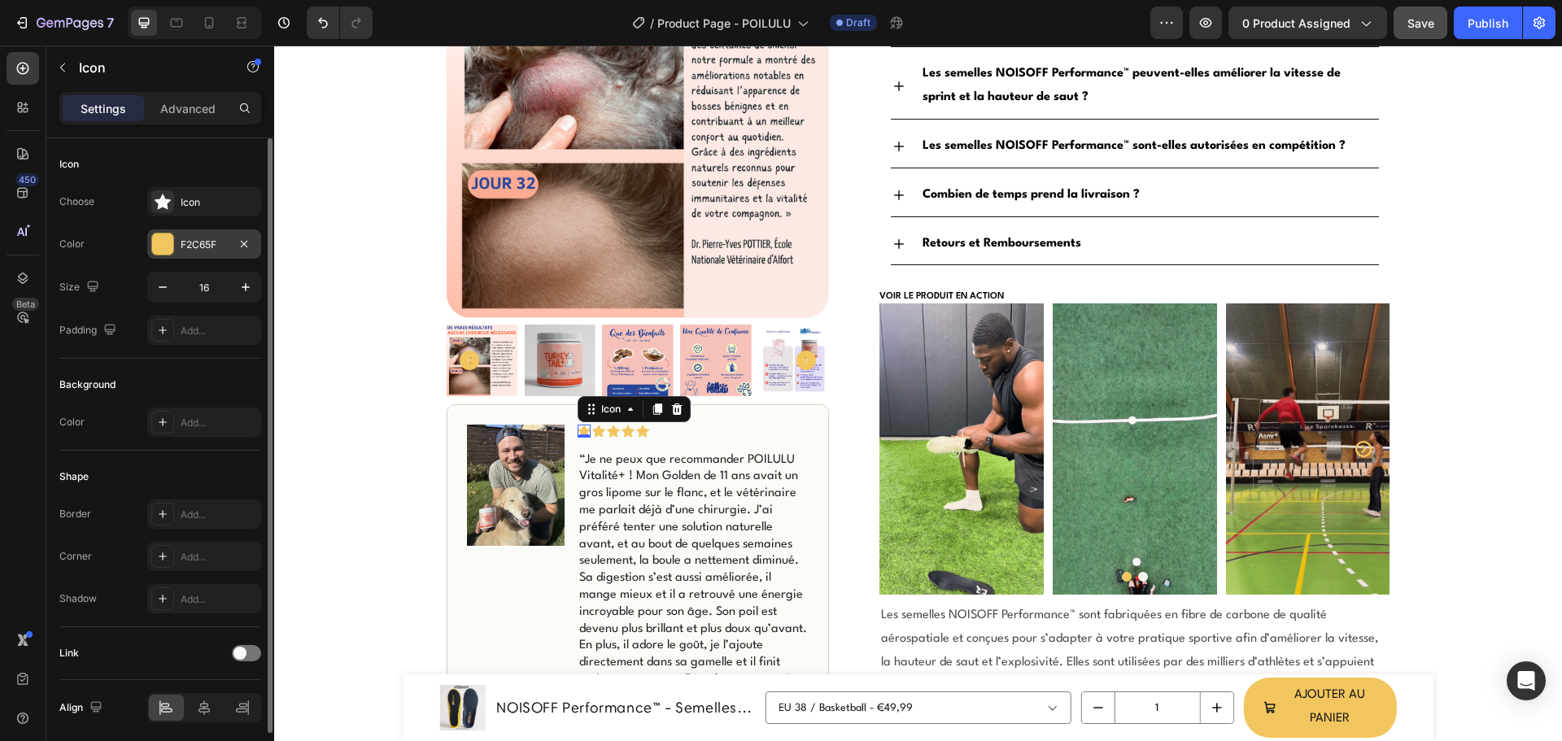
click at [151, 245] on div "F2C65F" at bounding box center [204, 243] width 114 height 29
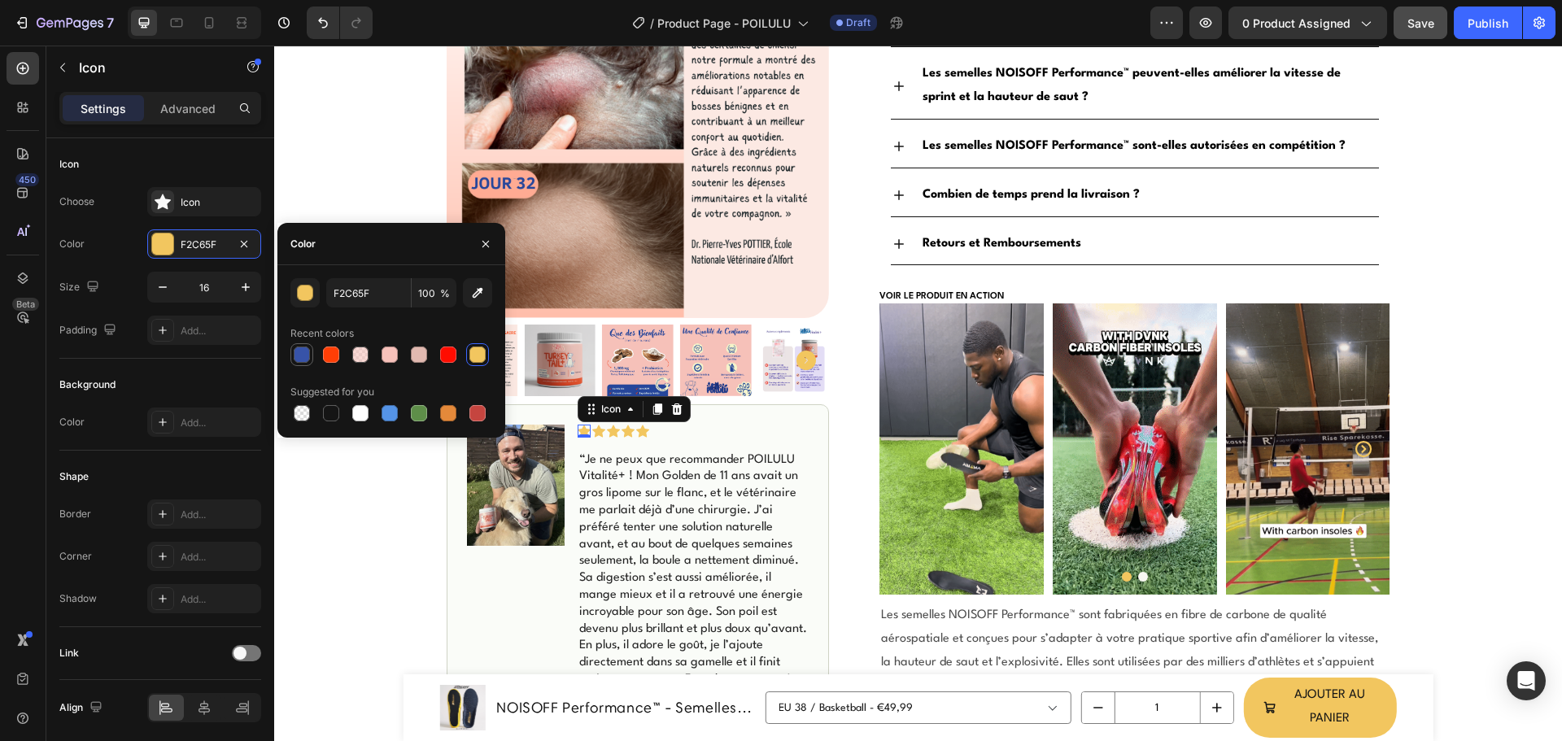
drag, startPoint x: 299, startPoint y: 358, endPoint x: 304, endPoint y: 378, distance: 20.9
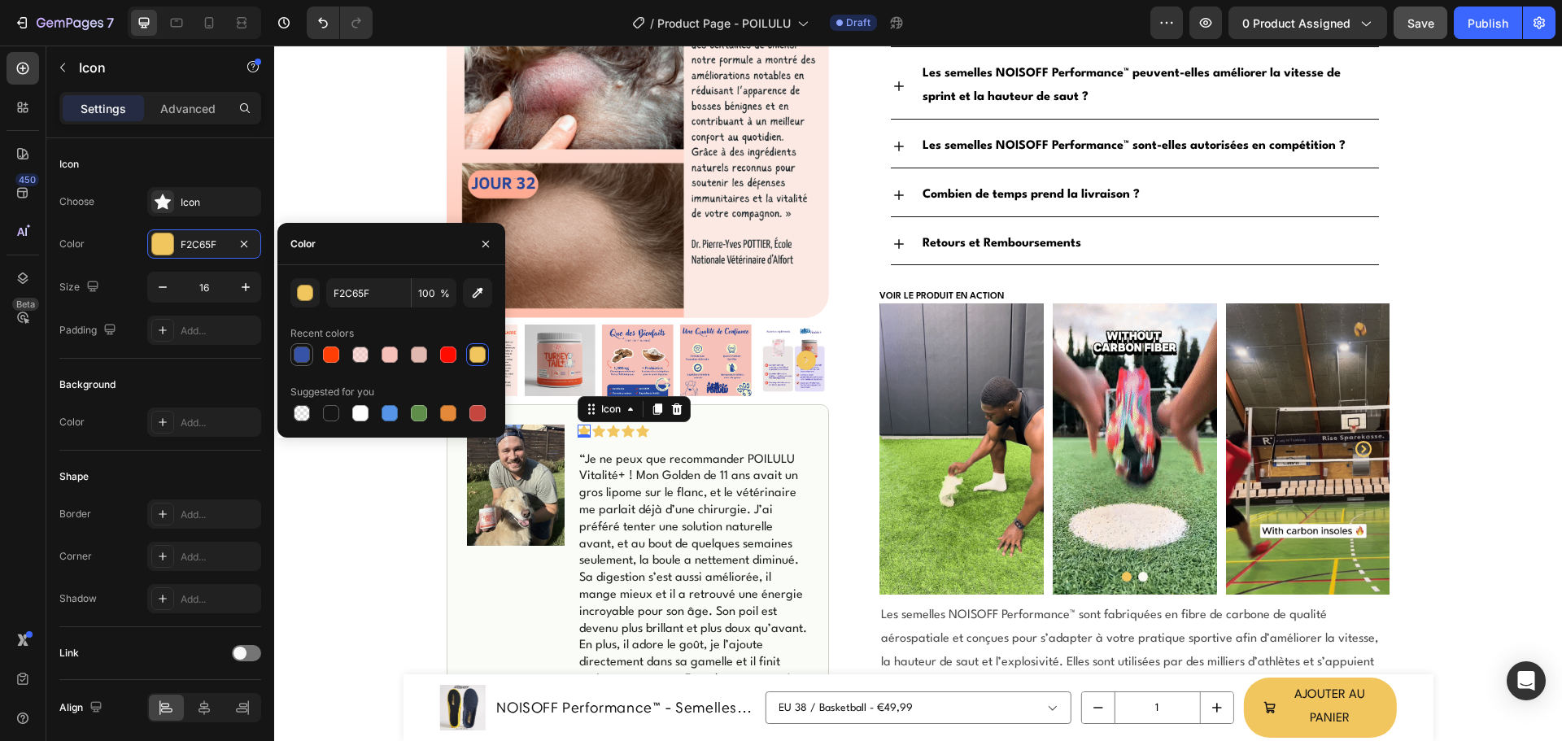
click at [299, 358] on div at bounding box center [302, 355] width 16 height 16
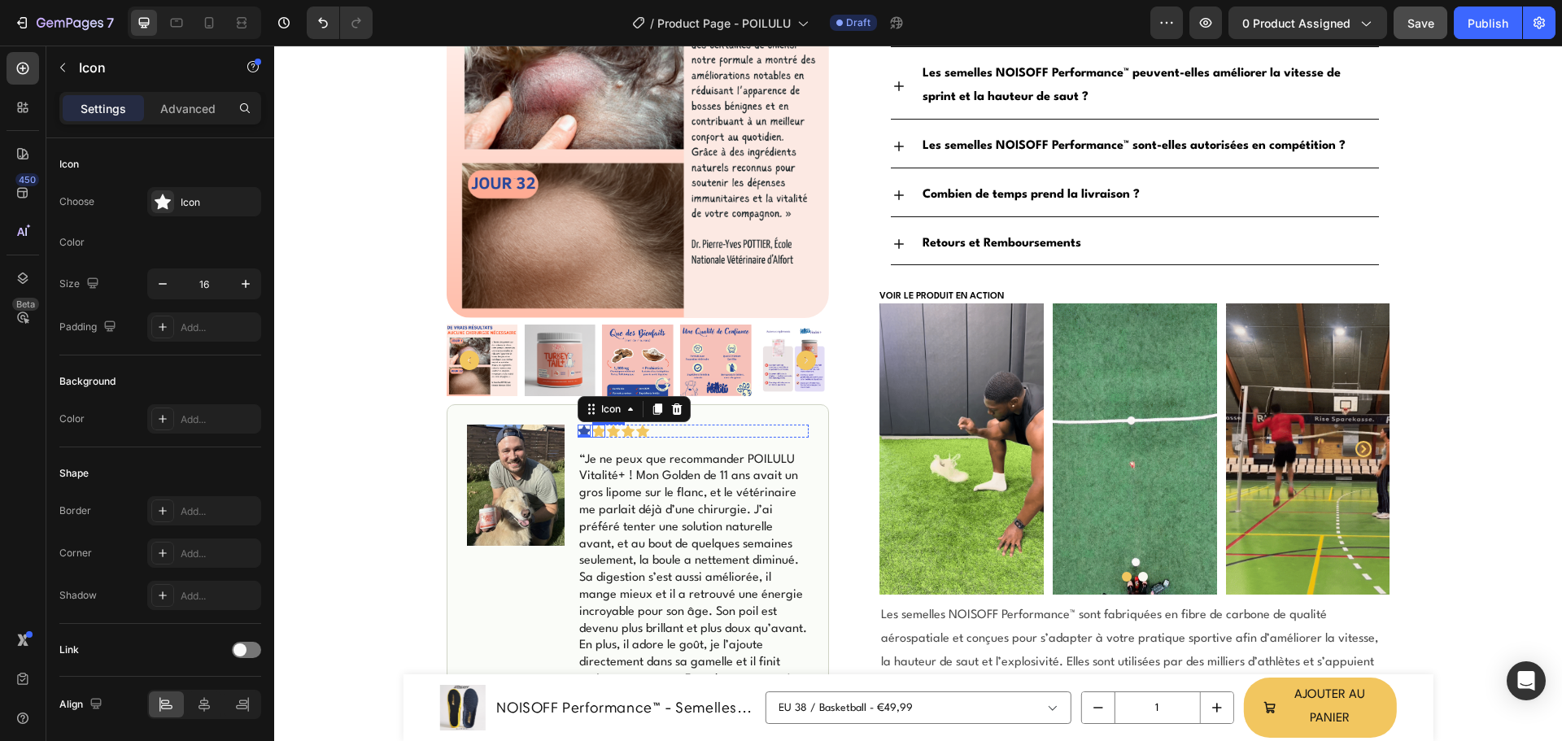
click at [593, 431] on icon at bounding box center [598, 431] width 13 height 12
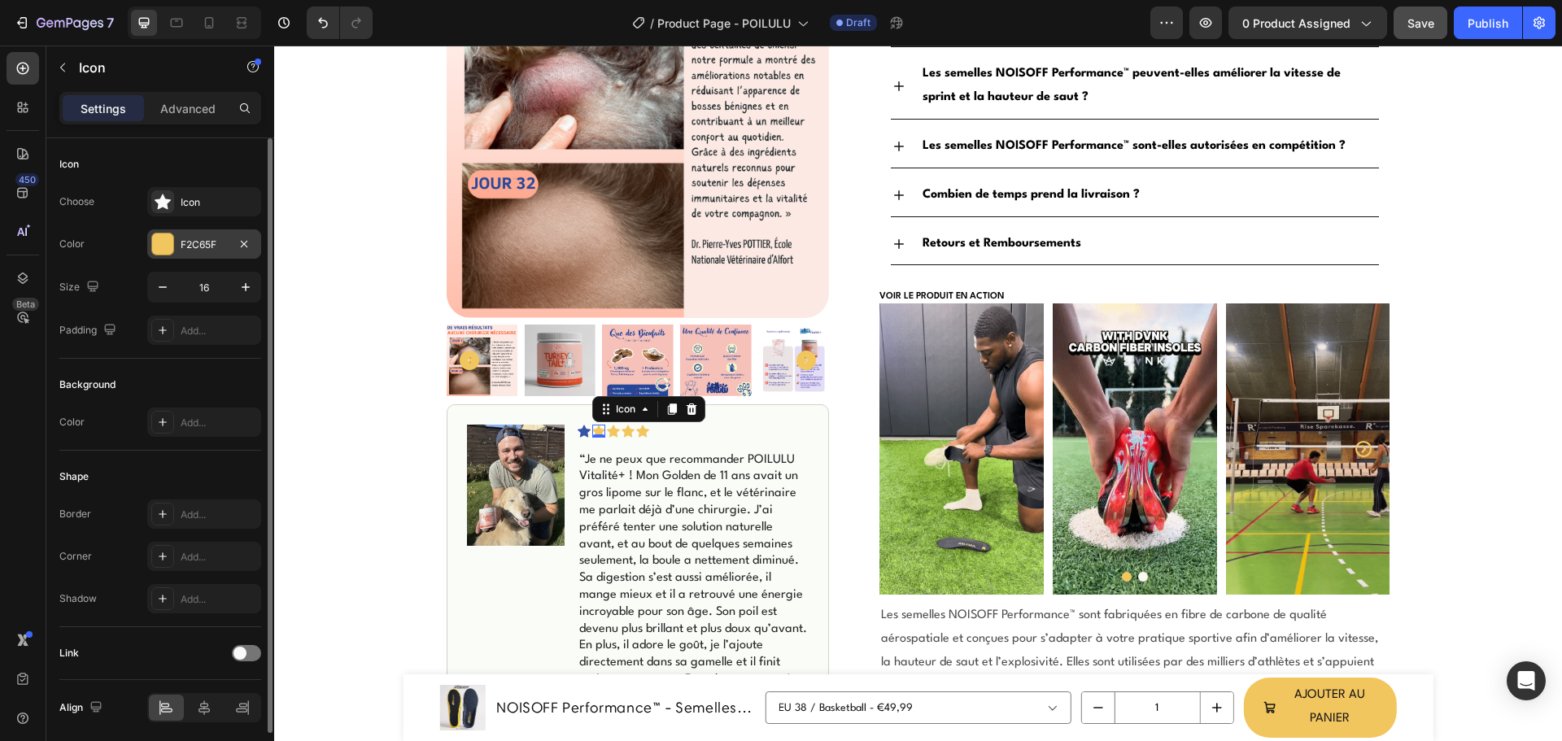
click at [168, 234] on div at bounding box center [162, 243] width 21 height 21
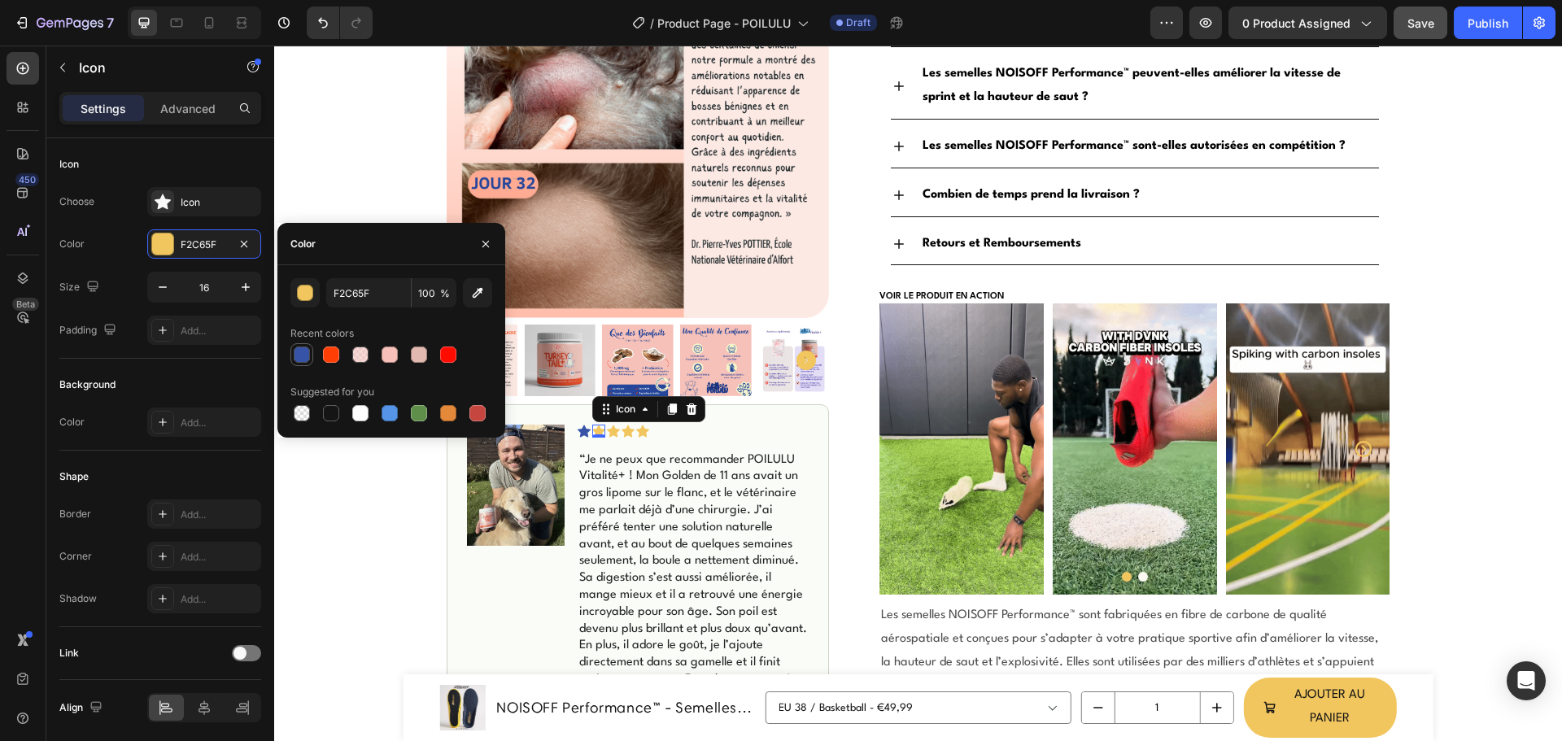
click at [301, 351] on div at bounding box center [302, 355] width 16 height 16
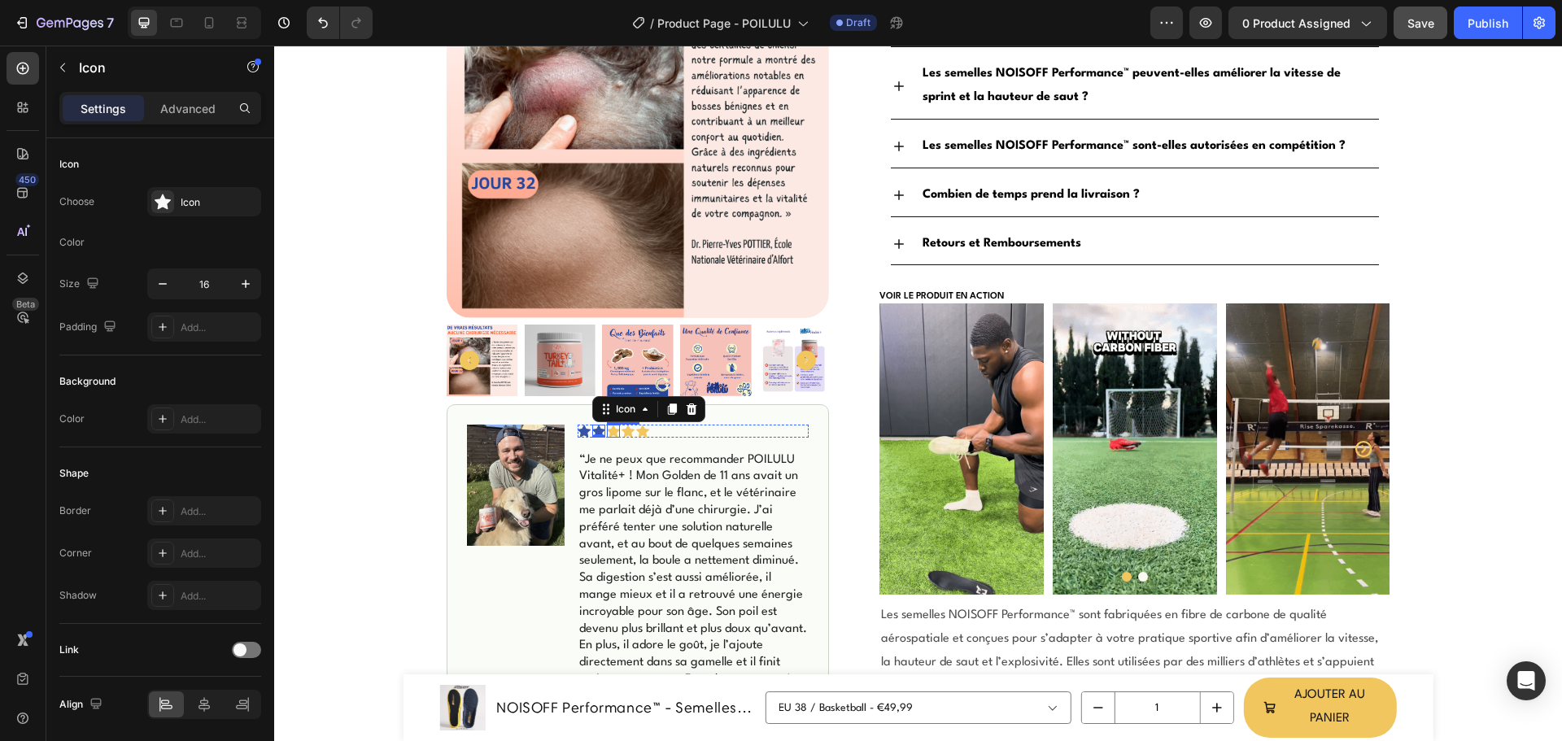
click at [610, 430] on icon at bounding box center [613, 431] width 13 height 12
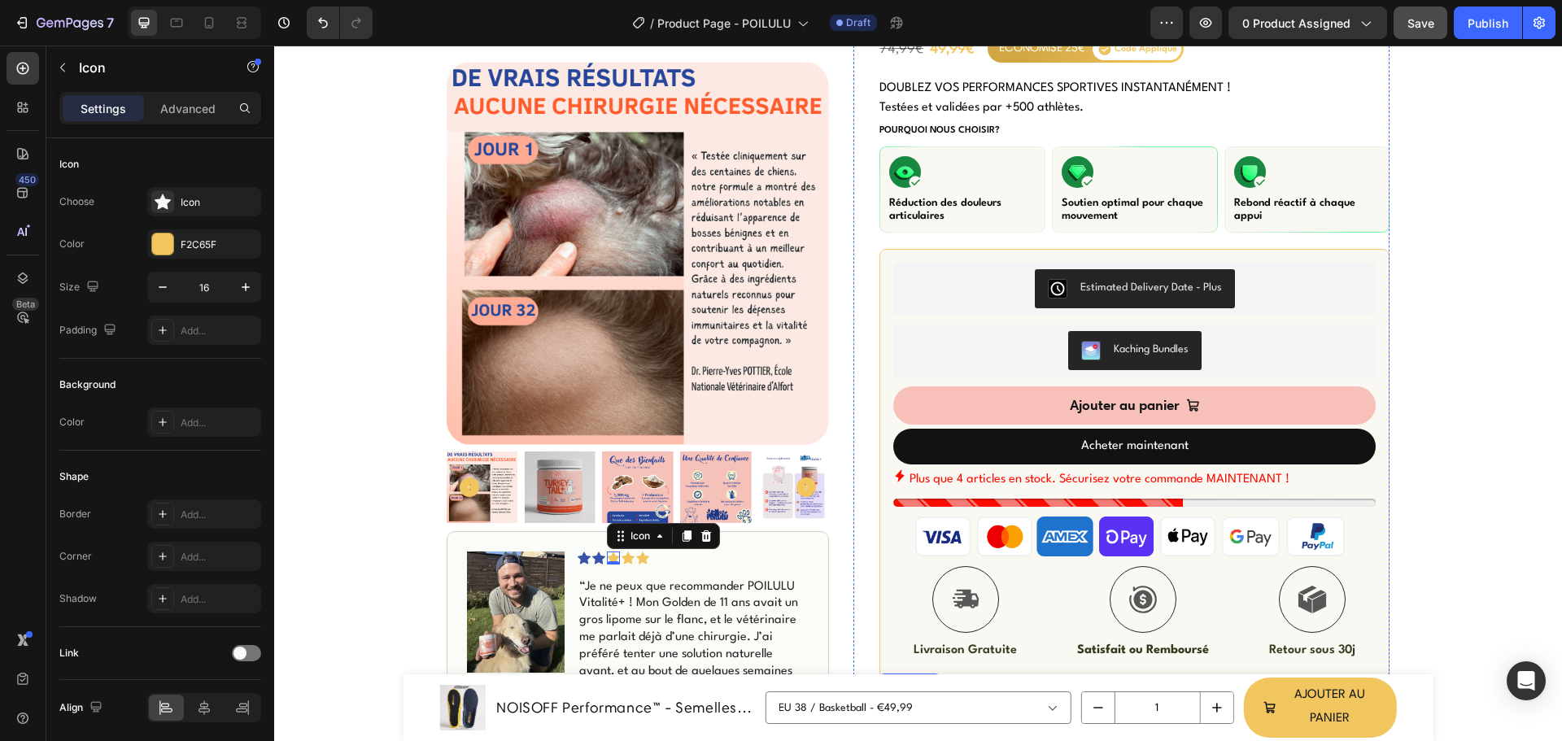
scroll to position [100, 0]
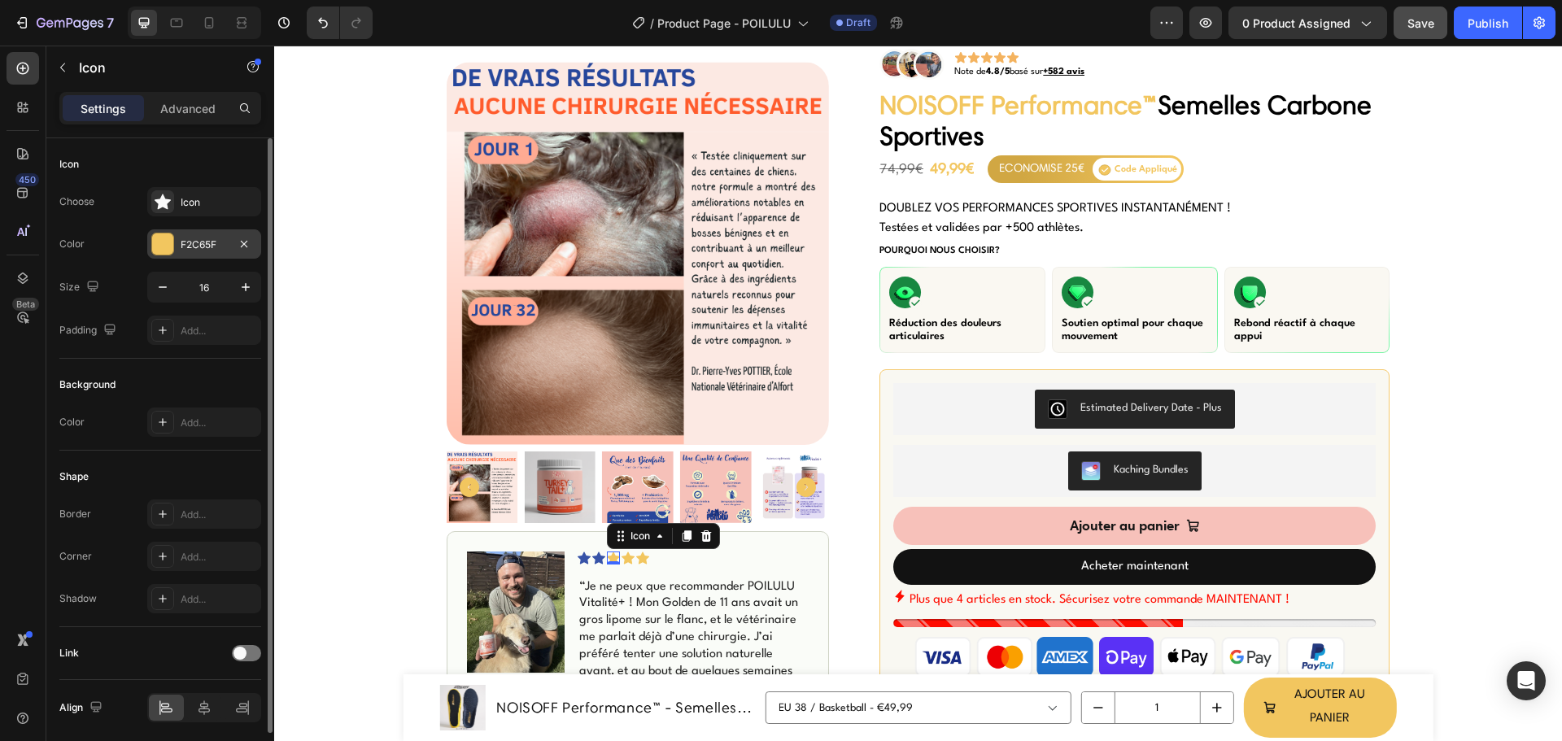
click at [157, 229] on div "F2C65F" at bounding box center [204, 243] width 114 height 29
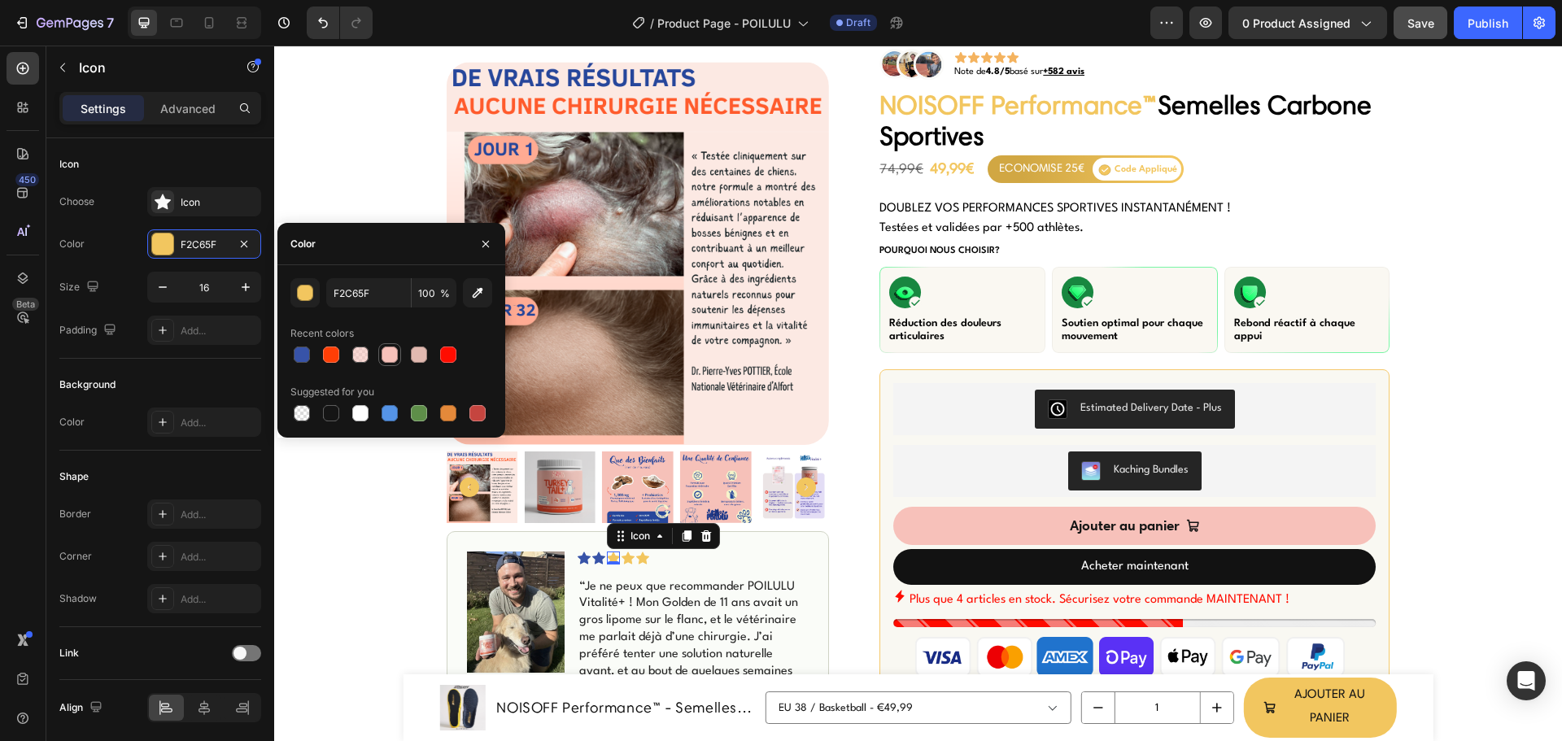
click at [386, 356] on div at bounding box center [390, 355] width 16 height 16
type input "F7C1BA"
drag, startPoint x: 309, startPoint y: 347, endPoint x: 253, endPoint y: 465, distance: 129.9
click at [309, 347] on div at bounding box center [302, 355] width 20 height 20
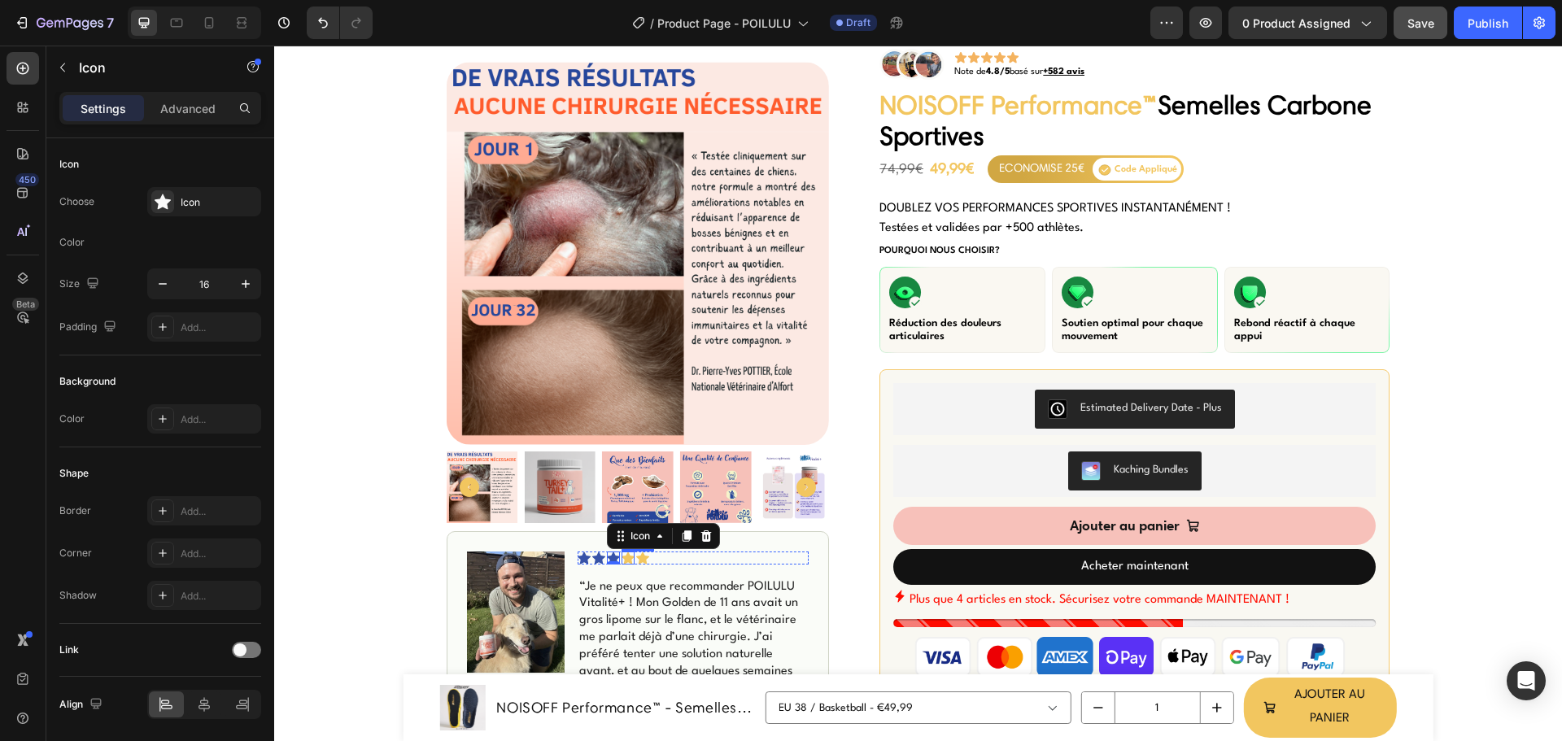
click at [623, 561] on icon at bounding box center [628, 558] width 13 height 12
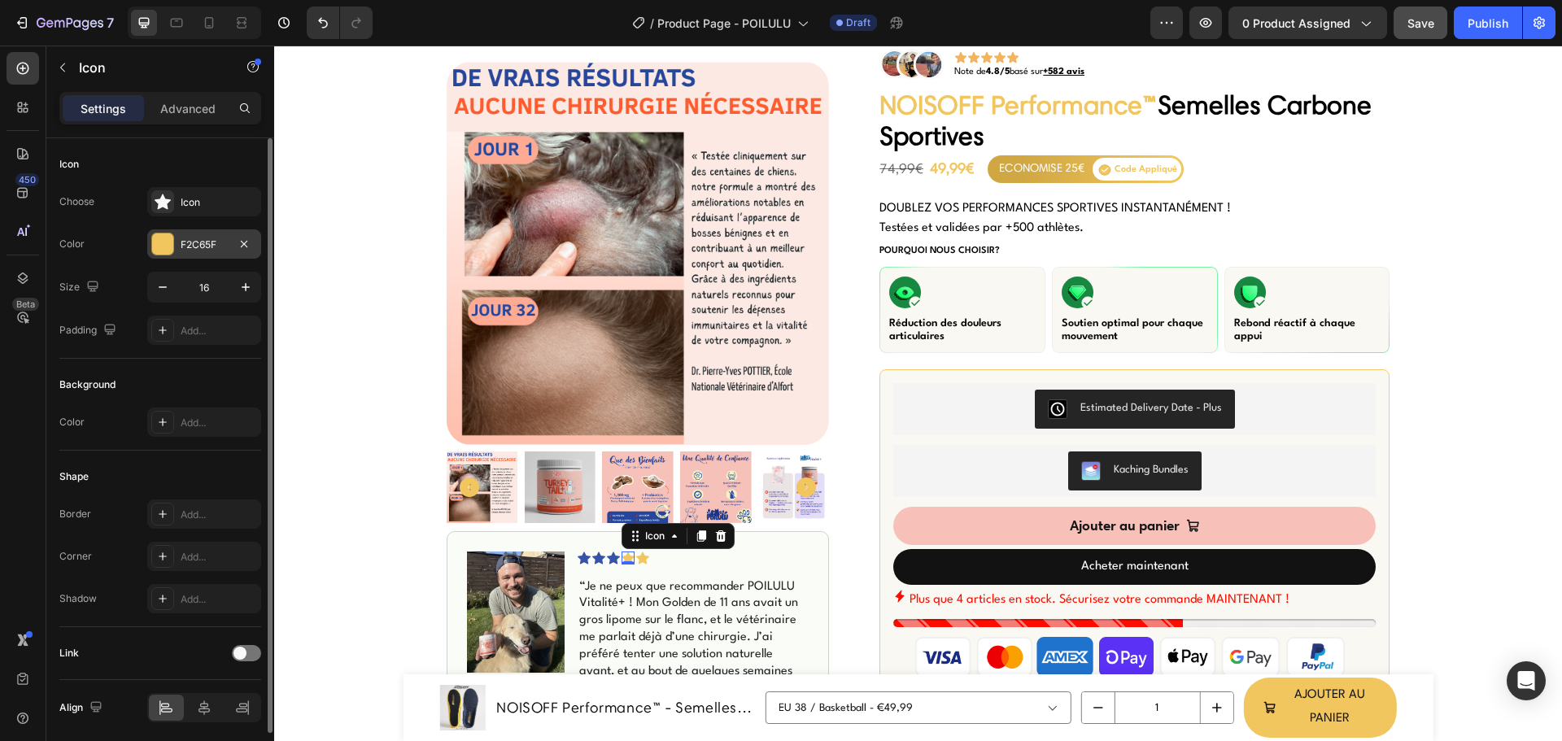
click at [168, 238] on div at bounding box center [162, 243] width 21 height 21
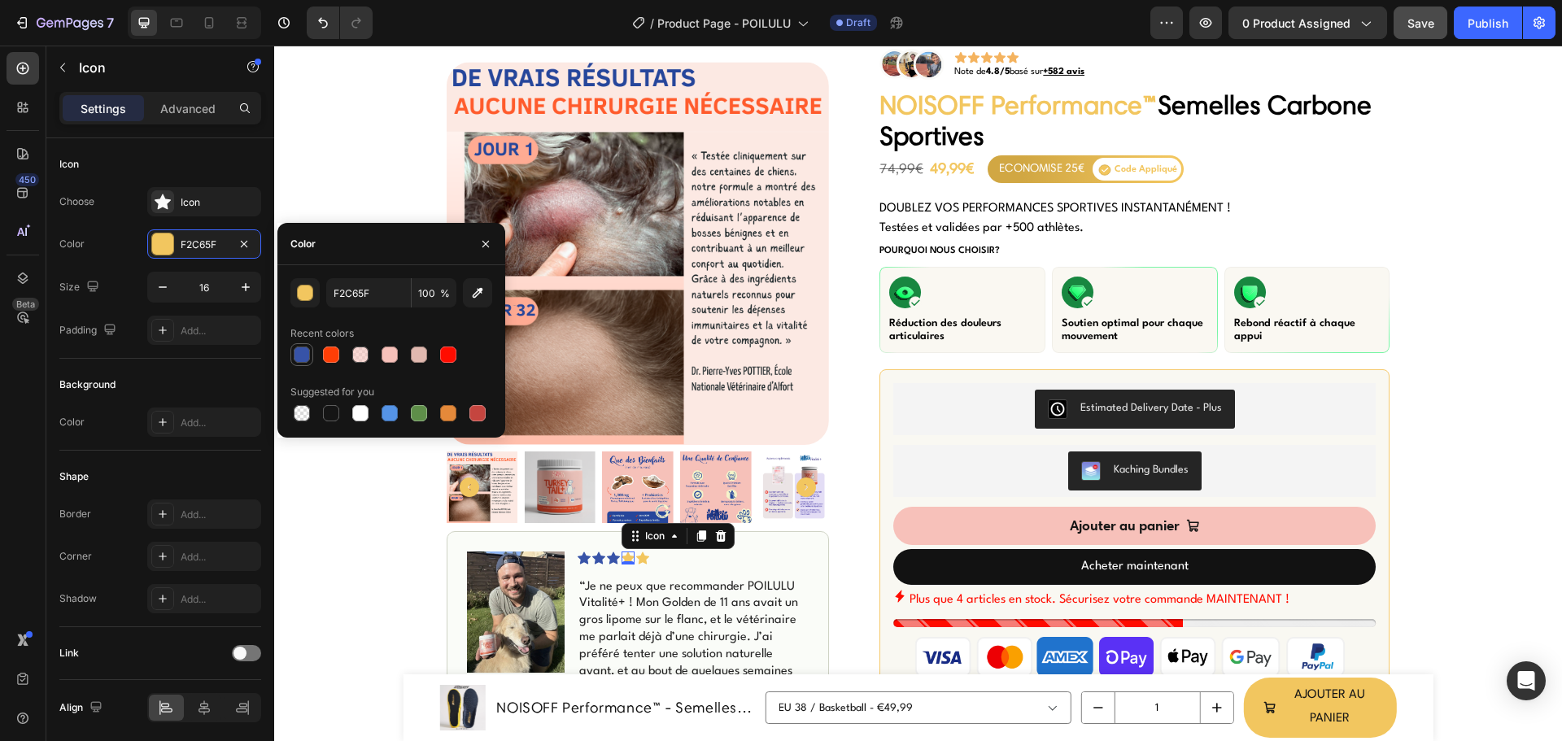
click at [307, 353] on div at bounding box center [302, 355] width 16 height 16
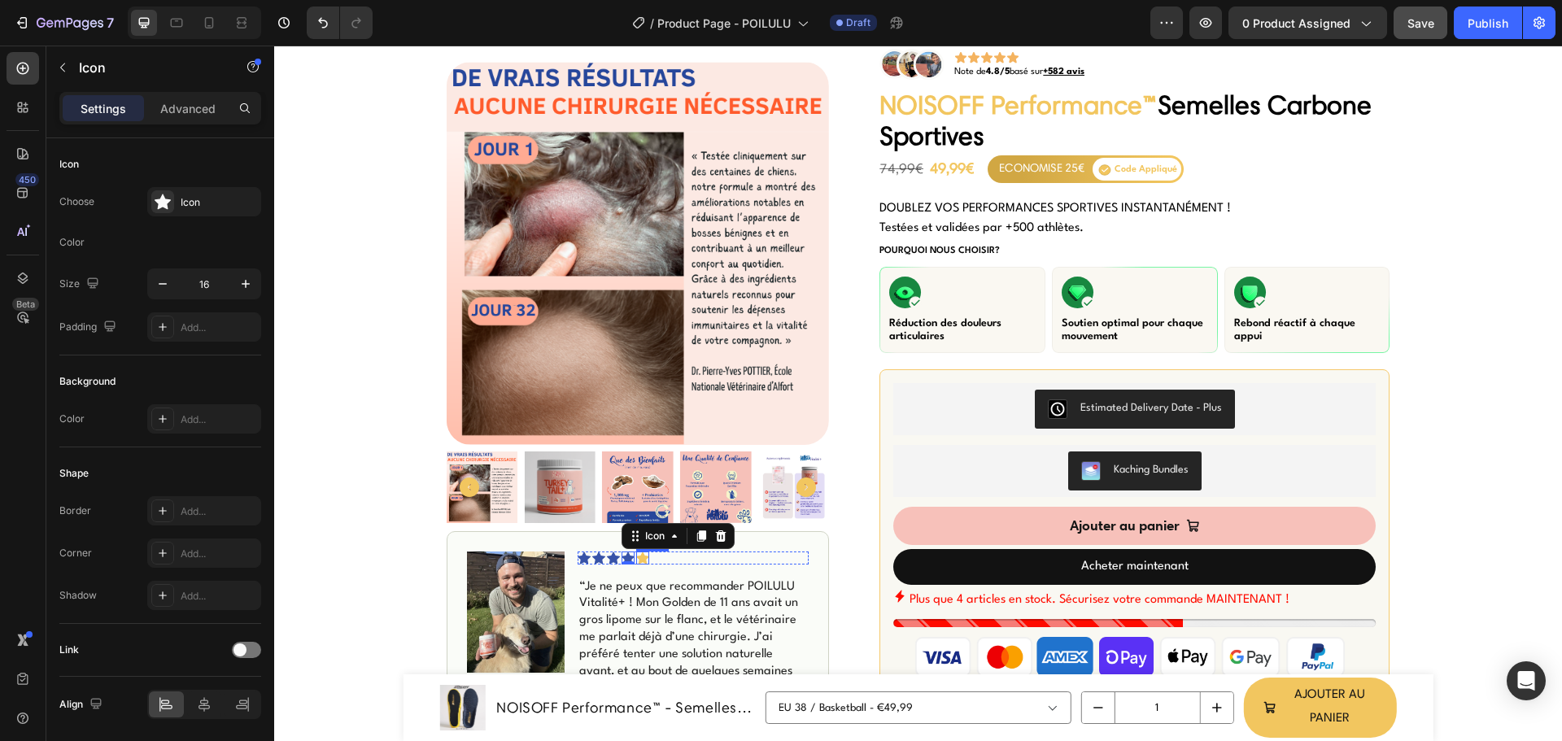
click at [639, 564] on icon at bounding box center [642, 558] width 13 height 13
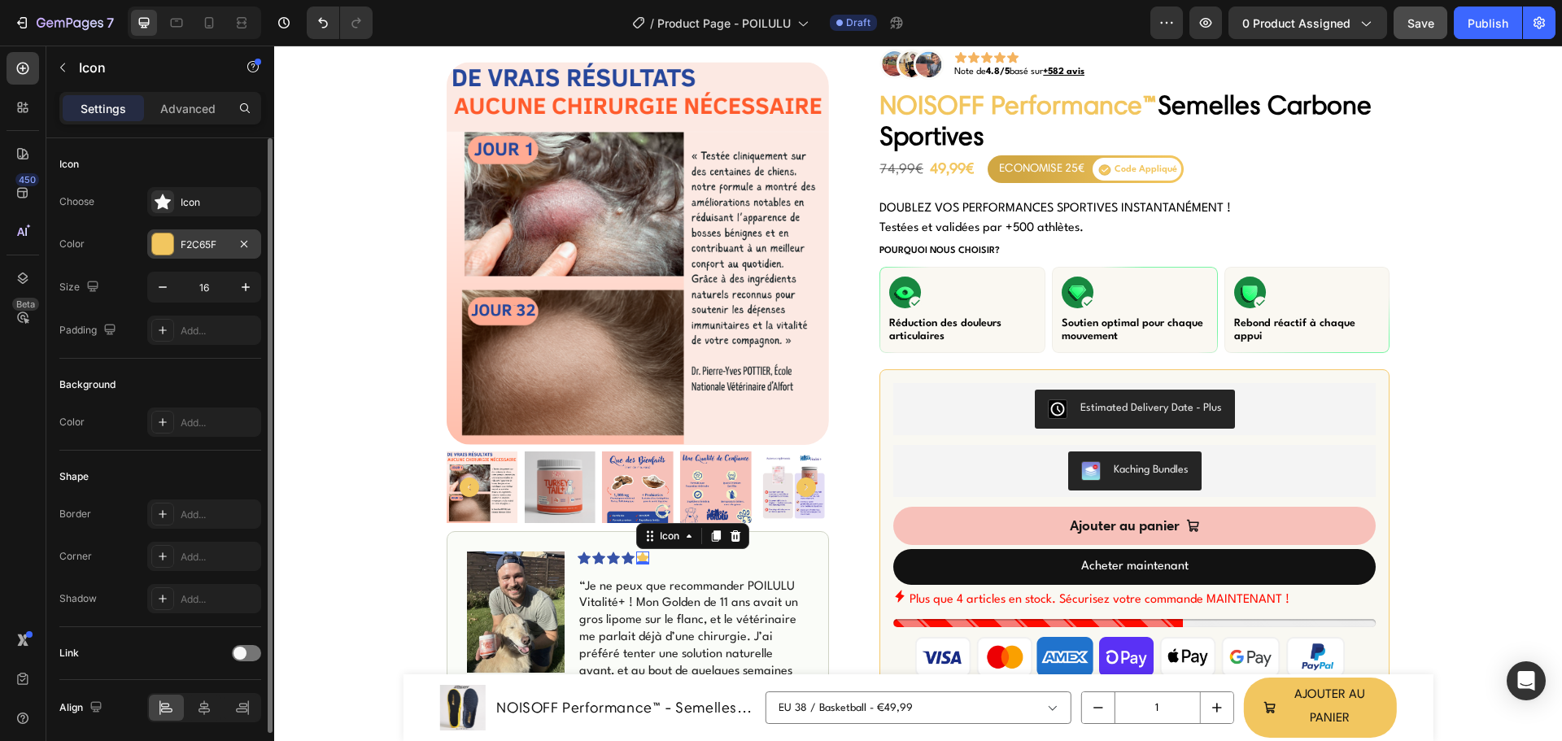
click at [172, 242] on div at bounding box center [162, 244] width 23 height 23
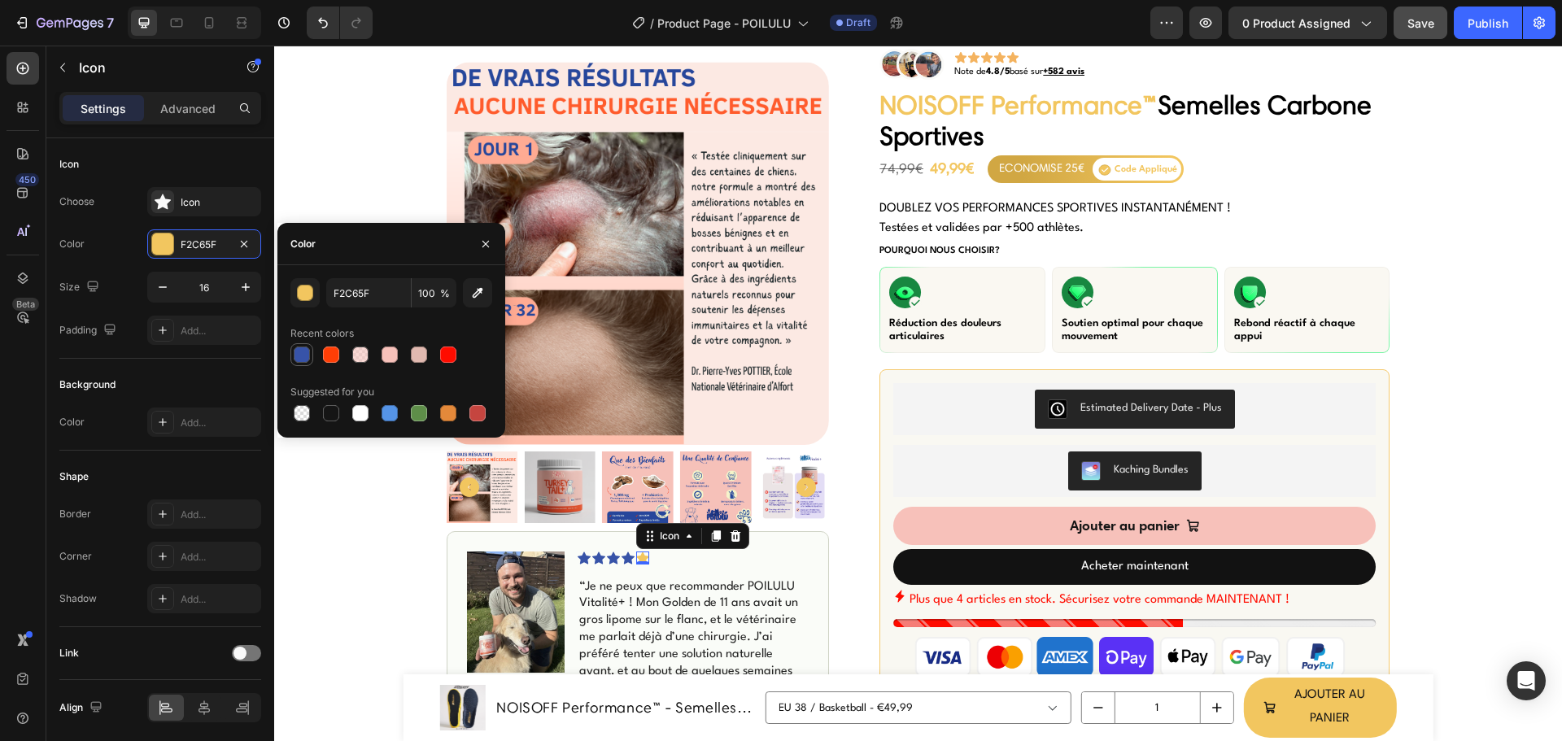
click at [303, 355] on div at bounding box center [302, 355] width 16 height 16
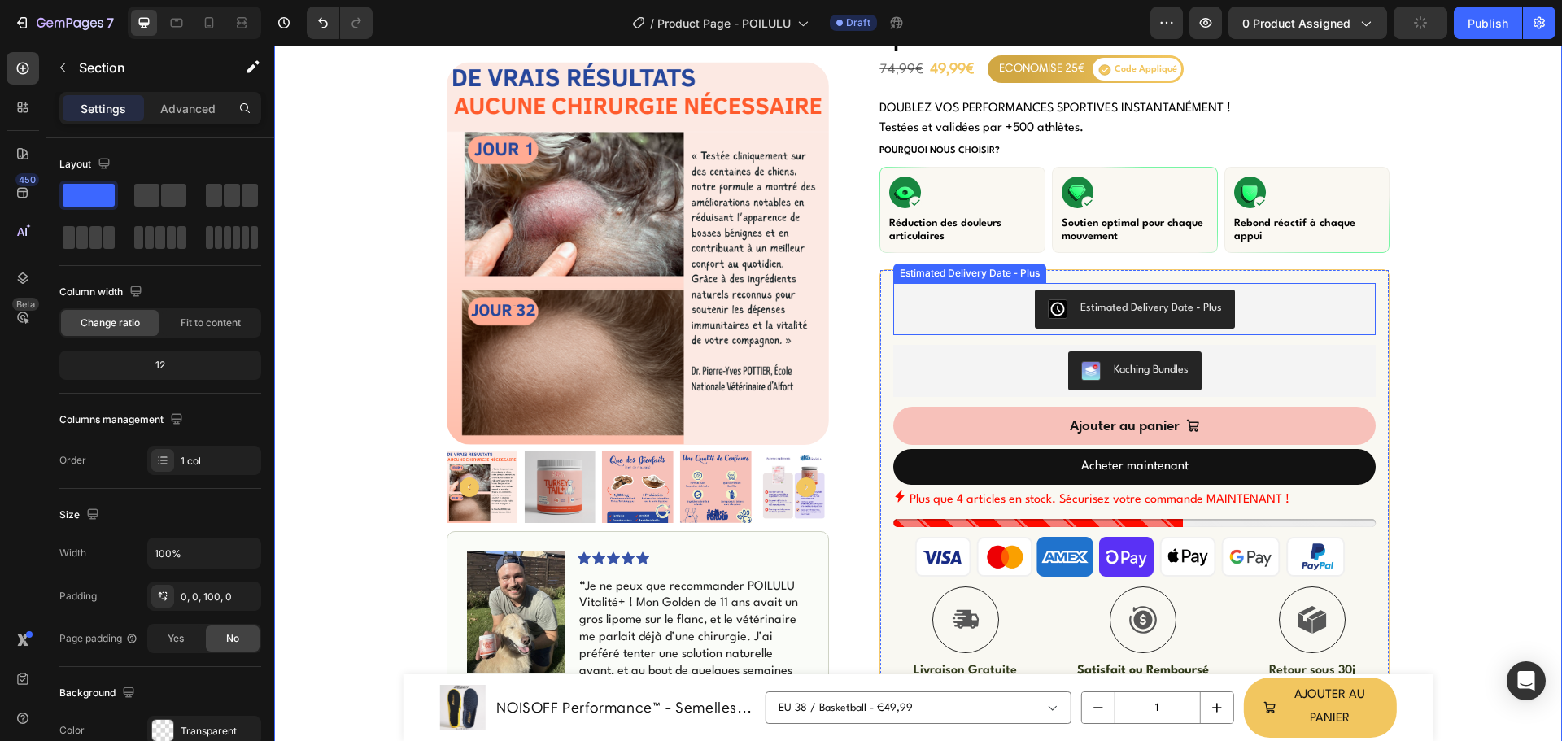
scroll to position [0, 0]
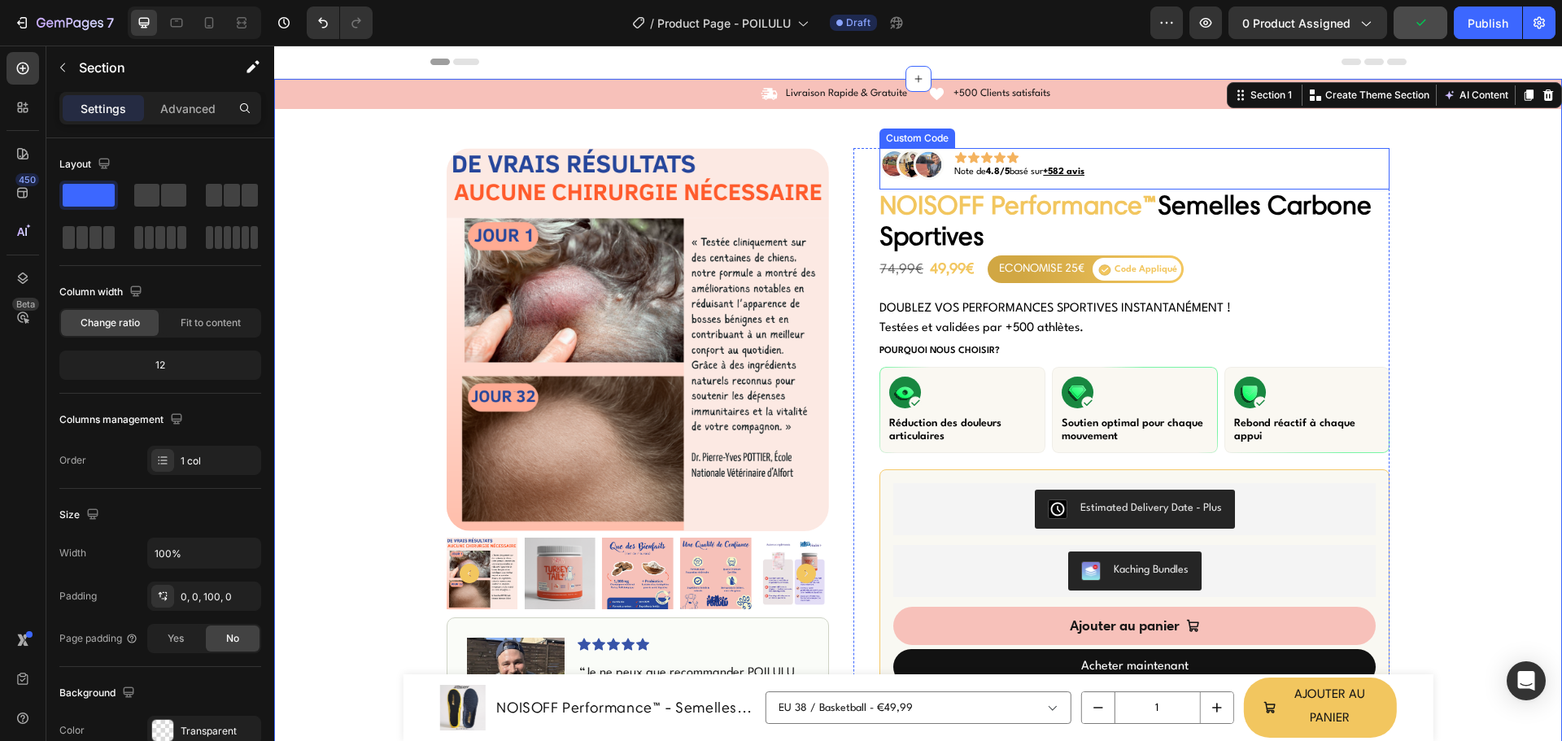
click at [967, 155] on icon at bounding box center [973, 157] width 13 height 13
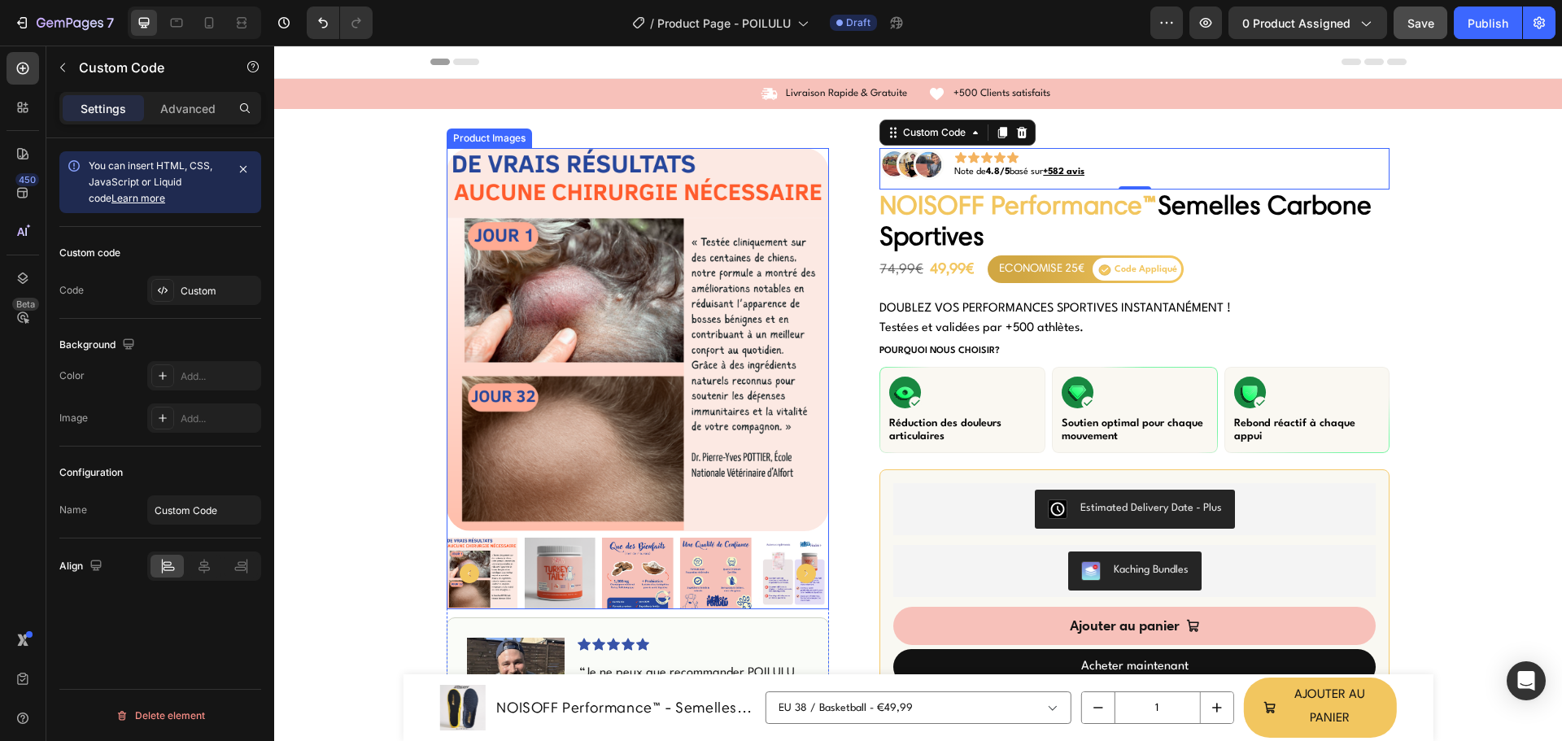
click at [563, 579] on img at bounding box center [560, 574] width 72 height 72
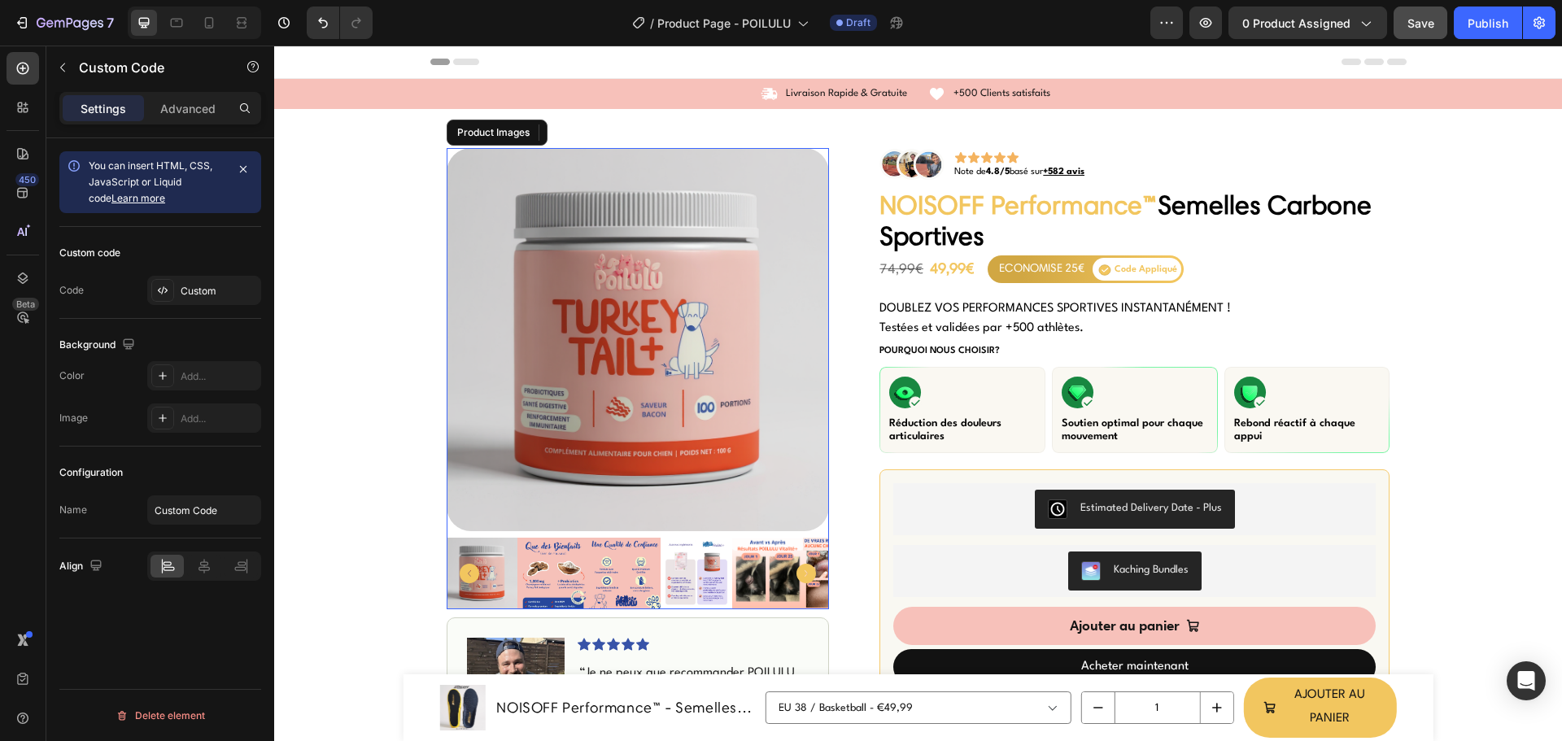
click at [589, 574] on img at bounding box center [553, 574] width 72 height 72
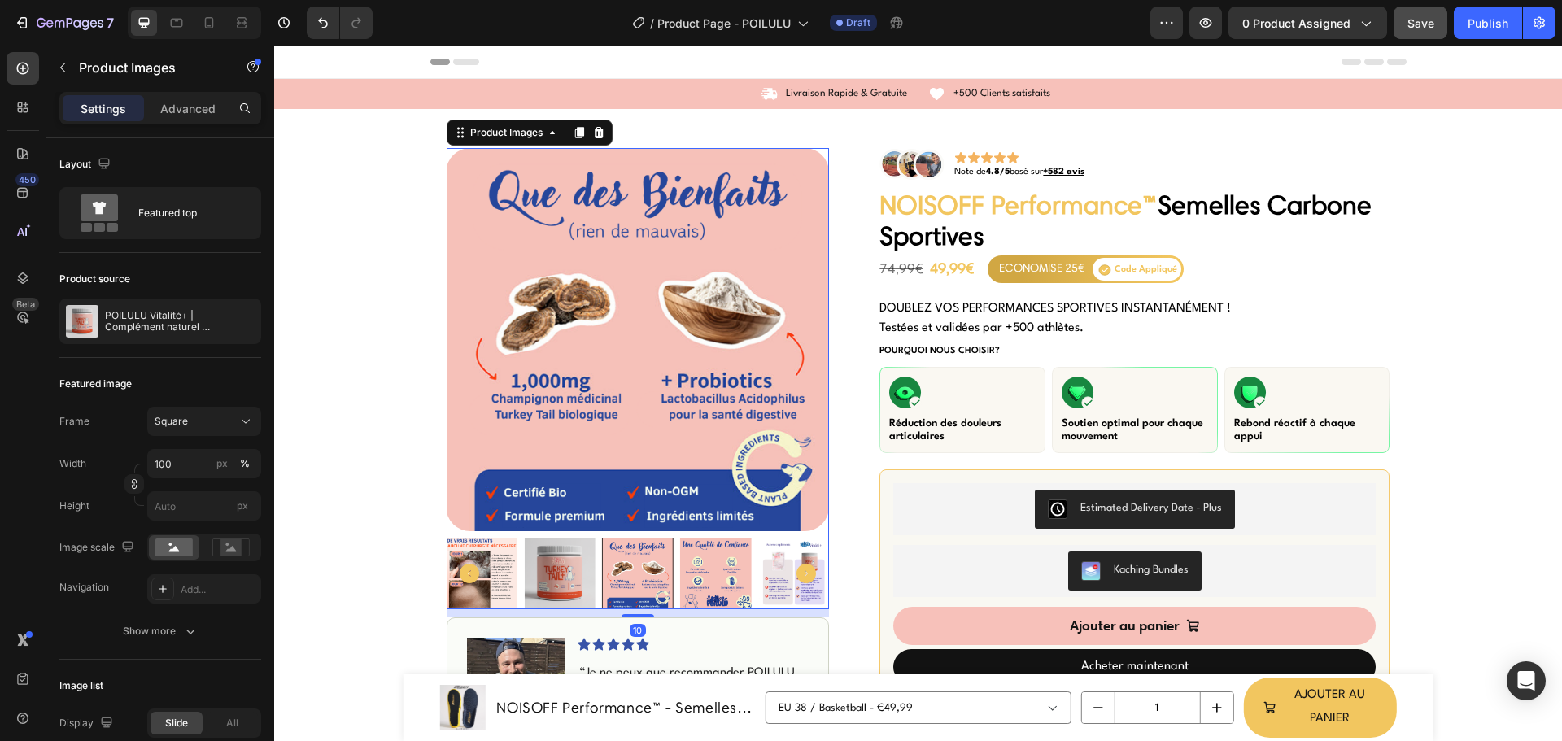
click at [694, 574] on div at bounding box center [638, 574] width 383 height 72
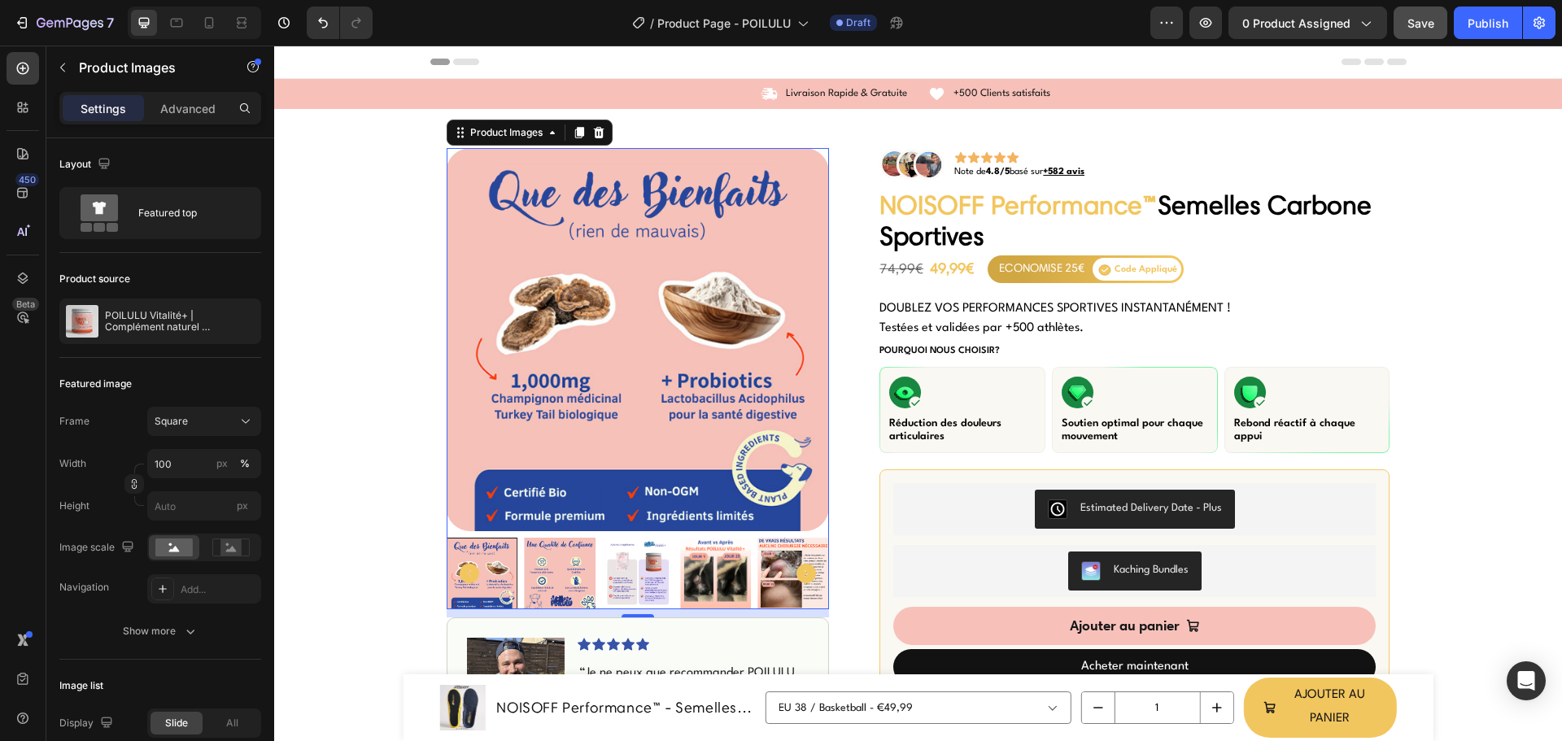
click at [694, 574] on img at bounding box center [716, 574] width 72 height 72
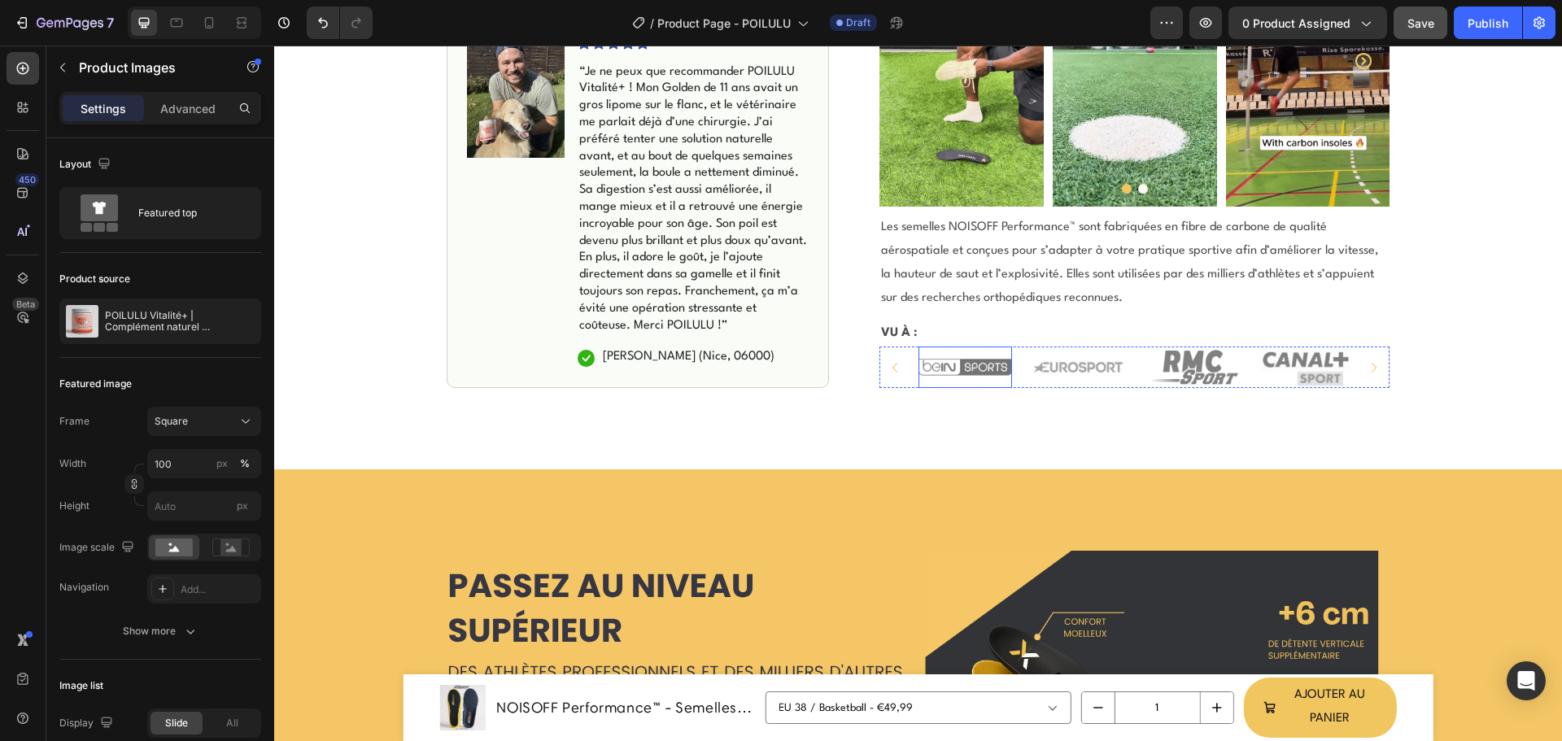
scroll to position [1302, 0]
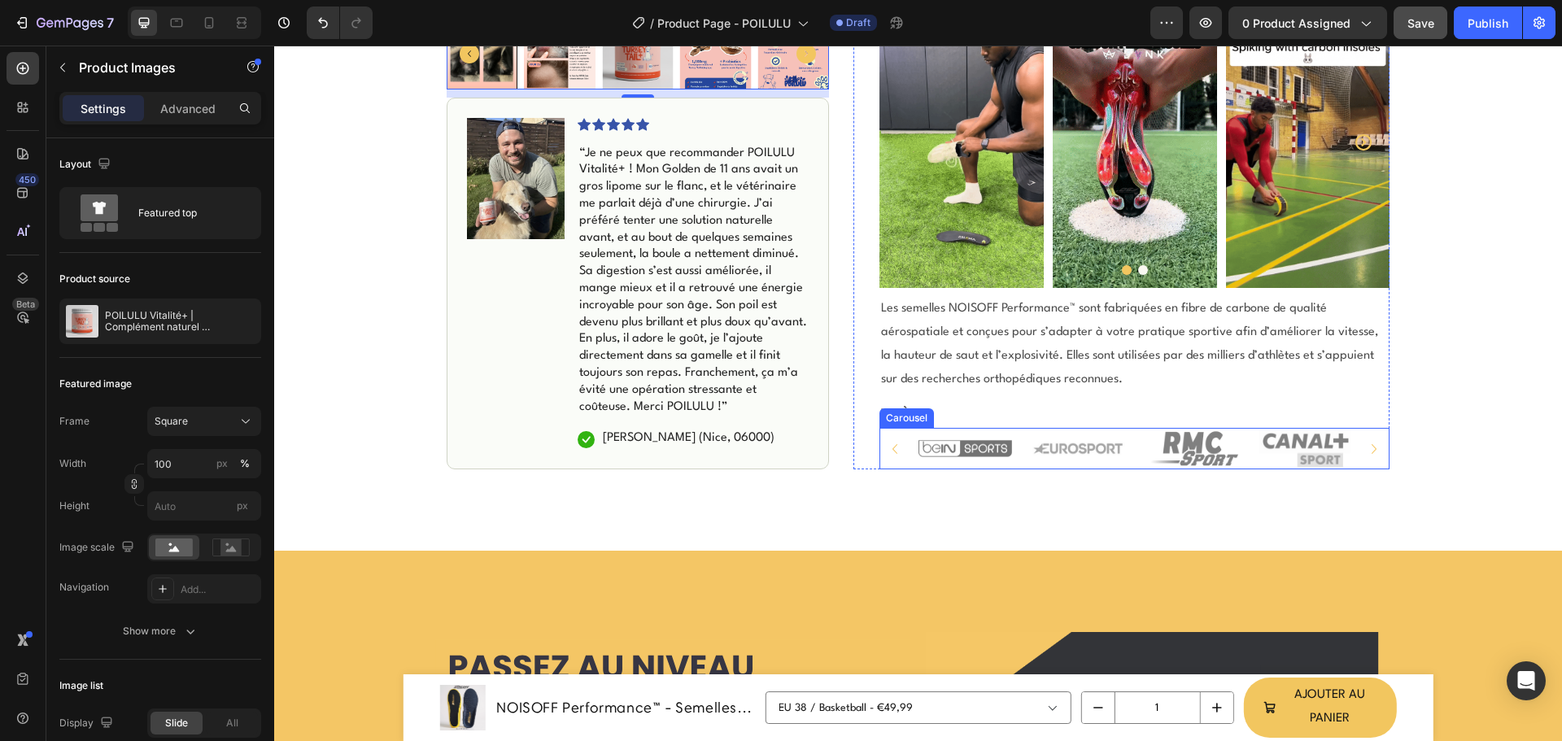
click at [1372, 447] on icon "Carousel Next Arrow" at bounding box center [1374, 449] width 20 height 20
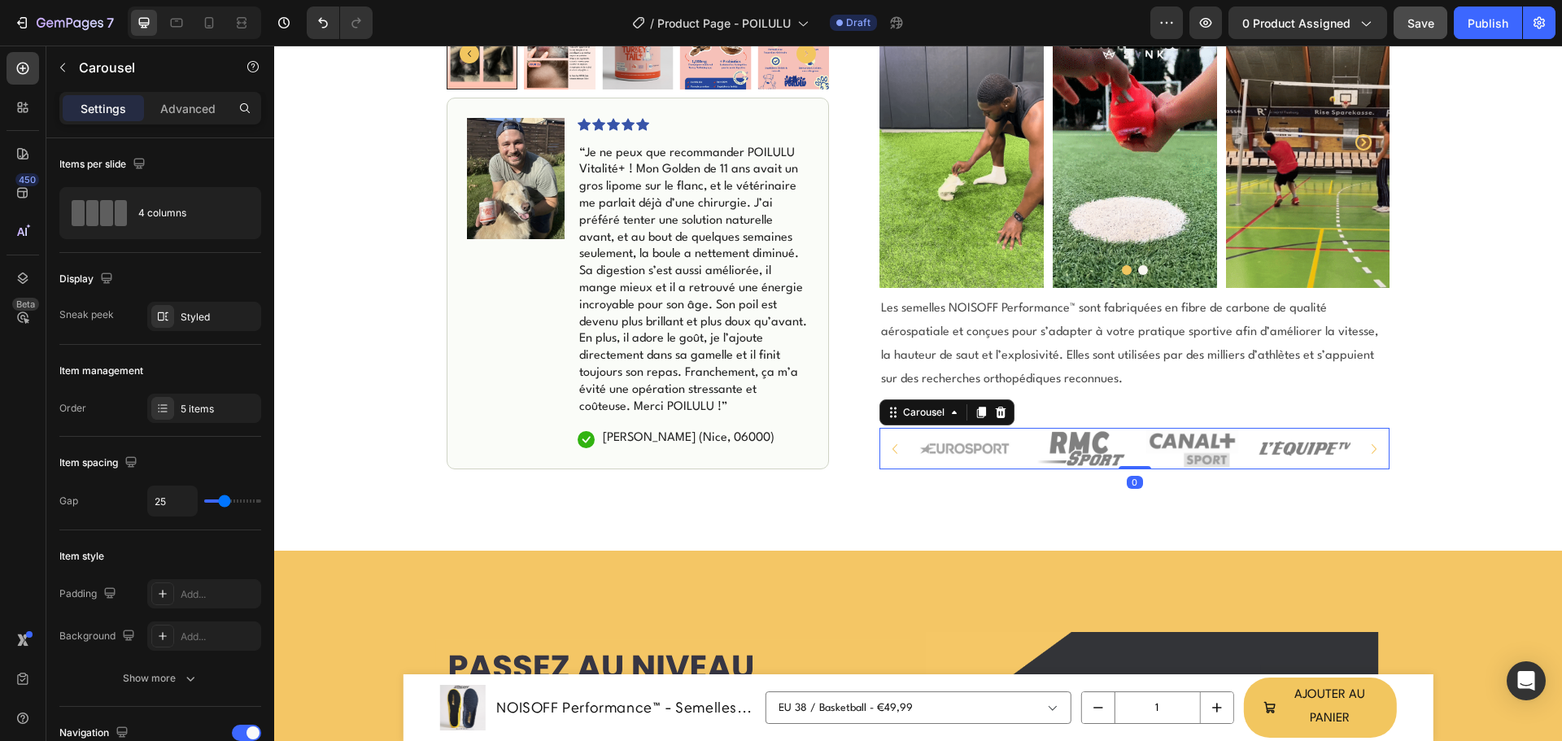
click at [1366, 449] on icon "Carousel Next Arrow" at bounding box center [1374, 449] width 20 height 20
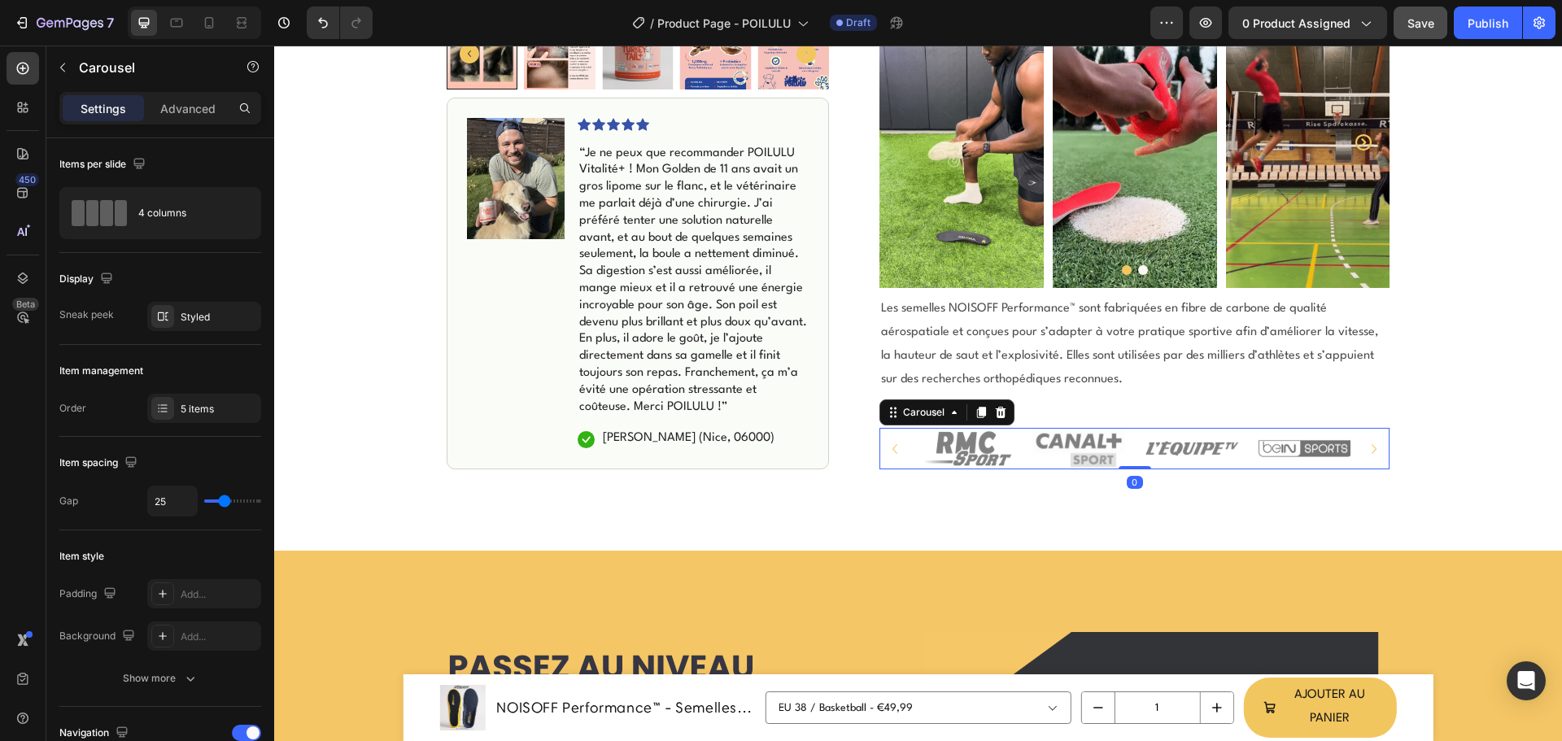
click at [1366, 449] on icon "Carousel Next Arrow" at bounding box center [1374, 449] width 20 height 20
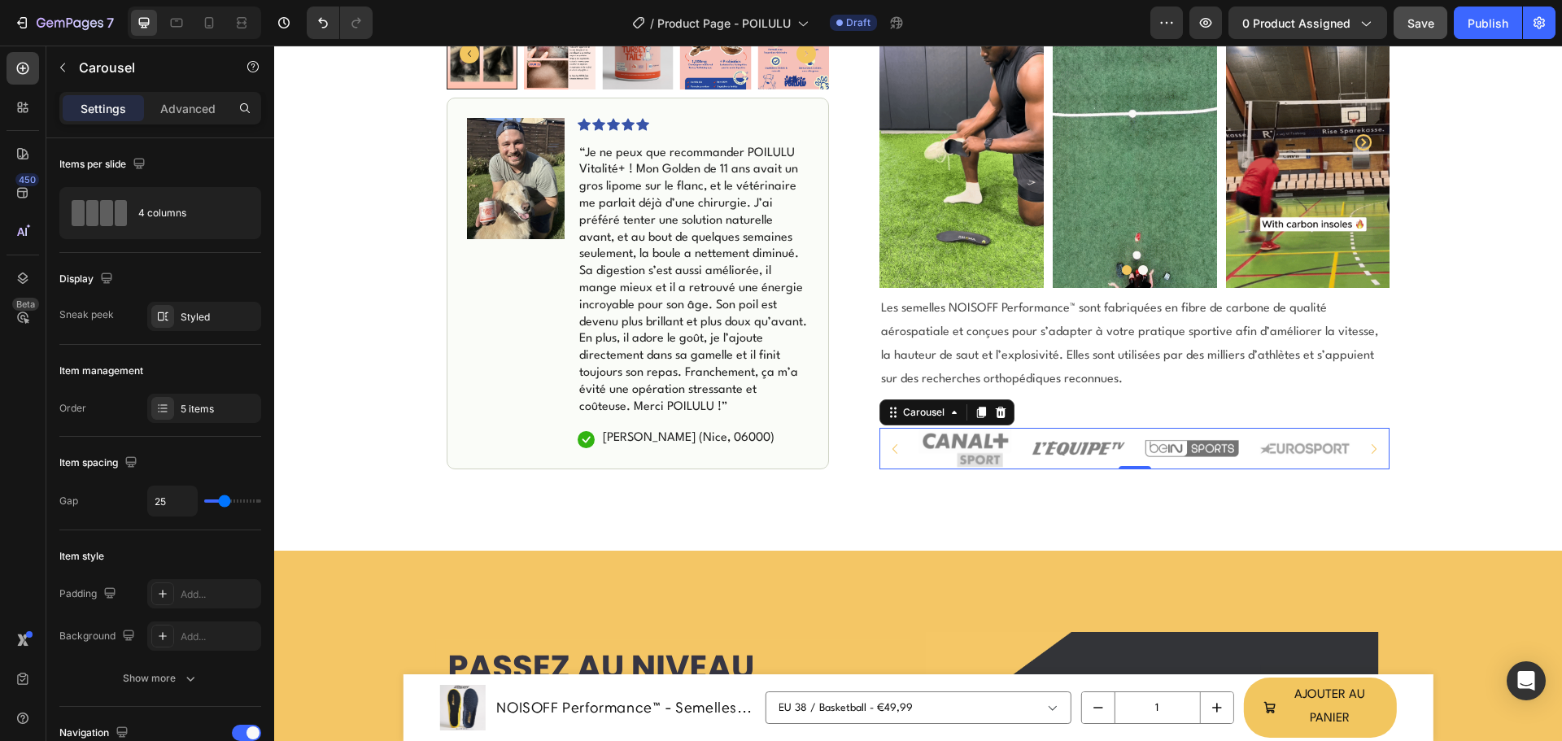
click at [1366, 449] on icon "Carousel Next Arrow" at bounding box center [1374, 449] width 20 height 20
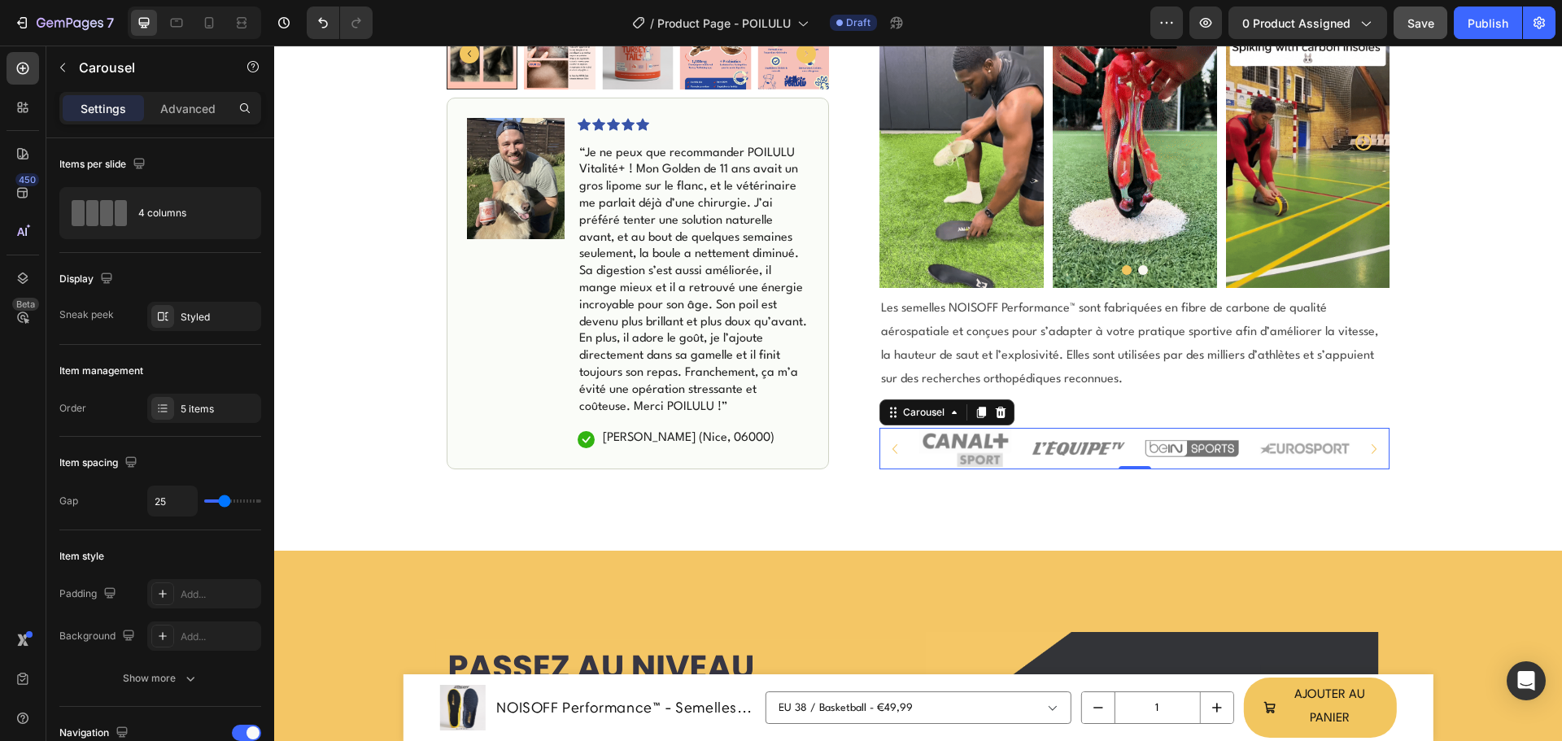
click at [1366, 449] on icon "Carousel Next Arrow" at bounding box center [1374, 449] width 20 height 20
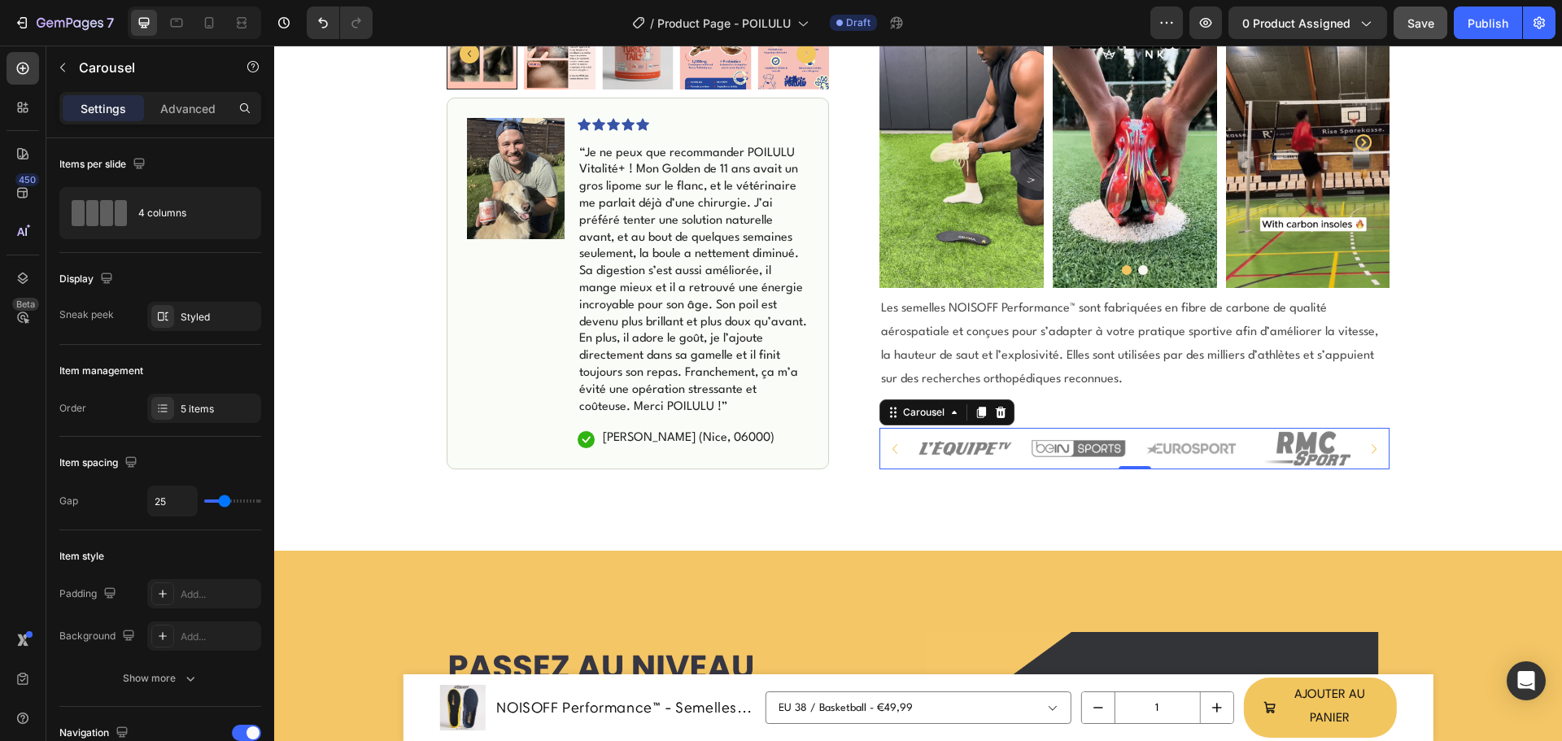
click at [1366, 449] on icon "Carousel Next Arrow" at bounding box center [1374, 449] width 20 height 20
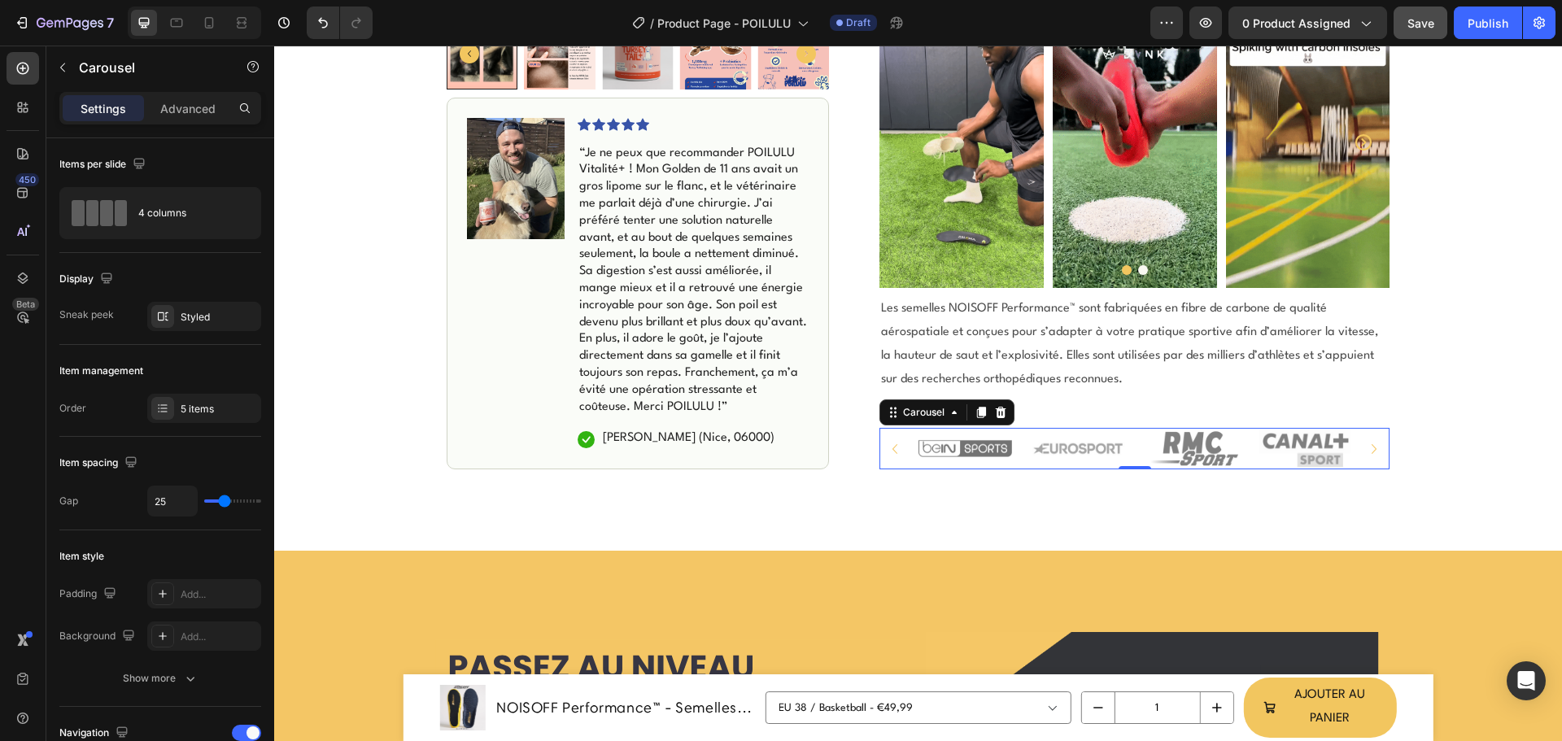
click at [1366, 449] on icon "Carousel Next Arrow" at bounding box center [1374, 449] width 20 height 20
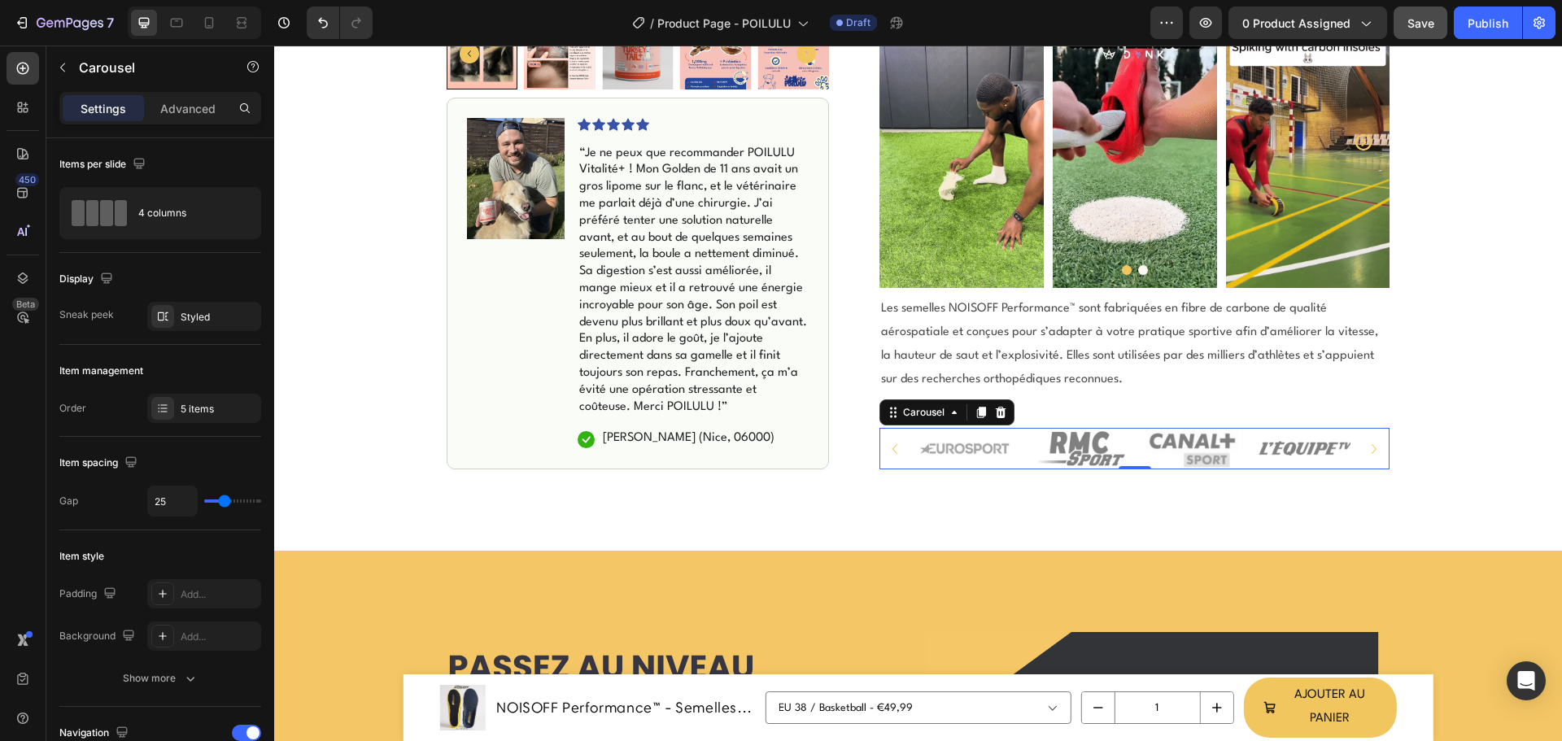
click at [1366, 449] on icon "Carousel Next Arrow" at bounding box center [1374, 449] width 20 height 20
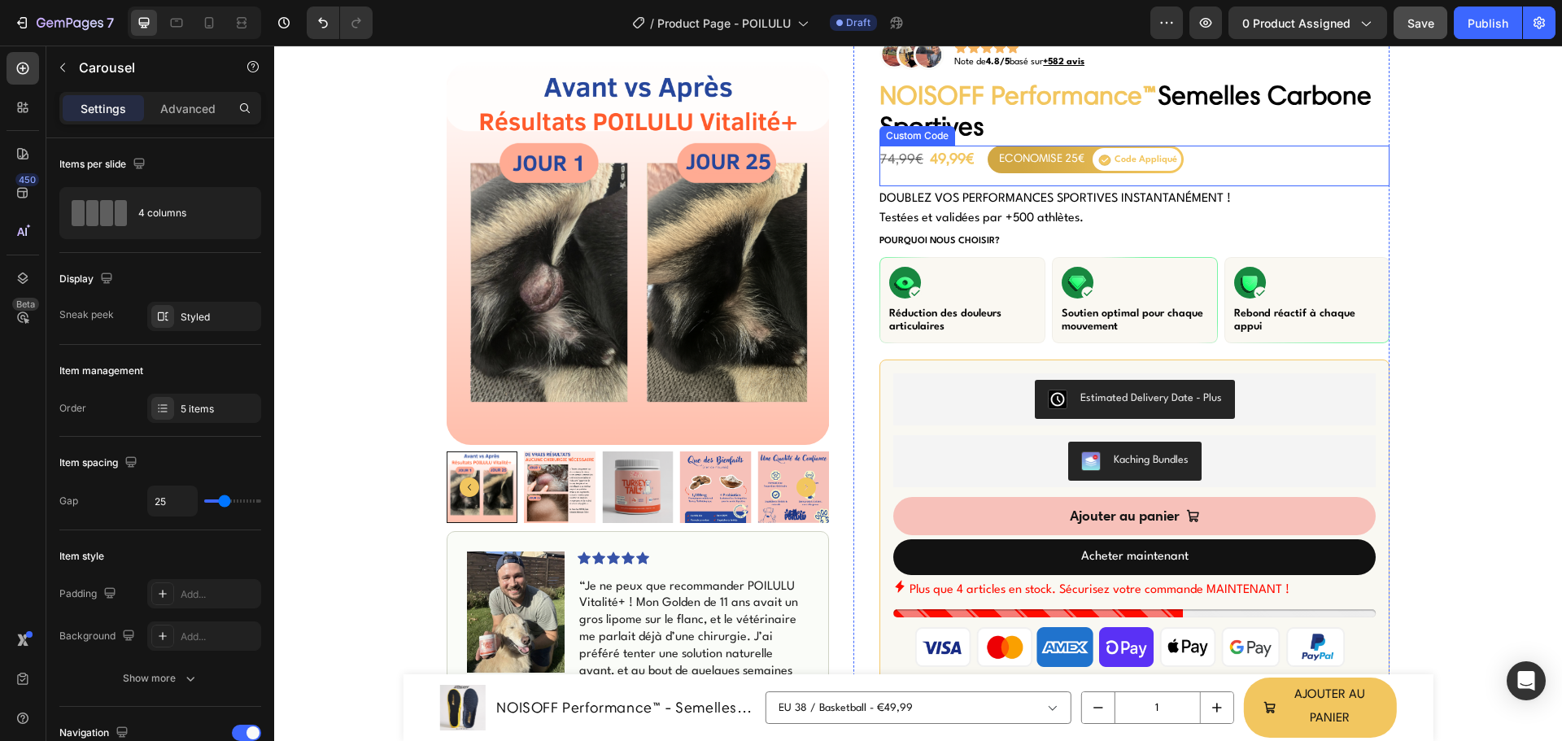
scroll to position [0, 0]
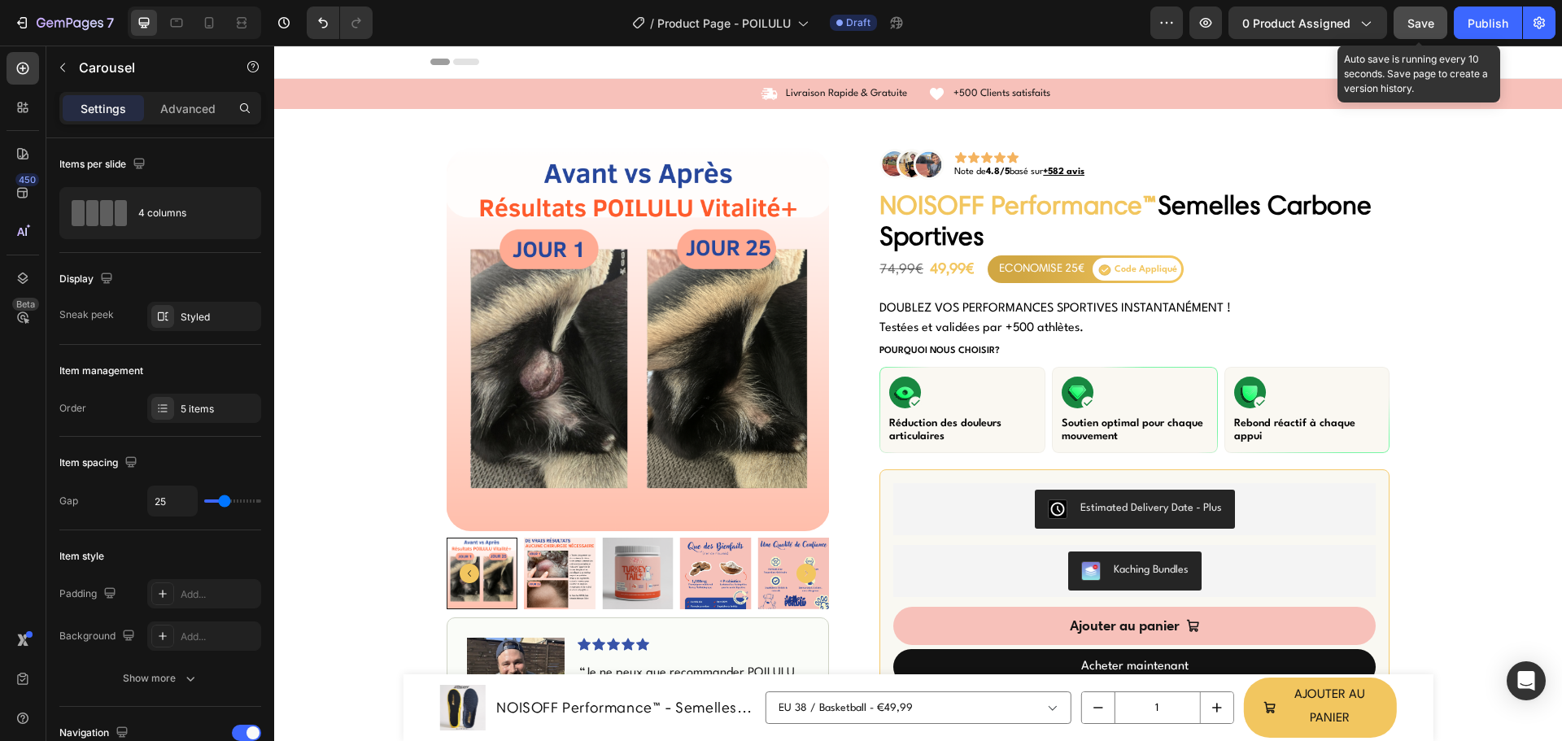
click at [1433, 22] on span "Save" at bounding box center [1420, 23] width 27 height 14
